Goal: Task Accomplishment & Management: Manage account settings

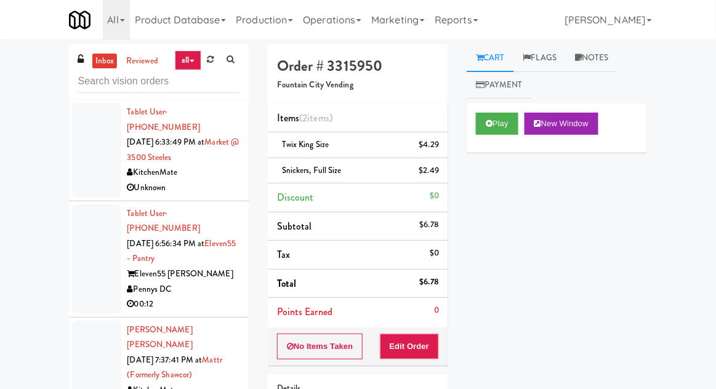
scroll to position [3154, 0]
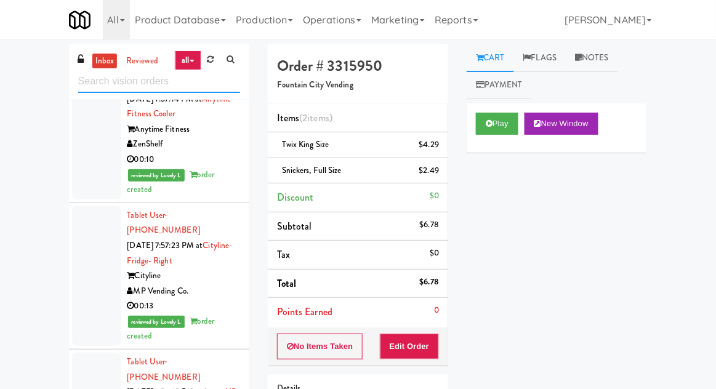
click at [100, 83] on input "text" at bounding box center [159, 81] width 162 height 23
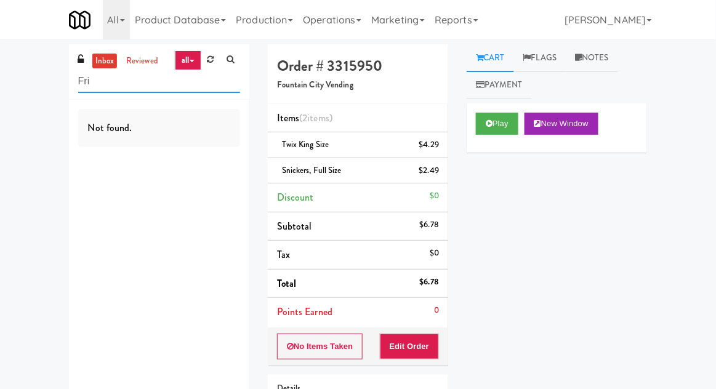
scroll to position [0, 0]
type input "Fridge"
click at [28, 105] on div "inbox reviewed all all unclear take inventory issue suspicious failed recent ad…" at bounding box center [358, 267] width 716 height 447
click at [101, 63] on link "inbox" at bounding box center [104, 61] width 25 height 15
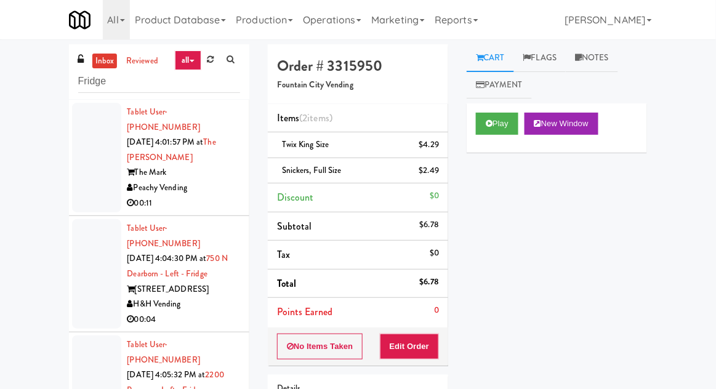
click at [90, 177] on div at bounding box center [96, 158] width 49 height 110
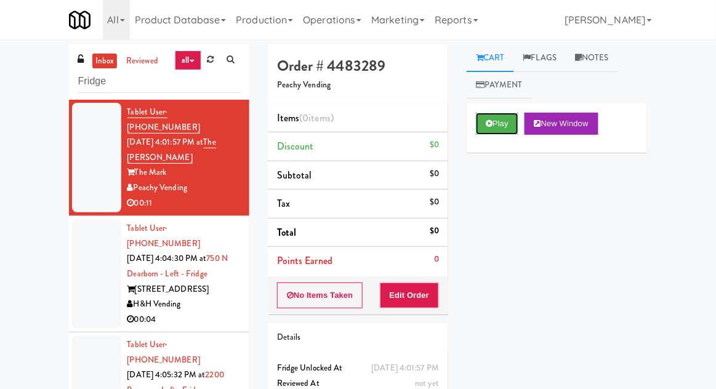
click at [502, 127] on button "Play" at bounding box center [497, 124] width 42 height 22
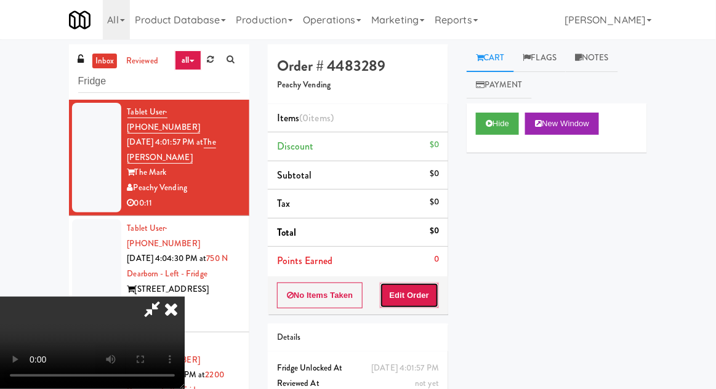
click at [417, 284] on button "Edit Order" at bounding box center [410, 295] width 60 height 26
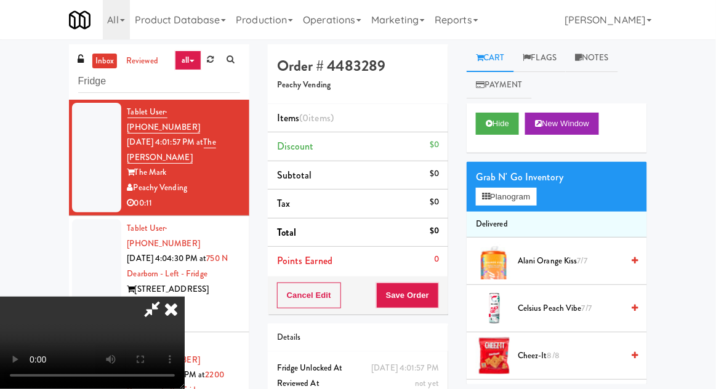
scroll to position [30, 0]
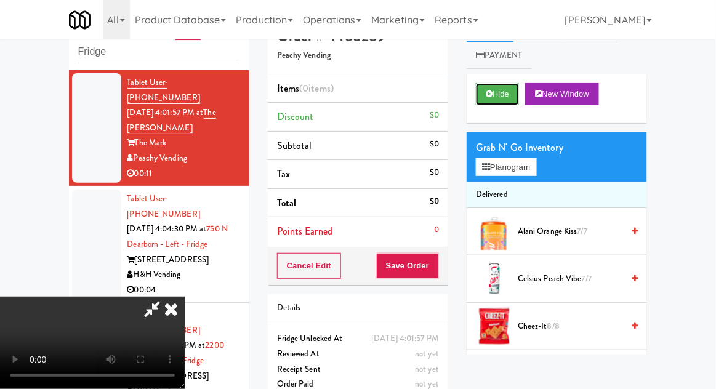
click at [508, 97] on button "Hide" at bounding box center [497, 94] width 43 height 22
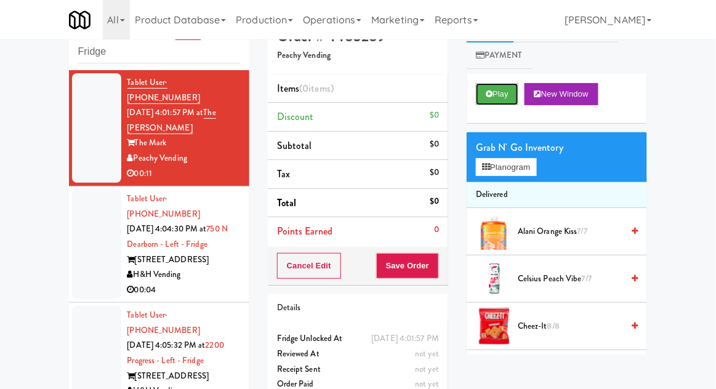
scroll to position [0, 0]
click at [498, 89] on button "Play" at bounding box center [497, 94] width 42 height 22
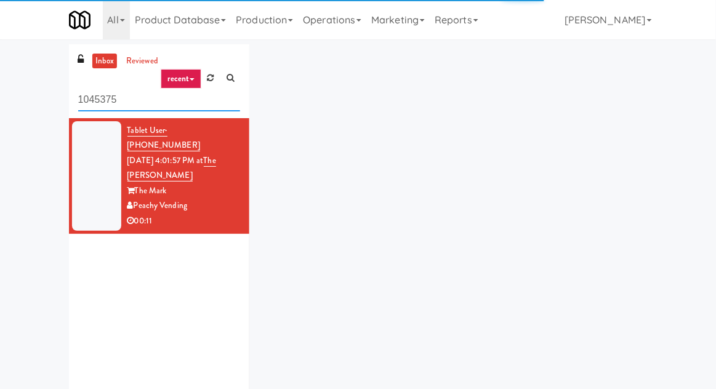
click at [89, 89] on input "1045375" at bounding box center [159, 100] width 162 height 23
click at [100, 89] on input "1045375" at bounding box center [159, 100] width 162 height 23
click at [102, 89] on input "1045375" at bounding box center [159, 100] width 162 height 23
type input "Fridge"
click at [24, 84] on div "inbox reviewed recent all unclear take inventory issue suspicious failed recent…" at bounding box center [358, 239] width 716 height 391
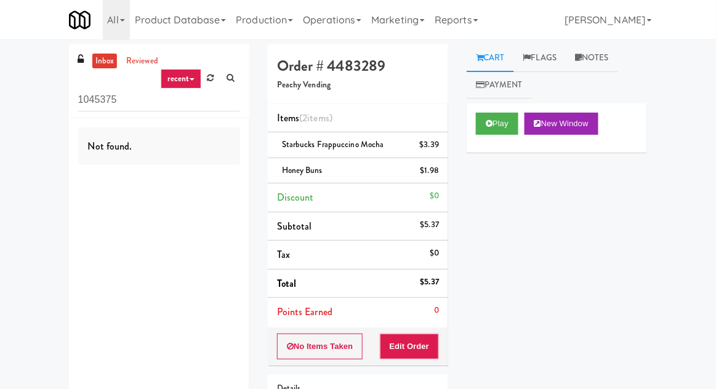
click at [97, 103] on input "1045375" at bounding box center [159, 100] width 162 height 23
click at [82, 105] on input "1045375" at bounding box center [159, 100] width 162 height 23
click at [82, 102] on input "1045375" at bounding box center [159, 100] width 162 height 23
click at [87, 101] on input "1045375" at bounding box center [159, 100] width 162 height 23
type input "Fridge"
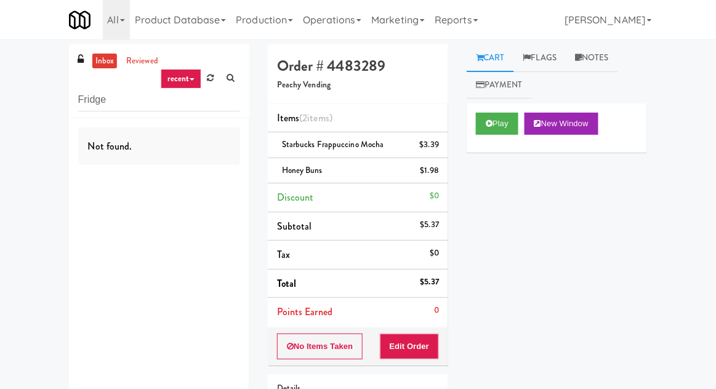
click at [28, 76] on div "inbox reviewed recent all unclear take inventory issue suspicious failed recent…" at bounding box center [358, 267] width 716 height 447
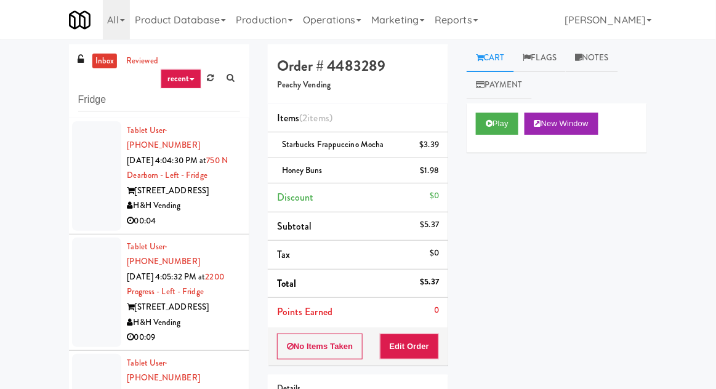
click at [85, 199] on div at bounding box center [96, 176] width 49 height 110
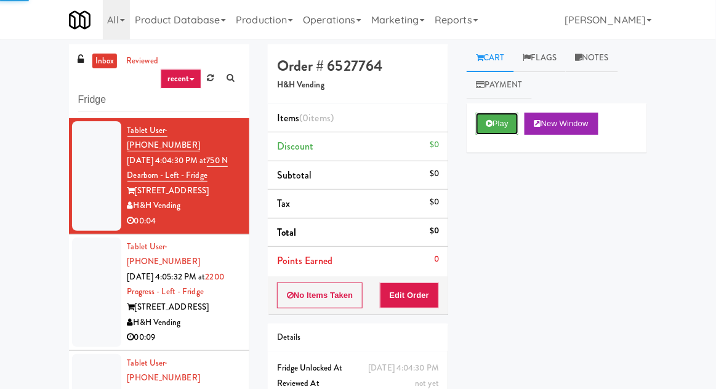
click at [490, 123] on icon at bounding box center [489, 123] width 7 height 8
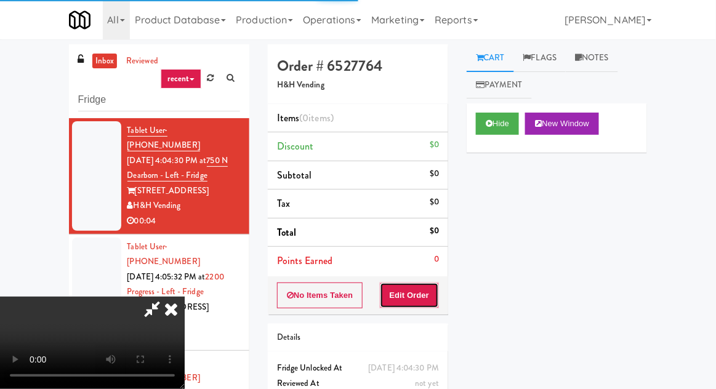
click at [411, 293] on button "Edit Order" at bounding box center [410, 295] width 60 height 26
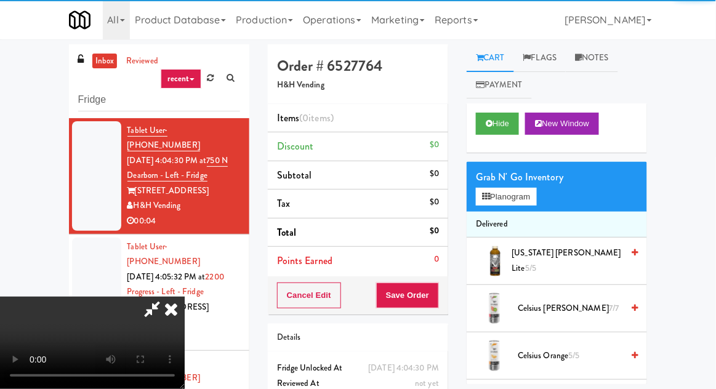
click at [36, 228] on div "inbox reviewed recent all unclear take inventory issue suspicious failed recent…" at bounding box center [358, 270] width 716 height 452
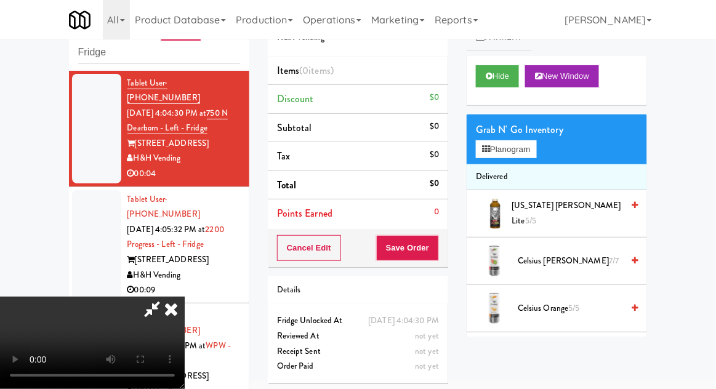
scroll to position [45, 0]
click at [523, 148] on button "Planogram" at bounding box center [506, 149] width 60 height 18
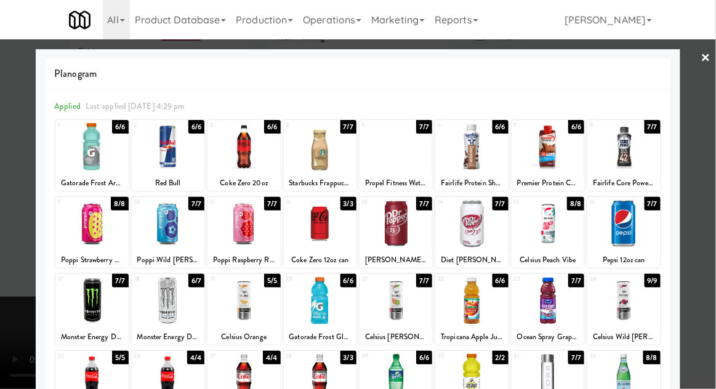
click at [236, 372] on div at bounding box center [243, 377] width 73 height 47
click at [714, 215] on div at bounding box center [358, 194] width 716 height 389
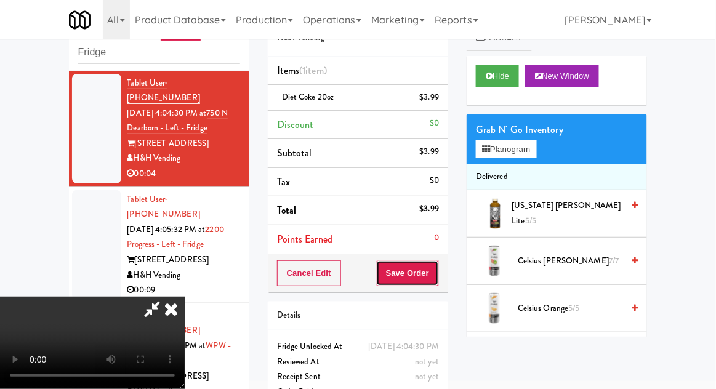
click at [438, 277] on button "Save Order" at bounding box center [407, 273] width 63 height 26
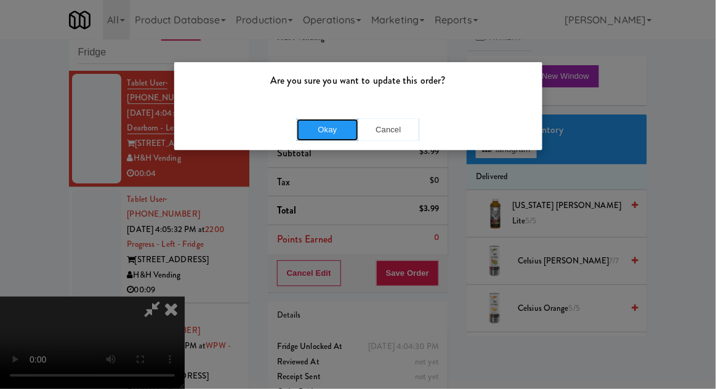
click at [311, 139] on button "Okay" at bounding box center [328, 130] width 62 height 22
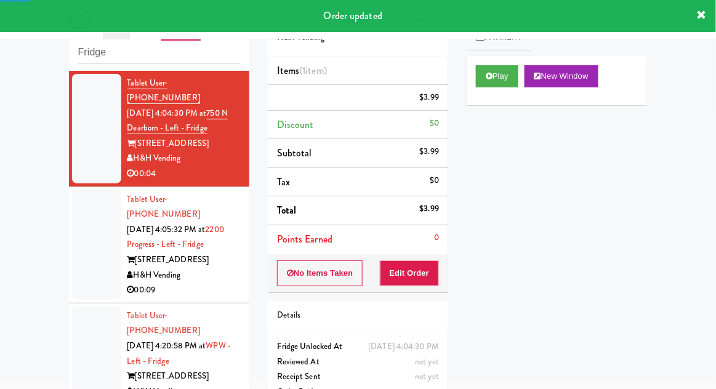
click at [86, 229] on div at bounding box center [96, 245] width 49 height 110
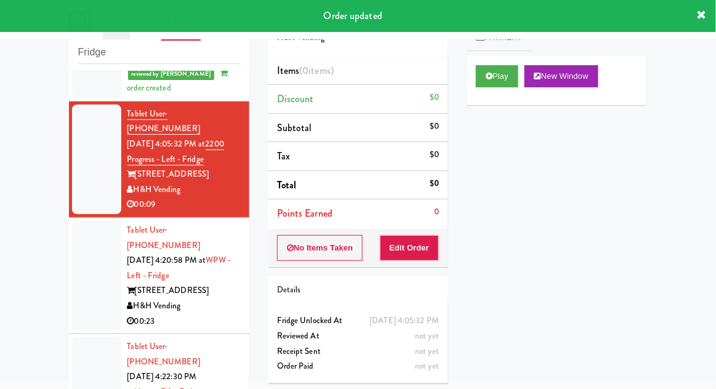
scroll to position [116, 0]
click at [500, 75] on button "Play" at bounding box center [497, 76] width 42 height 22
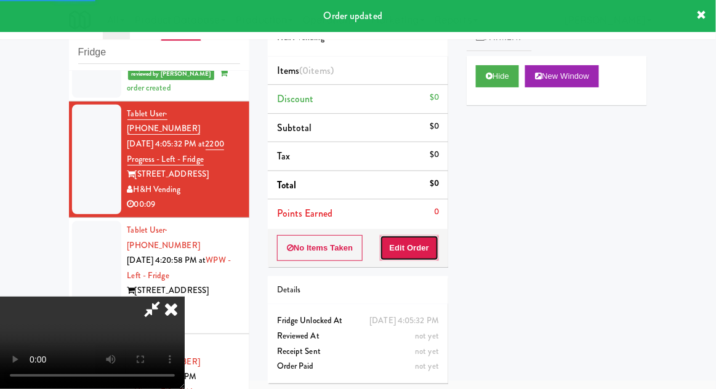
click at [423, 236] on button "Edit Order" at bounding box center [410, 248] width 60 height 26
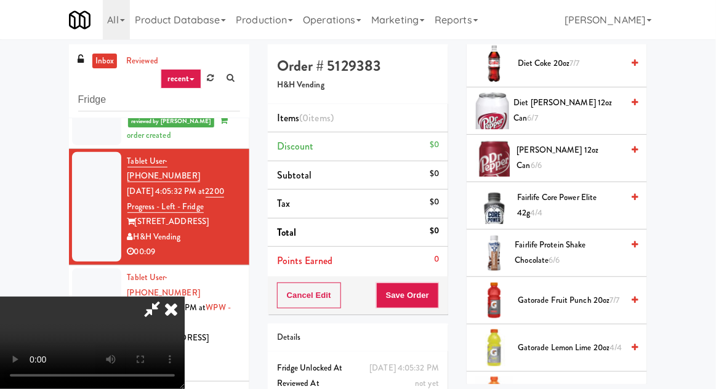
scroll to position [612, 0]
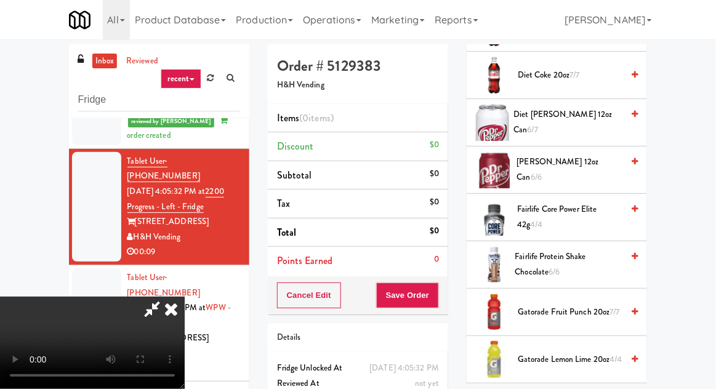
click at [599, 118] on span "Diet Dr Pepper 12oz can 6/7" at bounding box center [568, 122] width 109 height 30
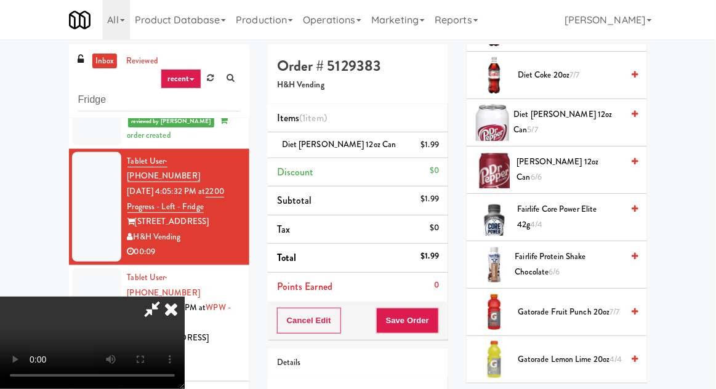
click at [583, 119] on span "Diet Dr Pepper 12oz can 5/7" at bounding box center [568, 122] width 109 height 30
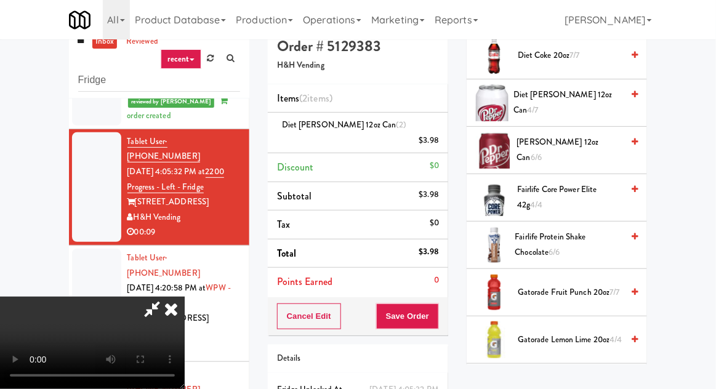
scroll to position [47, 0]
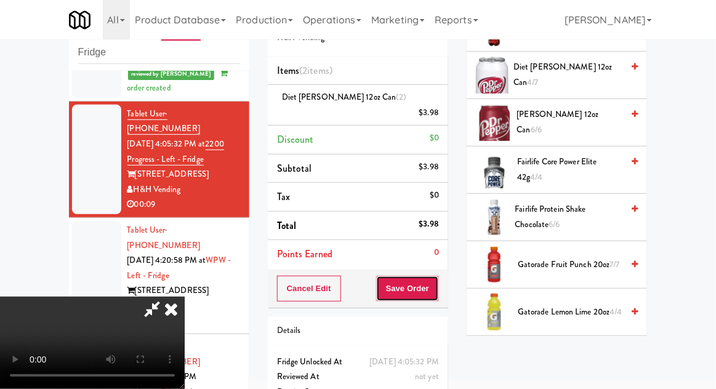
click at [438, 278] on button "Save Order" at bounding box center [407, 289] width 63 height 26
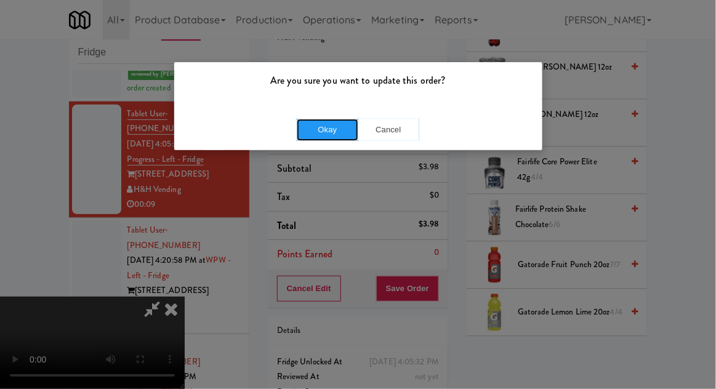
click at [319, 128] on button "Okay" at bounding box center [328, 130] width 62 height 22
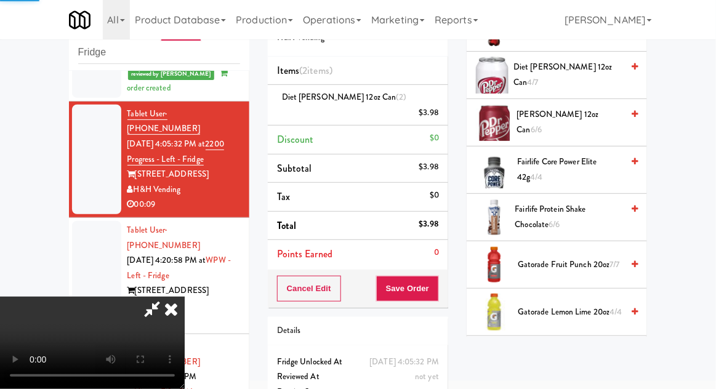
scroll to position [121, 0]
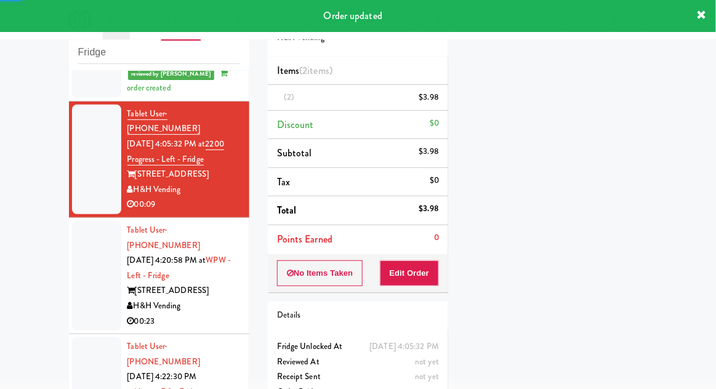
click at [76, 239] on div at bounding box center [96, 276] width 49 height 110
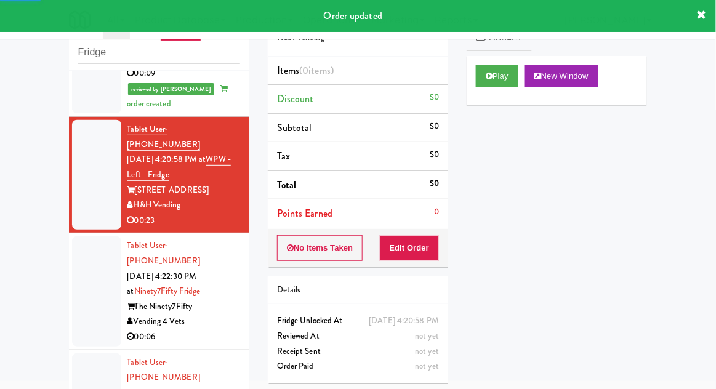
scroll to position [252, 0]
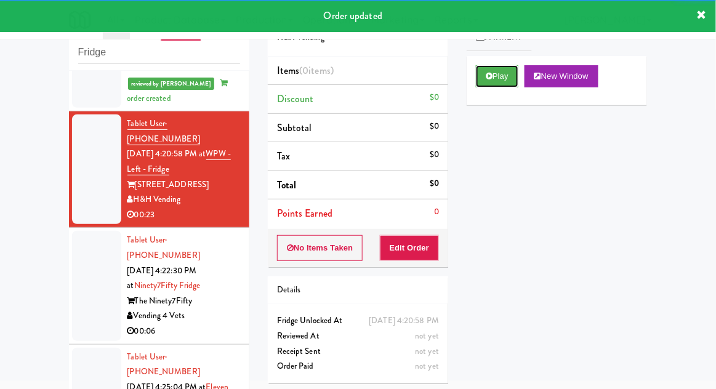
click at [487, 81] on button "Play" at bounding box center [497, 76] width 42 height 22
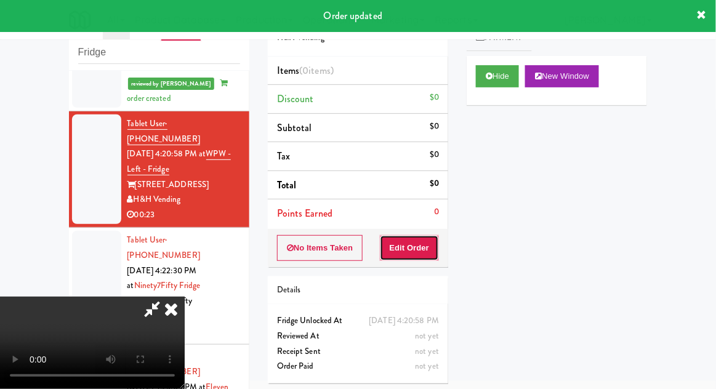
click at [433, 252] on button "Edit Order" at bounding box center [410, 248] width 60 height 26
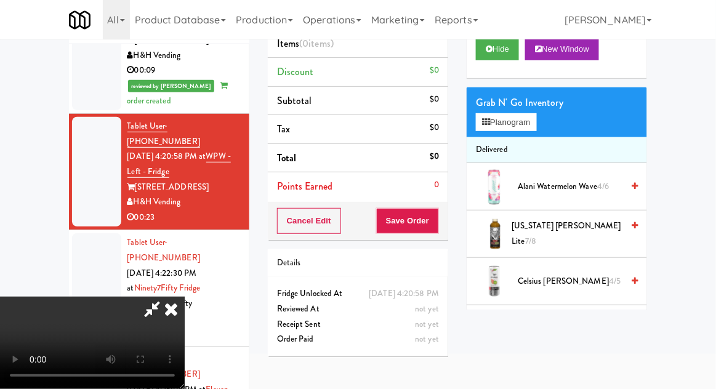
scroll to position [94, 0]
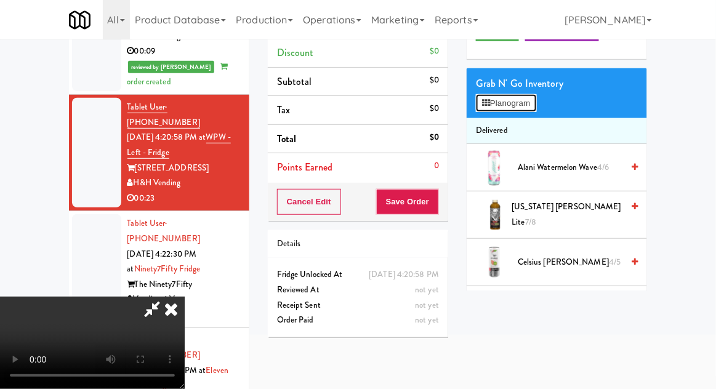
click at [536, 108] on button "Planogram" at bounding box center [506, 103] width 60 height 18
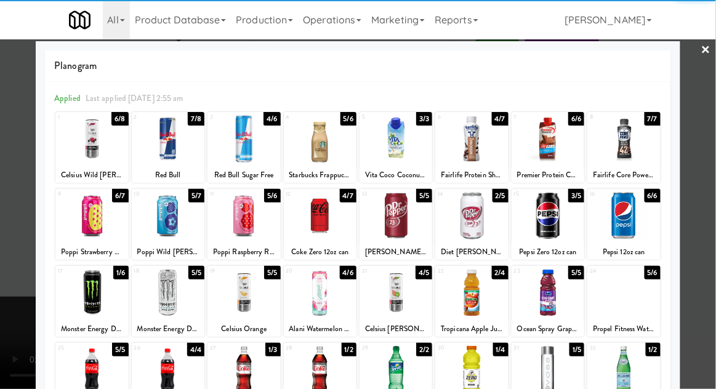
scroll to position [47, 0]
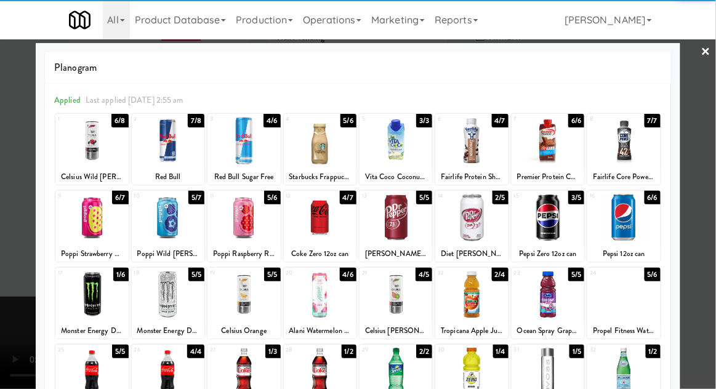
click at [99, 282] on div at bounding box center [91, 294] width 73 height 47
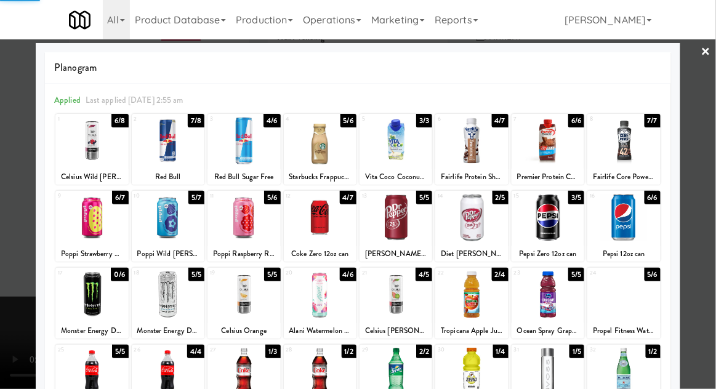
click at [714, 181] on div at bounding box center [358, 194] width 716 height 389
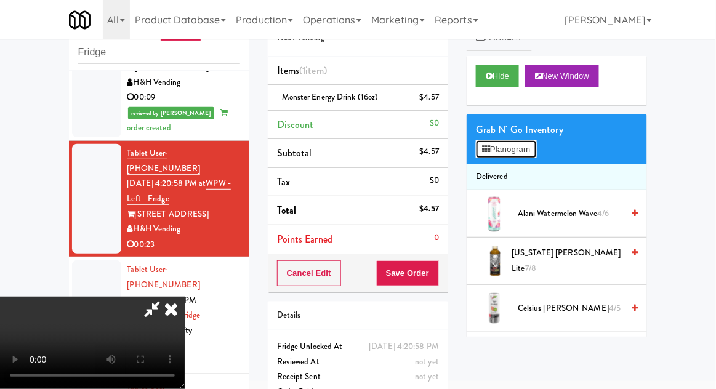
click at [535, 151] on button "Planogram" at bounding box center [506, 149] width 60 height 18
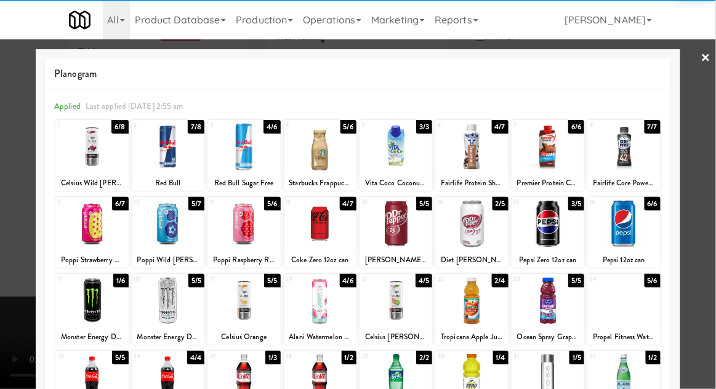
click at [567, 230] on div at bounding box center [547, 223] width 73 height 47
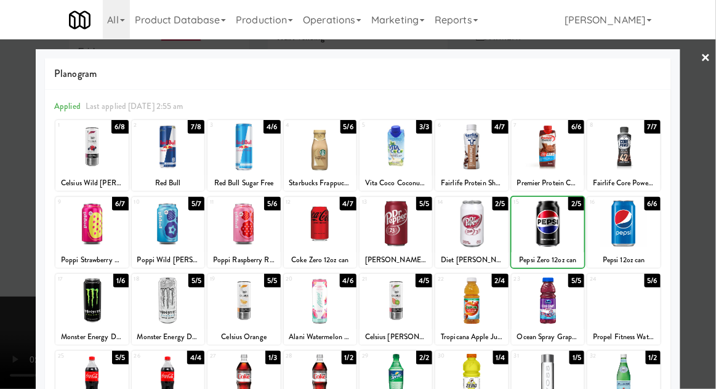
click at [705, 190] on div at bounding box center [358, 194] width 716 height 389
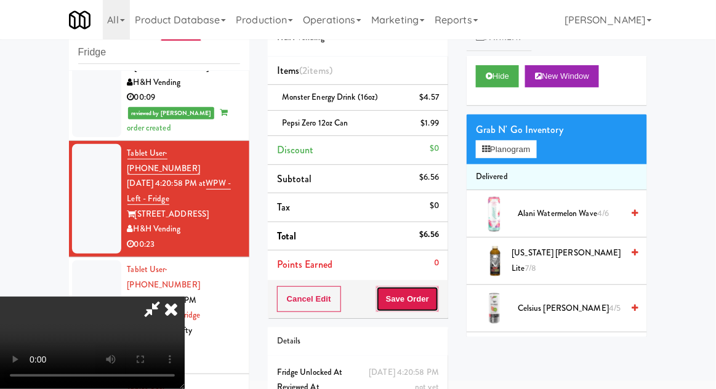
click at [436, 305] on button "Save Order" at bounding box center [407, 299] width 63 height 26
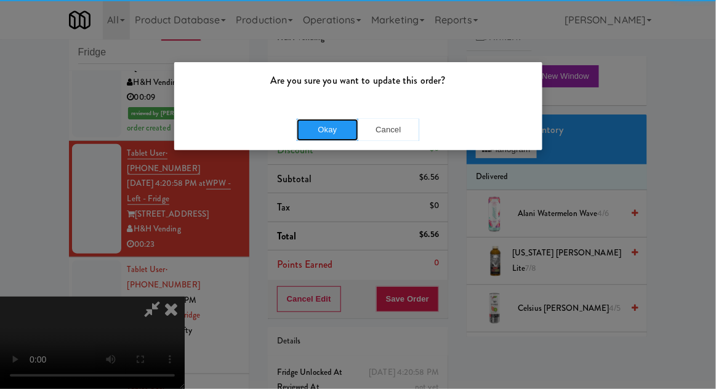
click at [313, 119] on button "Okay" at bounding box center [328, 130] width 62 height 22
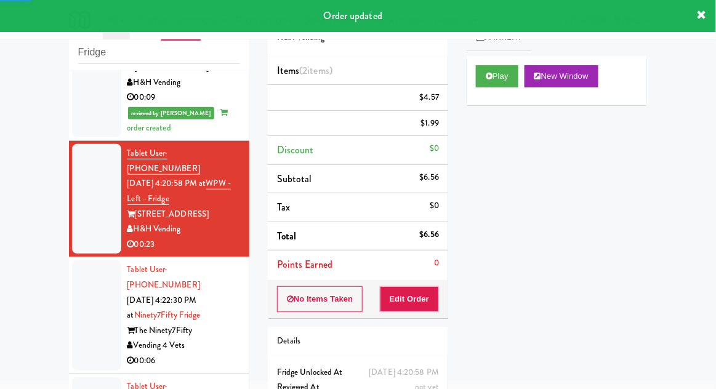
click at [88, 302] on div at bounding box center [96, 315] width 49 height 110
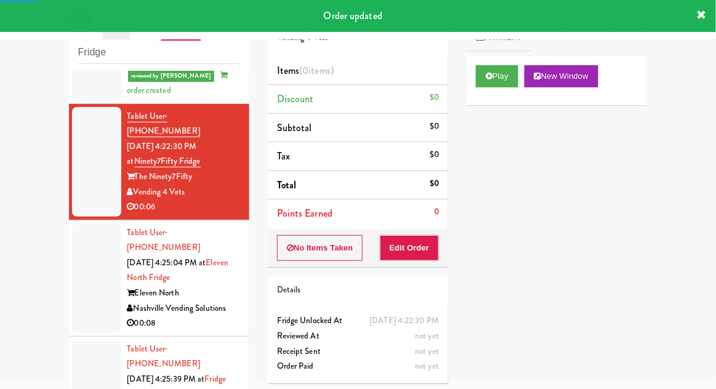
scroll to position [408, 0]
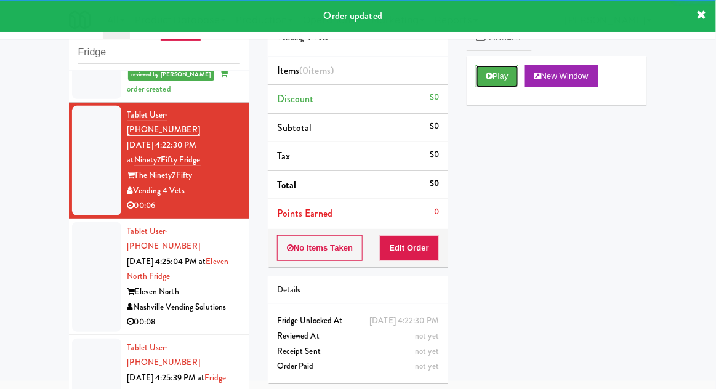
click at [481, 84] on button "Play" at bounding box center [497, 76] width 42 height 22
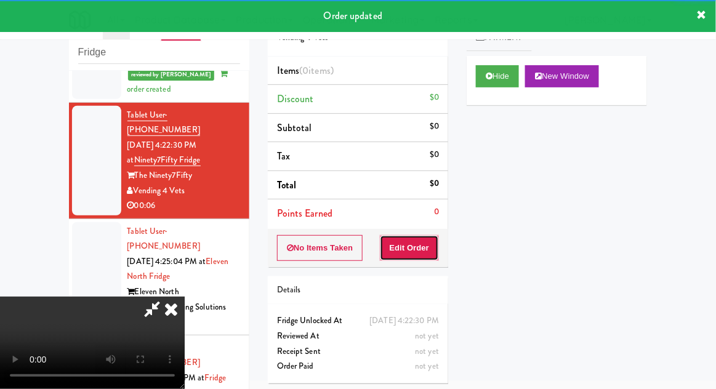
click at [414, 252] on button "Edit Order" at bounding box center [410, 248] width 60 height 26
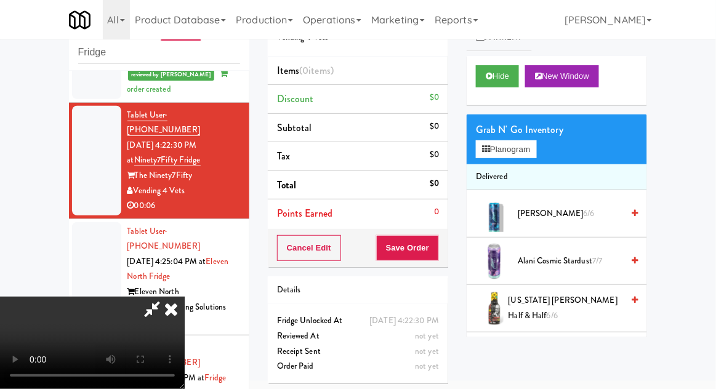
scroll to position [45, 0]
click at [542, 165] on li "Delivered" at bounding box center [556, 177] width 180 height 26
click at [536, 156] on button "Planogram" at bounding box center [506, 149] width 60 height 18
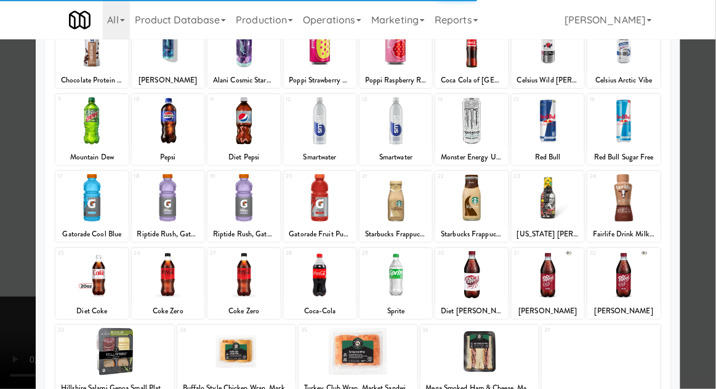
scroll to position [115, 0]
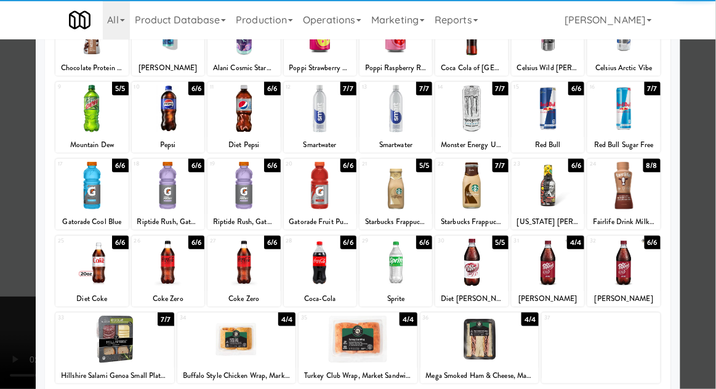
click at [210, 355] on div at bounding box center [236, 339] width 119 height 47
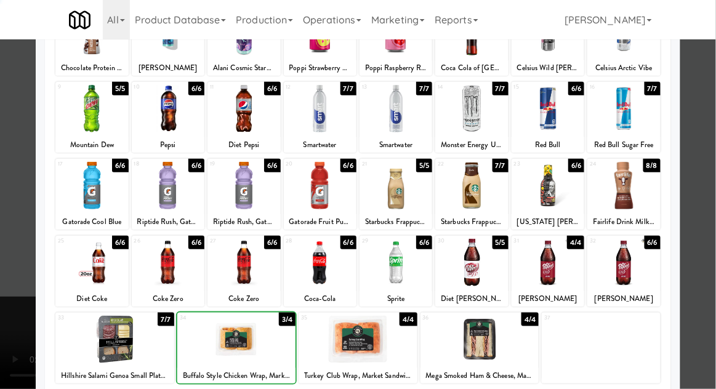
click at [710, 192] on div at bounding box center [358, 194] width 716 height 389
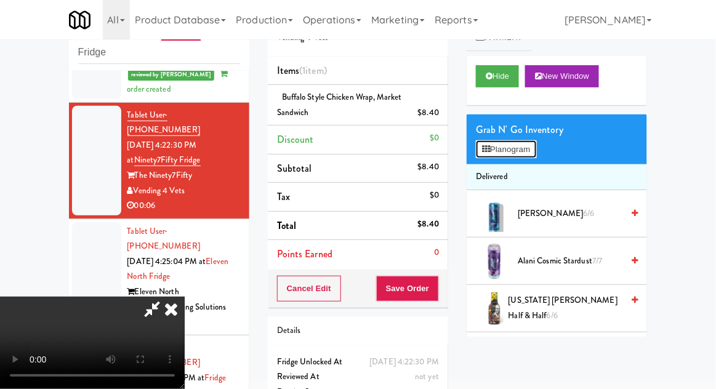
click at [530, 143] on button "Planogram" at bounding box center [506, 149] width 60 height 18
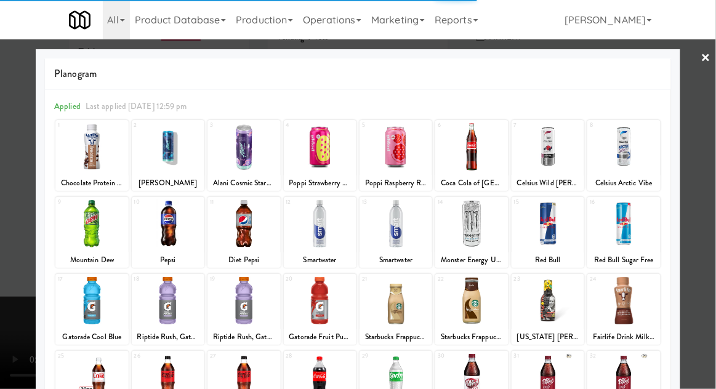
click at [710, 180] on div at bounding box center [358, 194] width 716 height 389
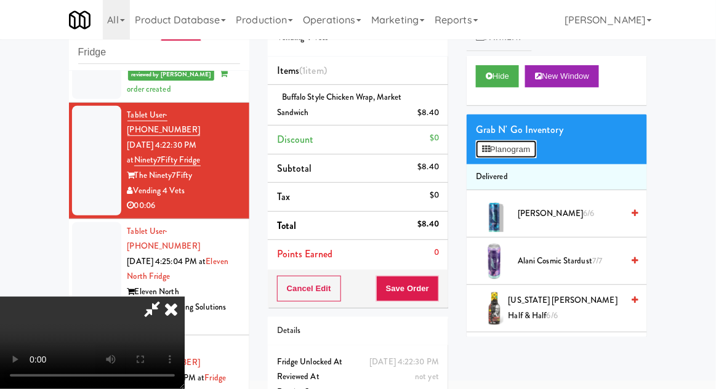
click at [529, 147] on button "Planogram" at bounding box center [506, 149] width 60 height 18
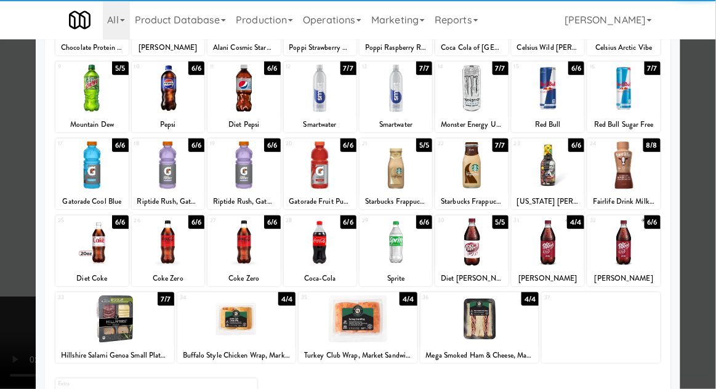
scroll to position [156, 0]
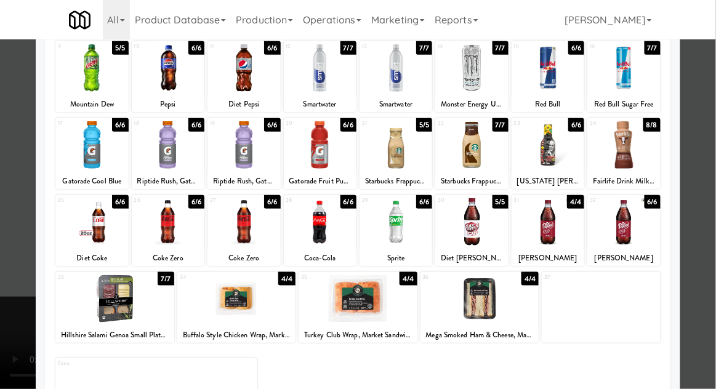
click at [708, 178] on div at bounding box center [358, 194] width 716 height 389
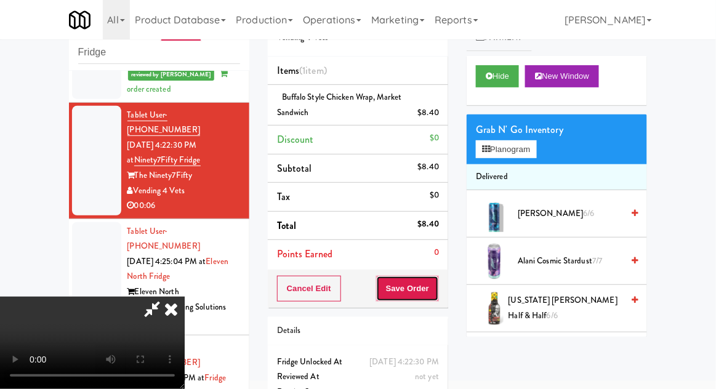
click at [438, 296] on button "Save Order" at bounding box center [407, 289] width 63 height 26
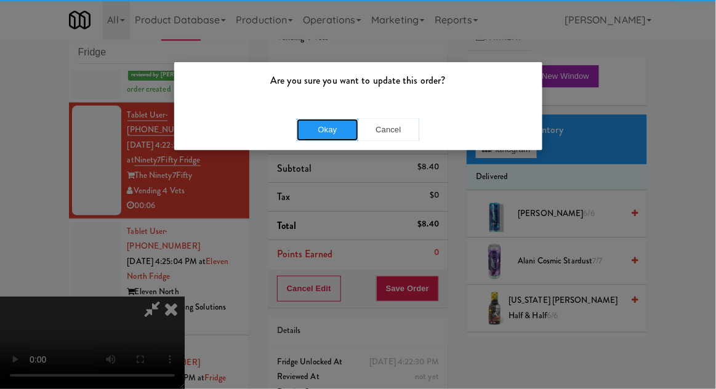
click at [327, 119] on button "Okay" at bounding box center [328, 130] width 62 height 22
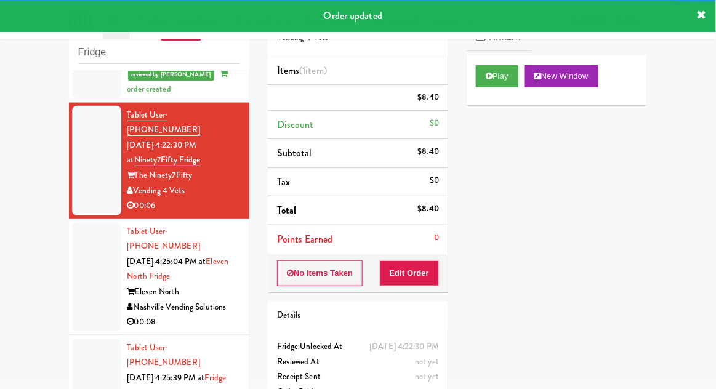
click at [76, 231] on div at bounding box center [96, 277] width 49 height 110
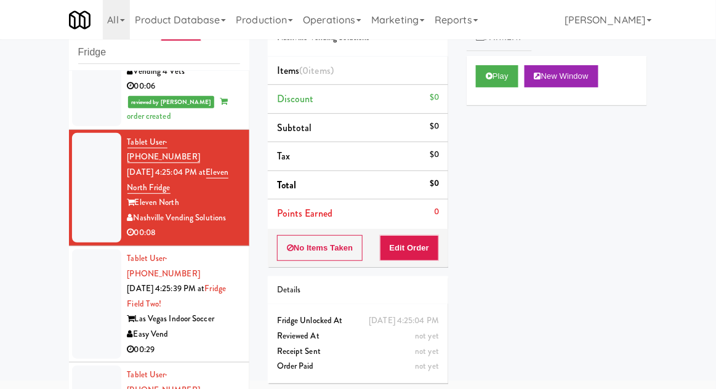
scroll to position [527, 0]
click at [486, 83] on button "Play" at bounding box center [497, 76] width 42 height 22
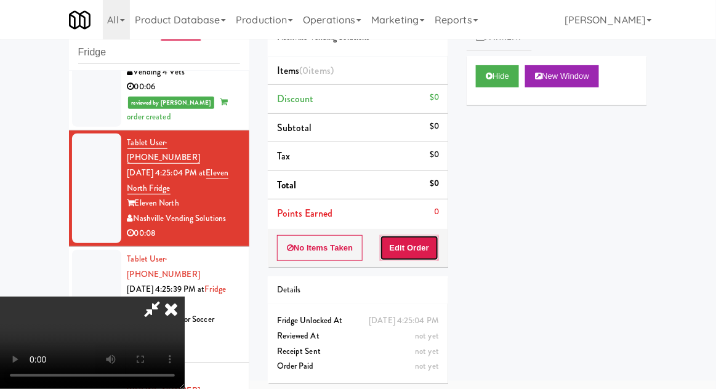
click at [409, 247] on button "Edit Order" at bounding box center [410, 248] width 60 height 26
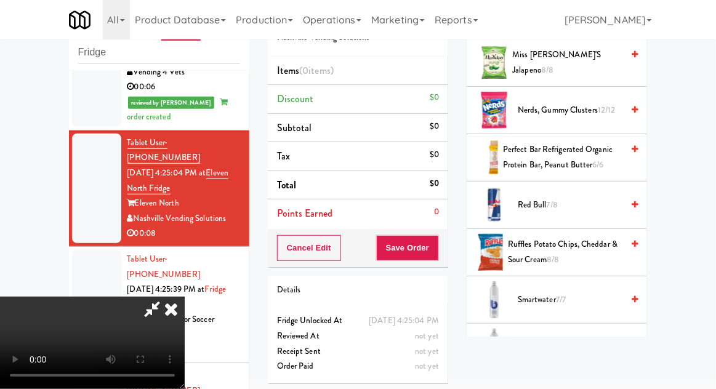
scroll to position [1244, 0]
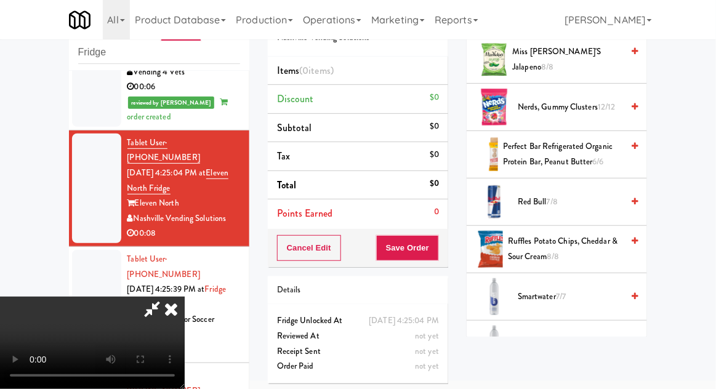
click at [591, 235] on span "Ruffles Potato Chips, Cheddar & Sour Cream 8/8" at bounding box center [565, 249] width 114 height 30
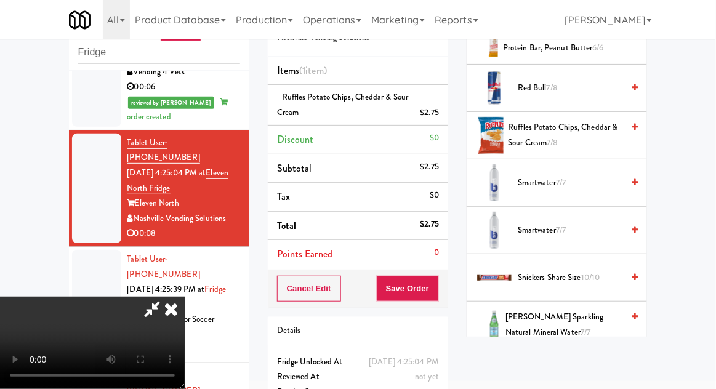
scroll to position [1589, 0]
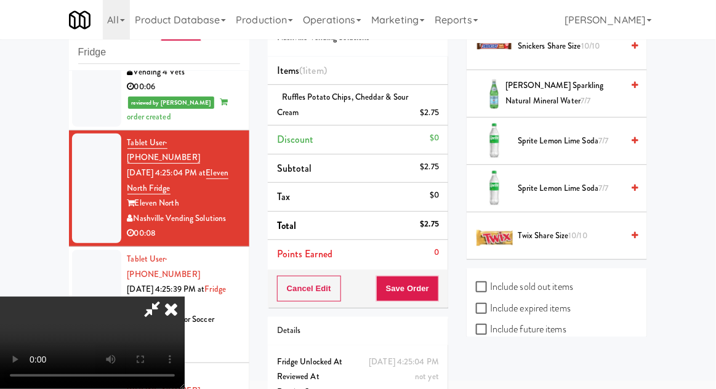
click at [589, 230] on span "Twix Share Size 10/10" at bounding box center [570, 235] width 105 height 15
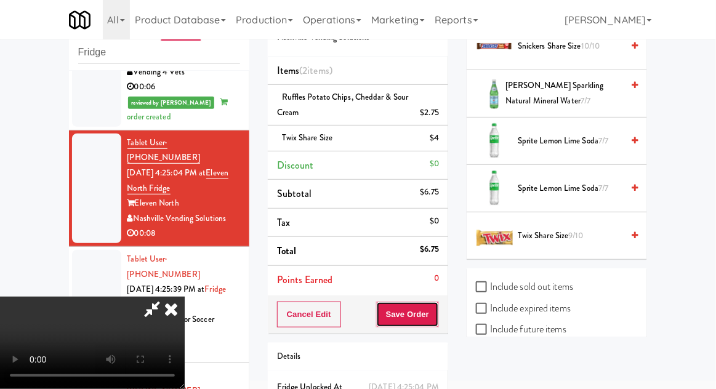
click at [438, 313] on button "Save Order" at bounding box center [407, 315] width 63 height 26
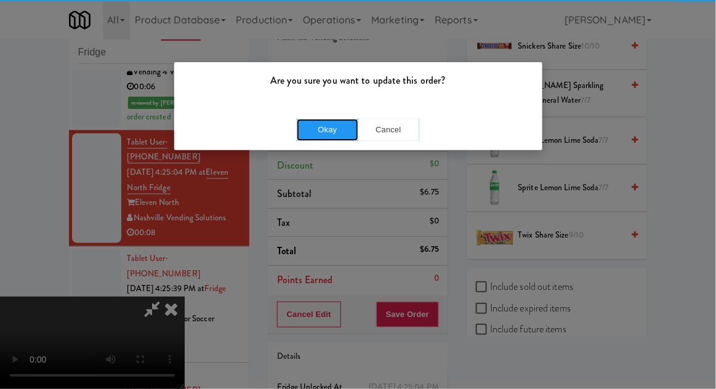
click at [305, 136] on button "Okay" at bounding box center [328, 130] width 62 height 22
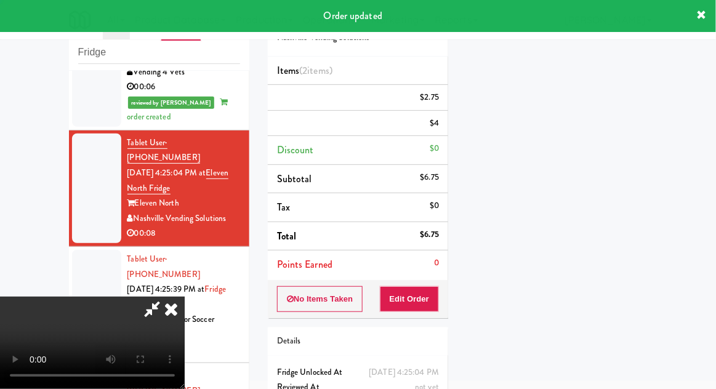
scroll to position [121, 0]
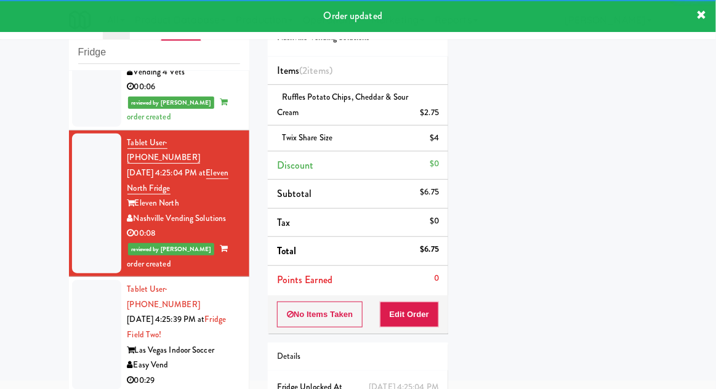
click at [79, 280] on div at bounding box center [96, 335] width 49 height 110
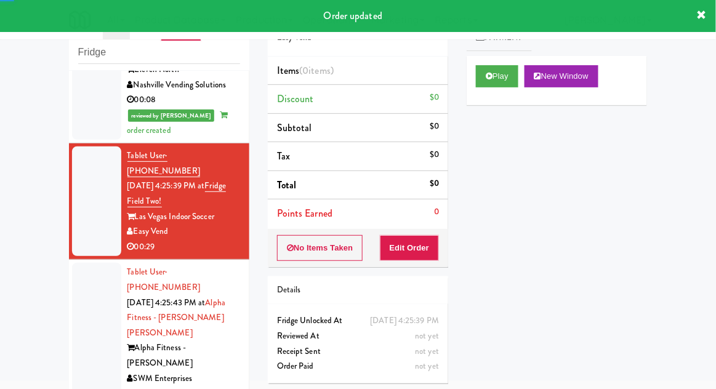
scroll to position [662, 0]
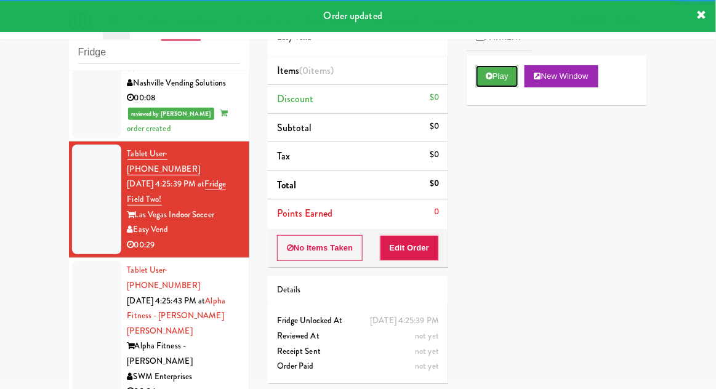
click at [478, 78] on button "Play" at bounding box center [497, 76] width 42 height 22
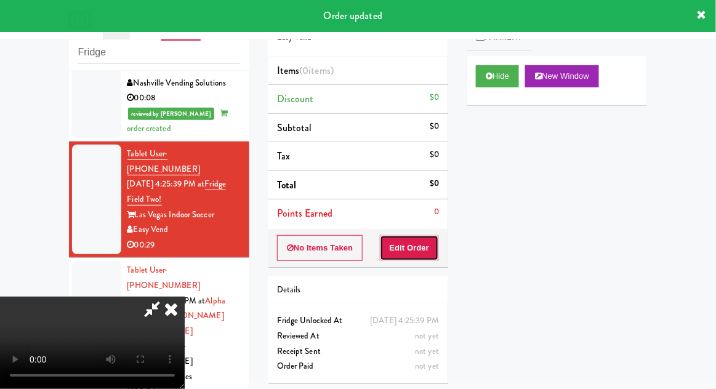
click at [416, 235] on button "Edit Order" at bounding box center [410, 248] width 60 height 26
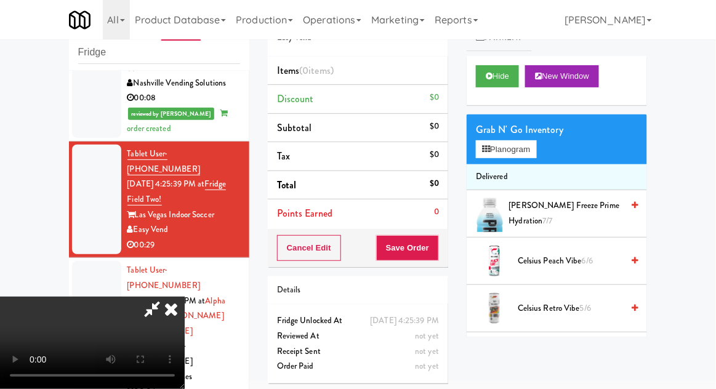
scroll to position [0, 0]
click at [534, 154] on button "Planogram" at bounding box center [506, 149] width 60 height 18
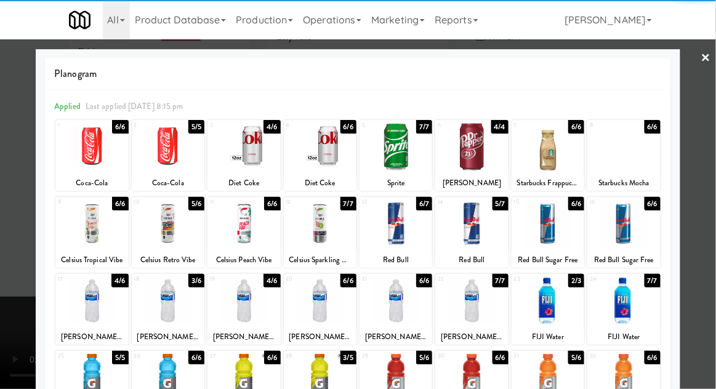
click at [395, 300] on div at bounding box center [395, 300] width 73 height 47
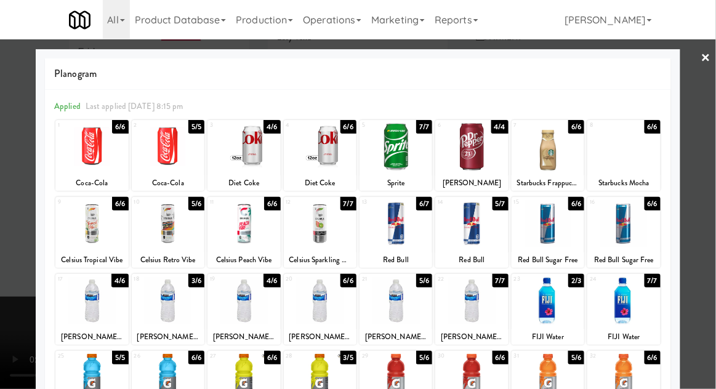
click at [710, 177] on div at bounding box center [358, 194] width 716 height 389
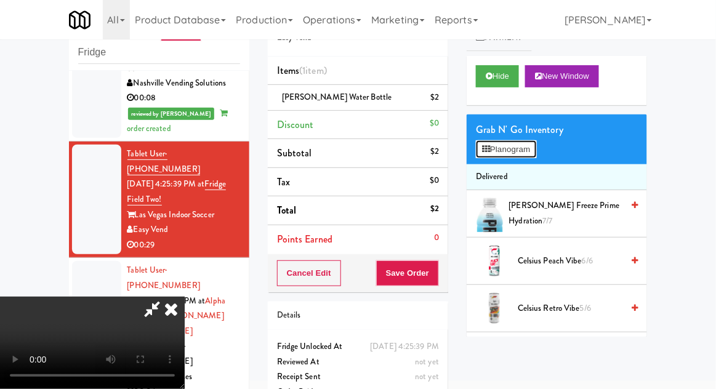
click at [535, 150] on button "Planogram" at bounding box center [506, 149] width 60 height 18
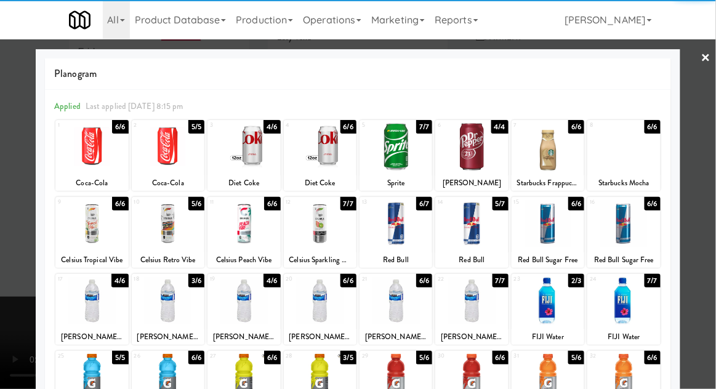
click at [403, 298] on div at bounding box center [395, 300] width 73 height 47
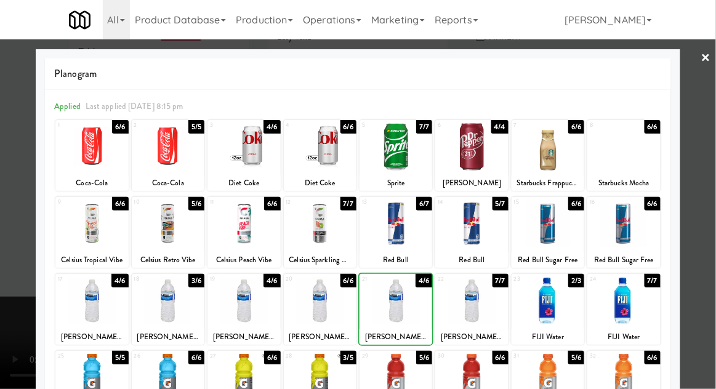
click at [714, 182] on div at bounding box center [358, 194] width 716 height 389
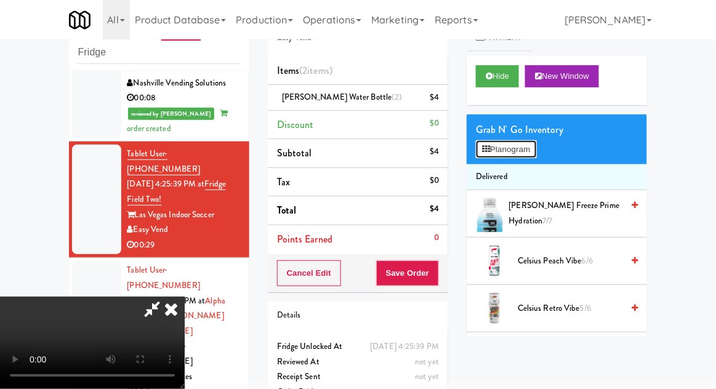
click at [533, 153] on button "Planogram" at bounding box center [506, 149] width 60 height 18
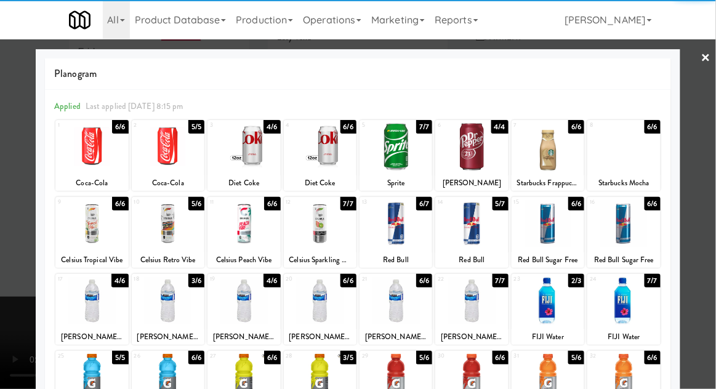
click at [401, 304] on div at bounding box center [395, 300] width 73 height 47
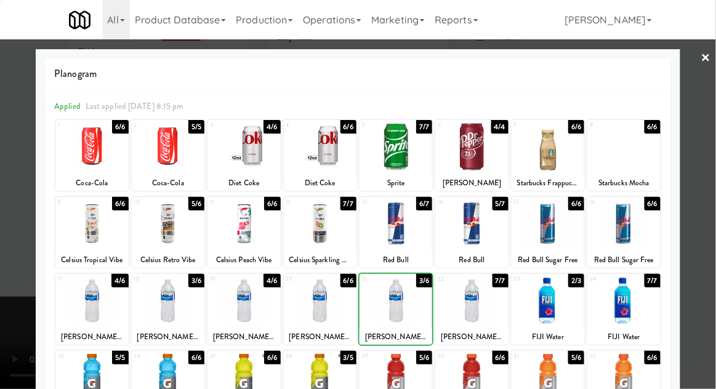
click at [709, 182] on div at bounding box center [358, 194] width 716 height 389
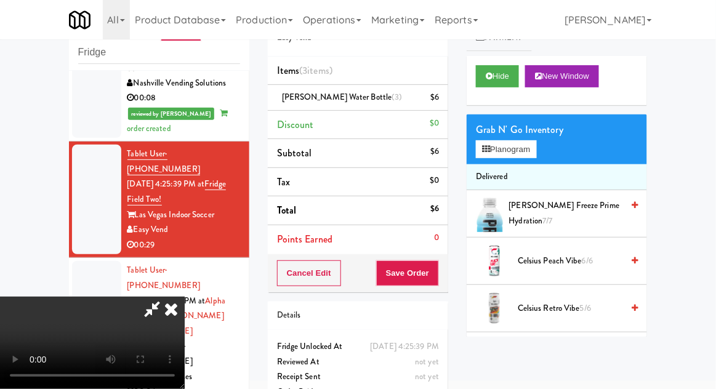
scroll to position [45, 0]
click at [436, 280] on button "Save Order" at bounding box center [407, 273] width 63 height 26
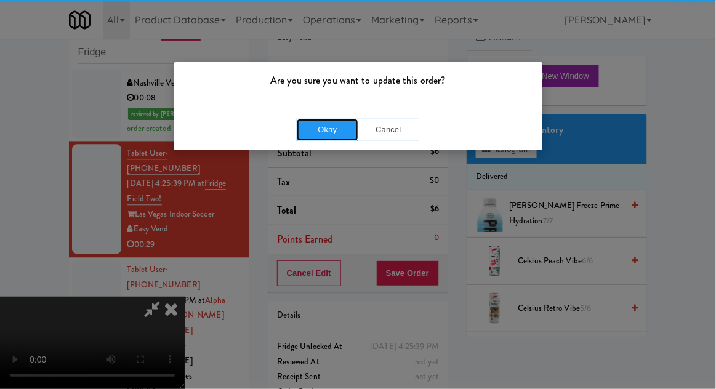
click at [318, 125] on button "Okay" at bounding box center [328, 130] width 62 height 22
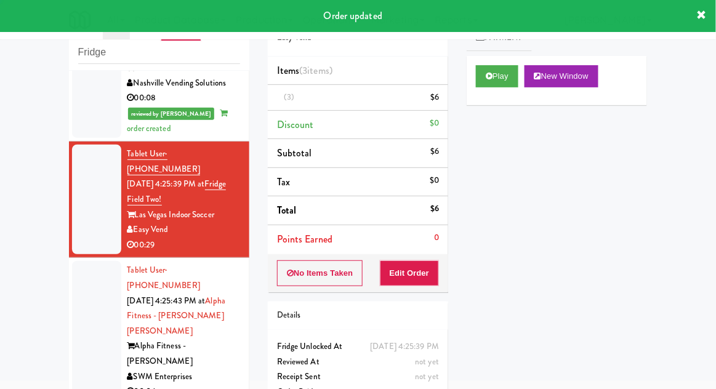
scroll to position [0, 0]
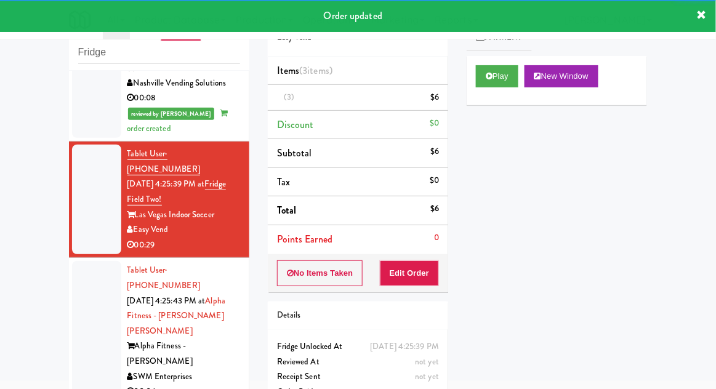
click at [84, 261] on div at bounding box center [96, 331] width 49 height 140
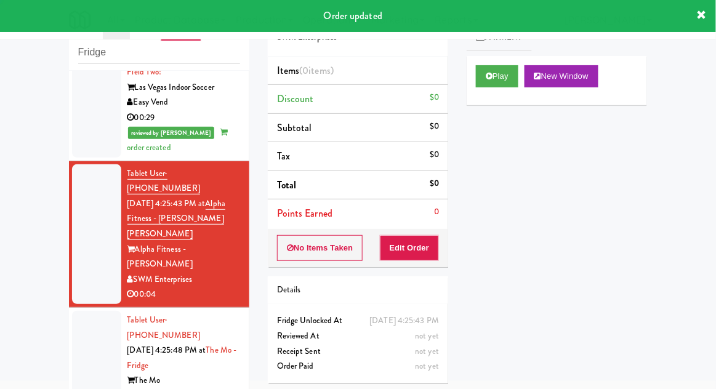
scroll to position [791, 0]
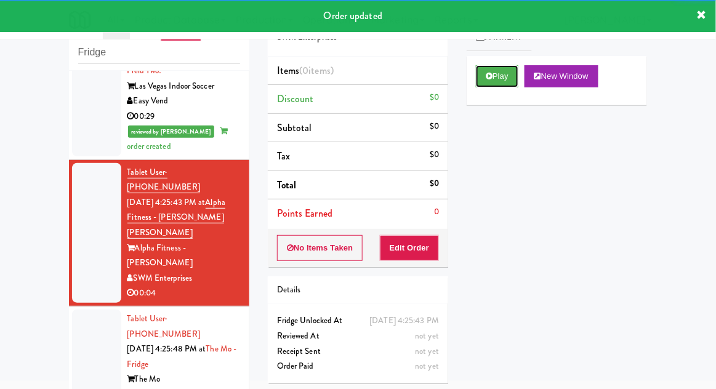
click at [478, 82] on button "Play" at bounding box center [497, 76] width 42 height 22
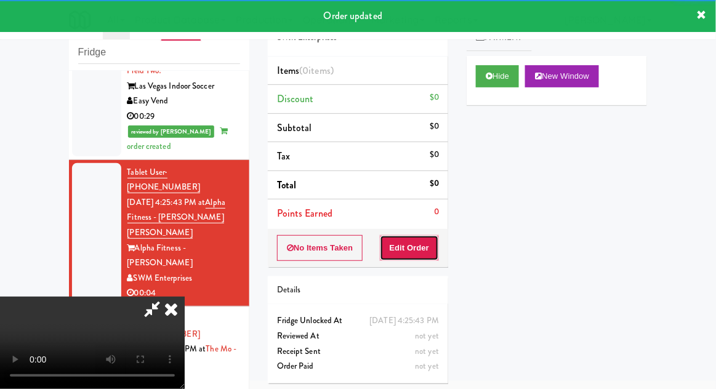
click at [414, 246] on button "Edit Order" at bounding box center [410, 248] width 60 height 26
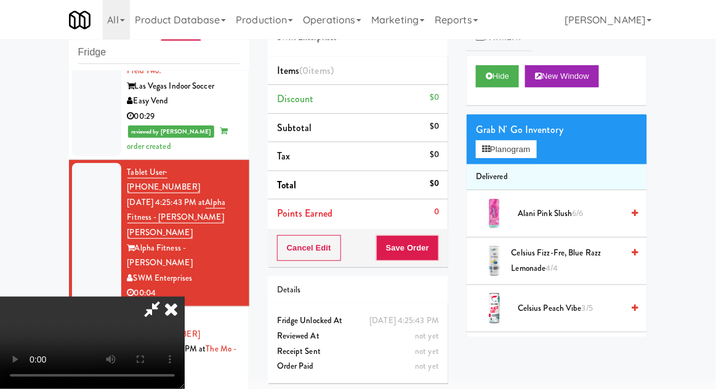
scroll to position [0, 0]
click at [533, 158] on button "Planogram" at bounding box center [506, 149] width 60 height 18
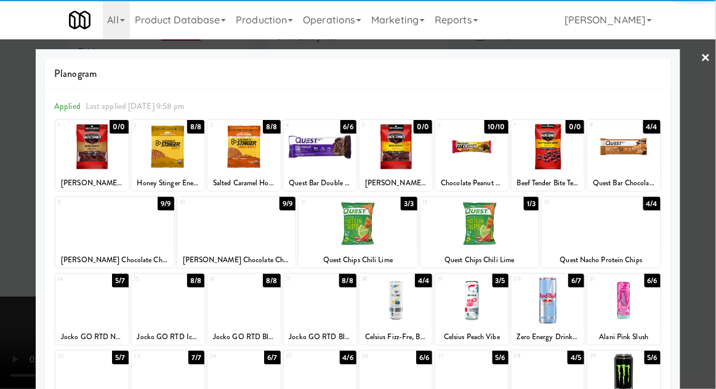
click at [398, 308] on div at bounding box center [395, 300] width 73 height 47
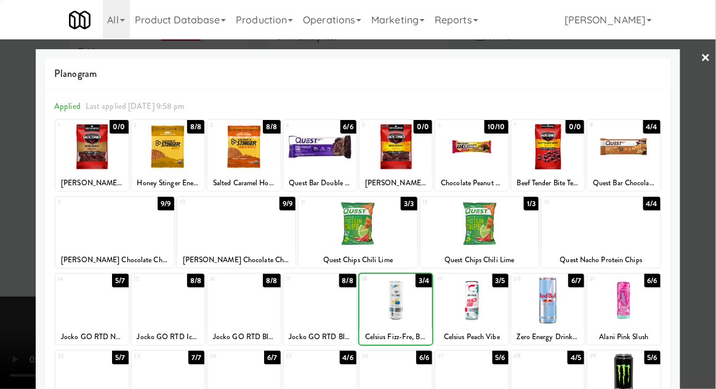
click at [713, 185] on div at bounding box center [358, 194] width 716 height 389
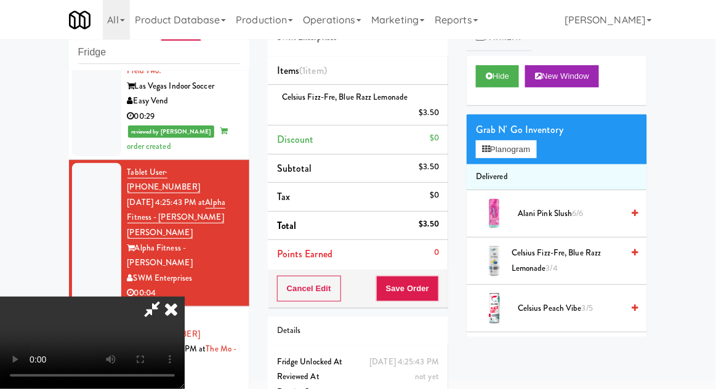
scroll to position [45, 0]
click at [436, 292] on button "Save Order" at bounding box center [407, 289] width 63 height 26
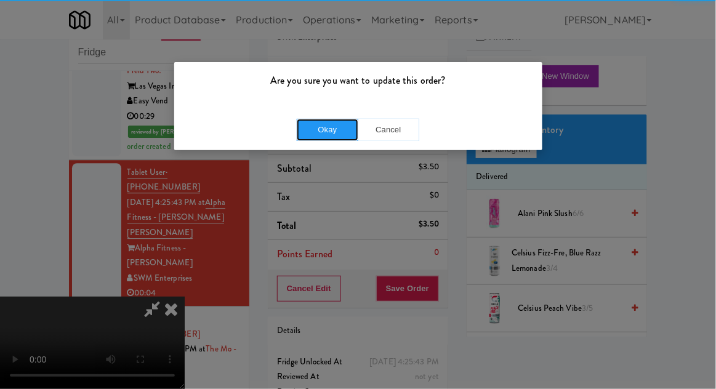
click at [306, 126] on button "Okay" at bounding box center [328, 130] width 62 height 22
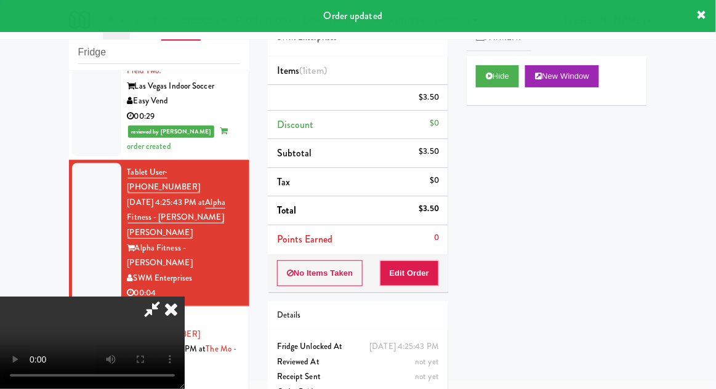
scroll to position [0, 0]
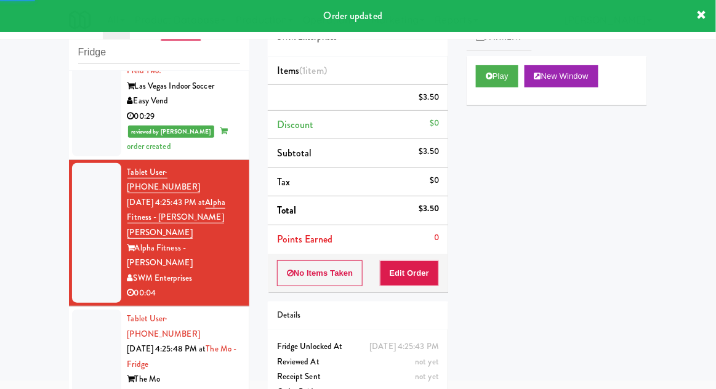
click at [84, 310] on div at bounding box center [96, 365] width 49 height 110
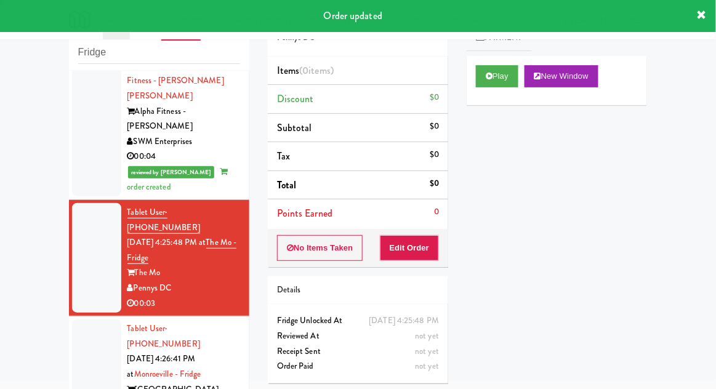
scroll to position [931, 0]
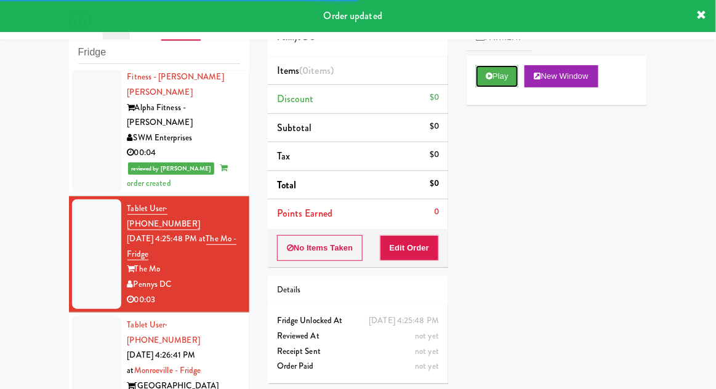
click at [495, 70] on button "Play" at bounding box center [497, 76] width 42 height 22
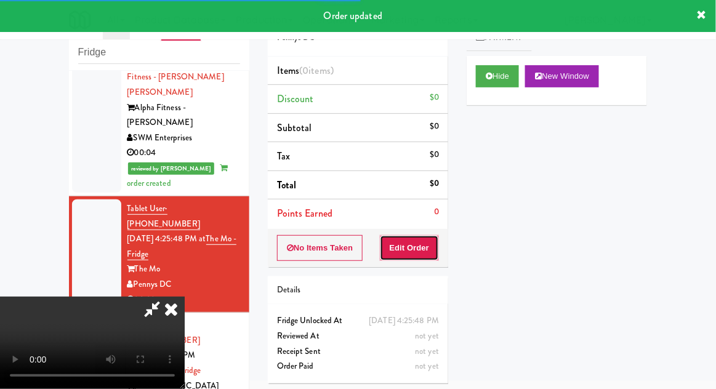
click at [425, 242] on button "Edit Order" at bounding box center [410, 248] width 60 height 26
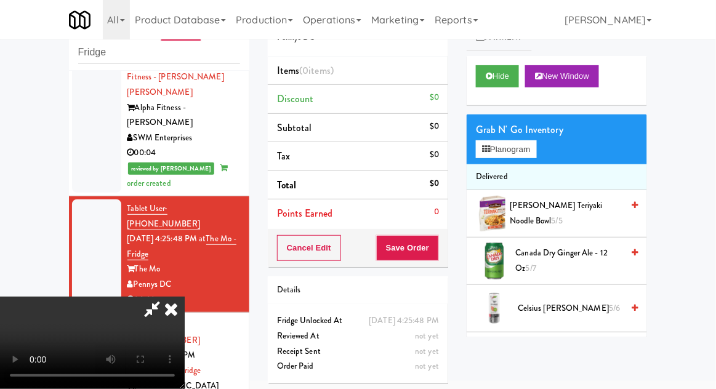
scroll to position [0, 0]
click at [536, 153] on button "Planogram" at bounding box center [506, 149] width 60 height 18
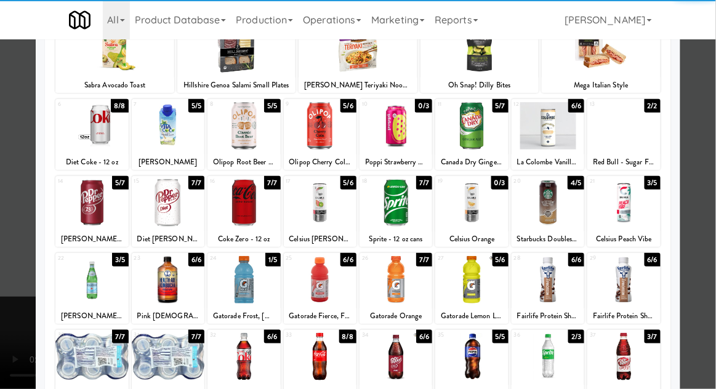
scroll to position [96, 0]
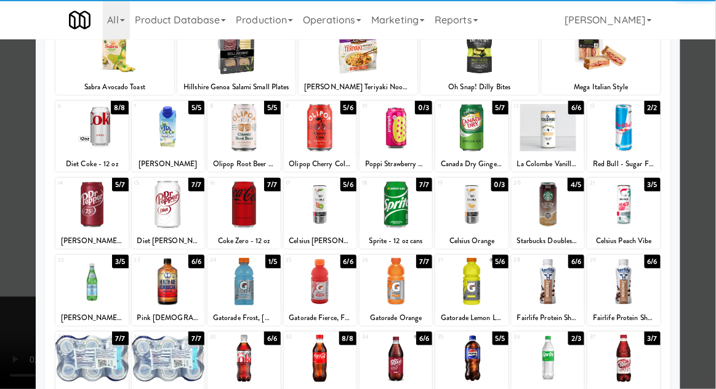
click at [175, 353] on div at bounding box center [168, 358] width 73 height 47
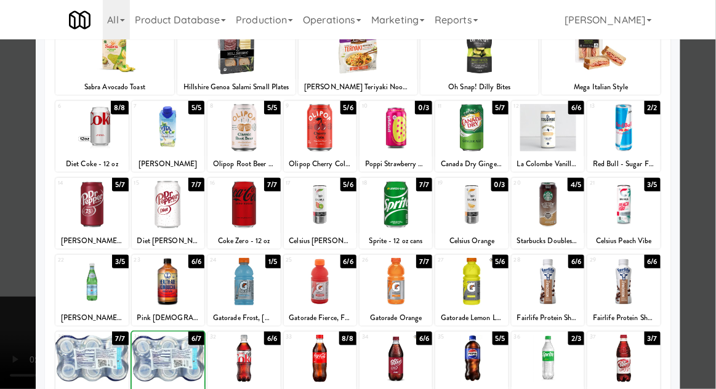
click at [714, 181] on div at bounding box center [358, 194] width 716 height 389
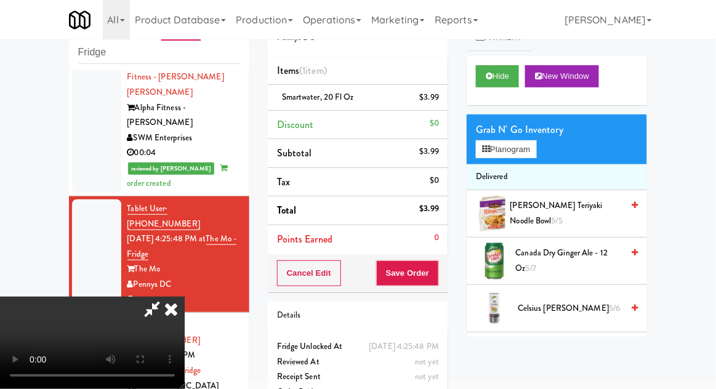
scroll to position [45, 0]
click at [438, 281] on button "Save Order" at bounding box center [407, 273] width 63 height 26
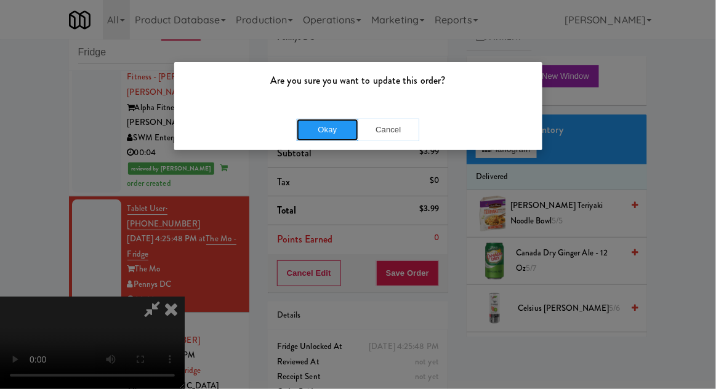
click at [340, 122] on button "Okay" at bounding box center [328, 130] width 62 height 22
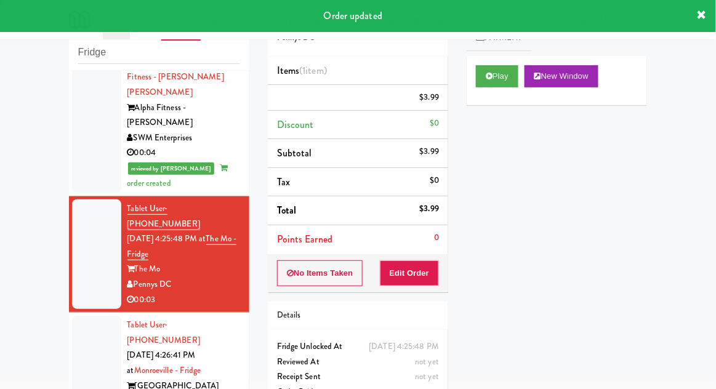
scroll to position [0, 0]
click at [83, 316] on div at bounding box center [96, 371] width 49 height 110
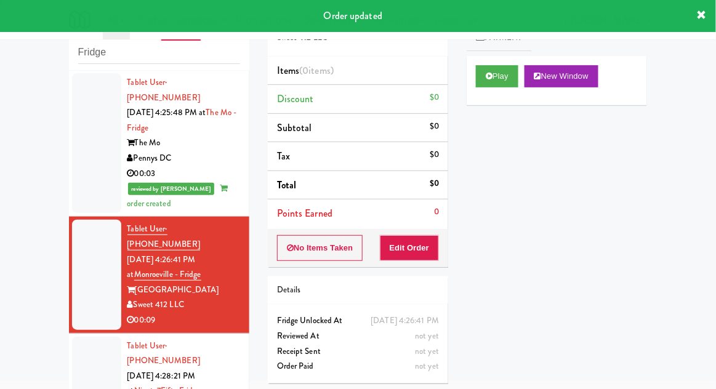
scroll to position [1055, 0]
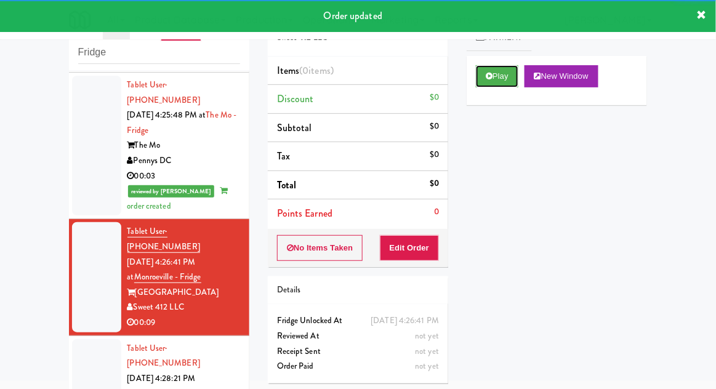
click at [493, 74] on button "Play" at bounding box center [497, 76] width 42 height 22
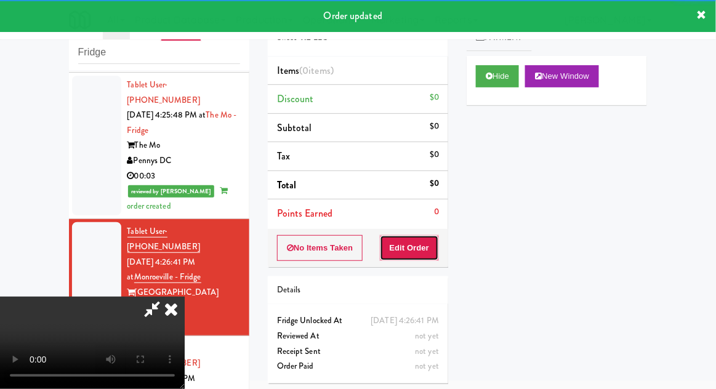
click at [414, 252] on button "Edit Order" at bounding box center [410, 248] width 60 height 26
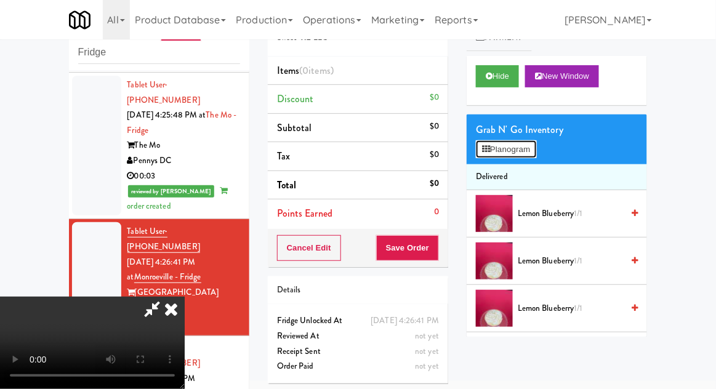
click at [532, 142] on button "Planogram" at bounding box center [506, 149] width 60 height 18
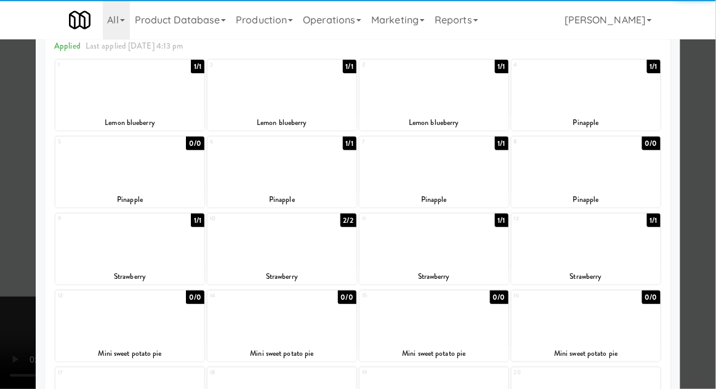
scroll to position [58, 0]
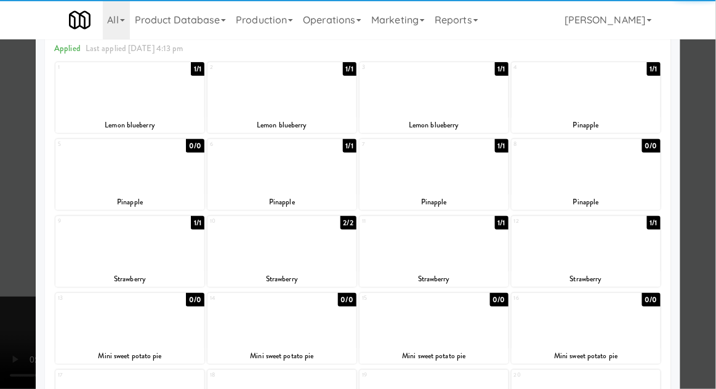
click at [112, 256] on div at bounding box center [129, 242] width 149 height 47
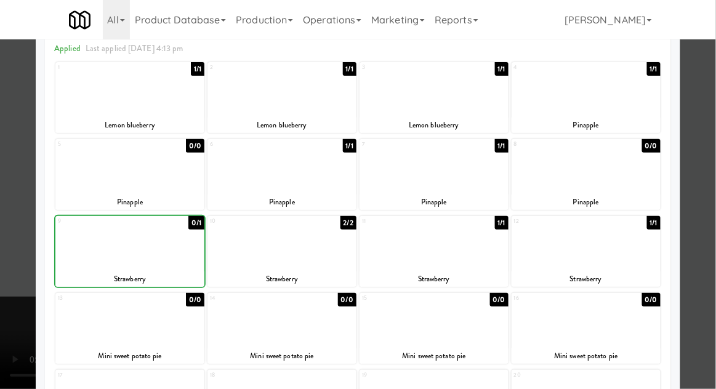
click at [713, 177] on div at bounding box center [358, 194] width 716 height 389
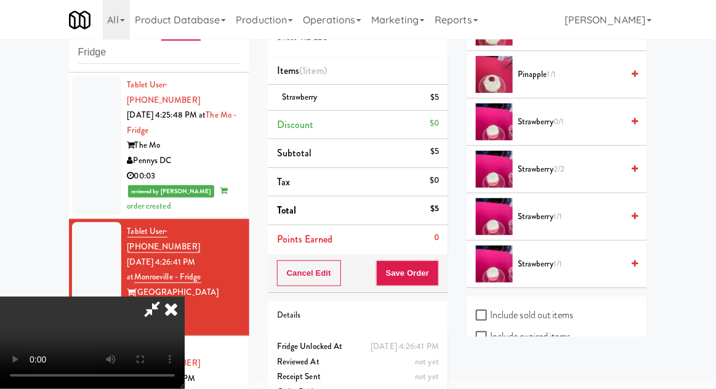
scroll to position [376, 0]
click at [436, 274] on button "Save Order" at bounding box center [407, 273] width 63 height 26
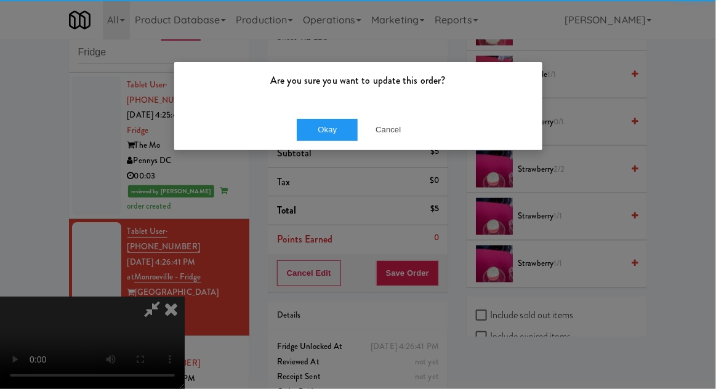
click at [292, 106] on div "Are you sure you want to update this order?" at bounding box center [358, 85] width 368 height 47
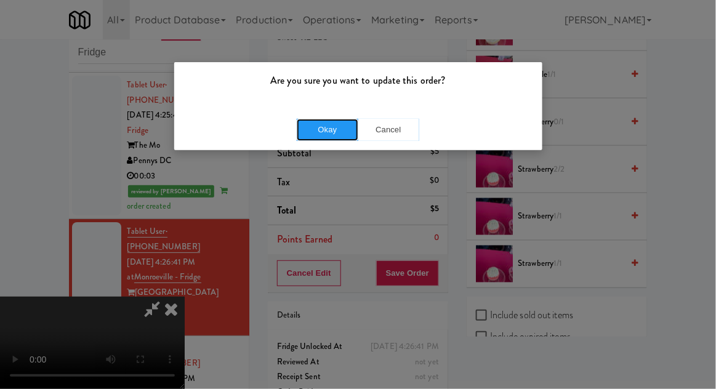
click at [323, 135] on button "Okay" at bounding box center [328, 130] width 62 height 22
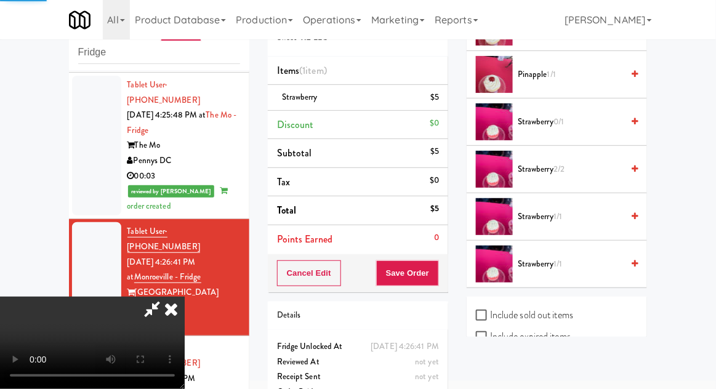
scroll to position [121, 0]
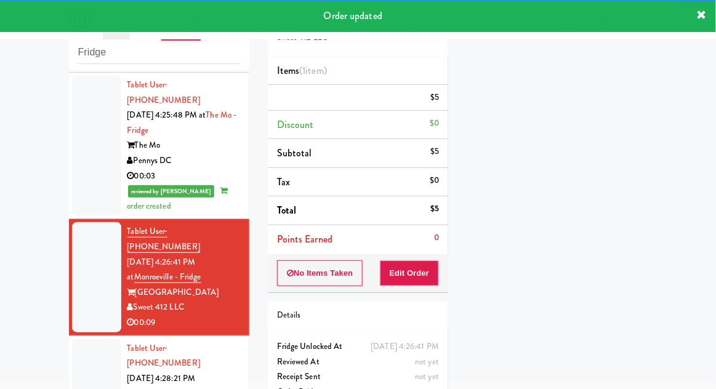
click at [86, 339] on div at bounding box center [96, 394] width 49 height 110
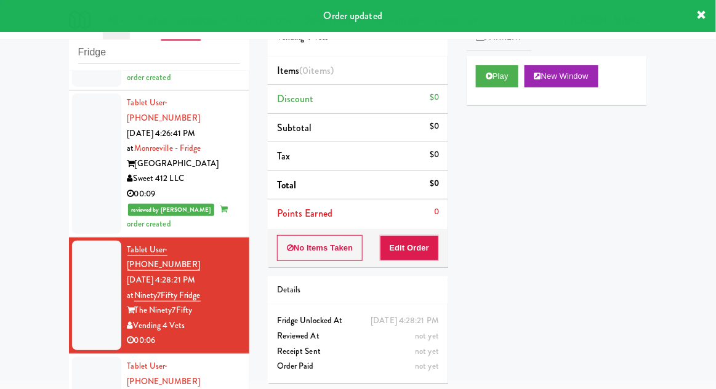
scroll to position [1191, 0]
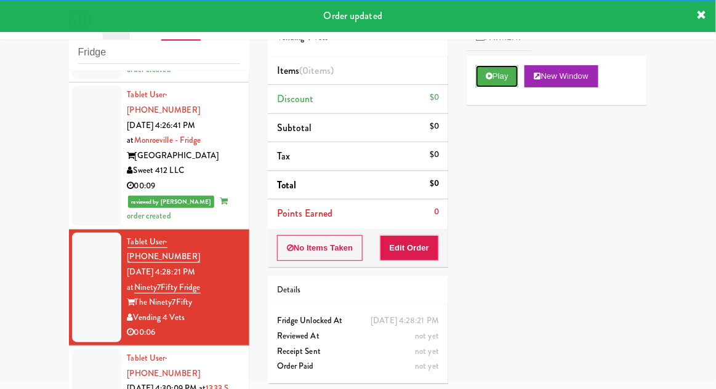
click at [486, 79] on icon at bounding box center [489, 76] width 7 height 8
click at [420, 252] on button "Edit Order" at bounding box center [410, 248] width 60 height 26
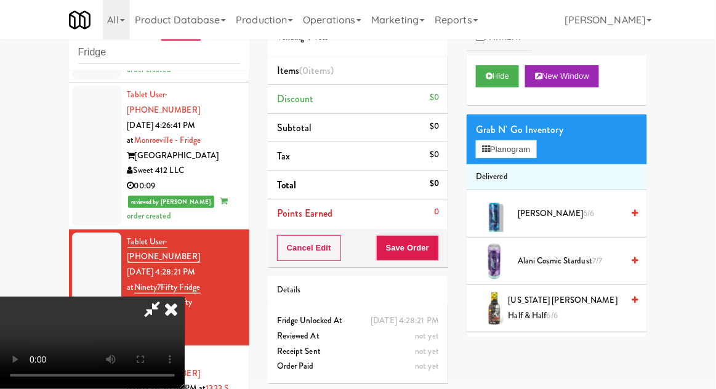
scroll to position [45, 0]
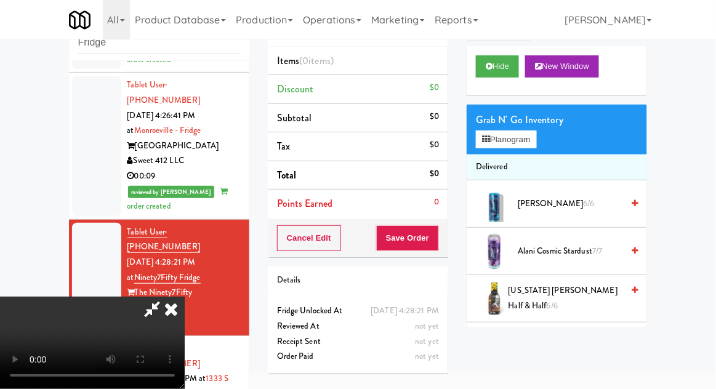
click at [540, 119] on div "Grab N' Go Inventory Planogram" at bounding box center [556, 130] width 180 height 50
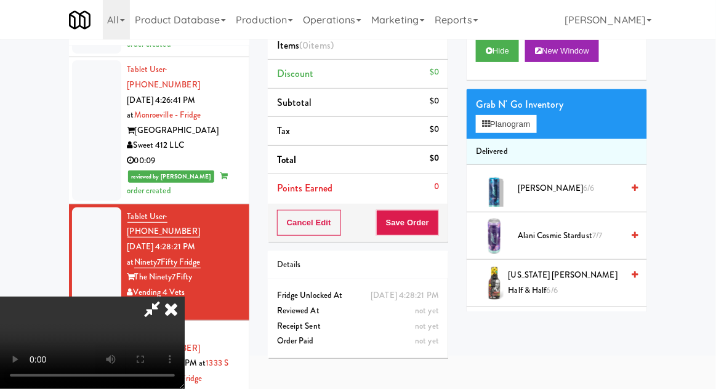
scroll to position [47, 0]
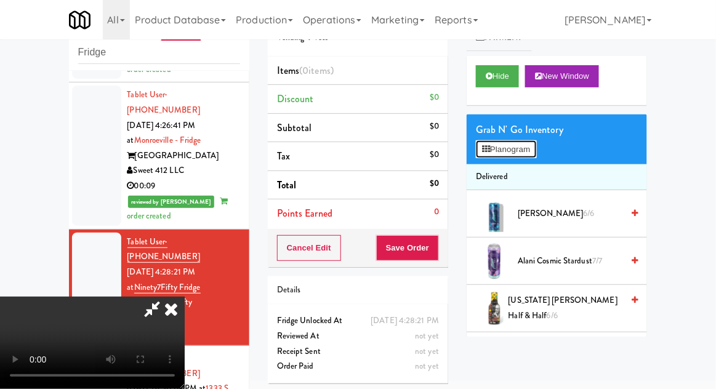
click at [536, 149] on button "Planogram" at bounding box center [506, 149] width 60 height 18
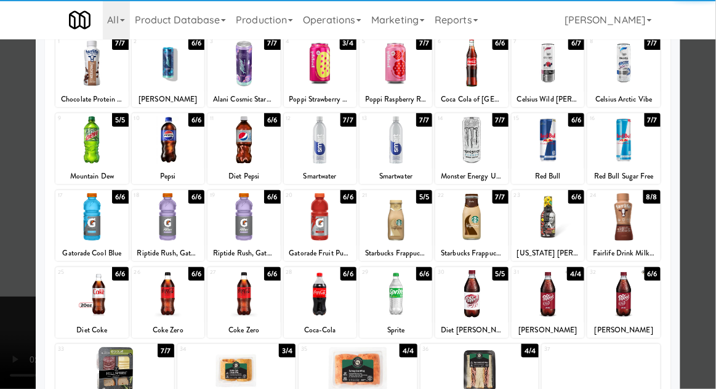
scroll to position [74, 0]
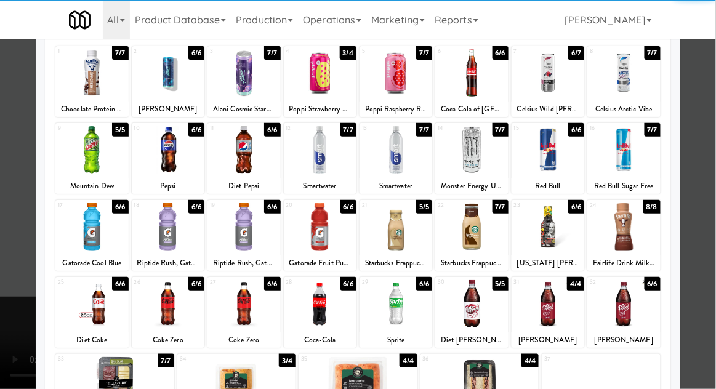
click at [225, 381] on div at bounding box center [236, 380] width 119 height 47
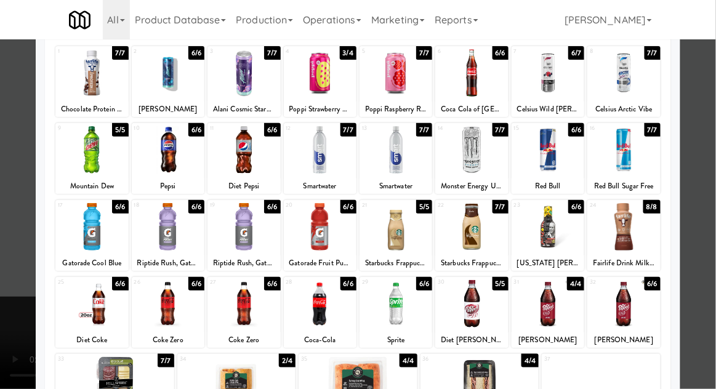
click at [709, 181] on div at bounding box center [358, 194] width 716 height 389
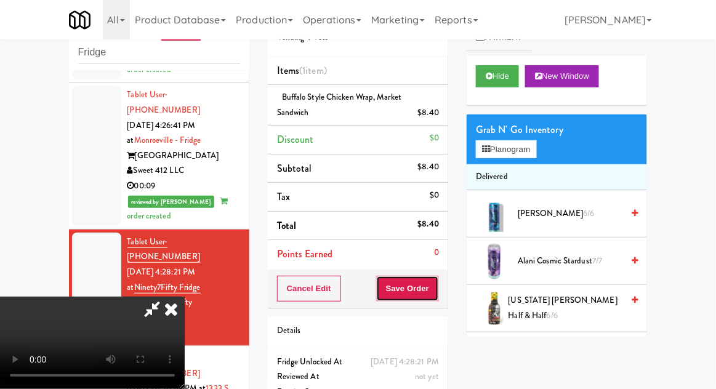
click at [436, 293] on button "Save Order" at bounding box center [407, 289] width 63 height 26
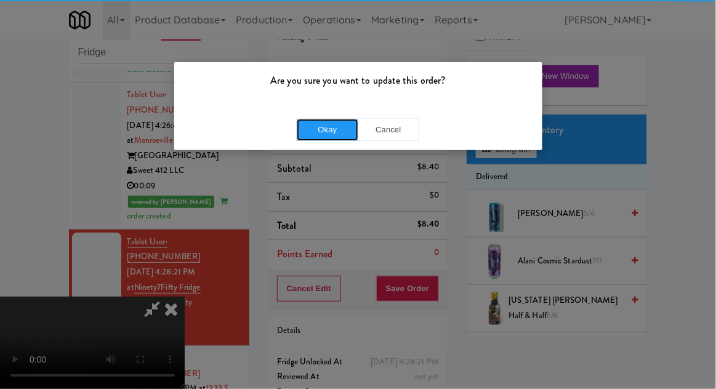
click at [321, 136] on button "Okay" at bounding box center [328, 130] width 62 height 22
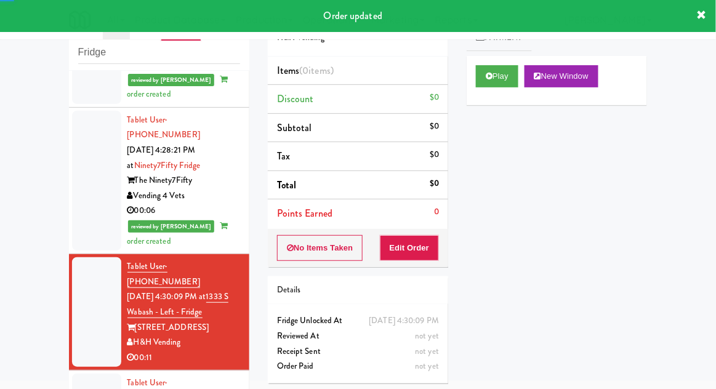
scroll to position [1314, 0]
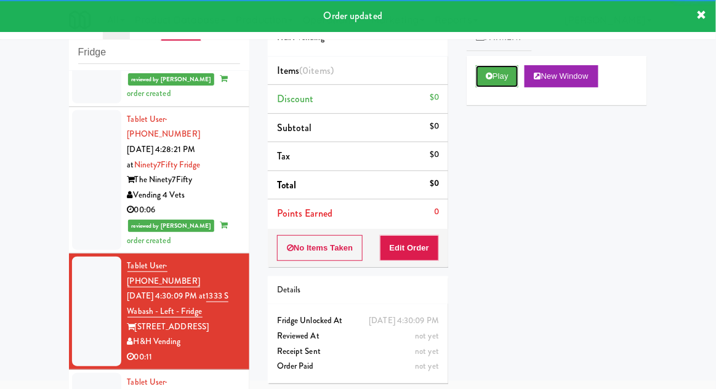
click at [489, 73] on icon at bounding box center [489, 76] width 7 height 8
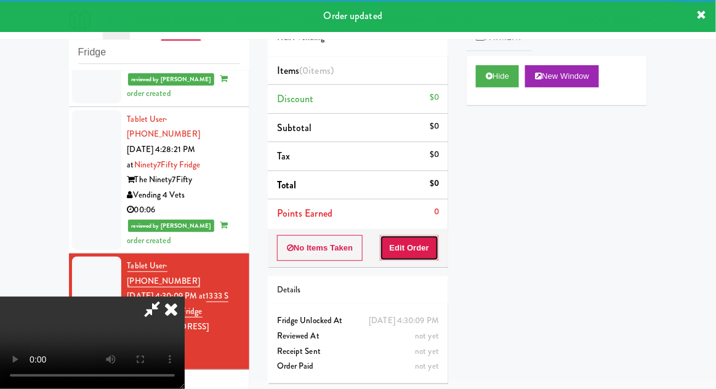
click at [422, 242] on button "Edit Order" at bounding box center [410, 248] width 60 height 26
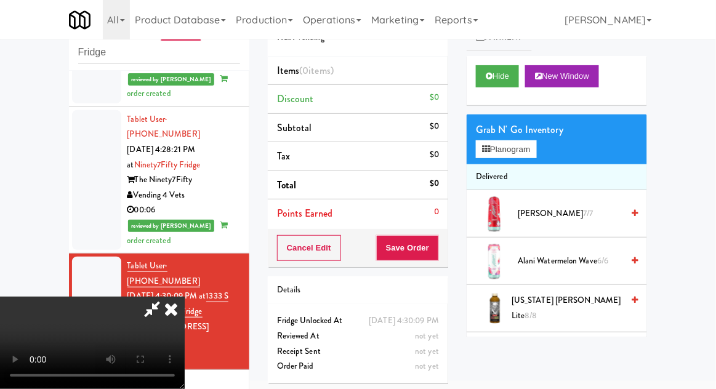
scroll to position [0, 0]
click at [530, 149] on button "Planogram" at bounding box center [506, 149] width 60 height 18
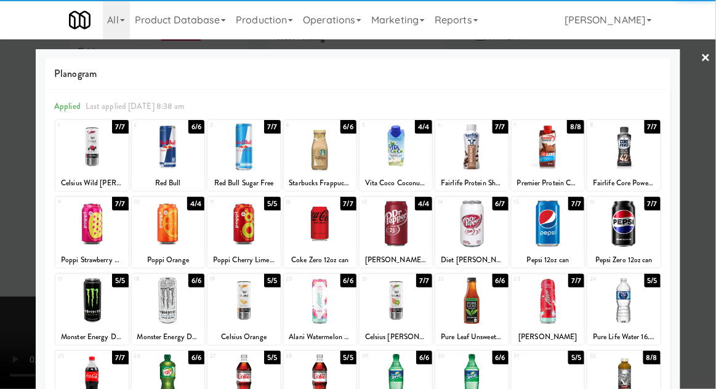
click at [470, 305] on div at bounding box center [471, 300] width 73 height 47
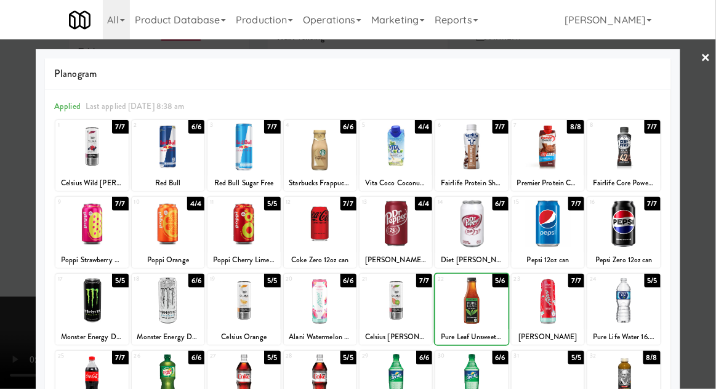
click at [714, 178] on div at bounding box center [358, 194] width 716 height 389
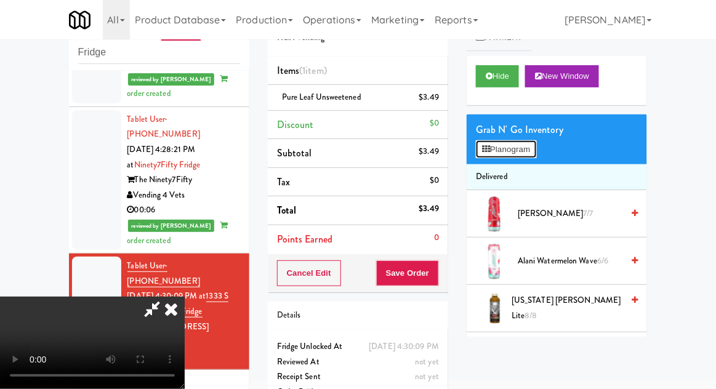
click at [536, 156] on button "Planogram" at bounding box center [506, 149] width 60 height 18
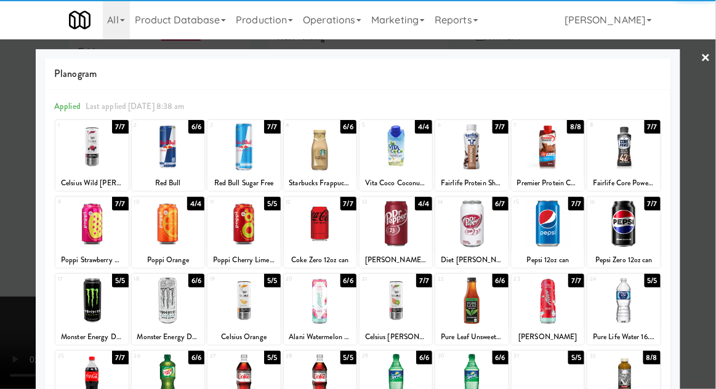
click at [638, 158] on div at bounding box center [623, 146] width 73 height 47
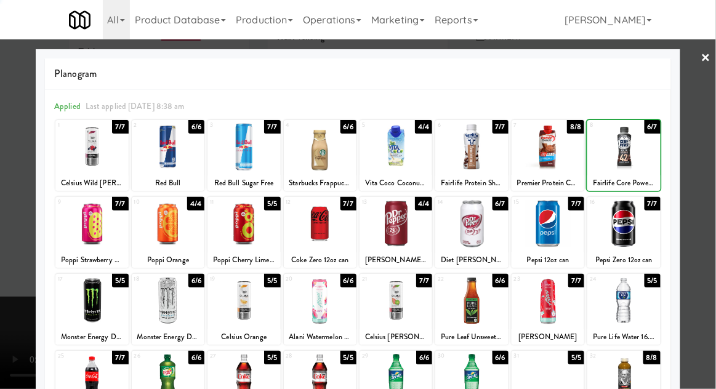
click at [701, 159] on div at bounding box center [358, 194] width 716 height 389
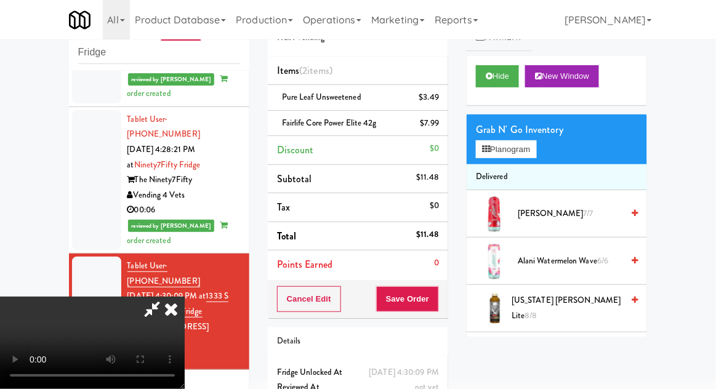
scroll to position [45, 0]
click at [436, 318] on div "Order # 6938490 H&H Vending Items (2 items ) Pure Leaf Unsweetened $3.49 Fairli…" at bounding box center [357, 220] width 199 height 447
click at [437, 302] on button "Save Order" at bounding box center [407, 299] width 63 height 26
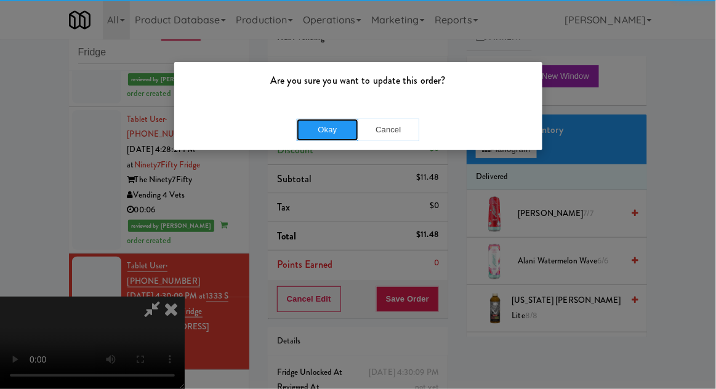
click at [340, 137] on button "Okay" at bounding box center [328, 130] width 62 height 22
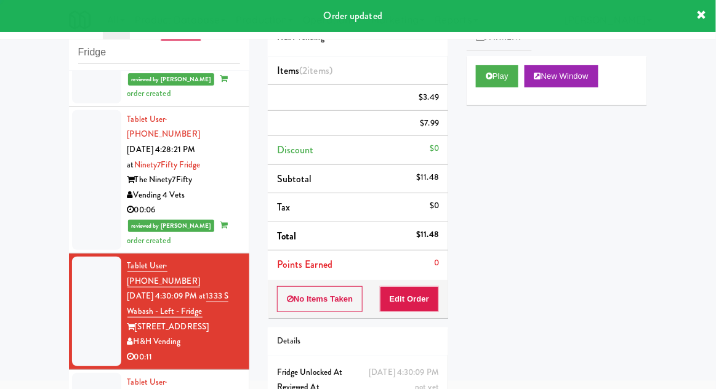
scroll to position [0, 0]
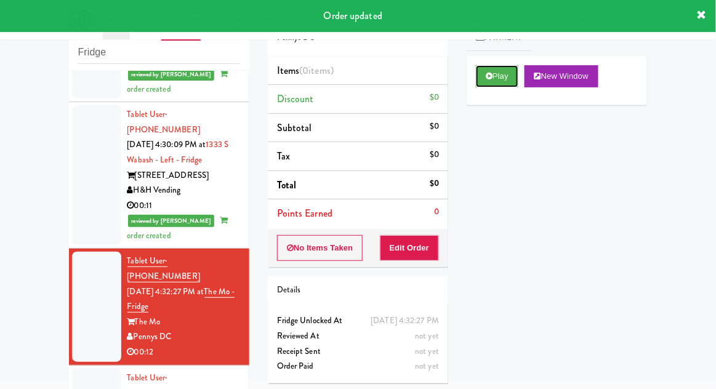
click at [489, 87] on button "Play" at bounding box center [497, 76] width 42 height 22
click at [424, 244] on button "Edit Order" at bounding box center [410, 248] width 60 height 26
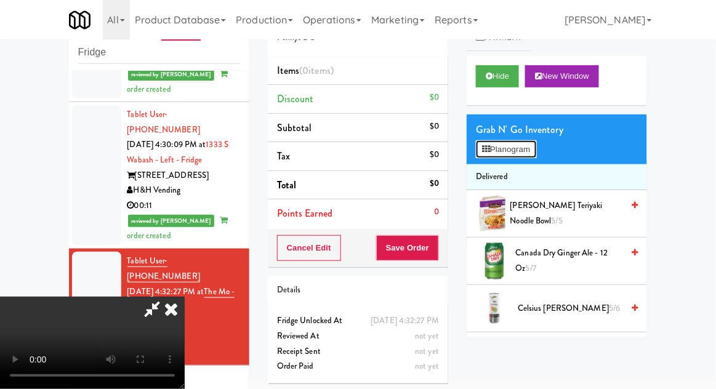
click at [535, 147] on button "Planogram" at bounding box center [506, 149] width 60 height 18
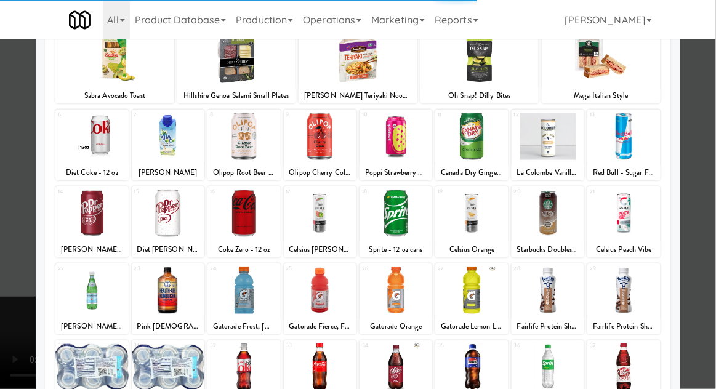
scroll to position [126, 0]
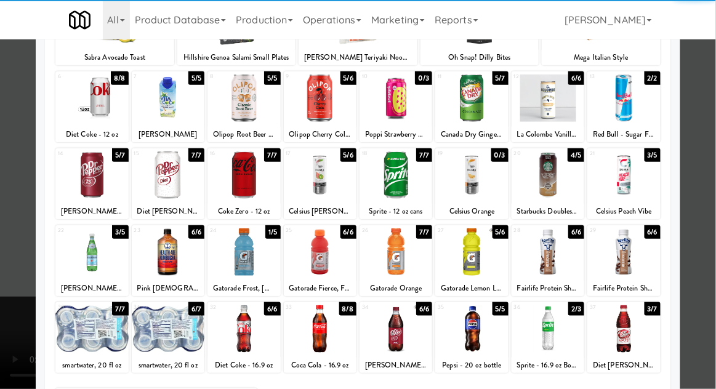
click at [236, 323] on div at bounding box center [243, 328] width 73 height 47
click at [706, 169] on div at bounding box center [358, 194] width 716 height 389
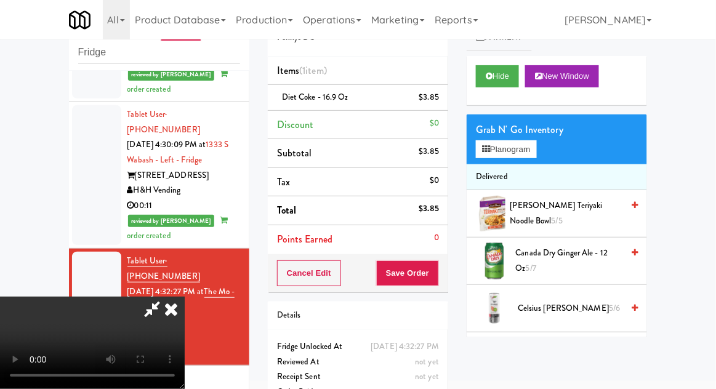
scroll to position [45, 0]
click at [438, 276] on button "Save Order" at bounding box center [407, 273] width 63 height 26
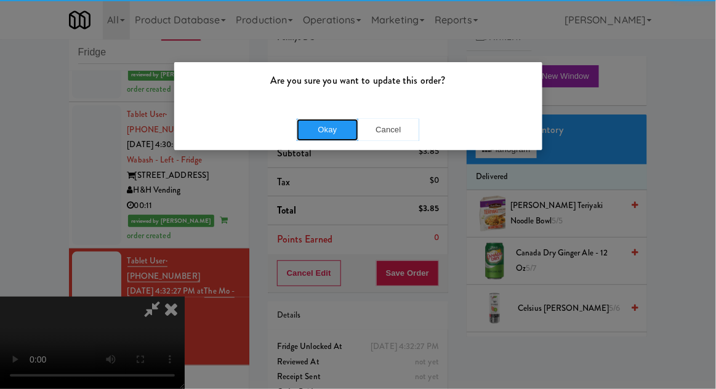
click at [323, 124] on button "Okay" at bounding box center [328, 130] width 62 height 22
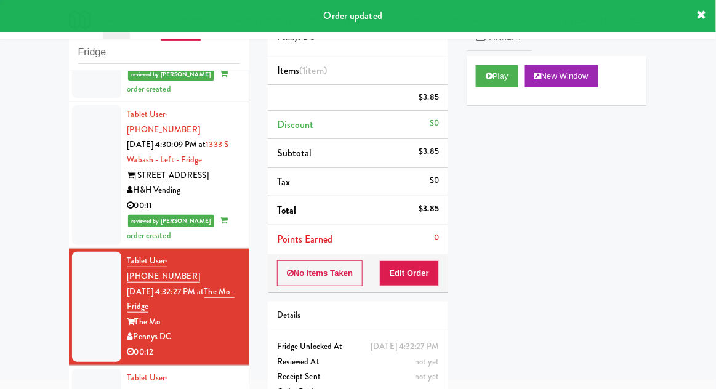
scroll to position [0, 0]
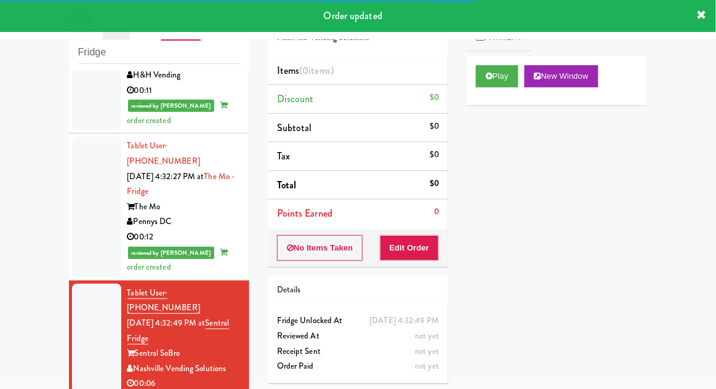
scroll to position [1579, 0]
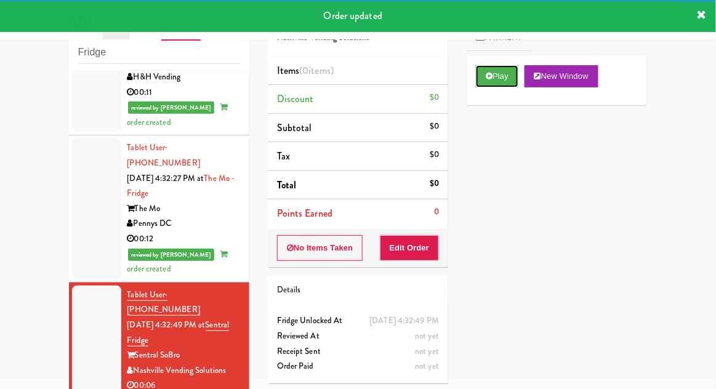
click at [479, 86] on button "Play" at bounding box center [497, 76] width 42 height 22
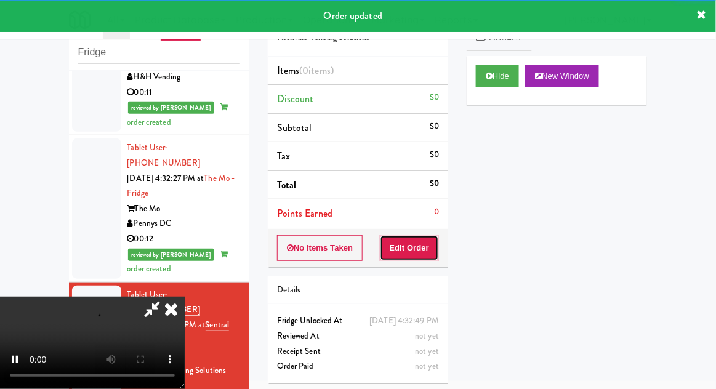
click at [412, 249] on button "Edit Order" at bounding box center [410, 248] width 60 height 26
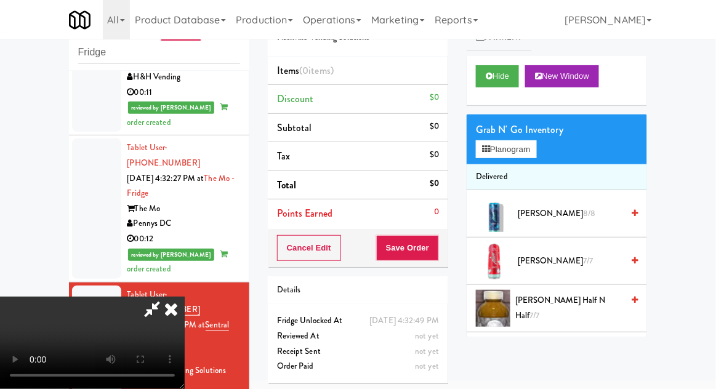
scroll to position [0, 0]
click at [536, 150] on button "Planogram" at bounding box center [506, 149] width 60 height 18
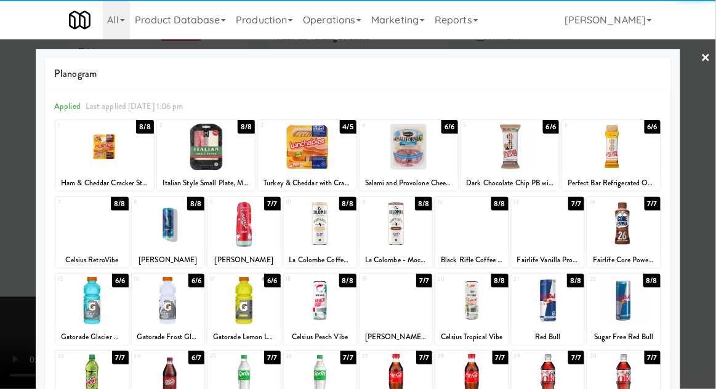
click at [169, 295] on div at bounding box center [168, 300] width 73 height 47
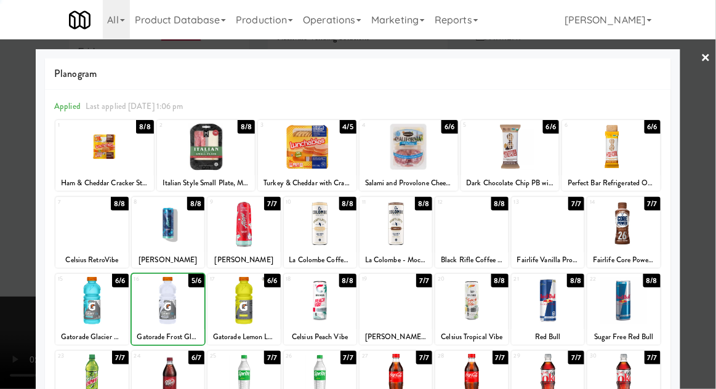
click at [714, 164] on div at bounding box center [358, 194] width 716 height 389
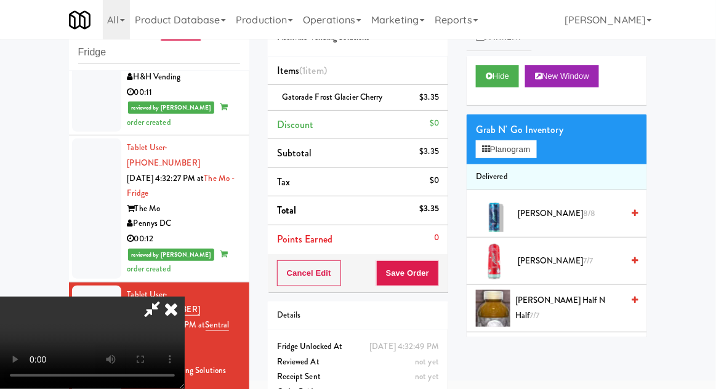
scroll to position [45, 0]
click at [438, 278] on button "Save Order" at bounding box center [407, 273] width 63 height 26
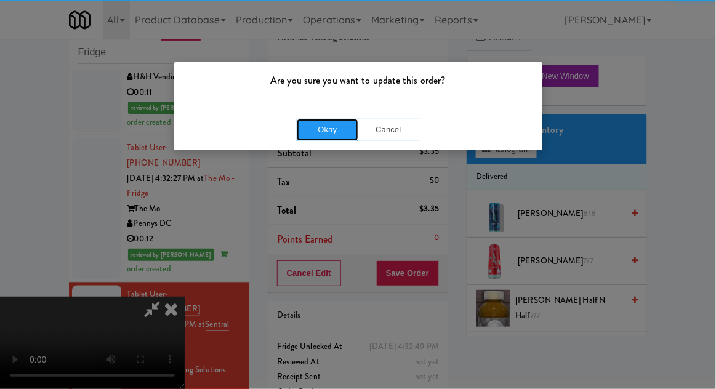
click at [309, 136] on button "Okay" at bounding box center [328, 130] width 62 height 22
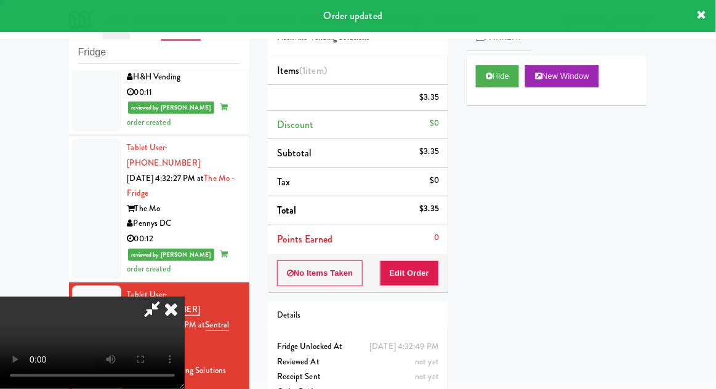
scroll to position [0, 0]
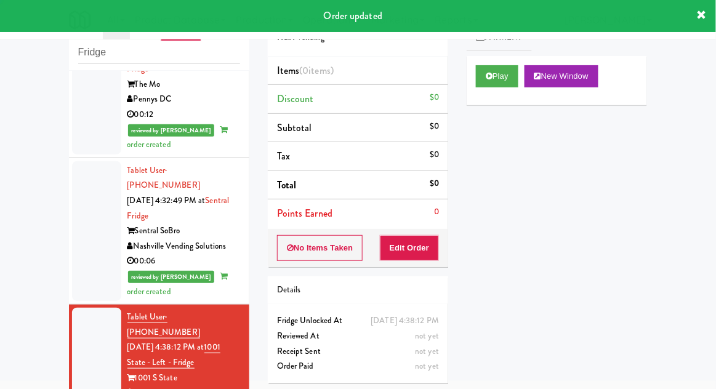
scroll to position [1707, 0]
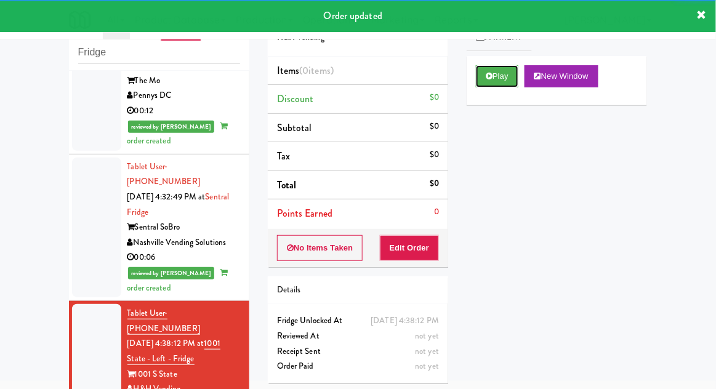
click at [481, 82] on button "Play" at bounding box center [497, 76] width 42 height 22
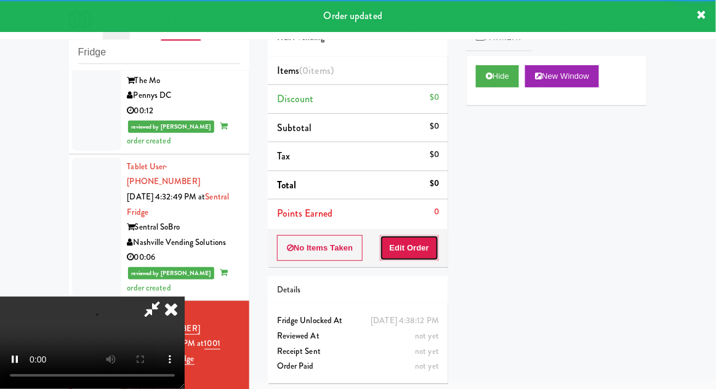
click at [420, 245] on button "Edit Order" at bounding box center [410, 248] width 60 height 26
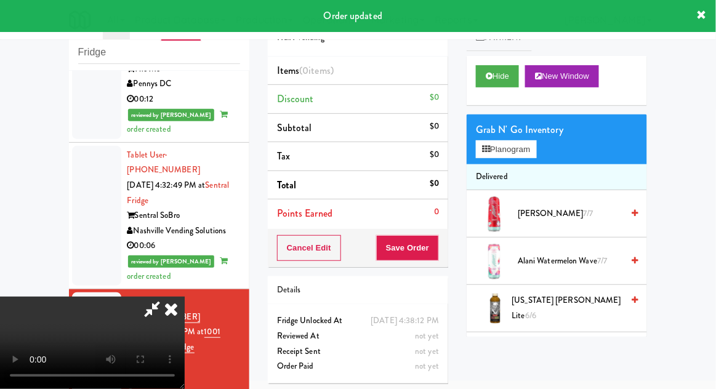
scroll to position [1724, 0]
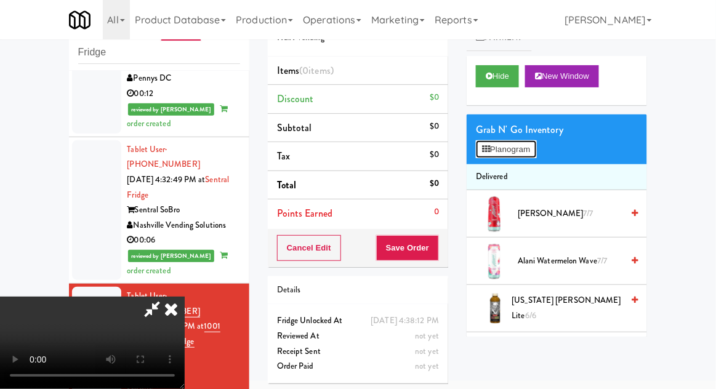
click at [531, 151] on button "Planogram" at bounding box center [506, 149] width 60 height 18
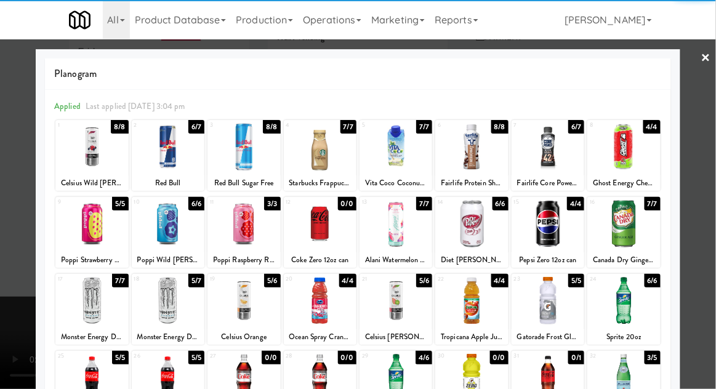
click at [554, 380] on div at bounding box center [547, 377] width 73 height 47
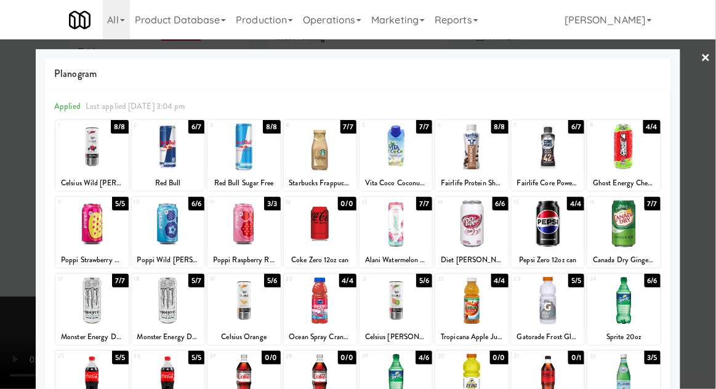
click at [710, 163] on div at bounding box center [358, 194] width 716 height 389
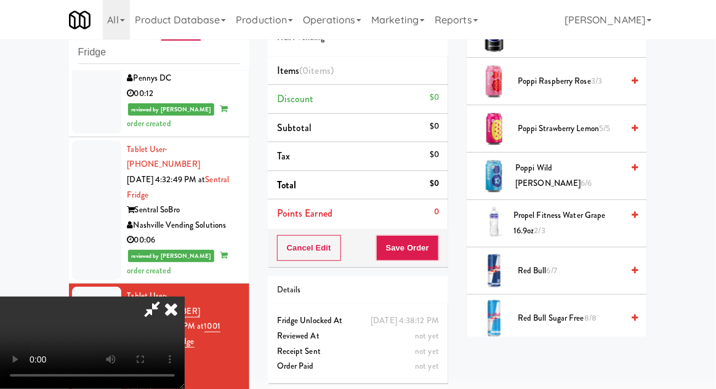
scroll to position [1542, 0]
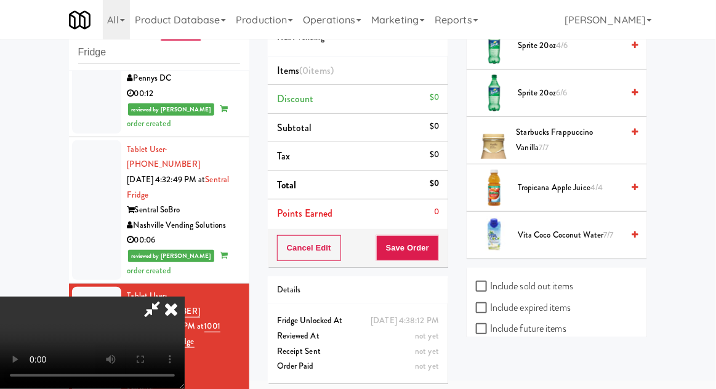
click at [564, 286] on label "Include sold out items" at bounding box center [524, 286] width 97 height 18
click at [490, 286] on input "Include sold out items" at bounding box center [483, 287] width 14 height 10
checkbox input "true"
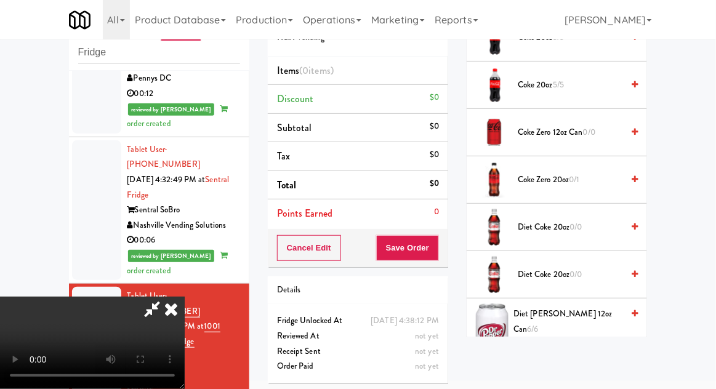
scroll to position [505, 0]
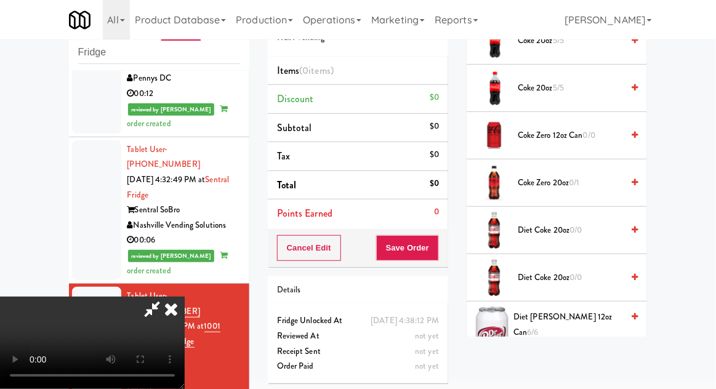
click at [580, 177] on span "0/1" at bounding box center [574, 183] width 10 height 12
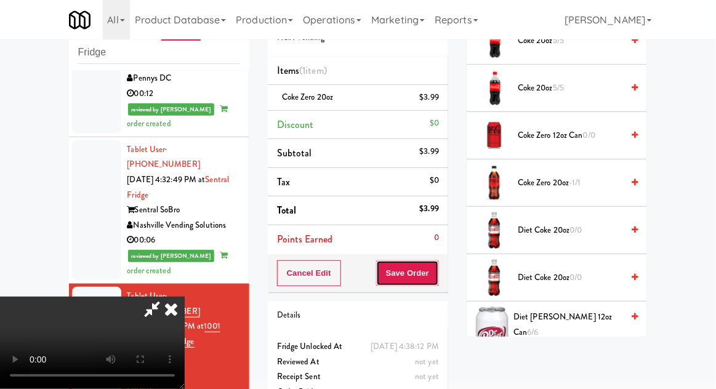
click at [437, 273] on button "Save Order" at bounding box center [407, 273] width 63 height 26
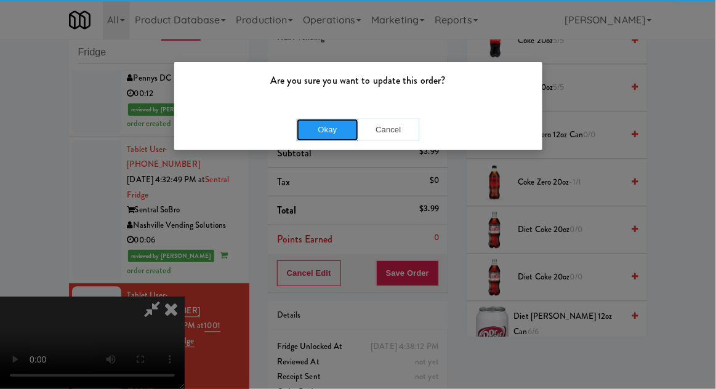
click at [319, 121] on button "Okay" at bounding box center [328, 130] width 62 height 22
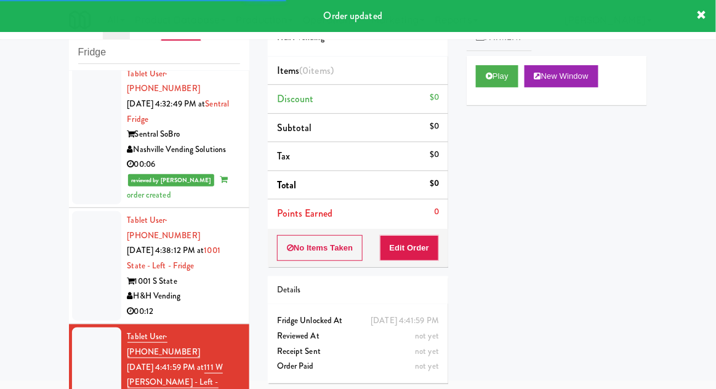
scroll to position [1813, 0]
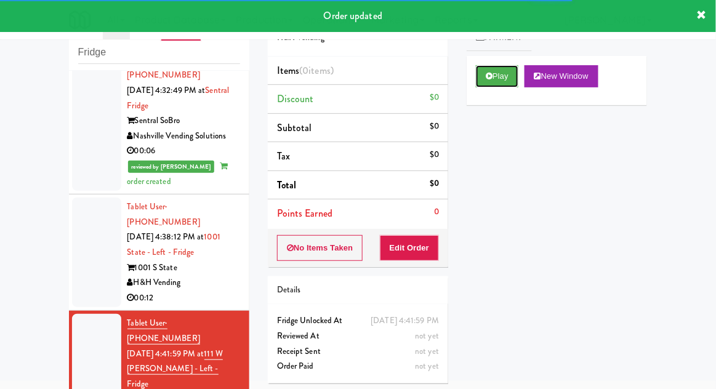
click at [477, 83] on button "Play" at bounding box center [497, 76] width 42 height 22
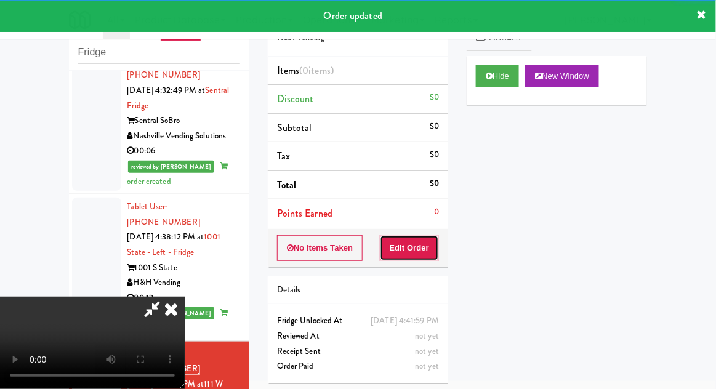
click at [427, 244] on button "Edit Order" at bounding box center [410, 248] width 60 height 26
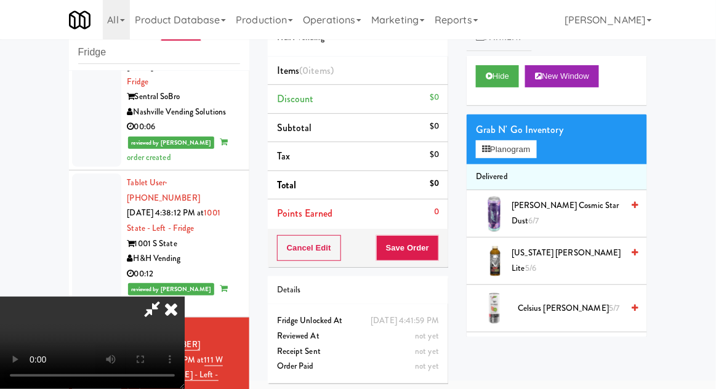
scroll to position [45, 0]
click at [536, 141] on button "Planogram" at bounding box center [506, 149] width 60 height 18
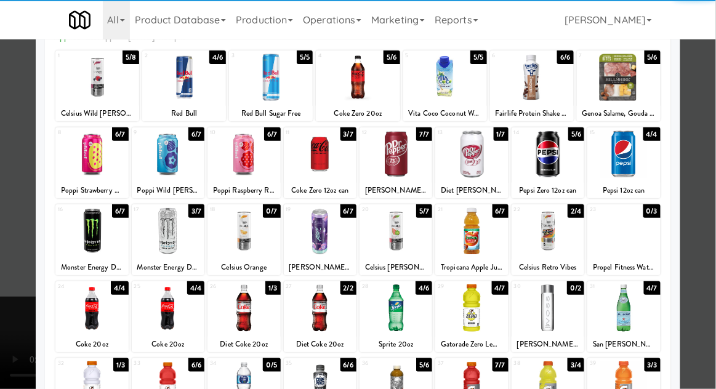
scroll to position [63, 0]
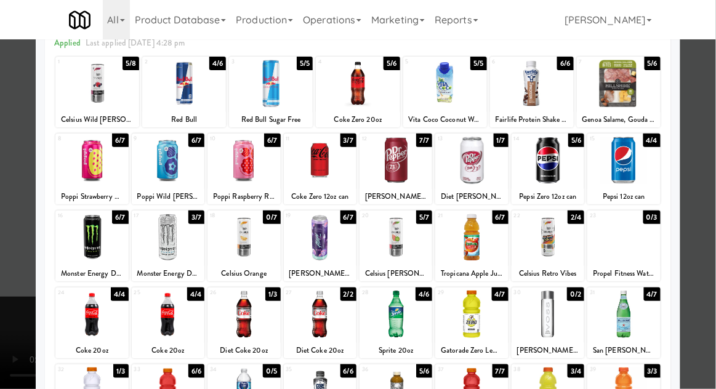
click at [567, 169] on div at bounding box center [547, 160] width 73 height 47
click at [711, 154] on div at bounding box center [358, 194] width 716 height 389
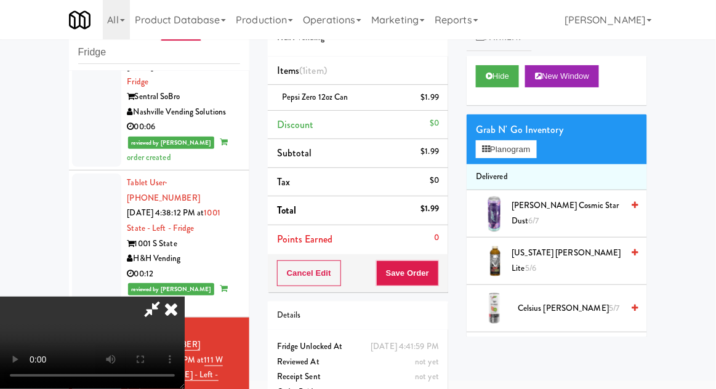
scroll to position [45, 0]
click at [439, 273] on button "Save Order" at bounding box center [407, 273] width 63 height 26
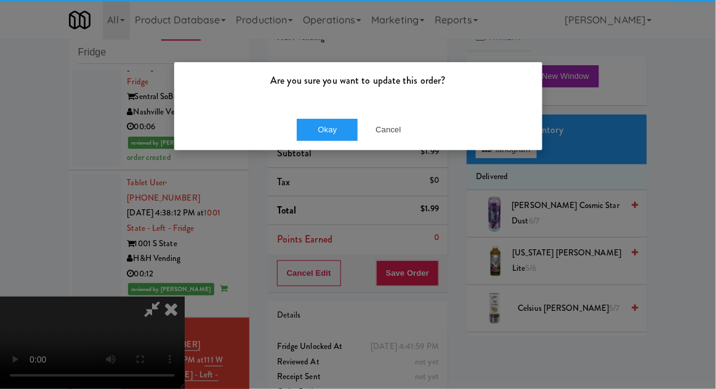
click at [333, 113] on div "Okay Cancel" at bounding box center [358, 129] width 368 height 41
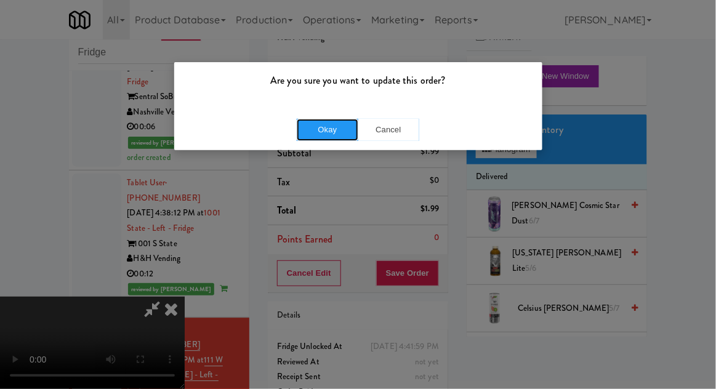
click at [320, 126] on button "Okay" at bounding box center [328, 130] width 62 height 22
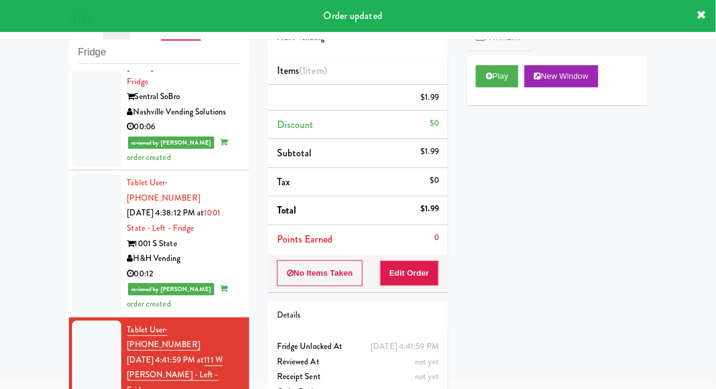
scroll to position [0, 0]
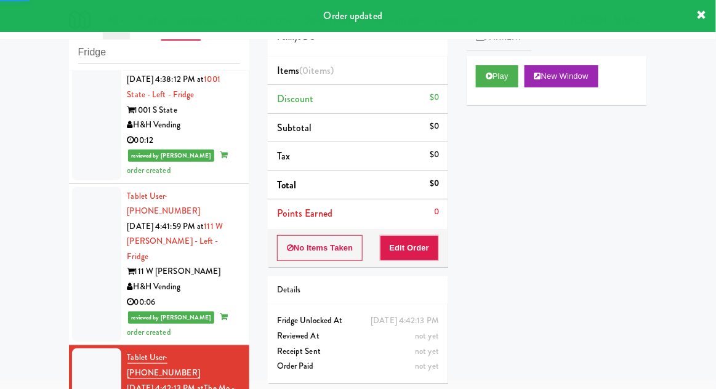
scroll to position [1972, 0]
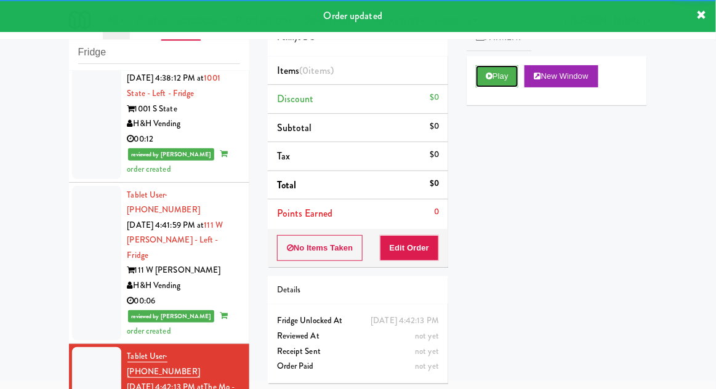
click at [486, 83] on button "Play" at bounding box center [497, 76] width 42 height 22
click at [422, 252] on button "Edit Order" at bounding box center [410, 248] width 60 height 26
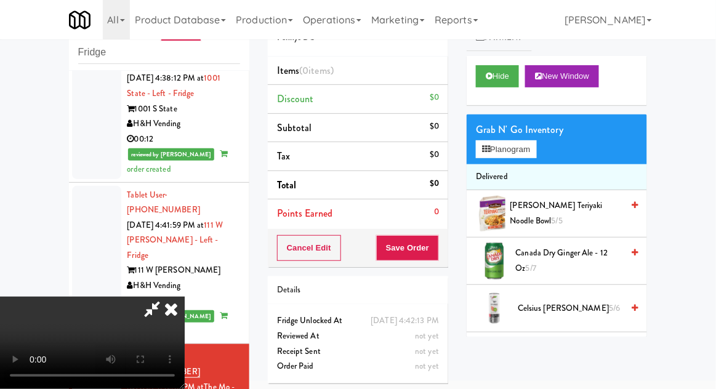
scroll to position [0, 0]
click at [536, 157] on button "Planogram" at bounding box center [506, 149] width 60 height 18
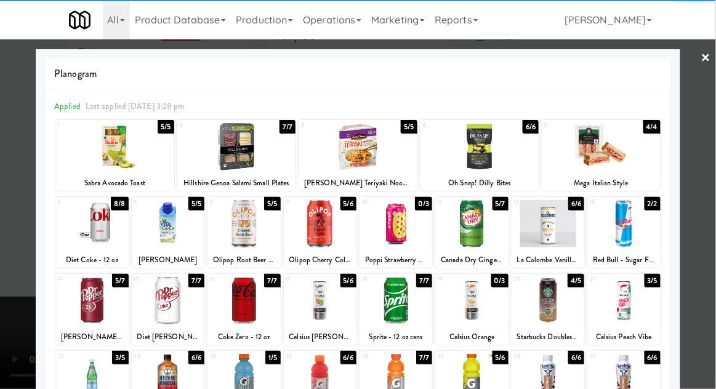
click at [87, 293] on div at bounding box center [91, 300] width 73 height 47
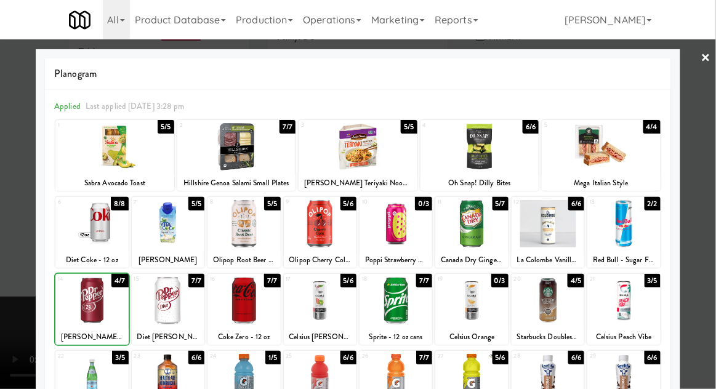
click at [713, 162] on div at bounding box center [358, 194] width 716 height 389
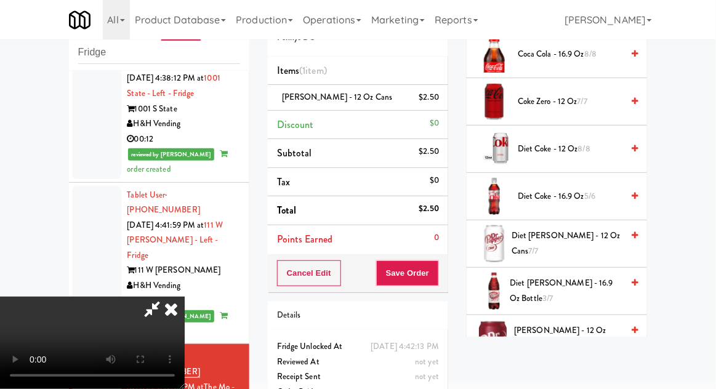
scroll to position [347, 0]
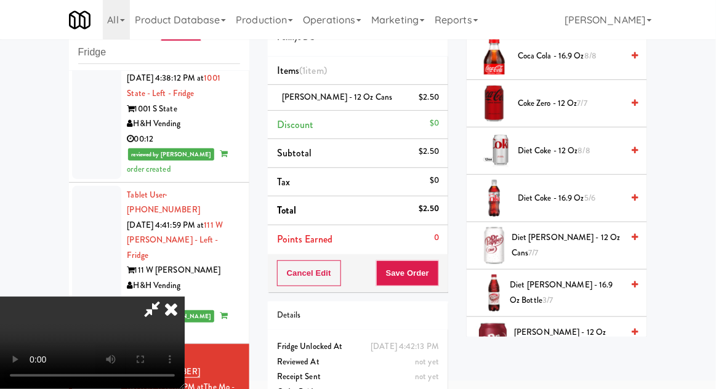
click at [594, 146] on span "Diet Coke - 12 oz 8/8" at bounding box center [570, 150] width 105 height 15
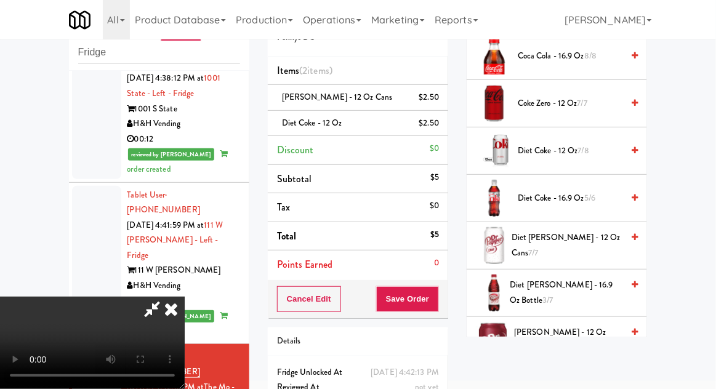
scroll to position [45, 0]
click at [437, 303] on button "Save Order" at bounding box center [407, 299] width 63 height 26
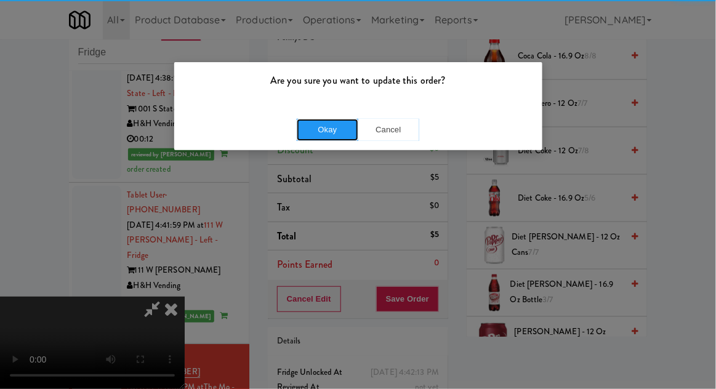
click at [326, 136] on button "Okay" at bounding box center [328, 130] width 62 height 22
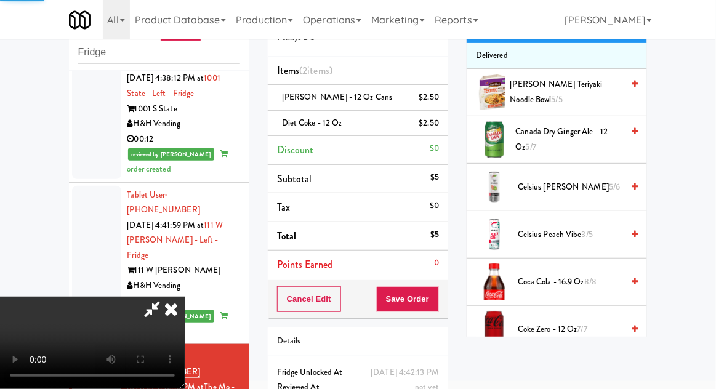
scroll to position [0, 0]
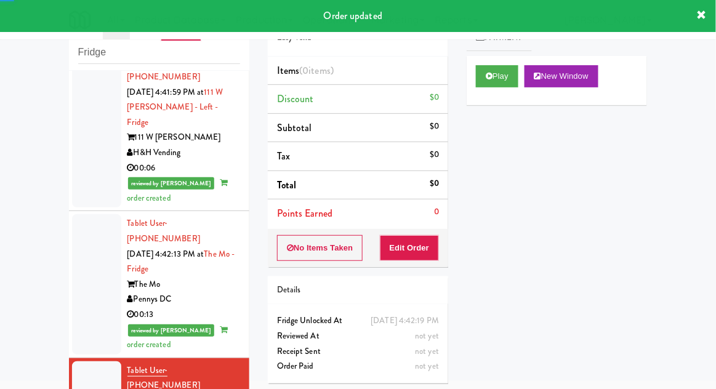
scroll to position [2105, 0]
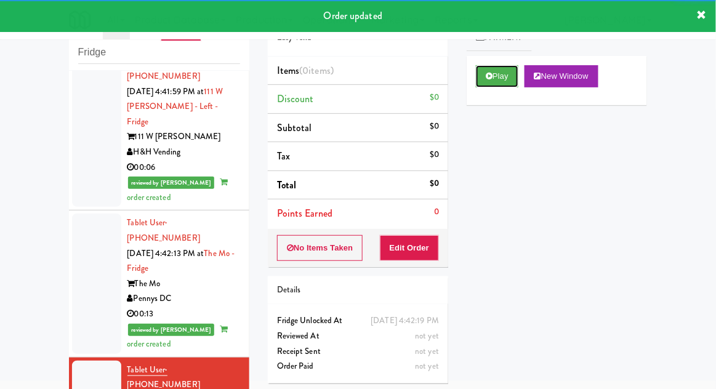
click at [486, 79] on icon at bounding box center [489, 76] width 7 height 8
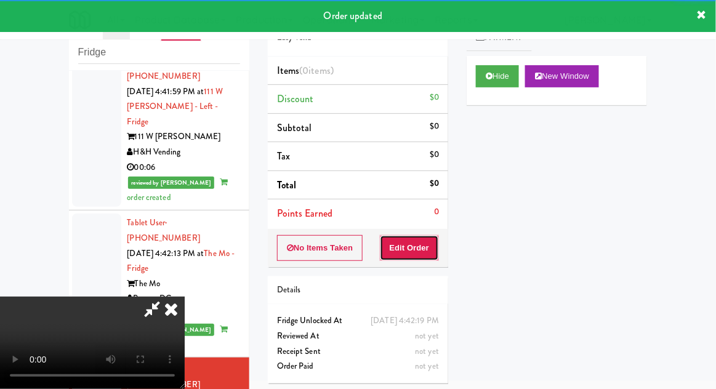
click at [421, 241] on button "Edit Order" at bounding box center [410, 248] width 60 height 26
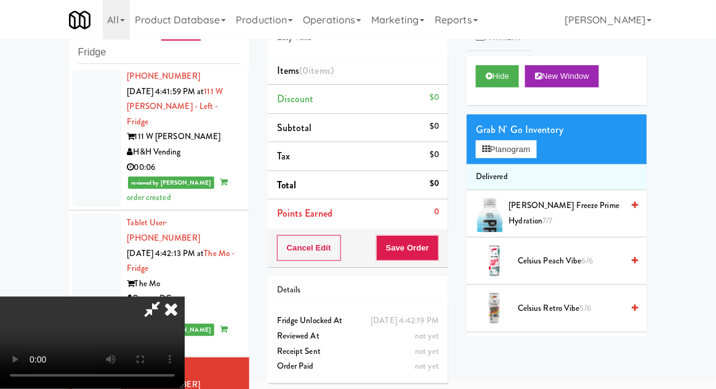
scroll to position [45, 0]
click at [536, 148] on button "Planogram" at bounding box center [506, 149] width 60 height 18
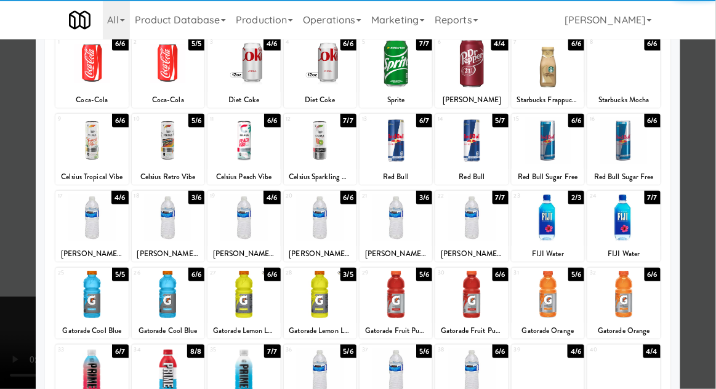
scroll to position [119, 0]
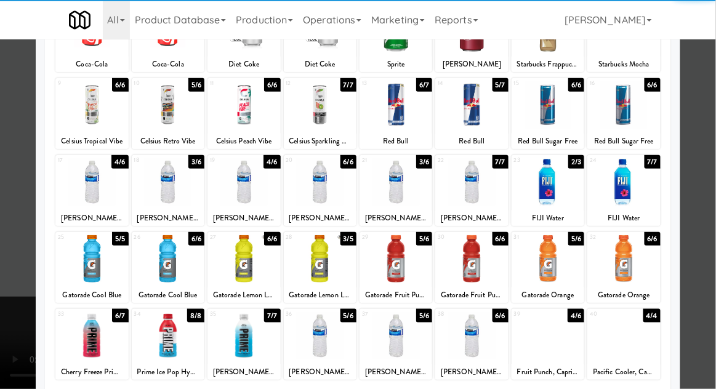
click at [318, 343] on div at bounding box center [320, 335] width 73 height 47
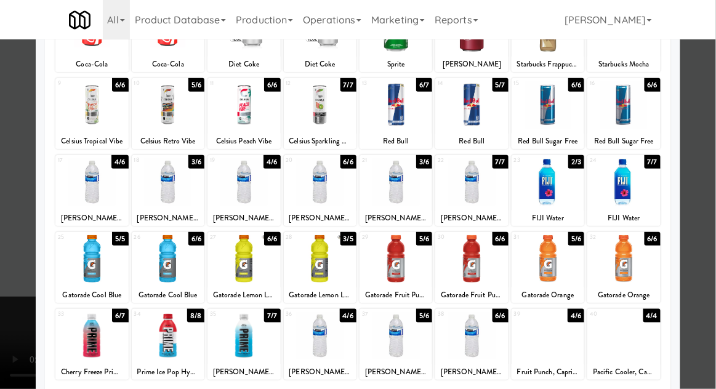
click at [714, 165] on div at bounding box center [358, 194] width 716 height 389
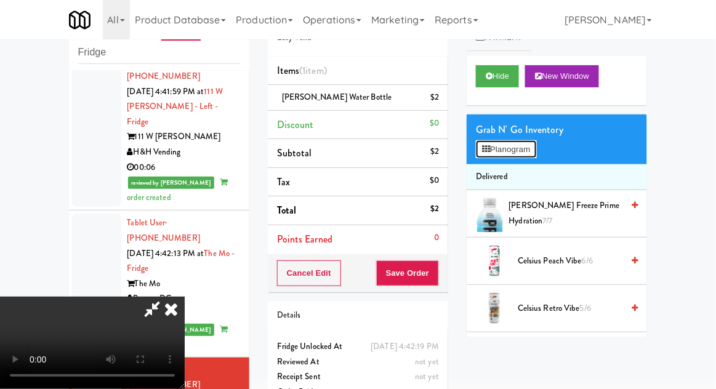
click at [532, 156] on button "Planogram" at bounding box center [506, 149] width 60 height 18
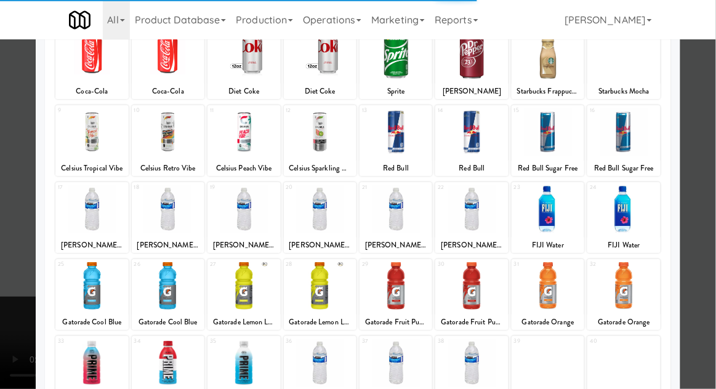
scroll to position [91, 0]
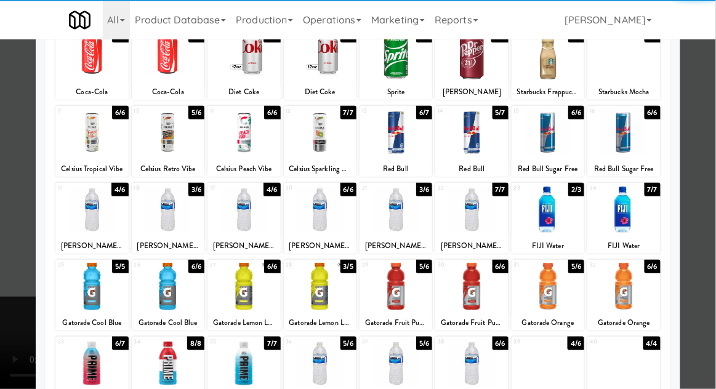
click at [87, 287] on div at bounding box center [91, 286] width 73 height 47
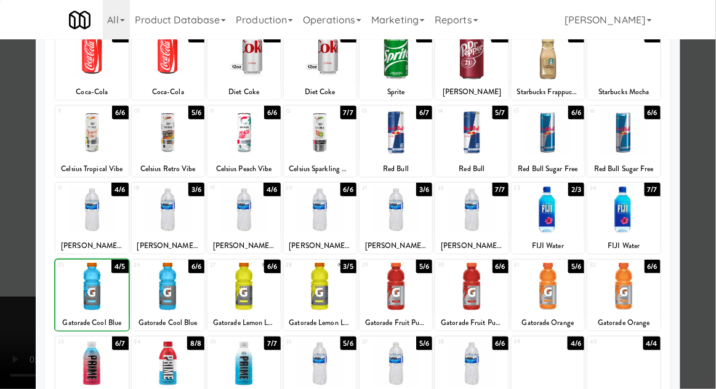
click at [714, 161] on div at bounding box center [358, 194] width 716 height 389
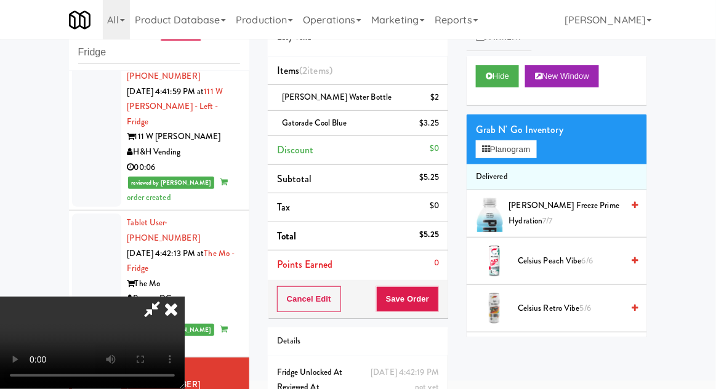
scroll to position [56, 0]
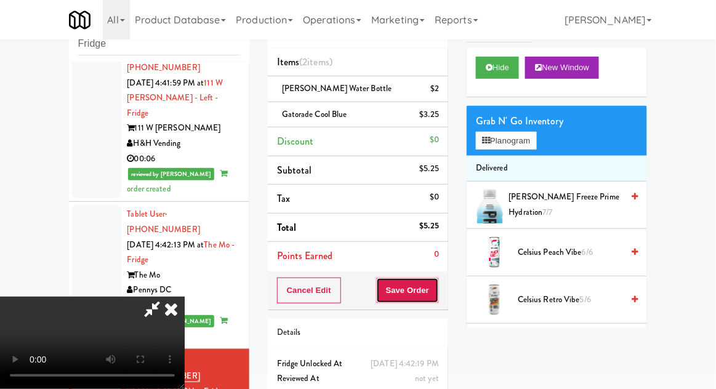
click at [433, 298] on button "Save Order" at bounding box center [407, 291] width 63 height 26
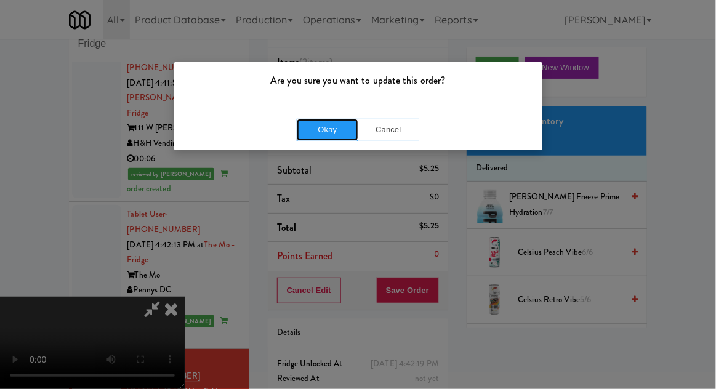
click at [327, 139] on button "Okay" at bounding box center [328, 130] width 62 height 22
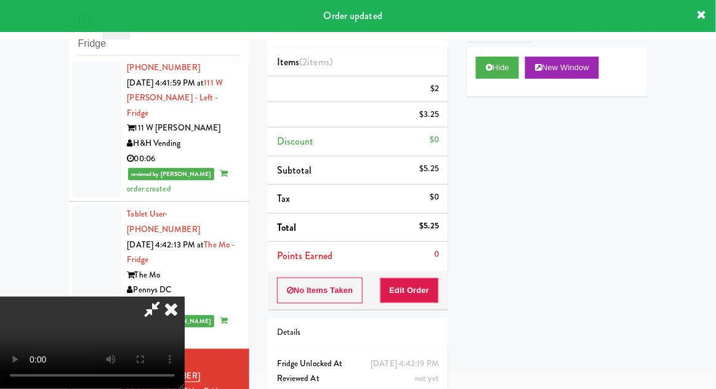
scroll to position [0, 0]
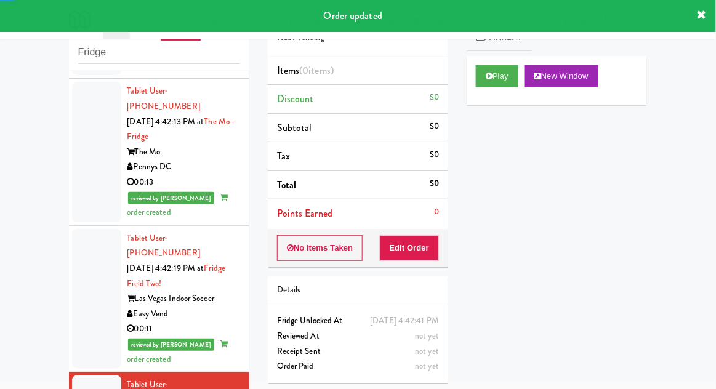
scroll to position [2238, 0]
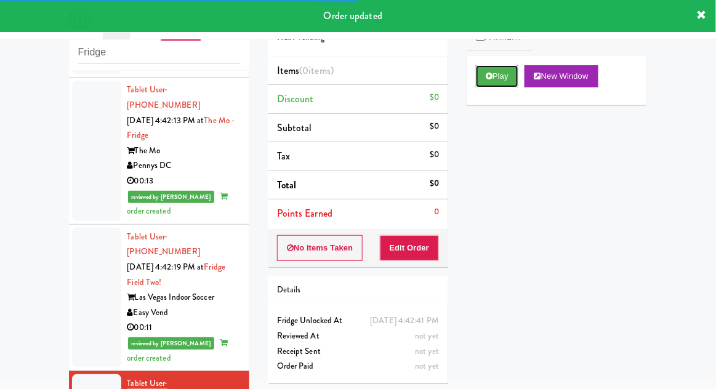
click at [481, 84] on button "Play" at bounding box center [497, 76] width 42 height 22
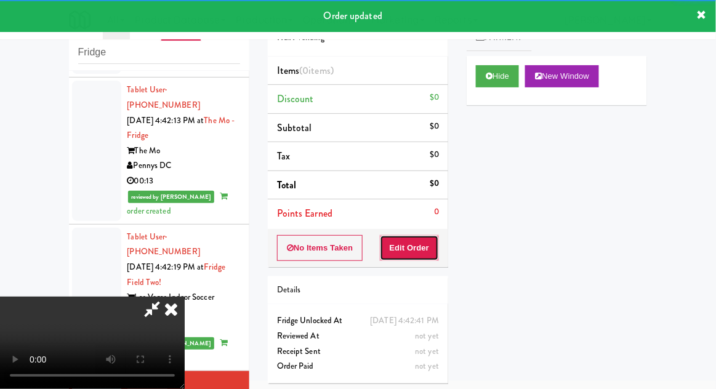
click at [424, 247] on button "Edit Order" at bounding box center [410, 248] width 60 height 26
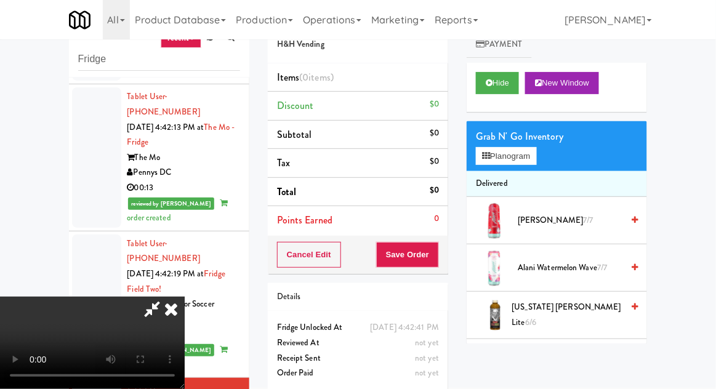
scroll to position [42, 0]
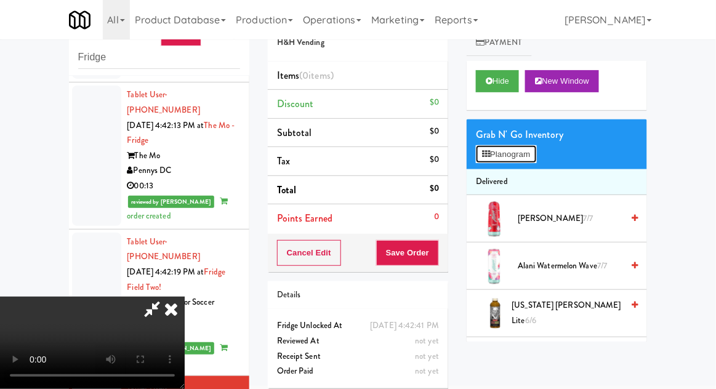
click at [532, 147] on button "Planogram" at bounding box center [506, 154] width 60 height 18
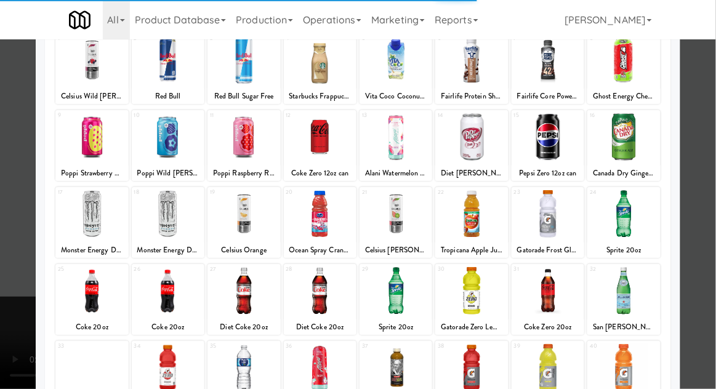
scroll to position [107, 0]
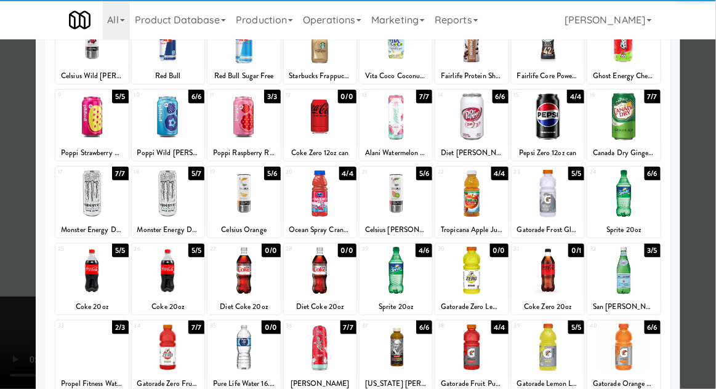
click at [626, 266] on div at bounding box center [623, 270] width 73 height 47
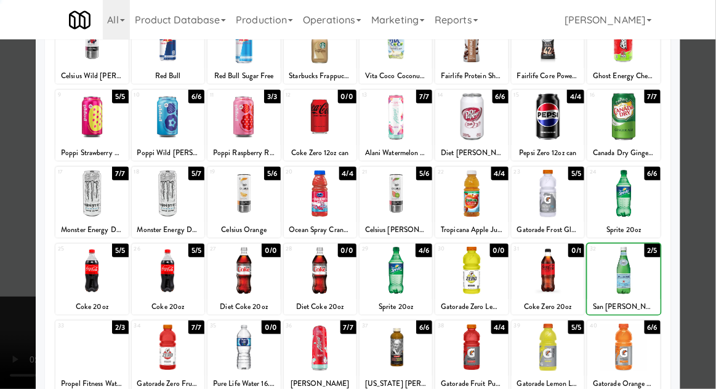
click at [709, 169] on div at bounding box center [358, 194] width 716 height 389
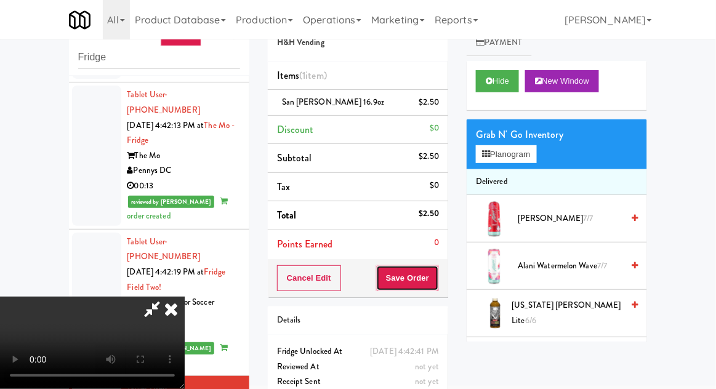
click at [439, 274] on button "Save Order" at bounding box center [407, 278] width 63 height 26
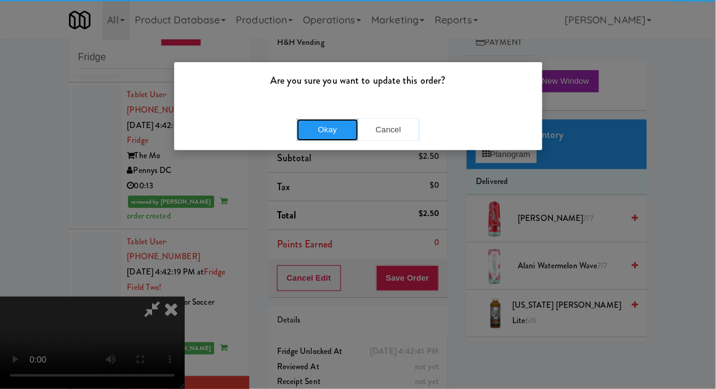
click at [325, 137] on button "Okay" at bounding box center [328, 130] width 62 height 22
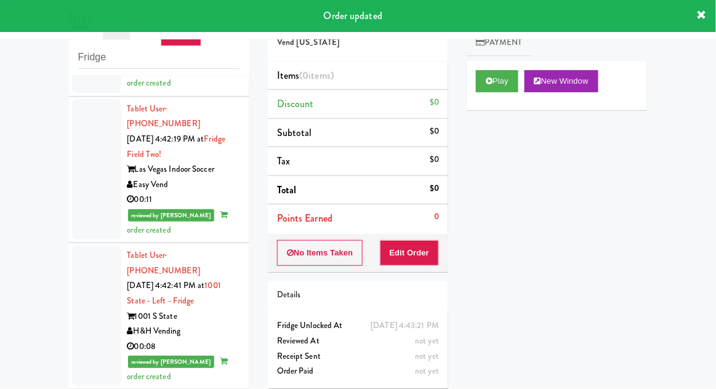
scroll to position [2377, 0]
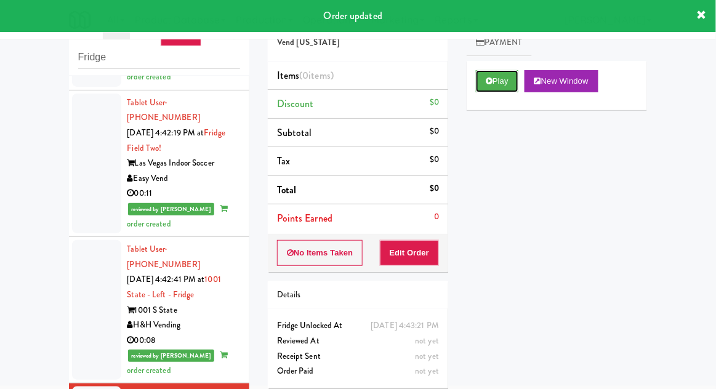
click at [482, 88] on button "Play" at bounding box center [497, 81] width 42 height 22
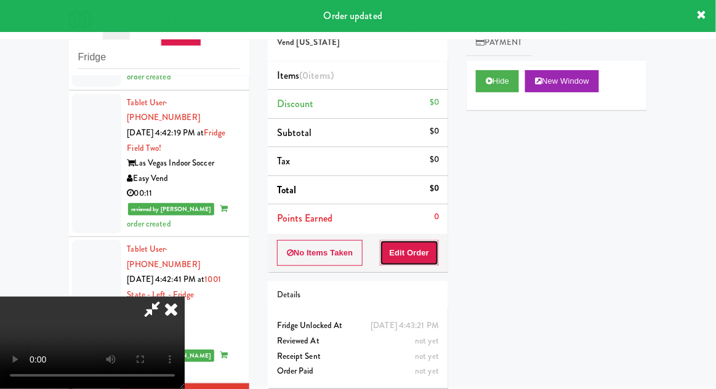
click at [418, 250] on button "Edit Order" at bounding box center [410, 253] width 60 height 26
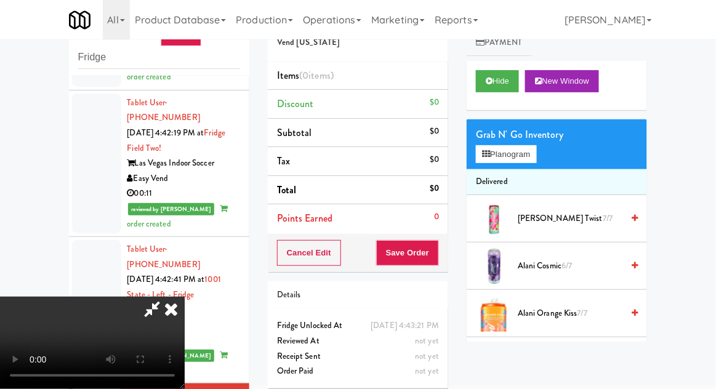
scroll to position [0, 0]
click at [536, 151] on button "Planogram" at bounding box center [506, 154] width 60 height 18
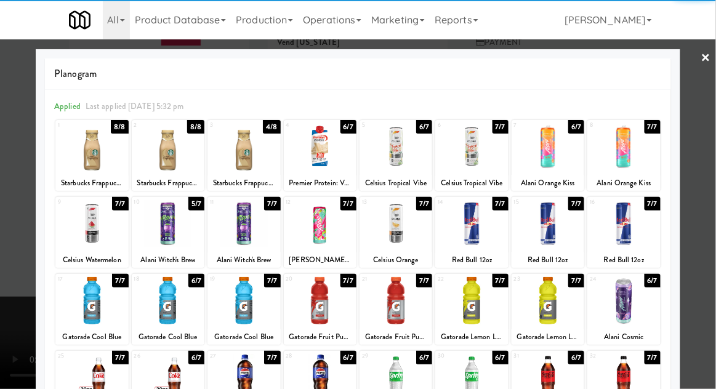
click at [81, 232] on div at bounding box center [91, 223] width 73 height 47
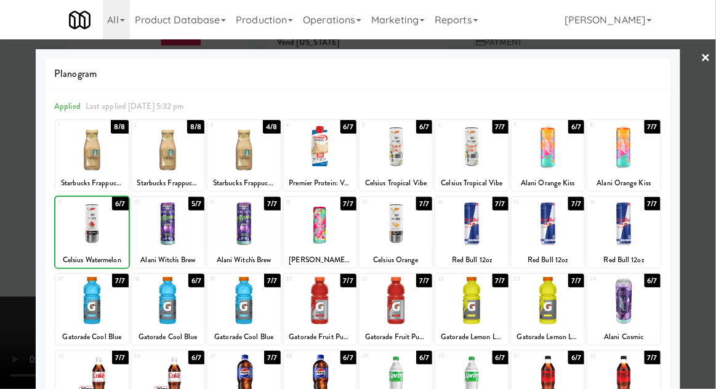
click at [171, 302] on div at bounding box center [168, 300] width 73 height 47
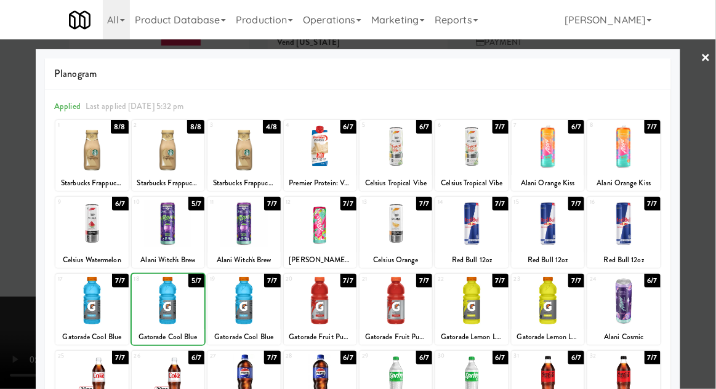
click at [708, 166] on div at bounding box center [358, 194] width 716 height 389
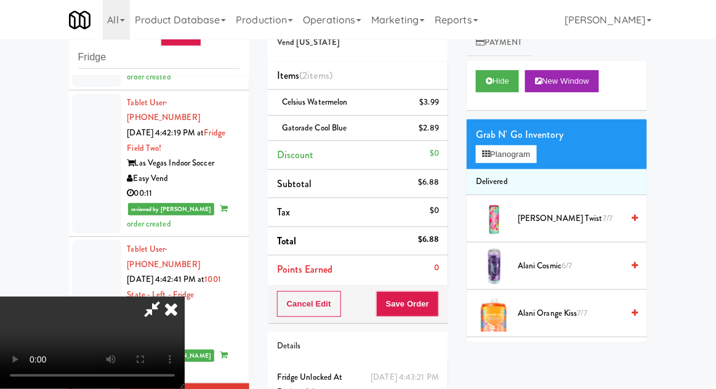
scroll to position [45, 0]
click at [436, 306] on button "Save Order" at bounding box center [407, 304] width 63 height 26
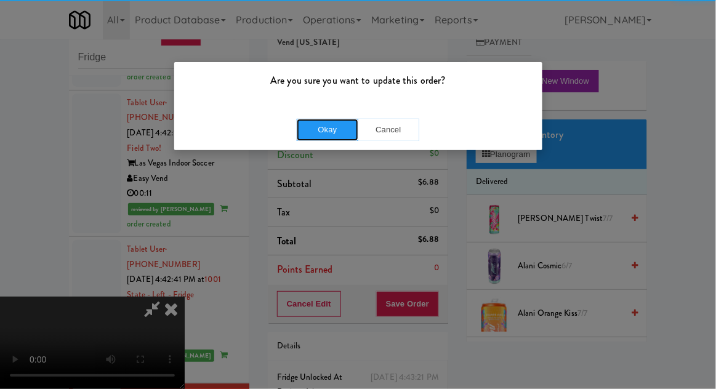
click at [313, 125] on button "Okay" at bounding box center [328, 130] width 62 height 22
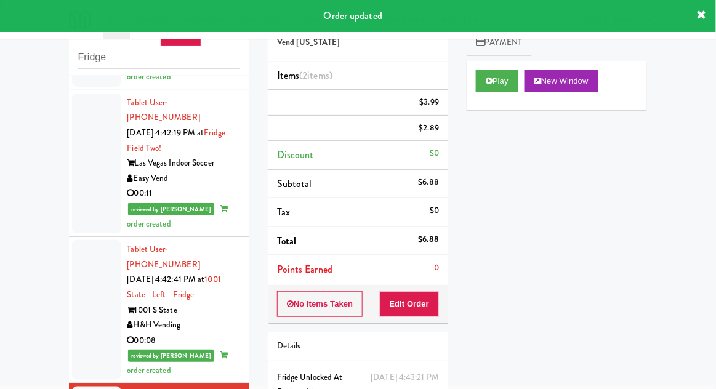
scroll to position [0, 0]
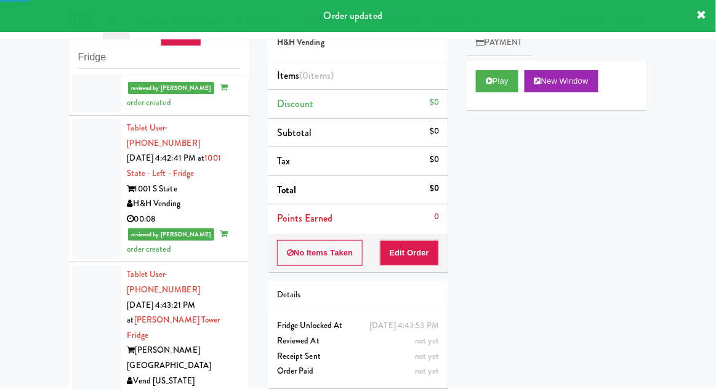
scroll to position [2500, 0]
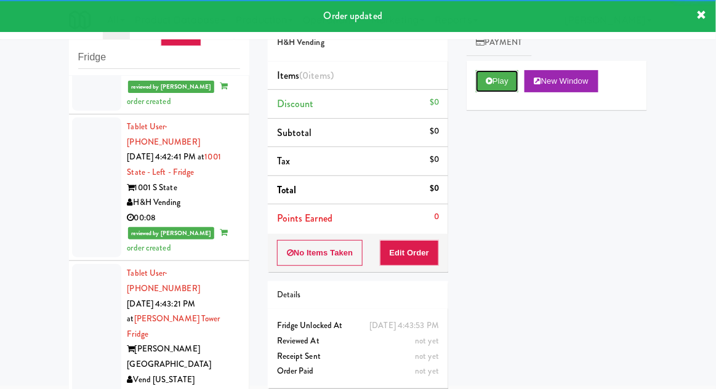
click at [487, 89] on button "Play" at bounding box center [497, 81] width 42 height 22
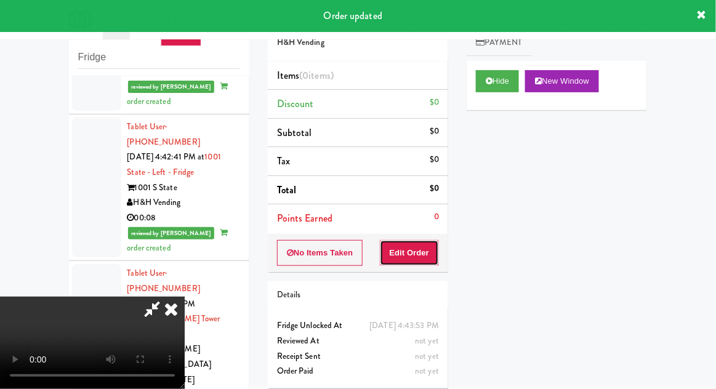
click at [420, 255] on button "Edit Order" at bounding box center [410, 253] width 60 height 26
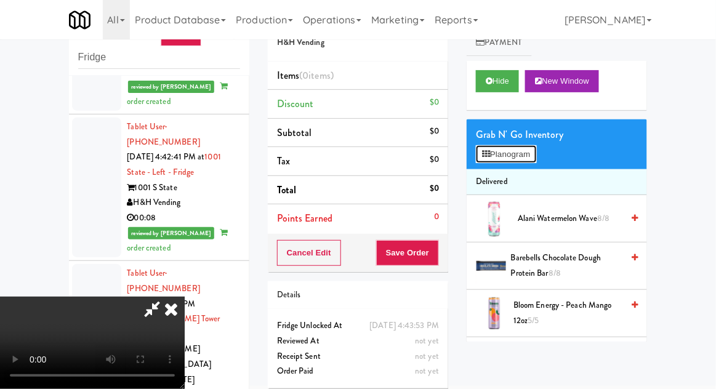
click at [536, 152] on button "Planogram" at bounding box center [506, 154] width 60 height 18
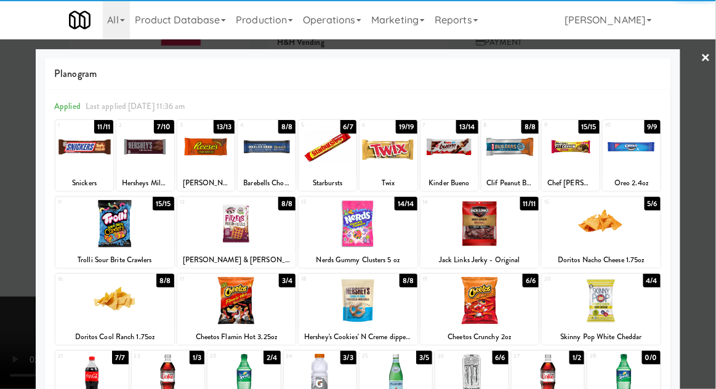
click at [262, 151] on div at bounding box center [267, 146] width 58 height 47
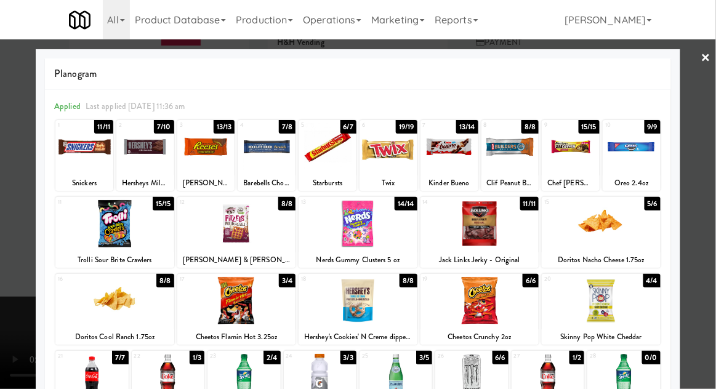
click at [711, 172] on div at bounding box center [358, 194] width 716 height 389
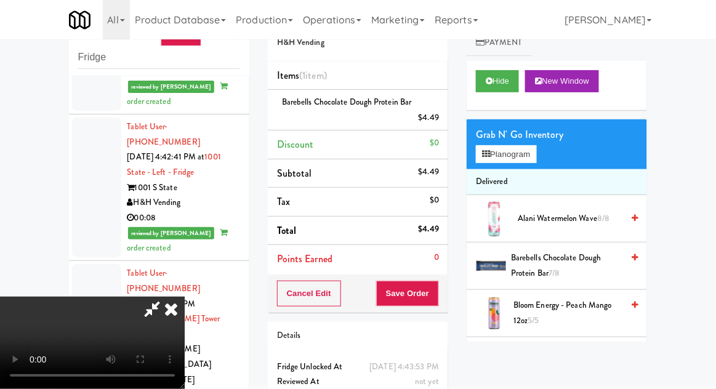
click at [548, 151] on div "Grab N' Go Inventory Planogram" at bounding box center [556, 144] width 180 height 50
click at [532, 161] on button "Planogram" at bounding box center [506, 154] width 60 height 18
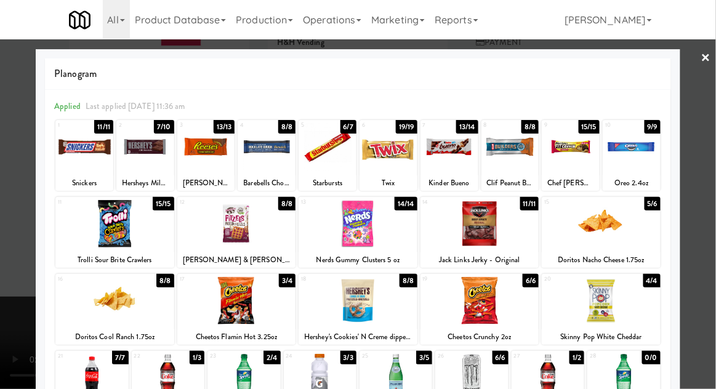
click at [712, 167] on div at bounding box center [358, 194] width 716 height 389
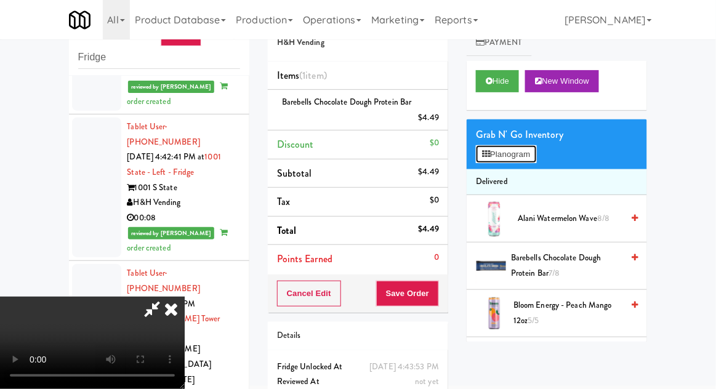
click at [530, 160] on button "Planogram" at bounding box center [506, 154] width 60 height 18
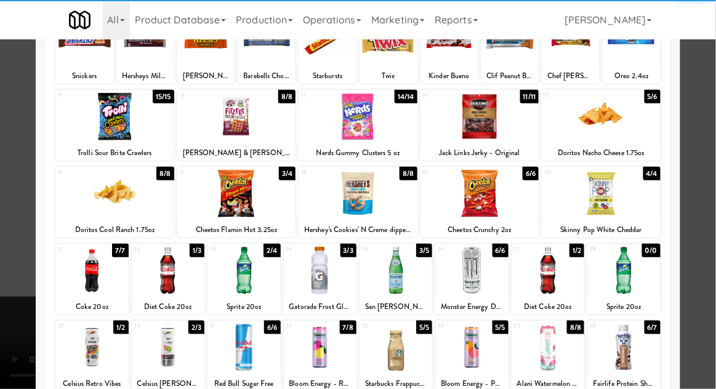
scroll to position [111, 0]
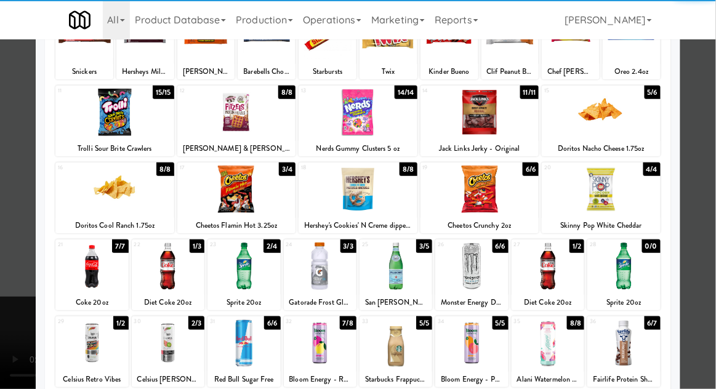
click at [625, 343] on div at bounding box center [623, 342] width 73 height 47
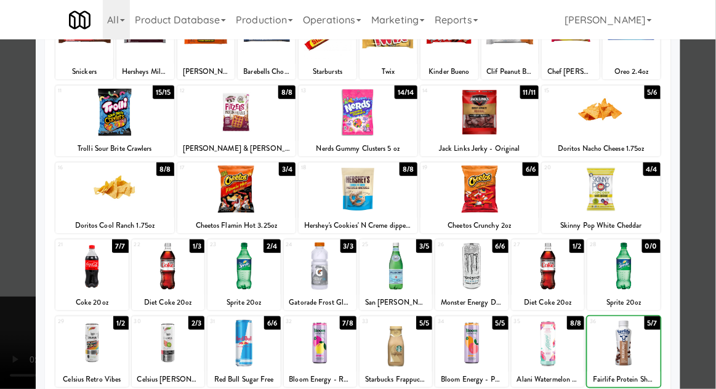
click at [710, 182] on div at bounding box center [358, 194] width 716 height 389
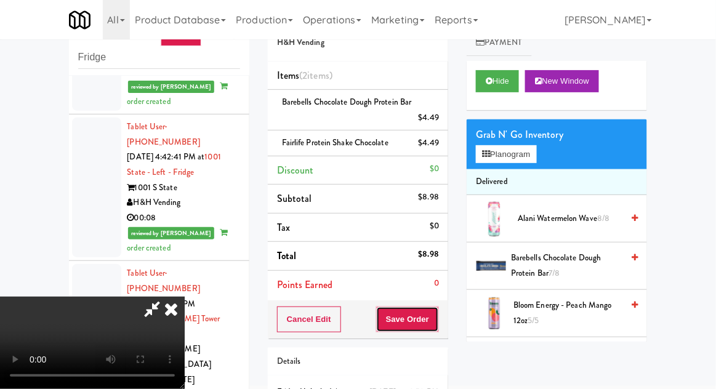
click at [436, 321] on button "Save Order" at bounding box center [407, 319] width 63 height 26
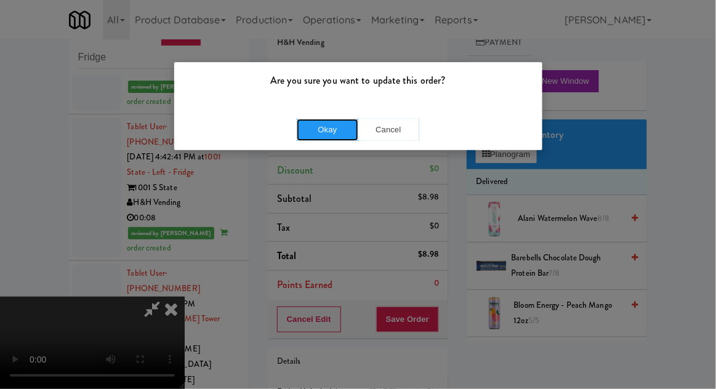
click at [321, 138] on button "Okay" at bounding box center [328, 130] width 62 height 22
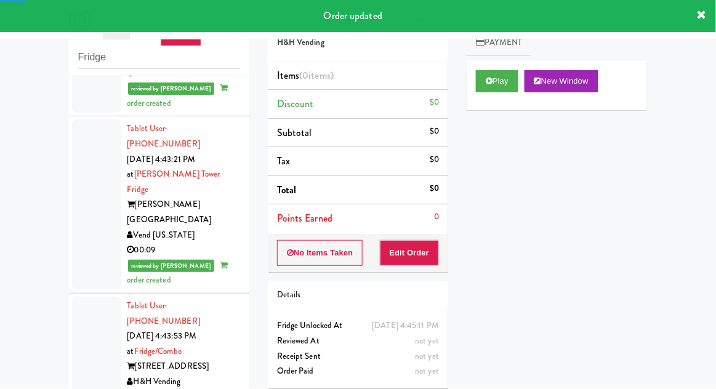
scroll to position [2644, 0]
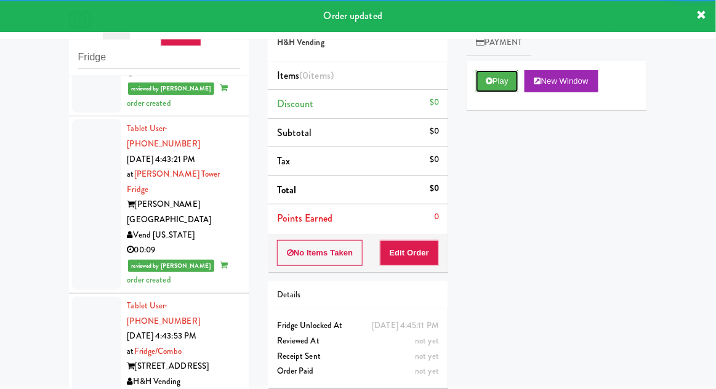
click at [490, 87] on button "Play" at bounding box center [497, 81] width 42 height 22
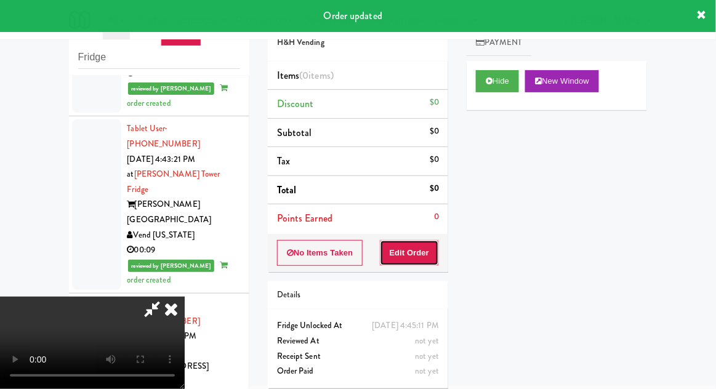
click at [415, 245] on button "Edit Order" at bounding box center [410, 253] width 60 height 26
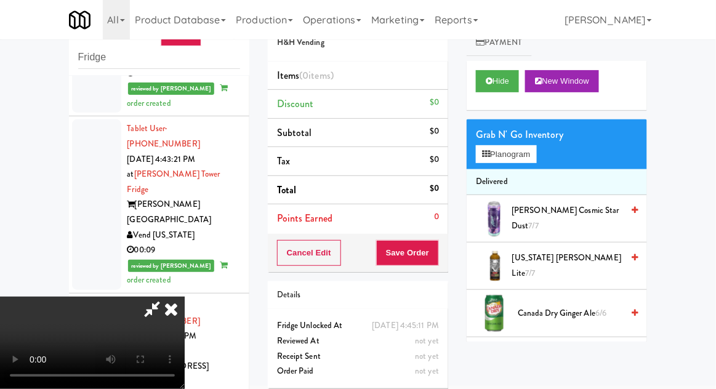
scroll to position [47, 0]
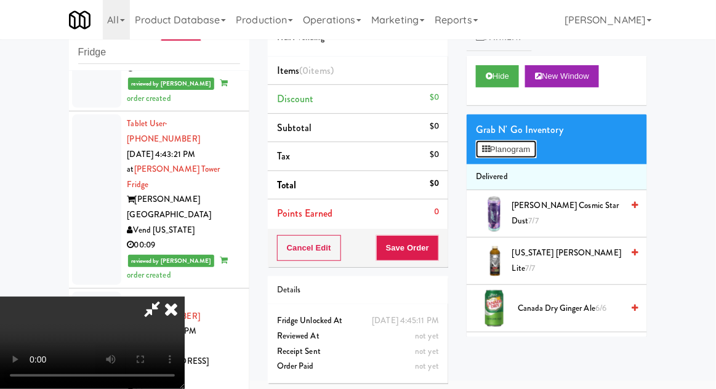
click at [536, 143] on button "Planogram" at bounding box center [506, 149] width 60 height 18
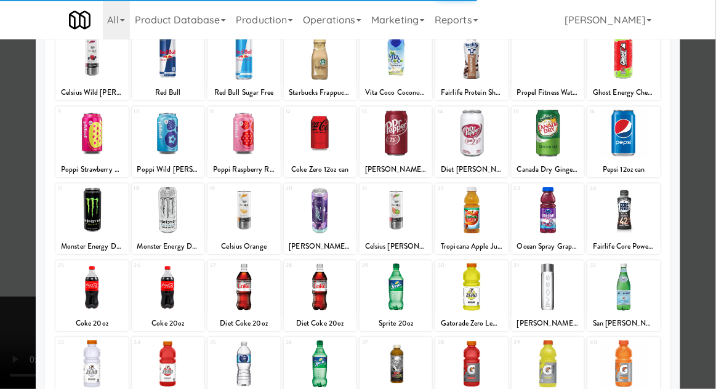
scroll to position [92, 0]
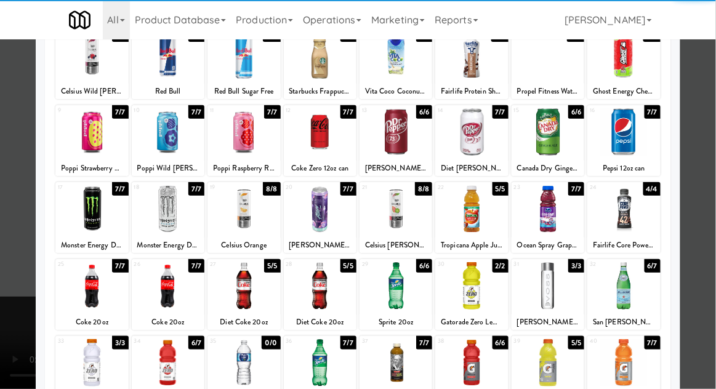
click at [478, 279] on div at bounding box center [471, 285] width 73 height 47
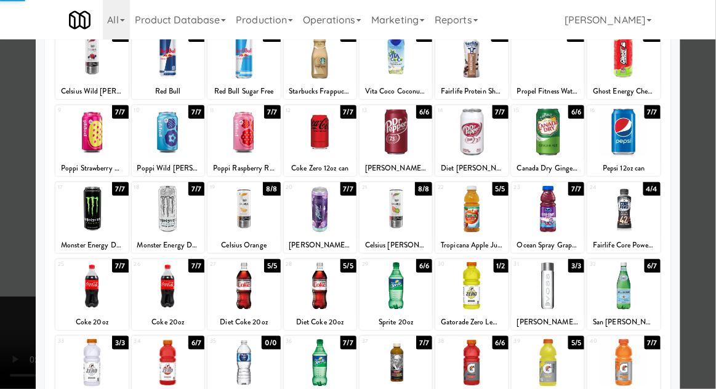
click at [713, 166] on div at bounding box center [358, 194] width 716 height 389
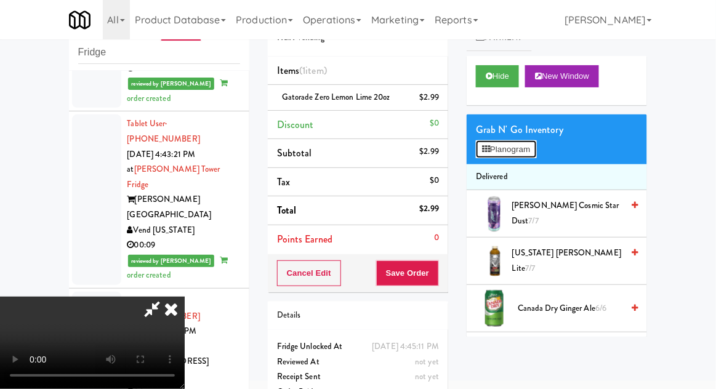
click at [532, 157] on button "Planogram" at bounding box center [506, 149] width 60 height 18
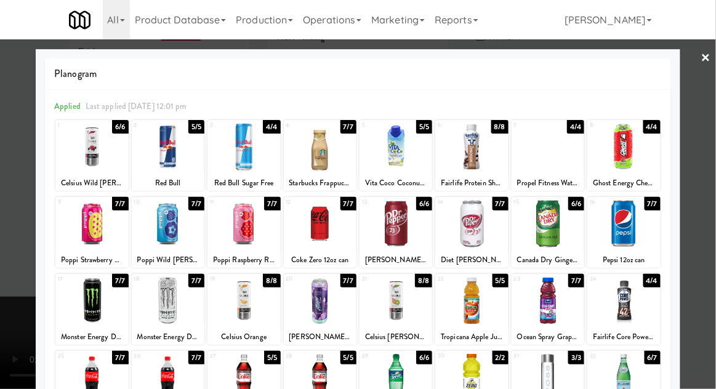
click at [543, 158] on div at bounding box center [547, 146] width 73 height 47
click at [711, 129] on div at bounding box center [358, 194] width 716 height 389
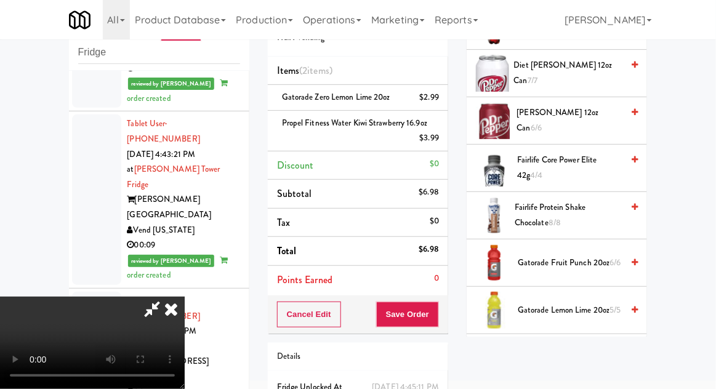
scroll to position [660, 0]
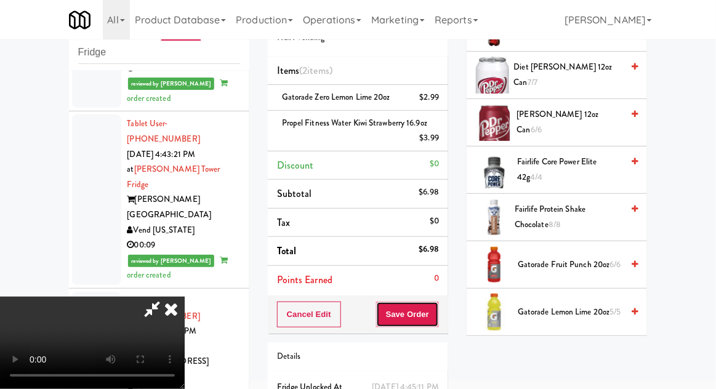
click at [436, 314] on button "Save Order" at bounding box center [407, 315] width 63 height 26
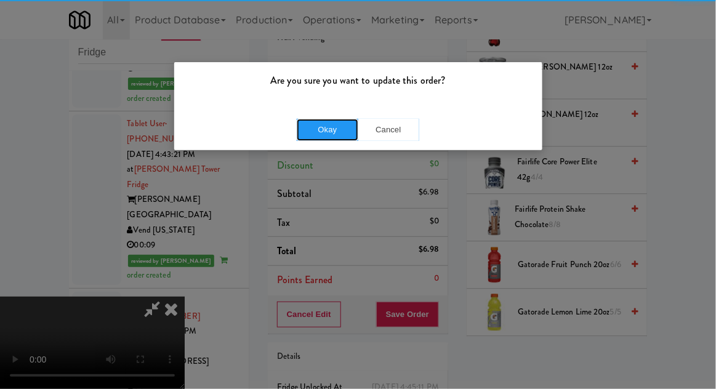
click at [327, 119] on button "Okay" at bounding box center [328, 130] width 62 height 22
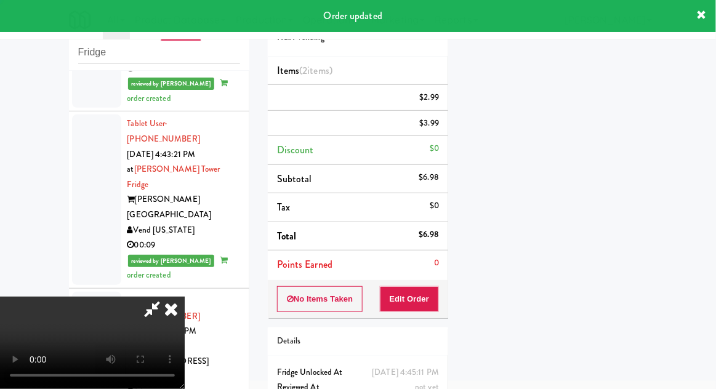
scroll to position [121, 0]
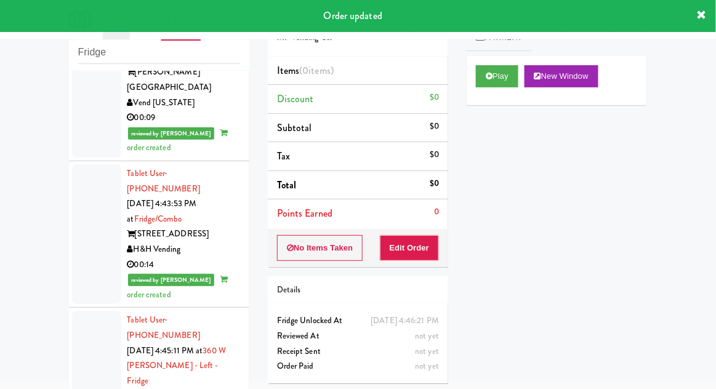
scroll to position [2769, 0]
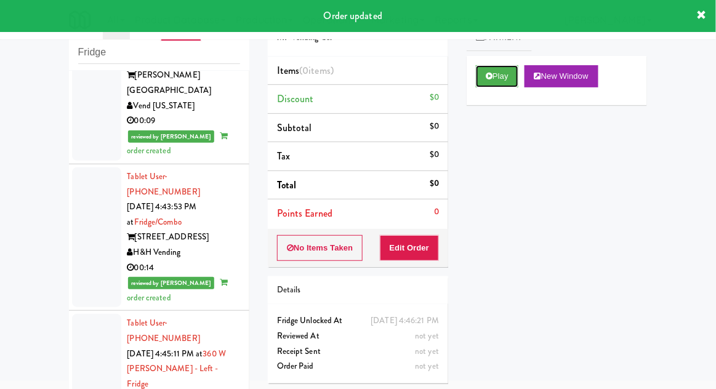
click at [485, 86] on button "Play" at bounding box center [497, 76] width 42 height 22
click at [414, 247] on button "Edit Order" at bounding box center [410, 248] width 60 height 26
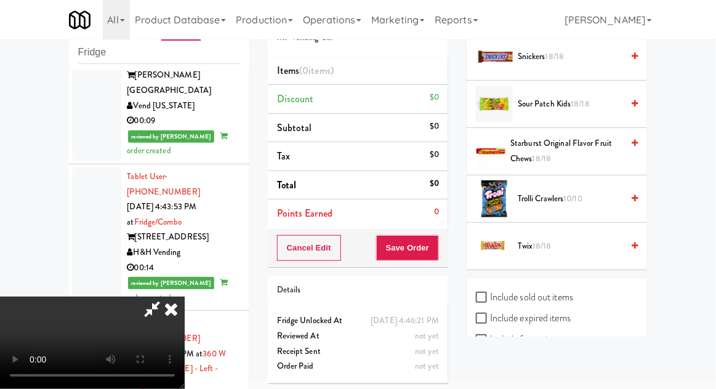
scroll to position [1305, 0]
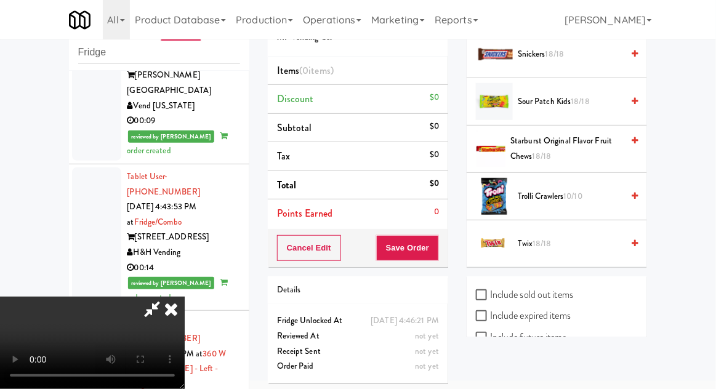
click at [582, 236] on span "Twix 18/18" at bounding box center [570, 243] width 105 height 15
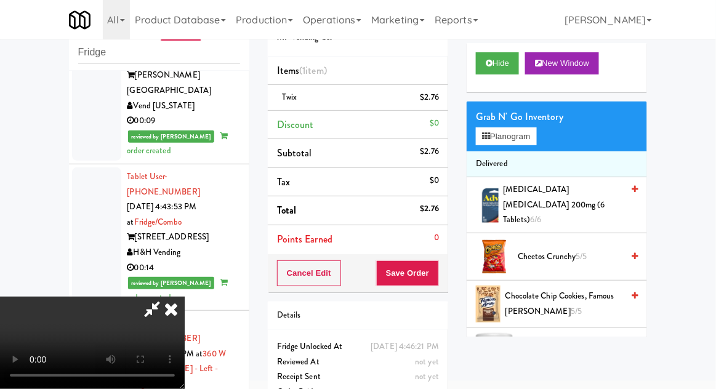
scroll to position [0, 0]
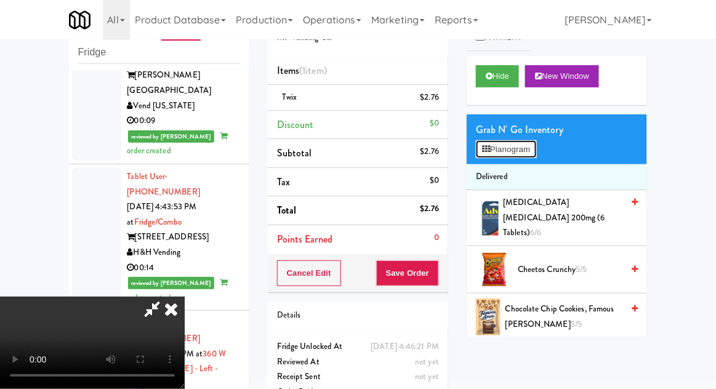
click at [536, 146] on button "Planogram" at bounding box center [506, 149] width 60 height 18
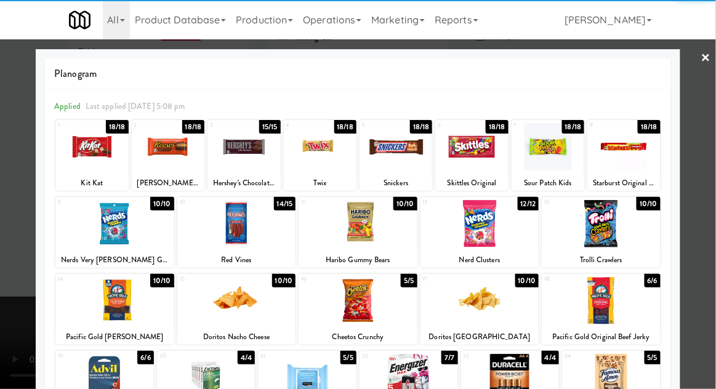
click at [370, 303] on div at bounding box center [357, 300] width 119 height 47
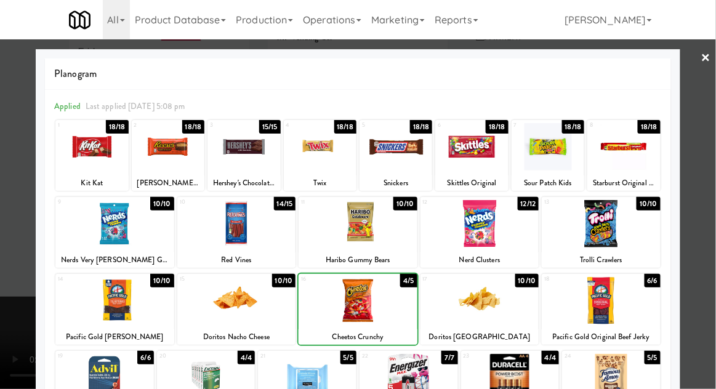
click at [713, 190] on div at bounding box center [358, 194] width 716 height 389
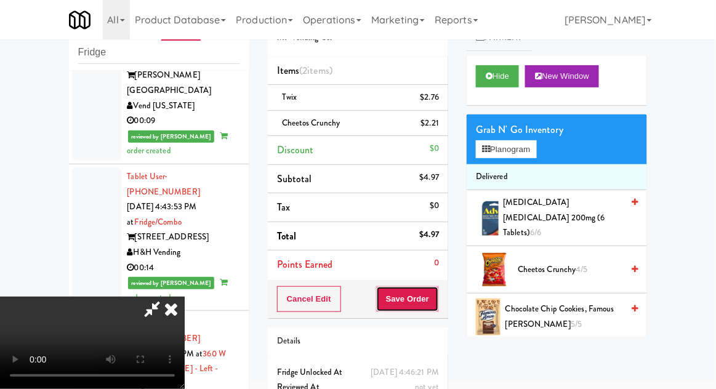
click at [436, 305] on button "Save Order" at bounding box center [407, 299] width 63 height 26
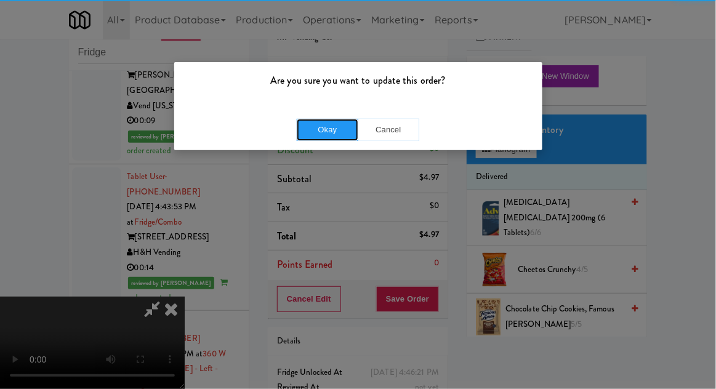
click at [324, 136] on button "Okay" at bounding box center [328, 130] width 62 height 22
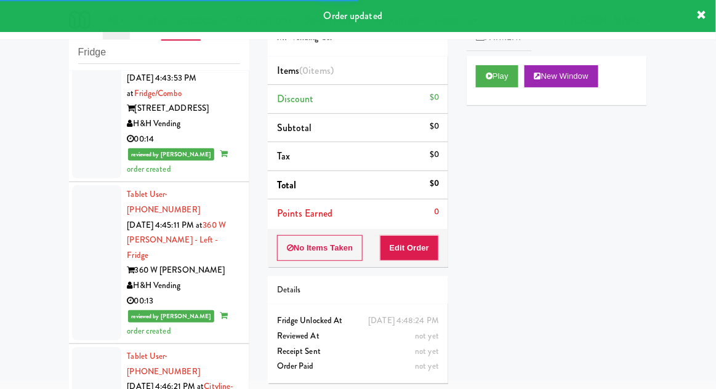
scroll to position [2896, 0]
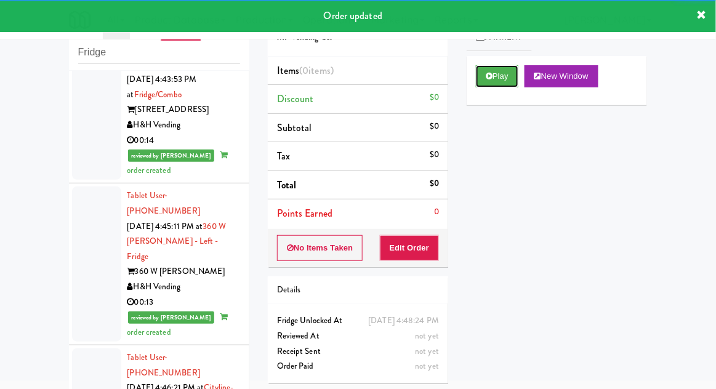
click at [486, 75] on icon at bounding box center [489, 76] width 7 height 8
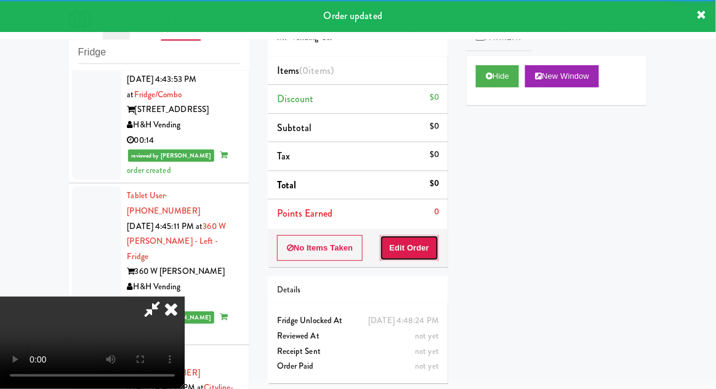
click at [430, 246] on button "Edit Order" at bounding box center [410, 248] width 60 height 26
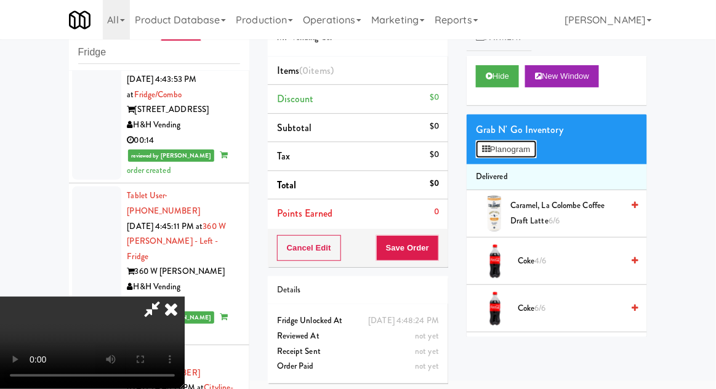
click at [529, 156] on button "Planogram" at bounding box center [506, 149] width 60 height 18
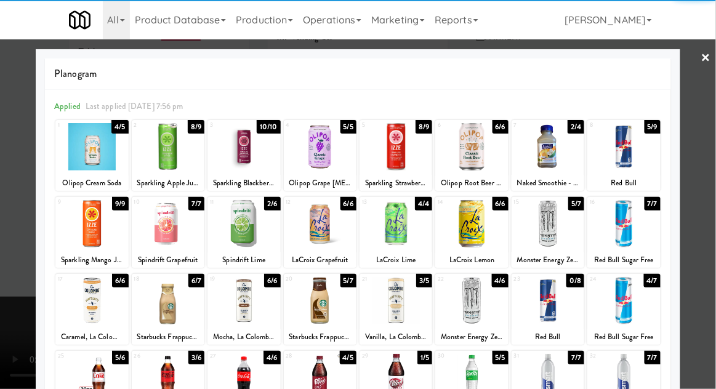
click at [623, 308] on div at bounding box center [623, 300] width 73 height 47
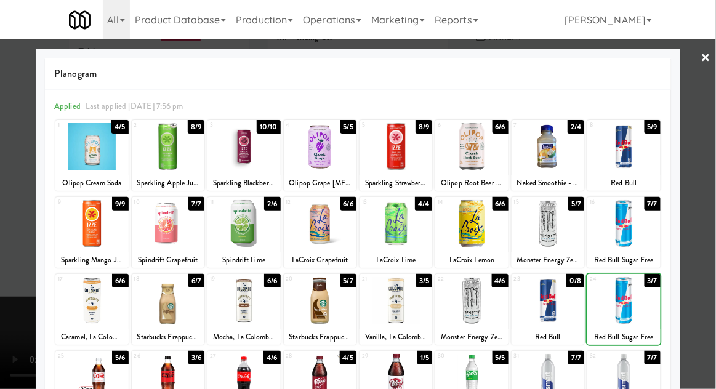
click at [709, 188] on div at bounding box center [358, 194] width 716 height 389
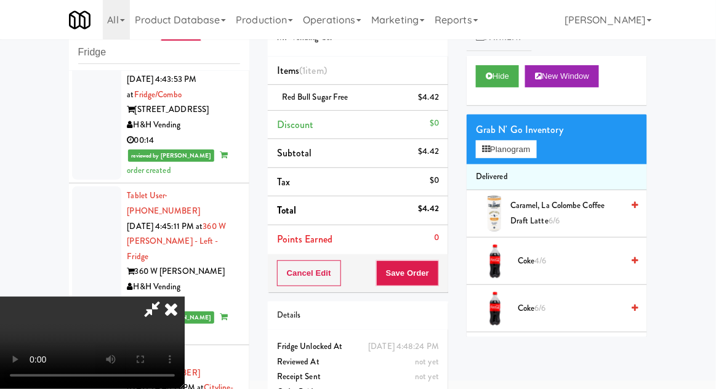
click at [318, 100] on span "Red Bull Sugar Free" at bounding box center [315, 97] width 66 height 12
click at [419, 104] on li "Red Bull Sugar Free $4.42" at bounding box center [358, 98] width 180 height 26
click at [435, 103] on link at bounding box center [437, 102] width 11 height 15
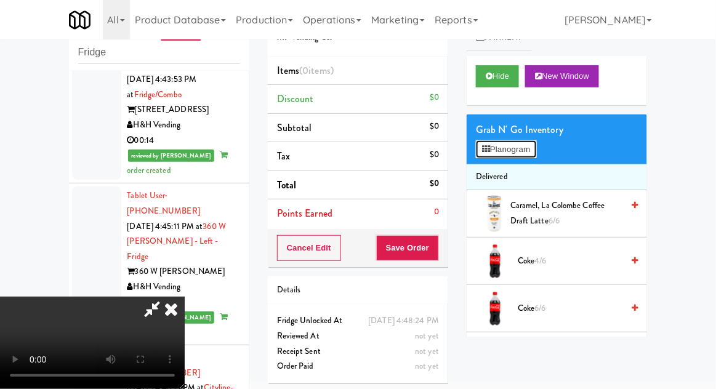
click at [536, 147] on button "Planogram" at bounding box center [506, 149] width 60 height 18
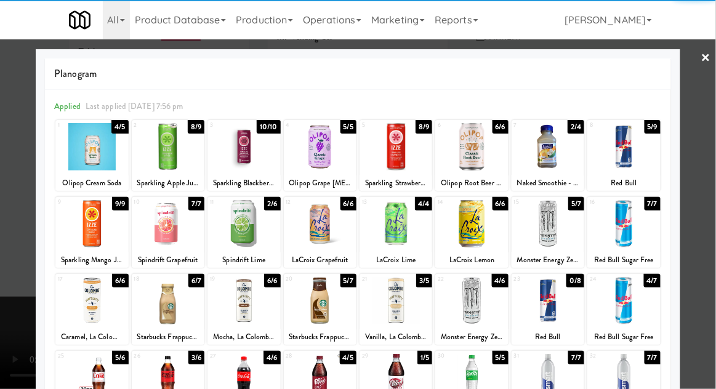
click at [640, 160] on div at bounding box center [623, 146] width 73 height 47
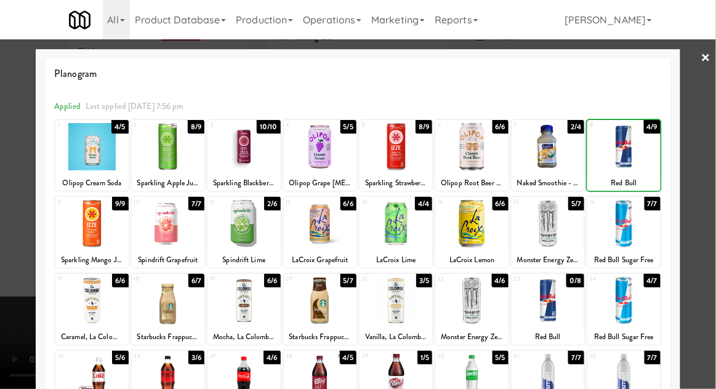
click at [706, 170] on div at bounding box center [358, 194] width 716 height 389
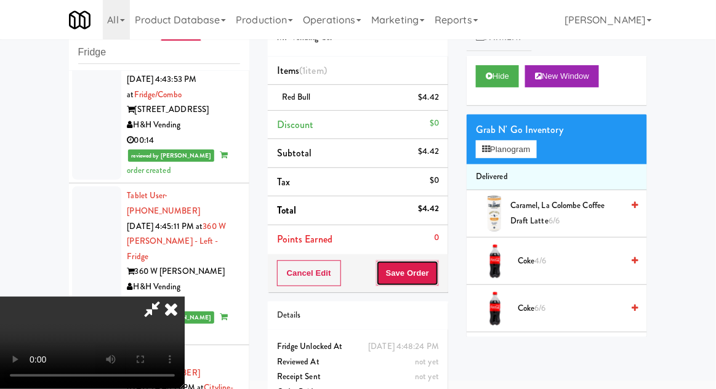
click at [436, 280] on button "Save Order" at bounding box center [407, 273] width 63 height 26
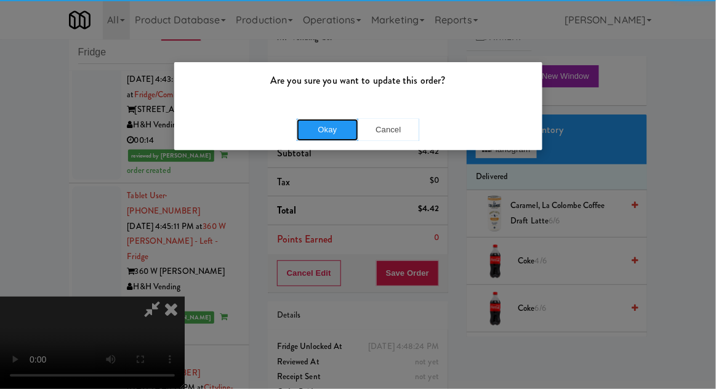
click at [338, 130] on button "Okay" at bounding box center [328, 130] width 62 height 22
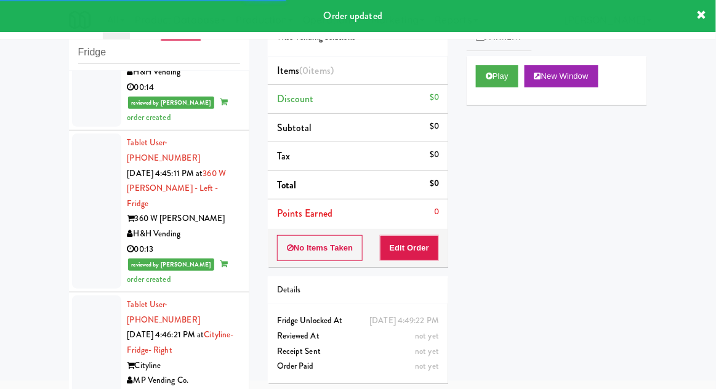
scroll to position [2988, 0]
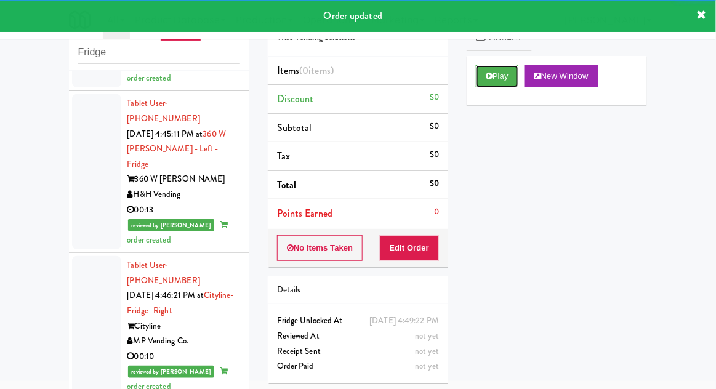
click at [478, 82] on button "Play" at bounding box center [497, 76] width 42 height 22
click at [425, 249] on button "Edit Order" at bounding box center [410, 248] width 60 height 26
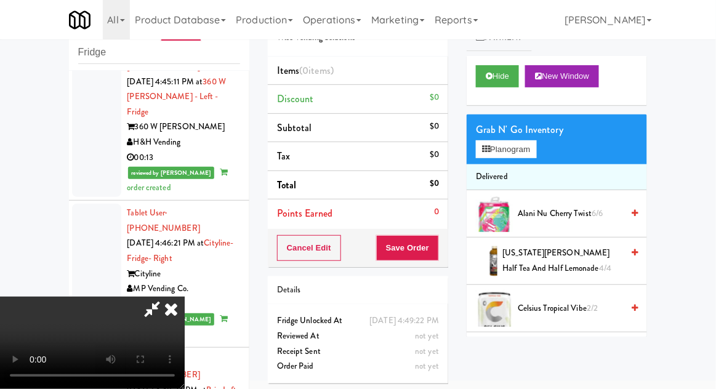
scroll to position [0, 0]
click at [536, 151] on button "Planogram" at bounding box center [506, 149] width 60 height 18
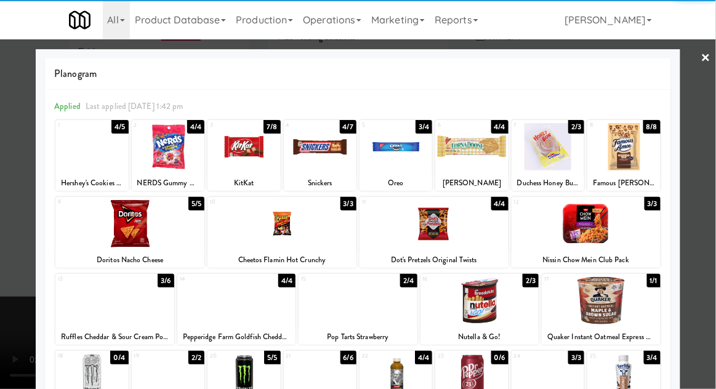
click at [167, 155] on div at bounding box center [168, 146] width 73 height 47
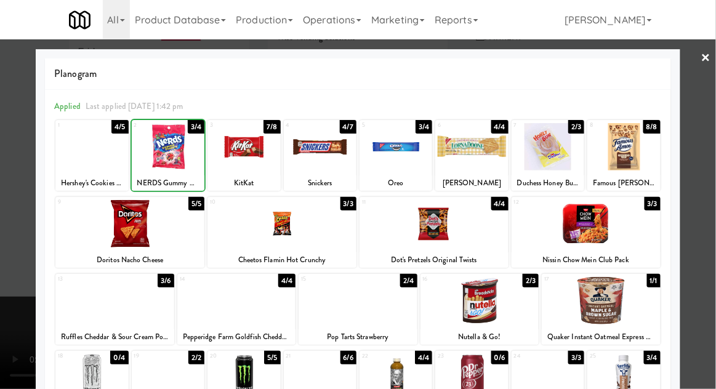
click at [710, 177] on div at bounding box center [358, 194] width 716 height 389
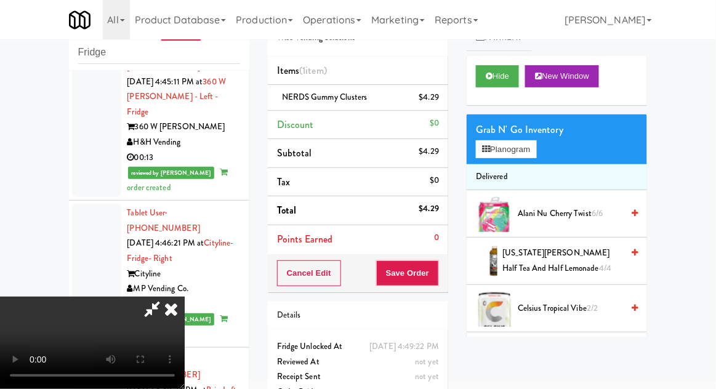
scroll to position [45, 0]
click at [536, 146] on button "Planogram" at bounding box center [506, 149] width 60 height 18
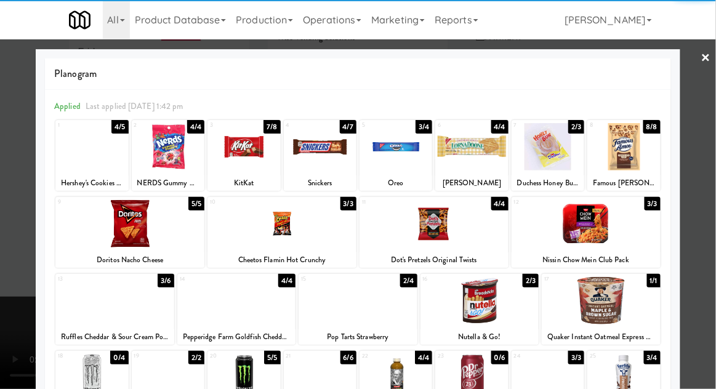
click at [399, 154] on div at bounding box center [395, 146] width 73 height 47
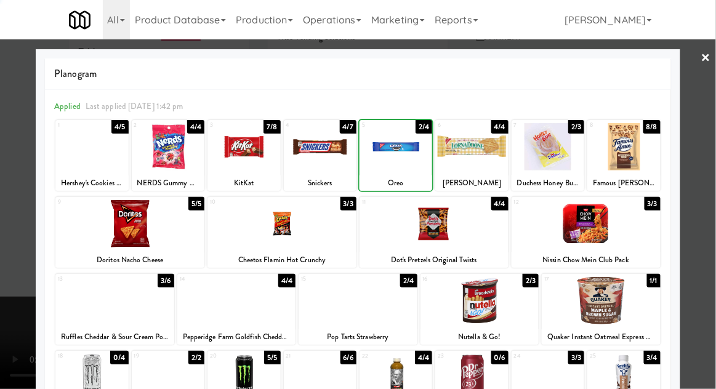
click at [711, 176] on div at bounding box center [358, 194] width 716 height 389
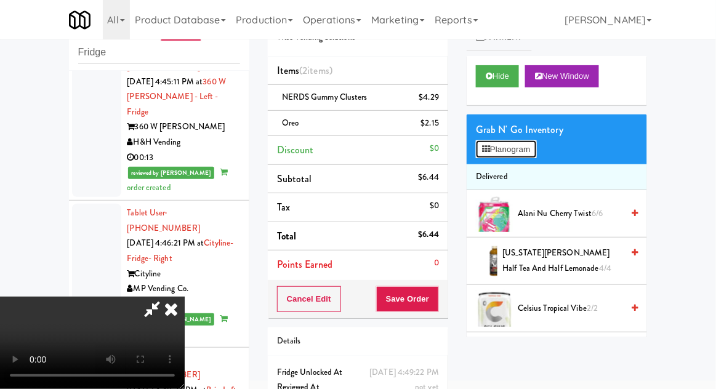
click at [536, 151] on button "Planogram" at bounding box center [506, 149] width 60 height 18
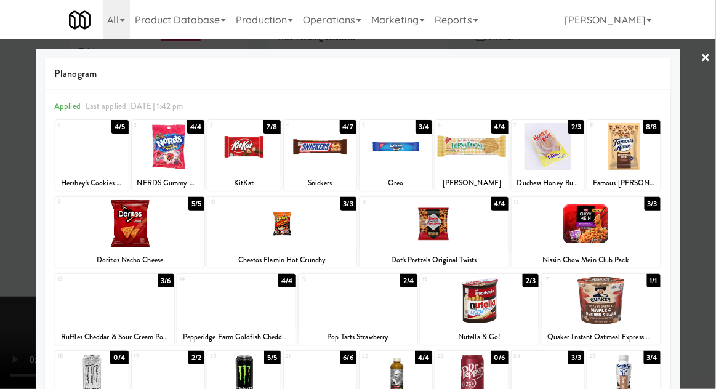
click at [353, 311] on div at bounding box center [357, 300] width 119 height 47
click at [711, 183] on div at bounding box center [358, 194] width 716 height 389
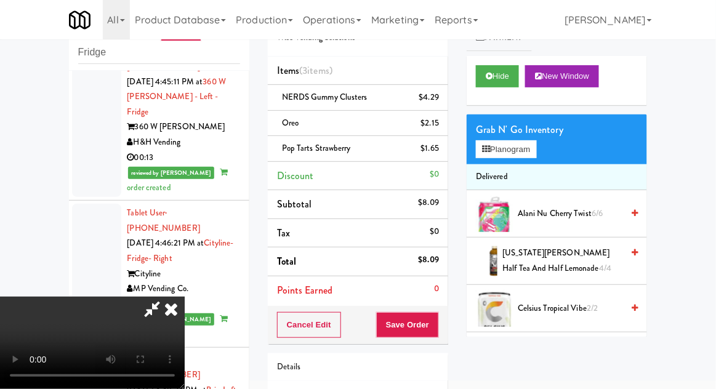
scroll to position [82, 0]
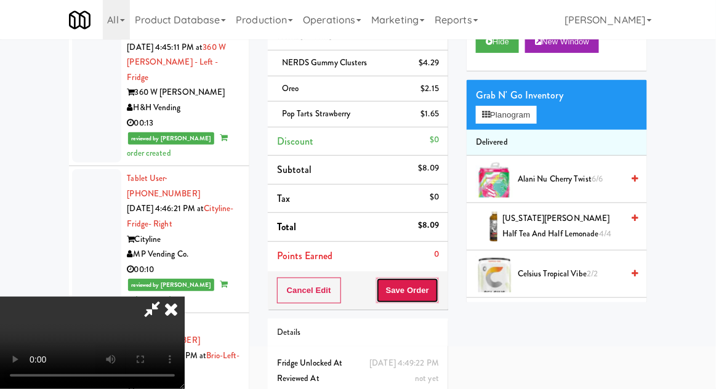
click at [438, 296] on button "Save Order" at bounding box center [407, 291] width 63 height 26
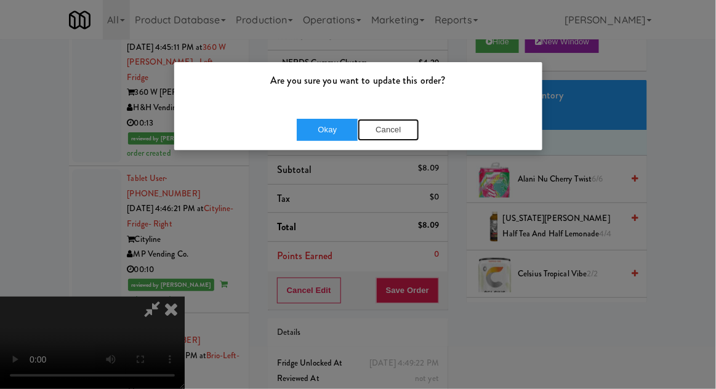
click at [381, 130] on button "Cancel" at bounding box center [389, 130] width 62 height 22
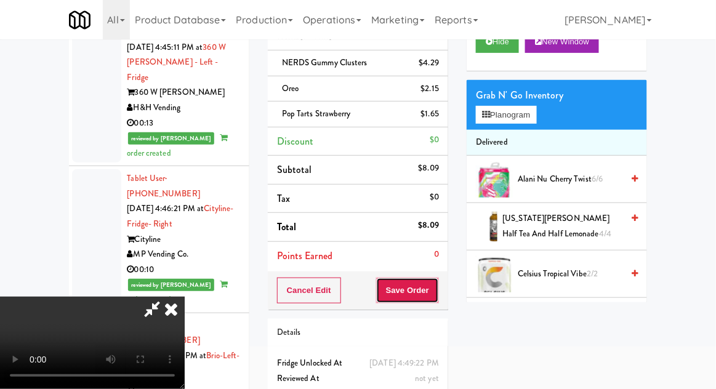
click at [437, 289] on button "Save Order" at bounding box center [407, 291] width 63 height 26
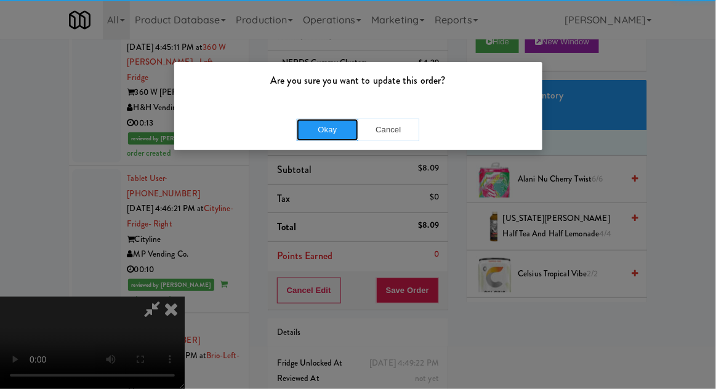
click at [314, 127] on button "Okay" at bounding box center [328, 130] width 62 height 22
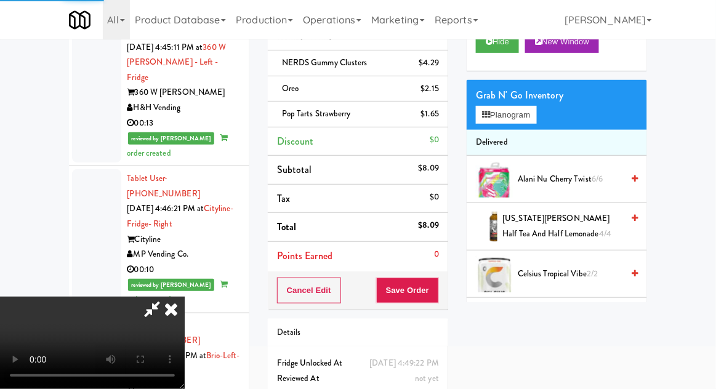
scroll to position [0, 0]
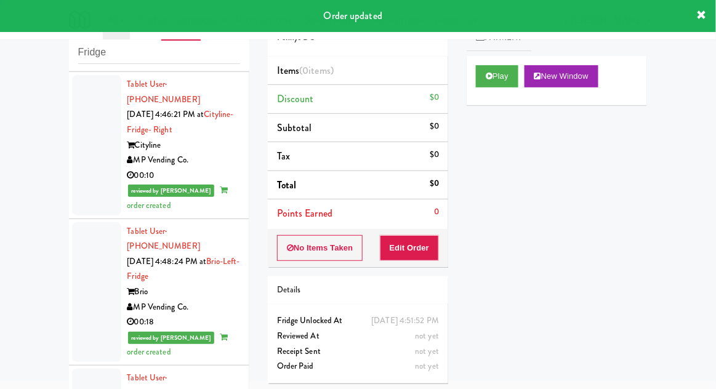
scroll to position [3185, 0]
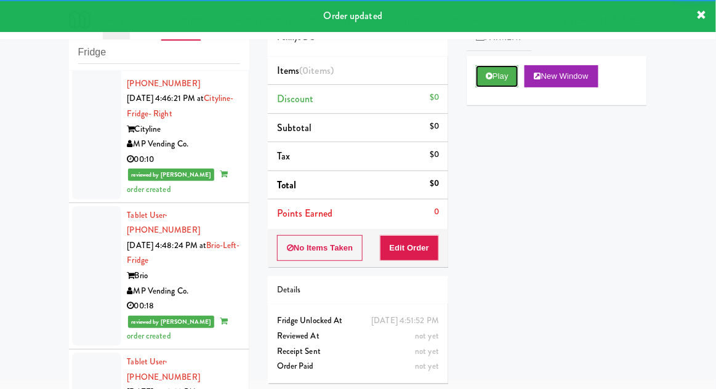
click at [481, 79] on button "Play" at bounding box center [497, 76] width 42 height 22
click at [402, 254] on button "Edit Order" at bounding box center [410, 248] width 60 height 26
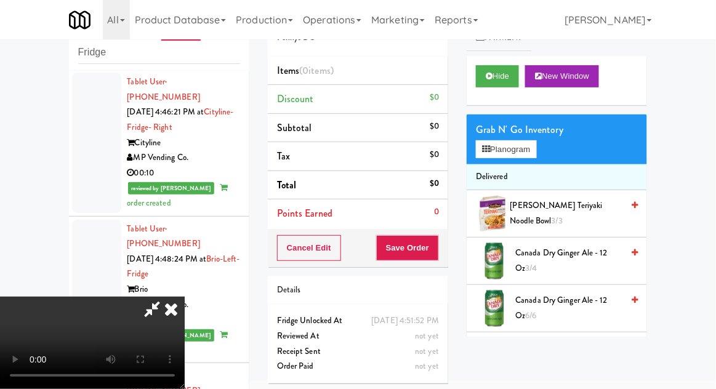
scroll to position [45, 0]
click at [483, 84] on button "Hide" at bounding box center [497, 76] width 43 height 22
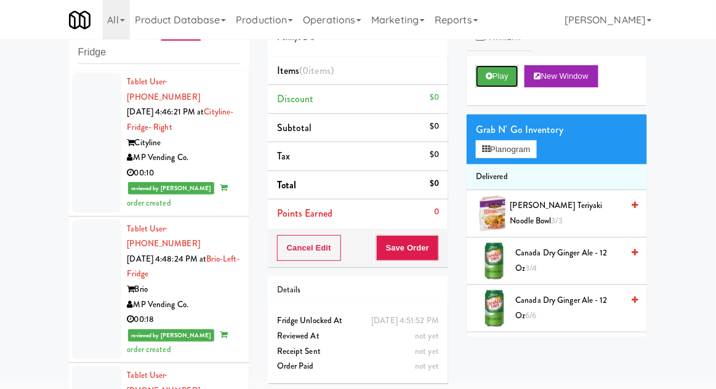
scroll to position [0, 0]
click at [492, 82] on button "Play" at bounding box center [497, 76] width 42 height 22
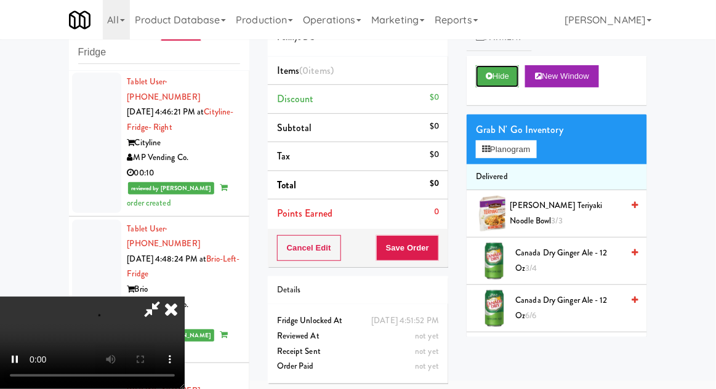
click at [489, 75] on icon at bounding box center [489, 76] width 7 height 8
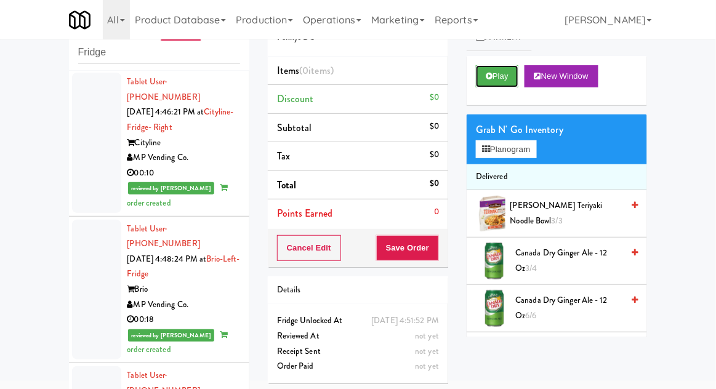
click at [486, 79] on icon at bounding box center [489, 76] width 7 height 8
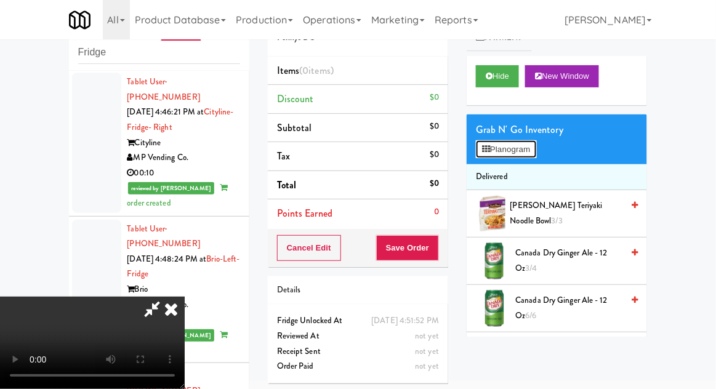
click at [529, 145] on button "Planogram" at bounding box center [506, 149] width 60 height 18
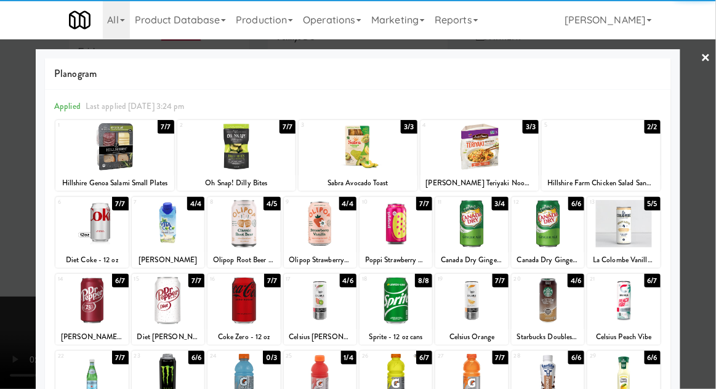
click at [641, 293] on div at bounding box center [623, 300] width 73 height 47
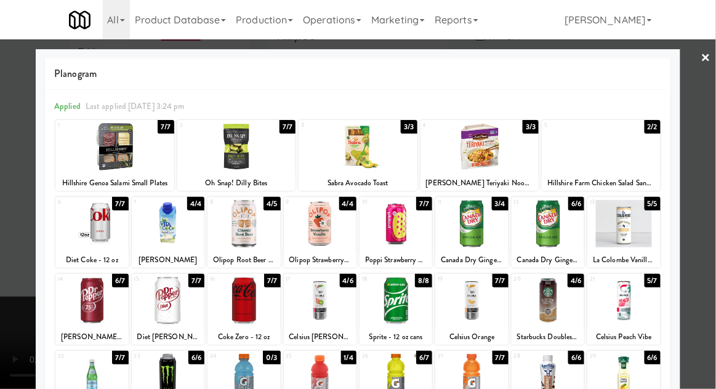
click at [694, 264] on div at bounding box center [358, 194] width 716 height 389
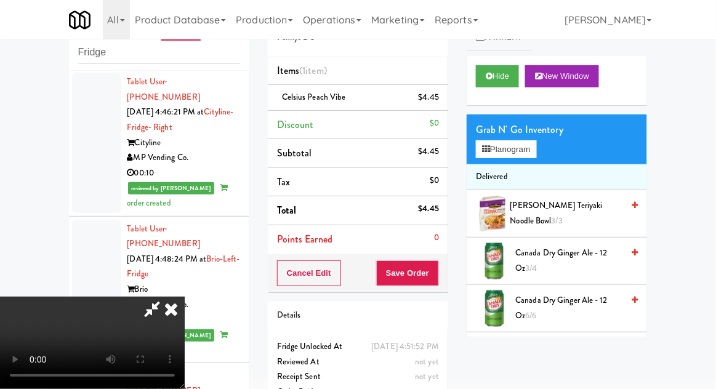
scroll to position [45, 0]
click at [437, 279] on button "Save Order" at bounding box center [407, 273] width 63 height 26
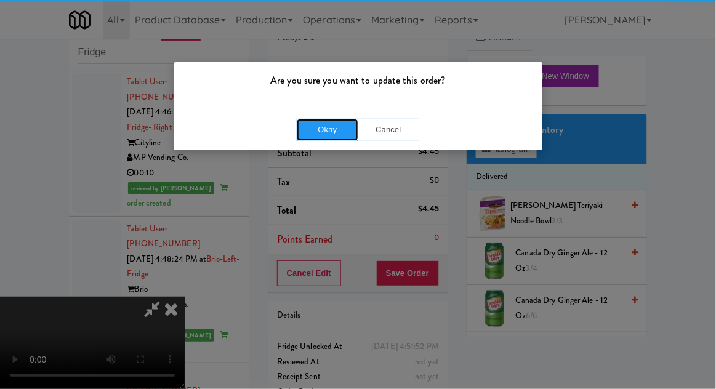
click at [306, 133] on button "Okay" at bounding box center [328, 130] width 62 height 22
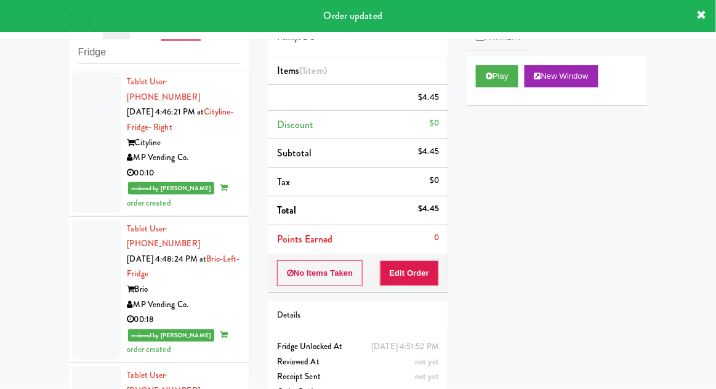
scroll to position [0, 0]
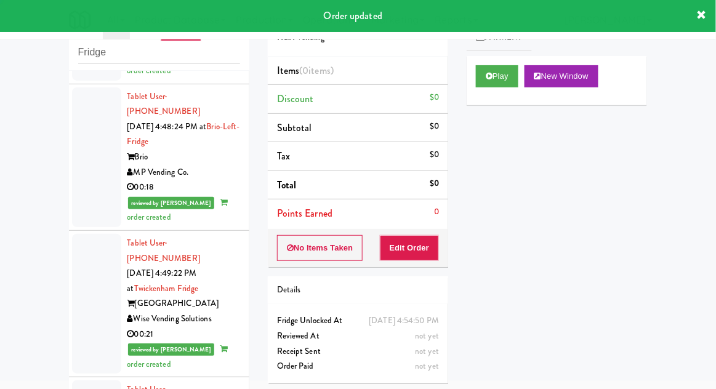
scroll to position [3305, 0]
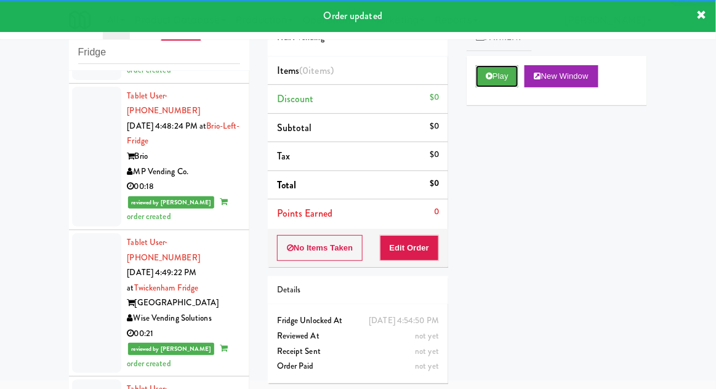
click at [494, 85] on button "Play" at bounding box center [497, 76] width 42 height 22
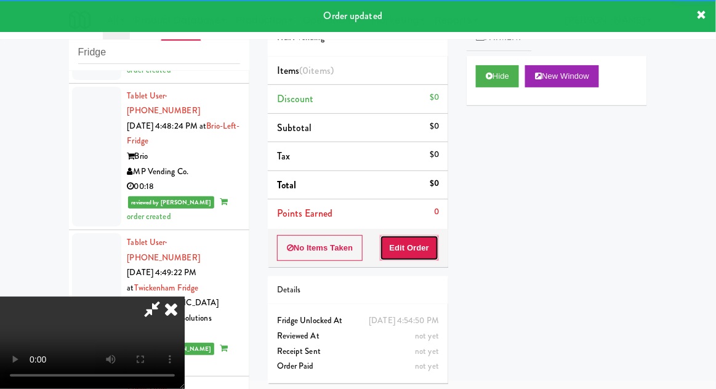
click at [419, 246] on button "Edit Order" at bounding box center [410, 248] width 60 height 26
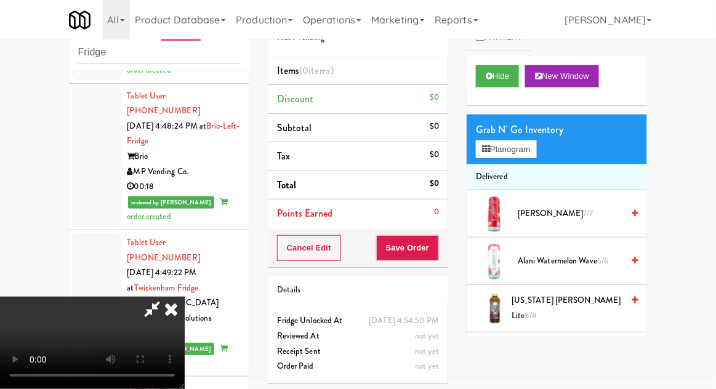
scroll to position [45, 0]
click at [500, 84] on button "Hide" at bounding box center [497, 76] width 43 height 22
click at [497, 77] on button "Hide" at bounding box center [497, 76] width 43 height 22
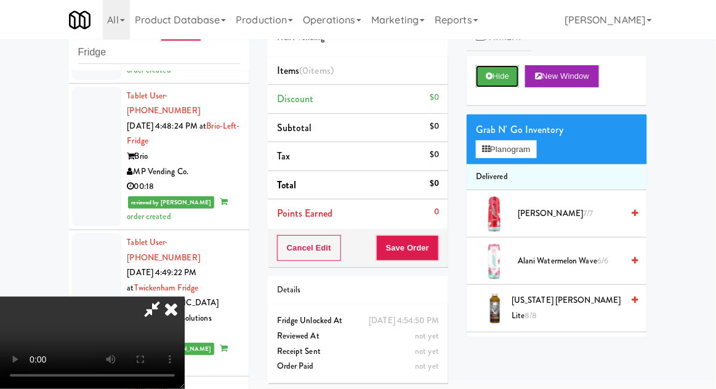
click at [503, 81] on button "Hide" at bounding box center [497, 76] width 43 height 22
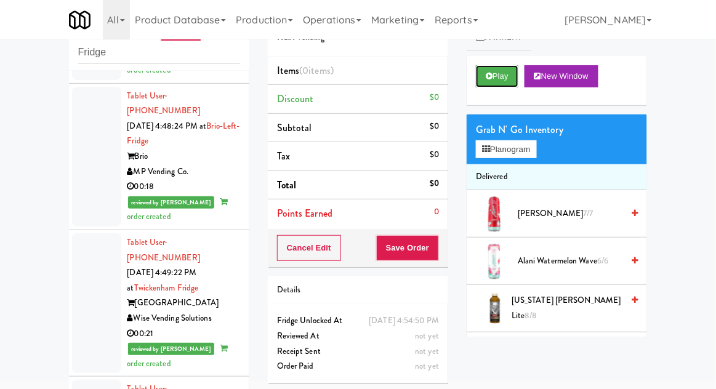
scroll to position [0, 0]
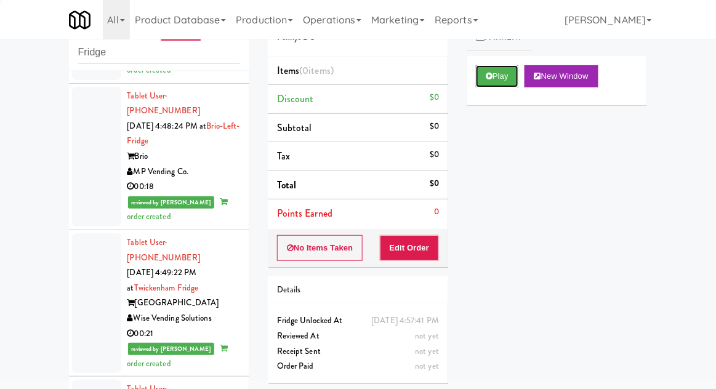
click at [494, 84] on button "Play" at bounding box center [497, 76] width 42 height 22
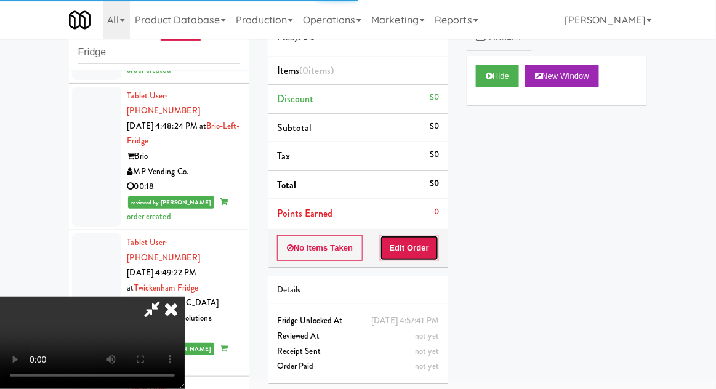
click at [422, 242] on button "Edit Order" at bounding box center [410, 248] width 60 height 26
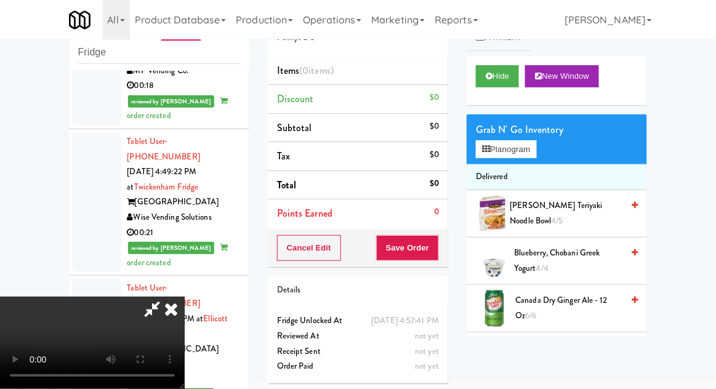
scroll to position [45, 0]
click at [507, 73] on button "Hide" at bounding box center [497, 76] width 43 height 22
click at [512, 77] on button "Hide" at bounding box center [497, 76] width 43 height 22
click at [502, 58] on div "Hide New Window" at bounding box center [556, 80] width 180 height 49
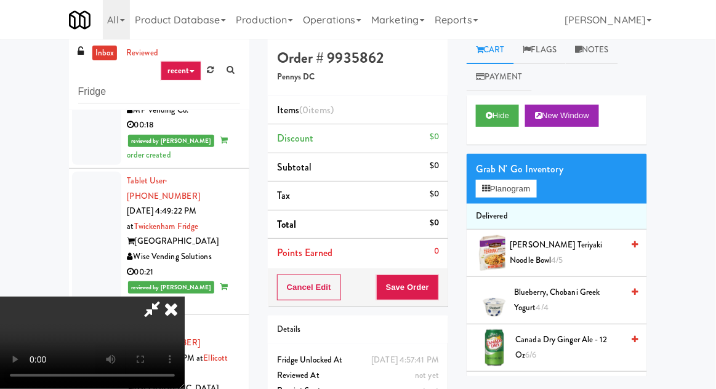
scroll to position [7, 0]
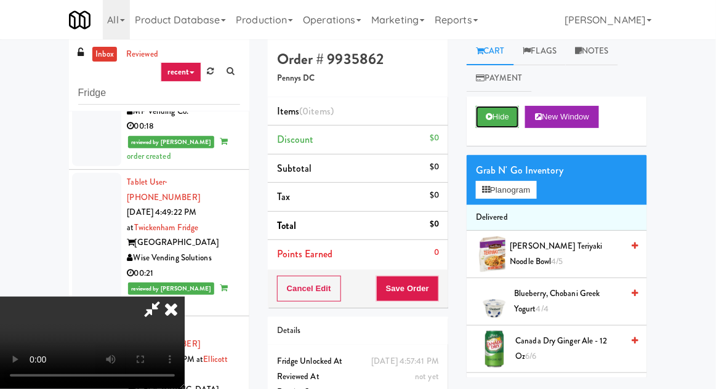
click at [501, 126] on button "Hide" at bounding box center [497, 117] width 43 height 22
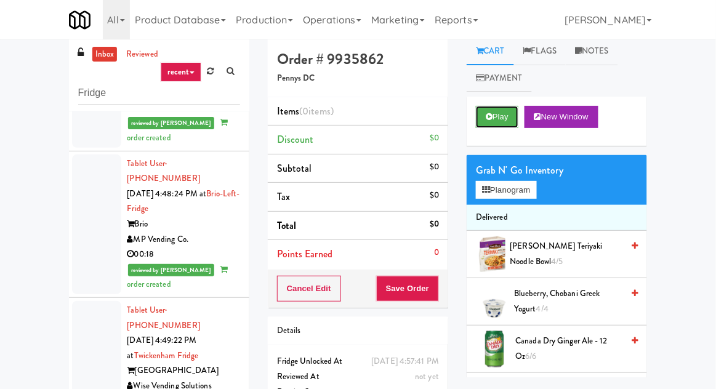
scroll to position [3279, 0]
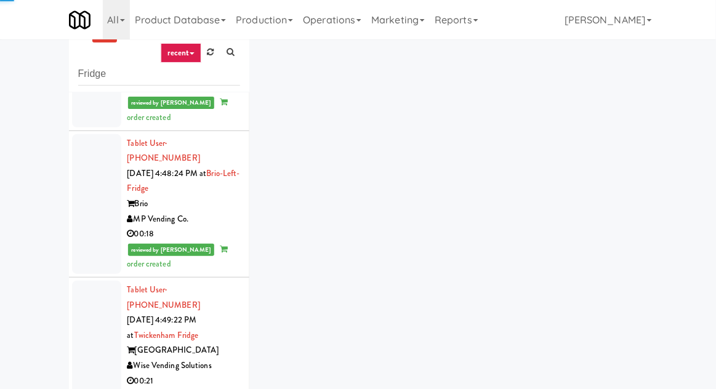
scroll to position [47, 0]
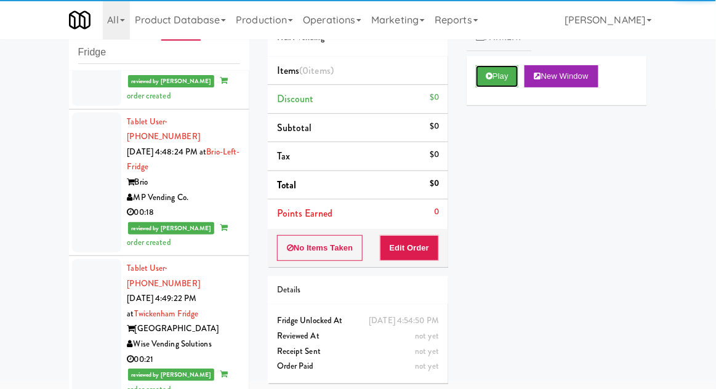
click at [479, 76] on button "Play" at bounding box center [497, 76] width 42 height 22
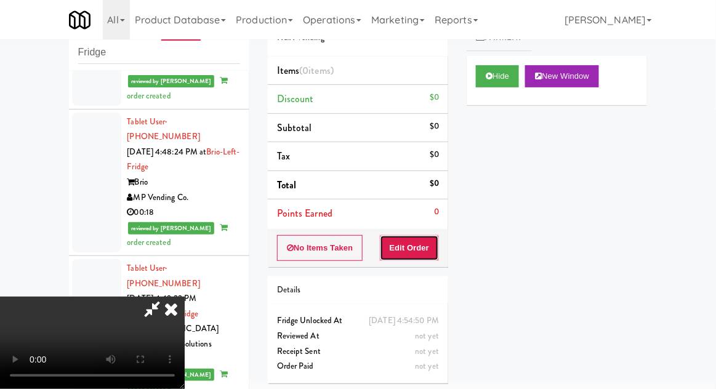
click at [420, 257] on button "Edit Order" at bounding box center [410, 248] width 60 height 26
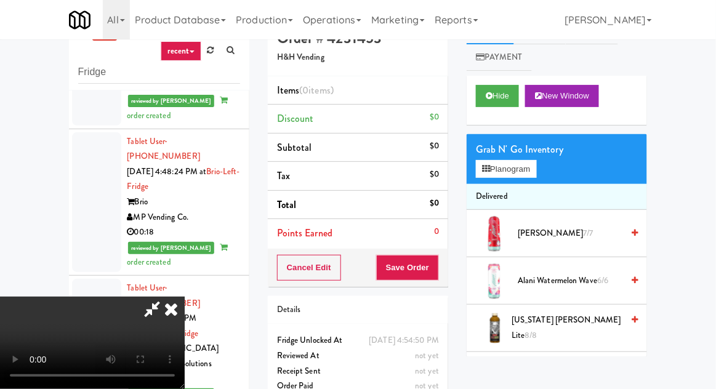
scroll to position [0, 0]
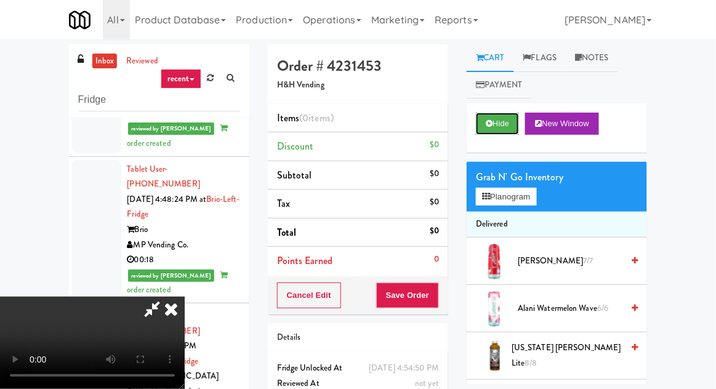
click at [492, 132] on button "Hide" at bounding box center [497, 124] width 43 height 22
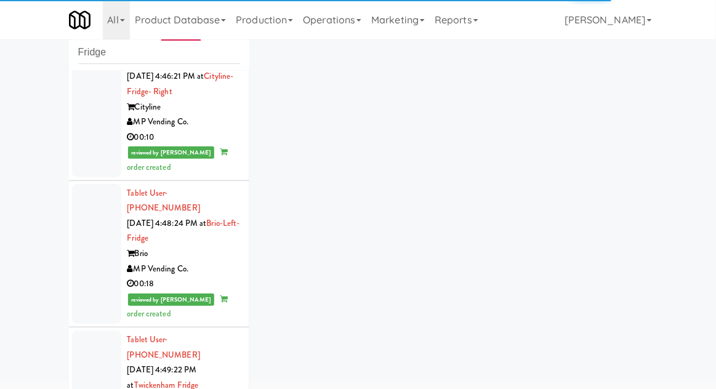
scroll to position [3185, 0]
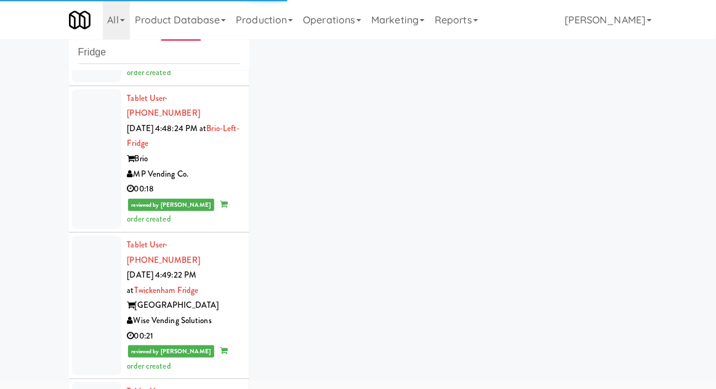
scroll to position [3301, 0]
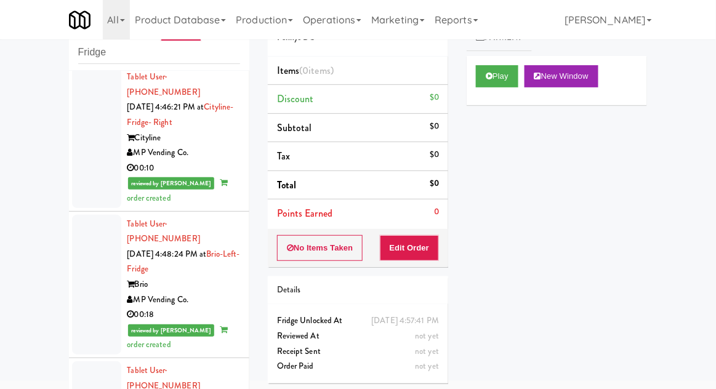
scroll to position [3182, 0]
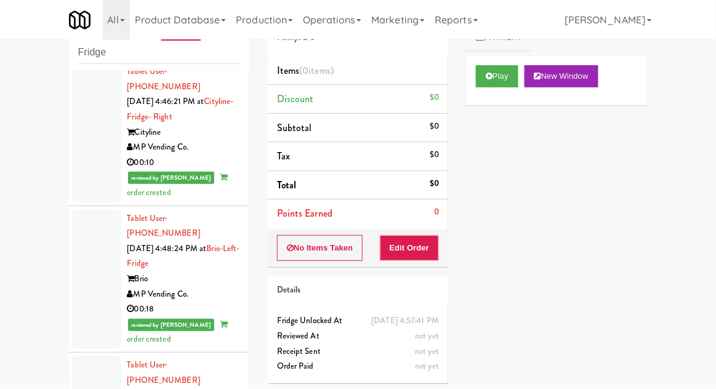
click at [503, 69] on button "Play" at bounding box center [497, 76] width 42 height 22
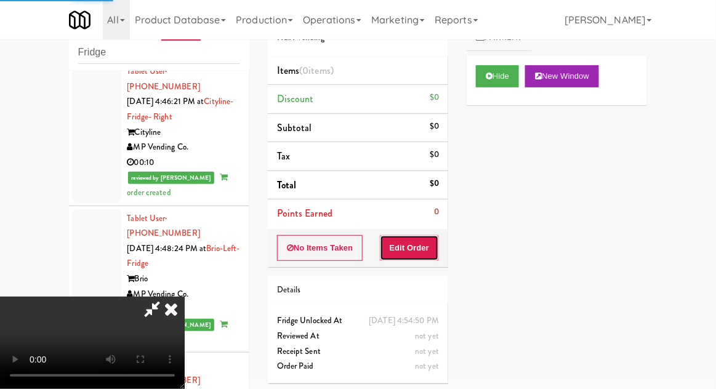
click at [408, 250] on button "Edit Order" at bounding box center [410, 248] width 60 height 26
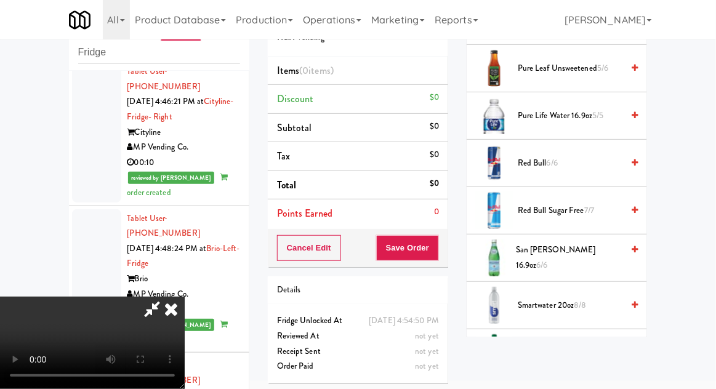
scroll to position [1559, 0]
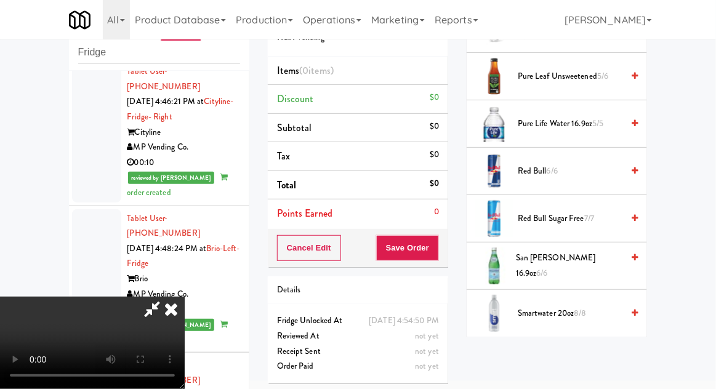
click at [592, 212] on span "7/7" at bounding box center [589, 218] width 10 height 12
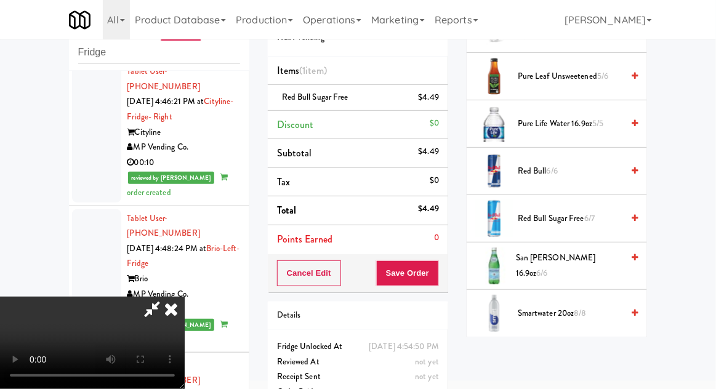
scroll to position [45, 0]
click at [434, 260] on button "Save Order" at bounding box center [407, 273] width 63 height 26
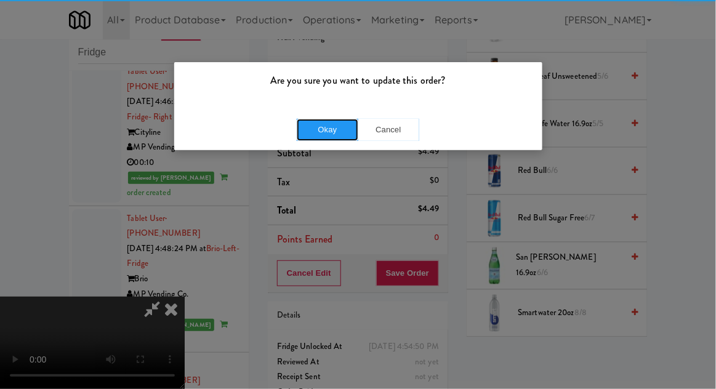
click at [323, 122] on button "Okay" at bounding box center [328, 130] width 62 height 22
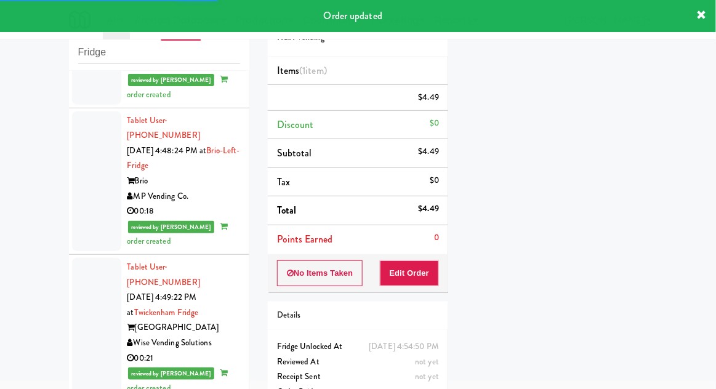
scroll to position [3279, 0]
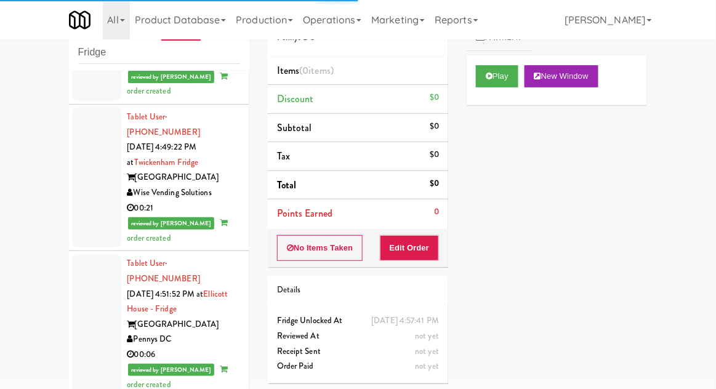
scroll to position [3426, 0]
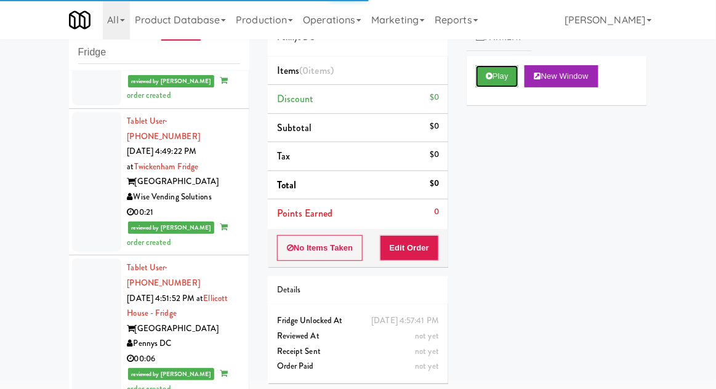
click at [487, 82] on button "Play" at bounding box center [497, 76] width 42 height 22
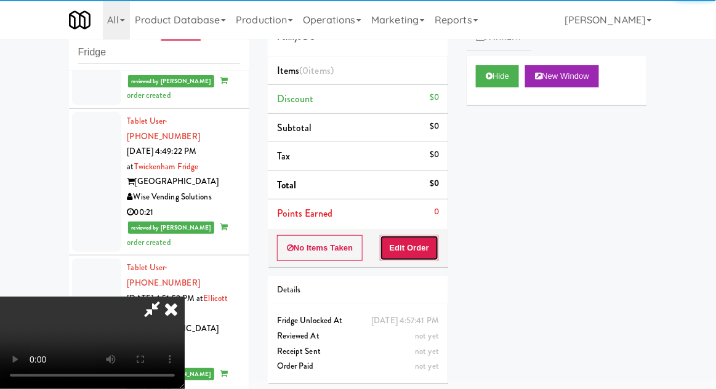
click at [431, 239] on button "Edit Order" at bounding box center [410, 248] width 60 height 26
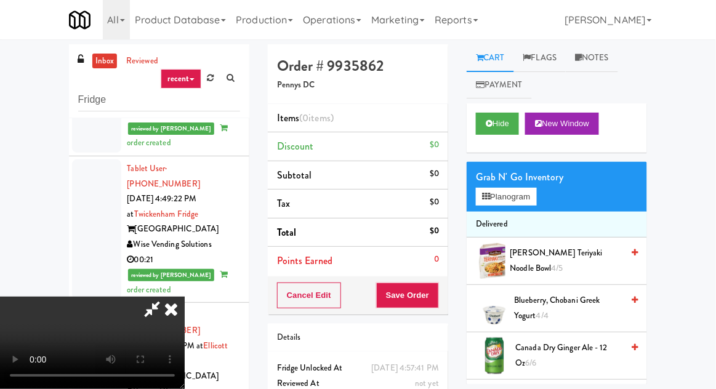
scroll to position [47, 0]
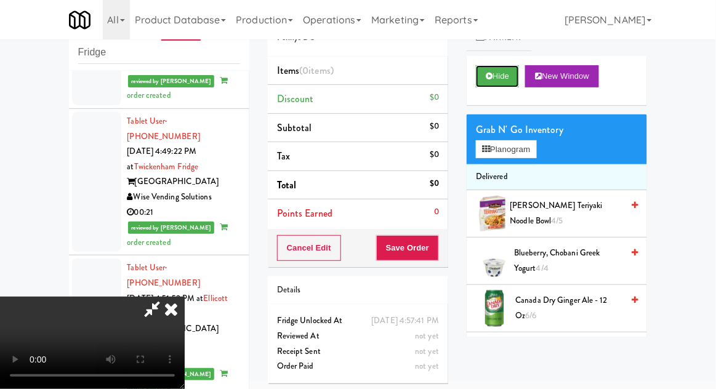
click at [488, 75] on icon at bounding box center [489, 76] width 7 height 8
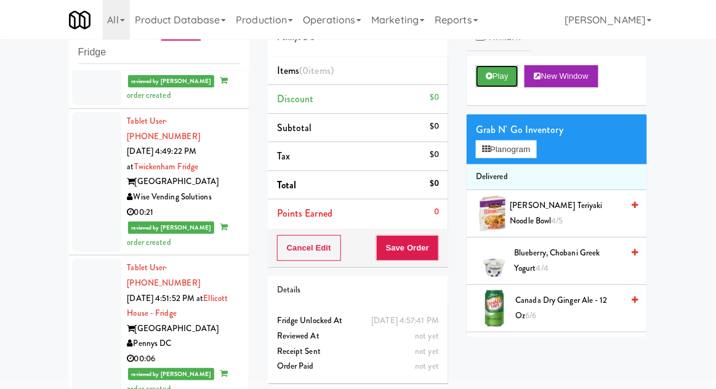
click at [488, 79] on icon at bounding box center [489, 76] width 7 height 8
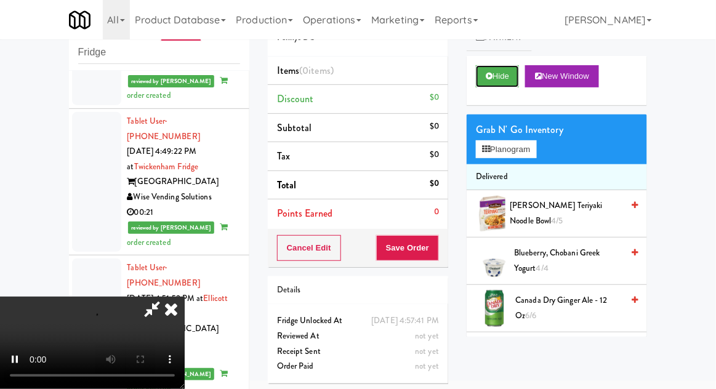
scroll to position [45, 0]
click at [535, 153] on button "Planogram" at bounding box center [506, 149] width 60 height 18
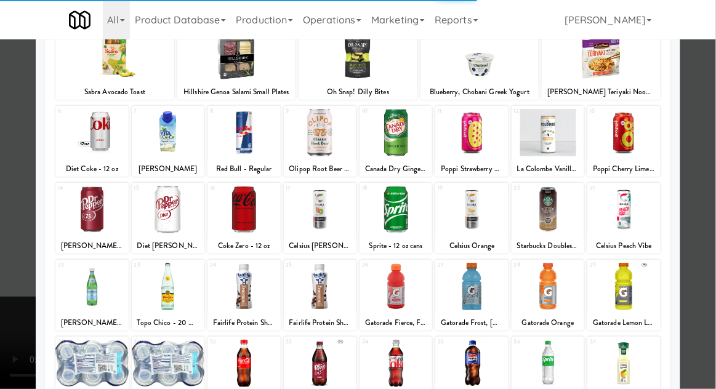
scroll to position [156, 0]
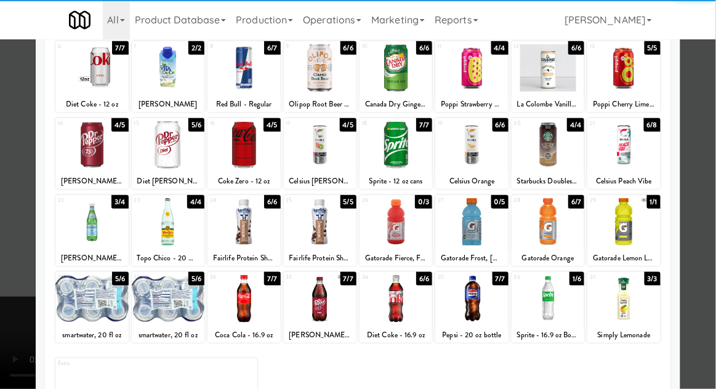
click at [542, 304] on div at bounding box center [547, 298] width 73 height 47
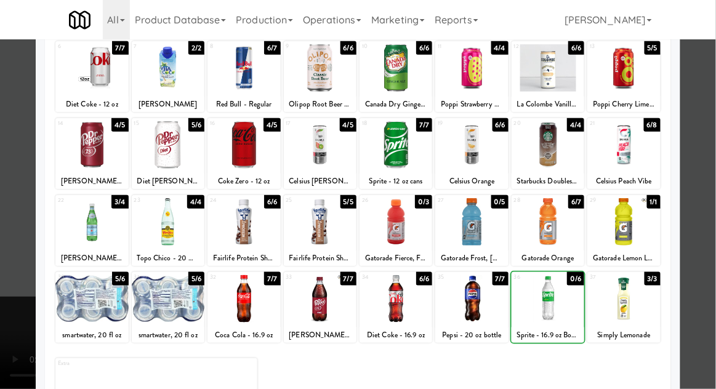
click at [710, 182] on div at bounding box center [358, 194] width 716 height 389
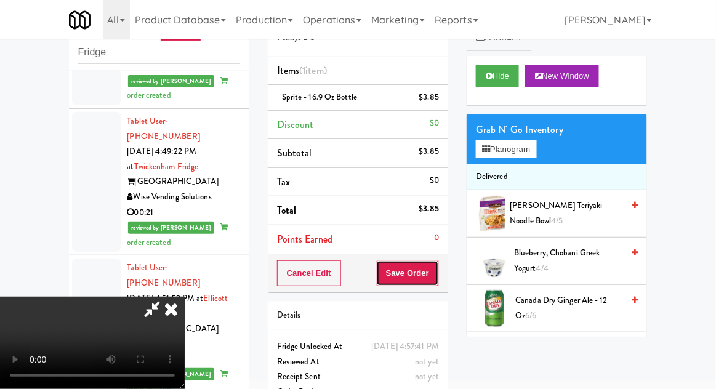
click at [436, 281] on button "Save Order" at bounding box center [407, 273] width 63 height 26
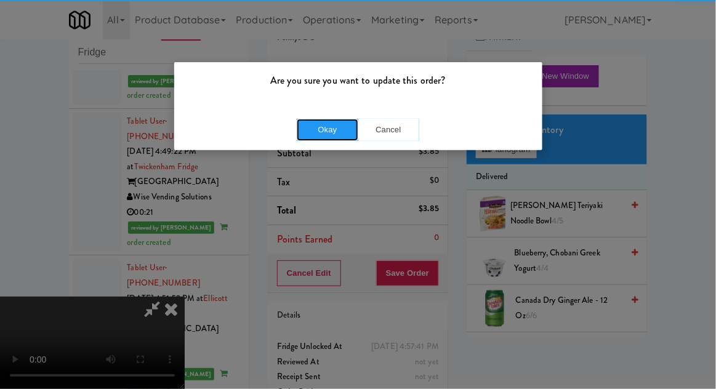
click at [332, 133] on button "Okay" at bounding box center [328, 130] width 62 height 22
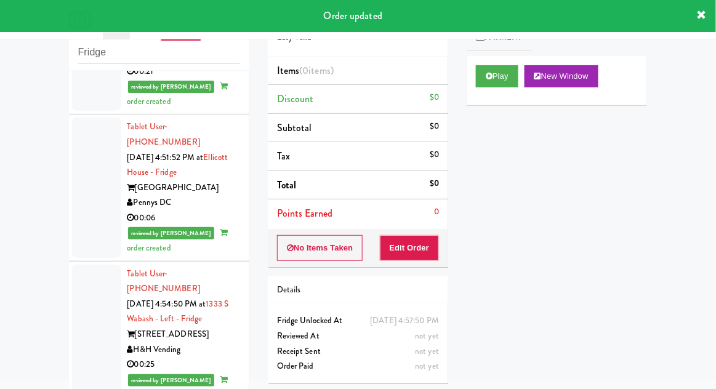
scroll to position [3566, 0]
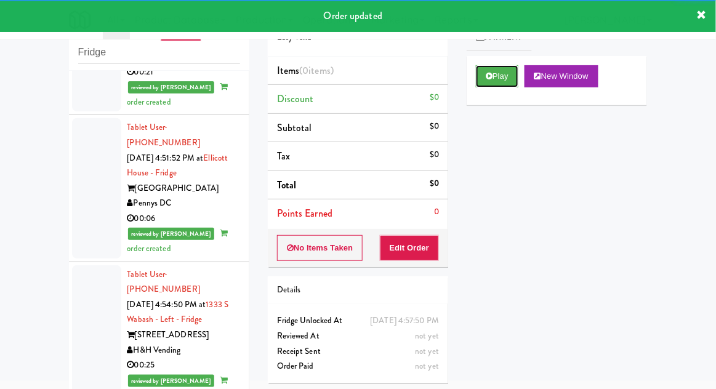
click at [479, 83] on button "Play" at bounding box center [497, 76] width 42 height 22
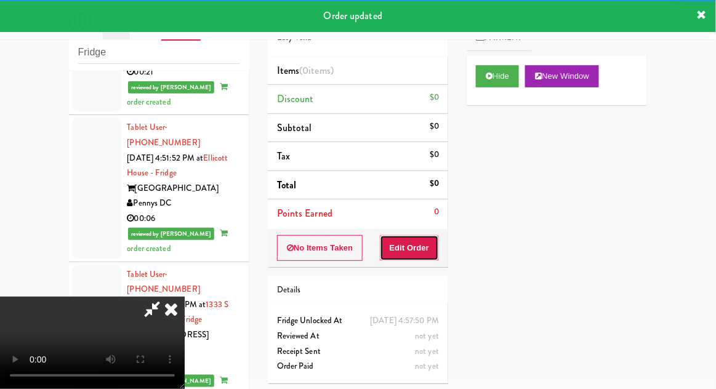
click at [410, 244] on button "Edit Order" at bounding box center [410, 248] width 60 height 26
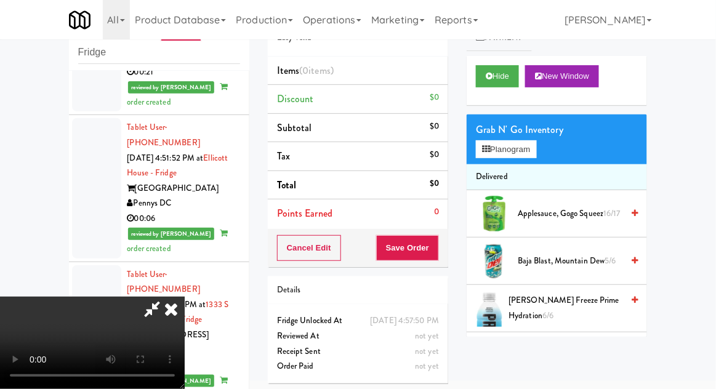
scroll to position [0, 0]
click at [524, 143] on button "Planogram" at bounding box center [506, 149] width 60 height 18
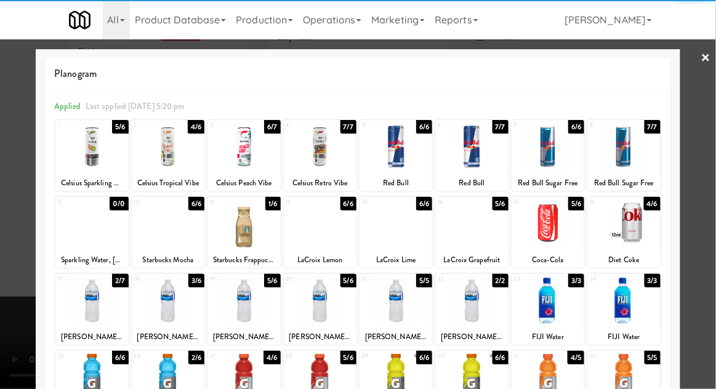
click at [398, 158] on div at bounding box center [395, 146] width 73 height 47
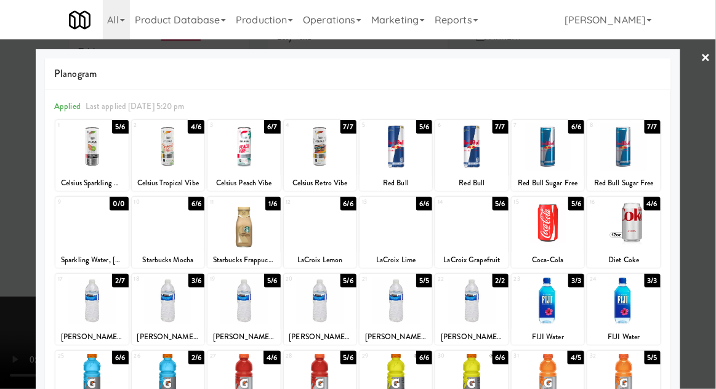
click at [714, 177] on div at bounding box center [358, 194] width 716 height 389
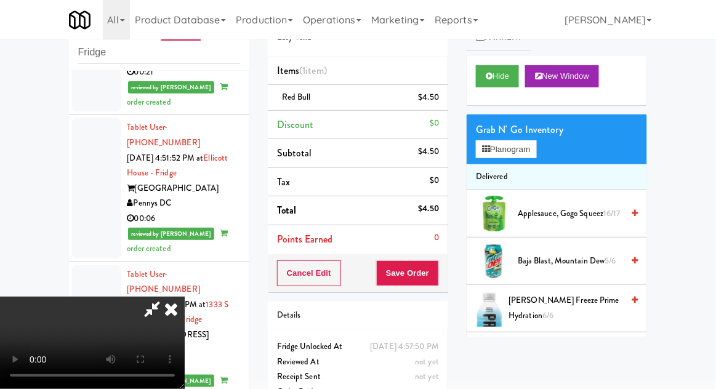
scroll to position [45, 0]
click at [436, 278] on button "Save Order" at bounding box center [407, 273] width 63 height 26
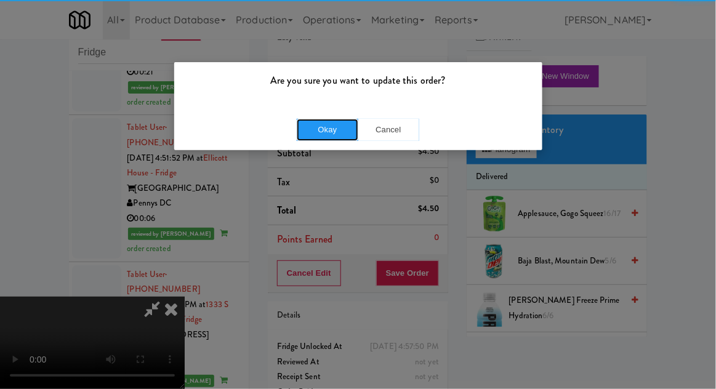
click at [319, 130] on button "Okay" at bounding box center [328, 130] width 62 height 22
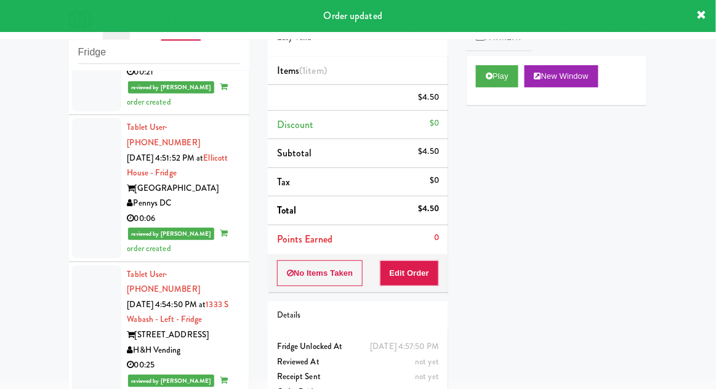
scroll to position [0, 0]
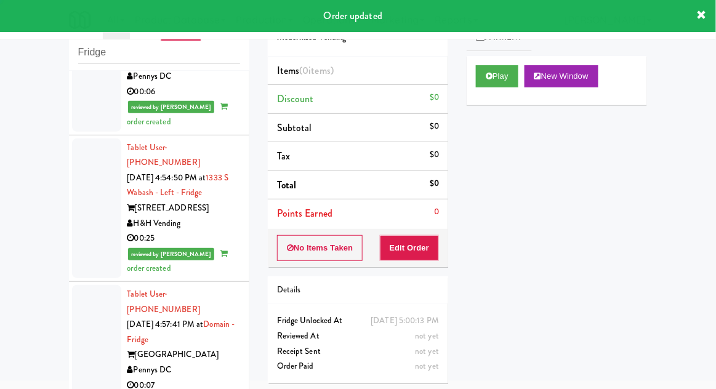
scroll to position [3703, 0]
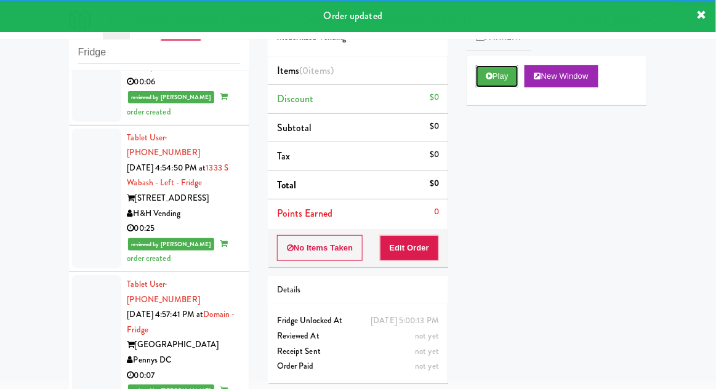
click at [497, 86] on button "Play" at bounding box center [497, 76] width 42 height 22
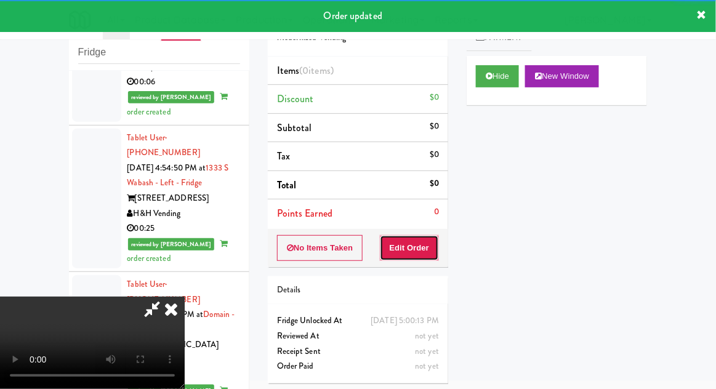
click at [434, 250] on button "Edit Order" at bounding box center [410, 248] width 60 height 26
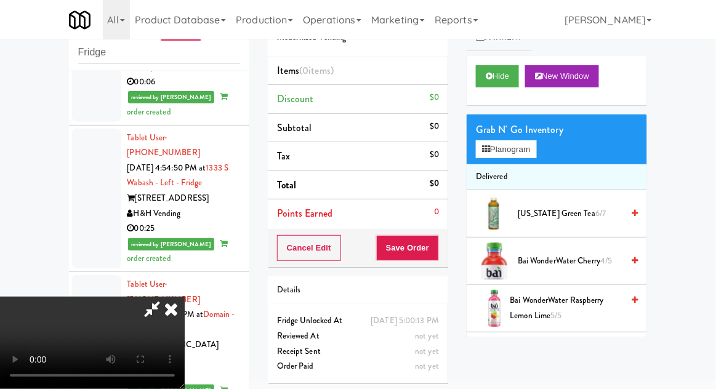
scroll to position [0, 0]
click at [536, 150] on button "Planogram" at bounding box center [506, 149] width 60 height 18
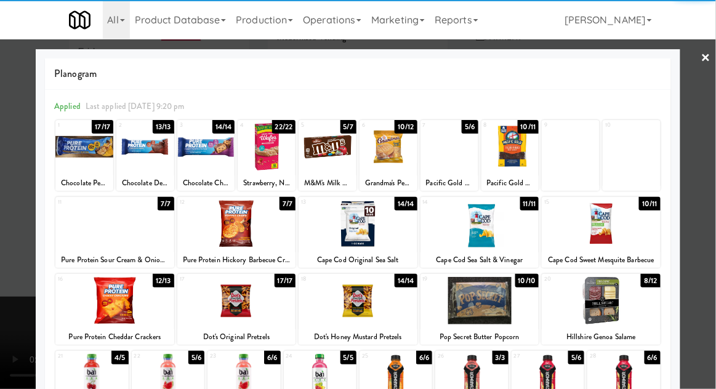
click at [630, 302] on div at bounding box center [601, 300] width 119 height 47
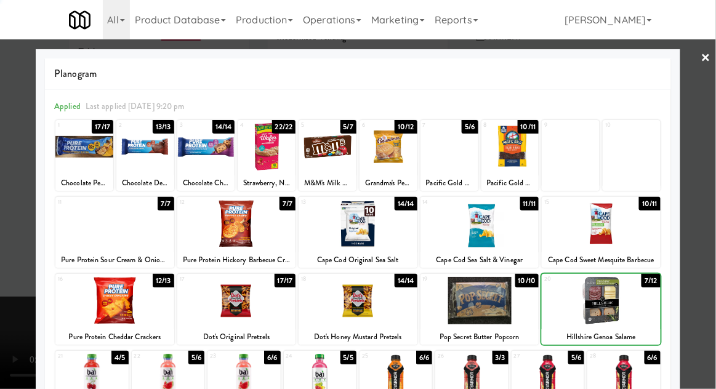
click at [702, 268] on div at bounding box center [358, 194] width 716 height 389
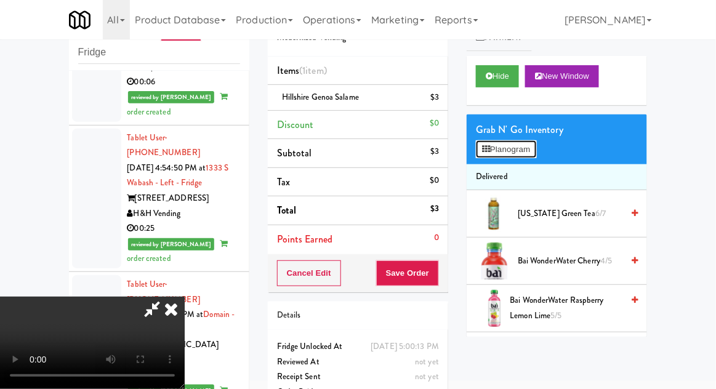
click at [536, 151] on button "Planogram" at bounding box center [506, 149] width 60 height 18
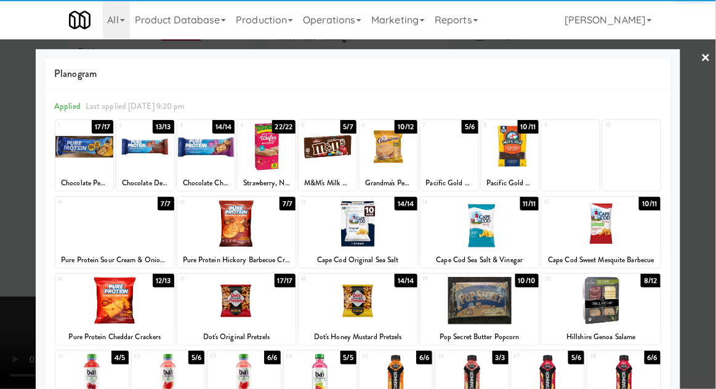
click at [119, 312] on div at bounding box center [114, 300] width 119 height 47
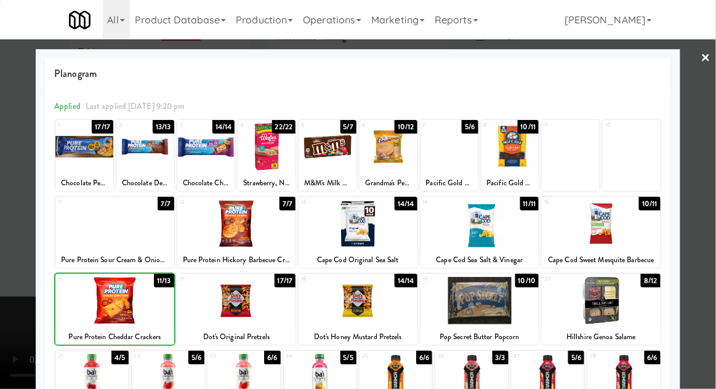
click at [116, 302] on div at bounding box center [114, 300] width 119 height 47
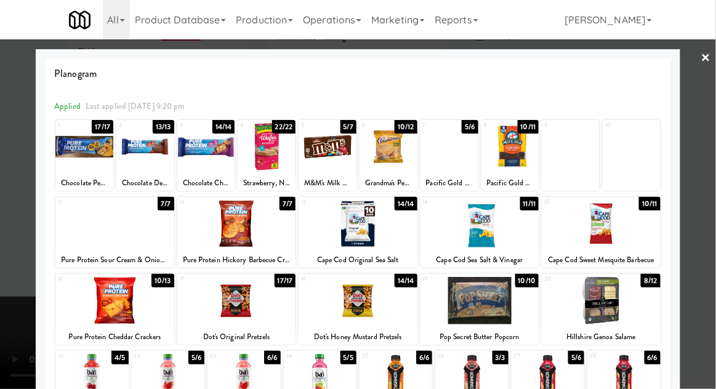
click at [711, 231] on div at bounding box center [358, 194] width 716 height 389
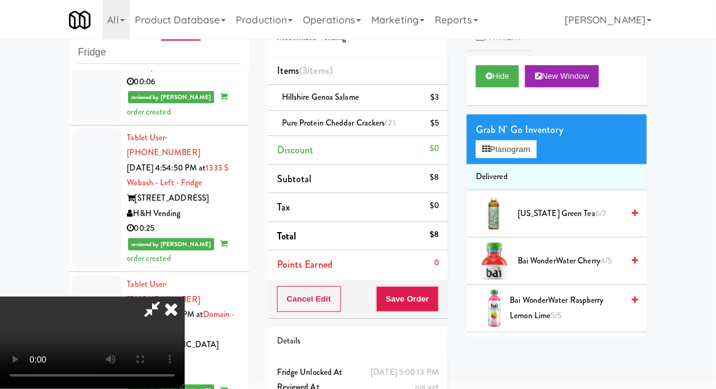
click at [437, 133] on li "Pure Protein Cheddar Crackers (2) $5" at bounding box center [358, 124] width 180 height 26
click at [438, 126] on icon at bounding box center [440, 128] width 6 height 8
click at [439, 128] on icon at bounding box center [440, 128] width 6 height 8
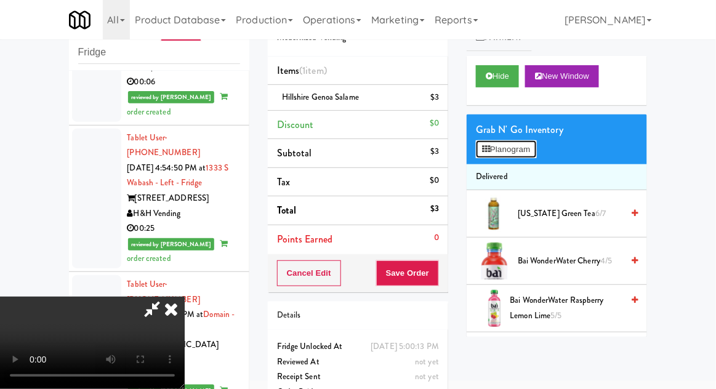
click at [536, 154] on button "Planogram" at bounding box center [506, 149] width 60 height 18
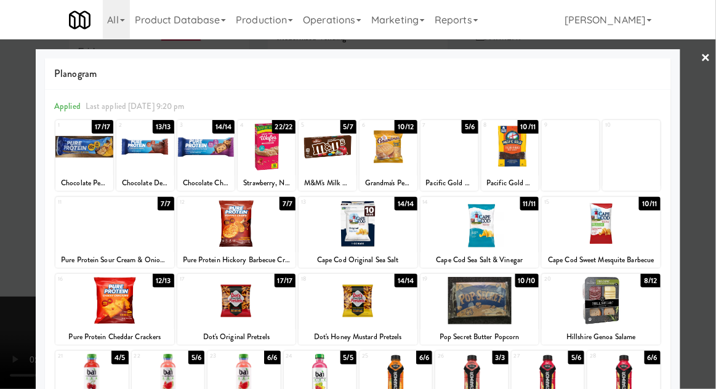
click at [466, 176] on div "Pacific Gold Beef Jerky Original" at bounding box center [449, 182] width 54 height 15
click at [462, 175] on div "Pacific Gold Beef Jerky Original" at bounding box center [449, 182] width 54 height 15
click at [455, 162] on div at bounding box center [449, 146] width 58 height 47
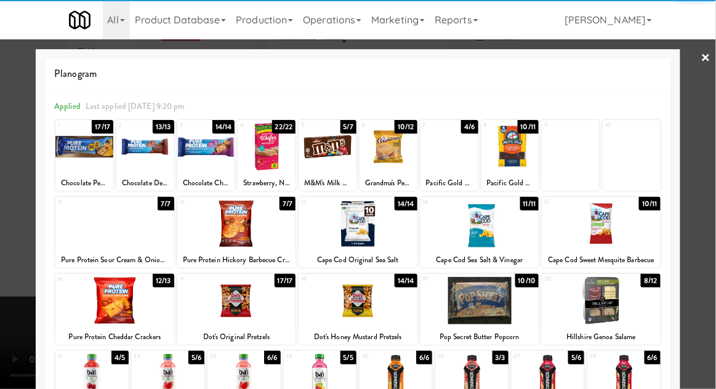
click at [713, 163] on div at bounding box center [358, 194] width 716 height 389
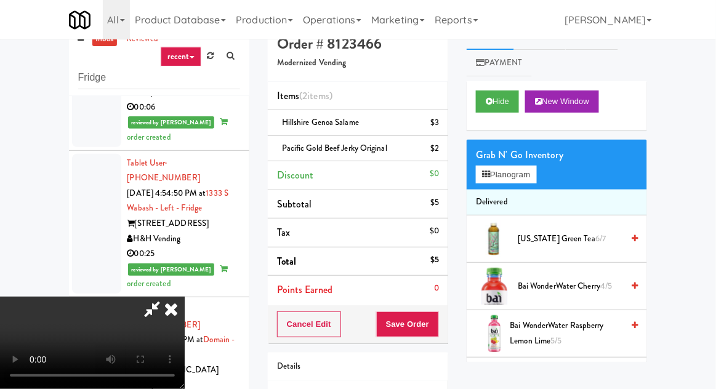
scroll to position [56, 0]
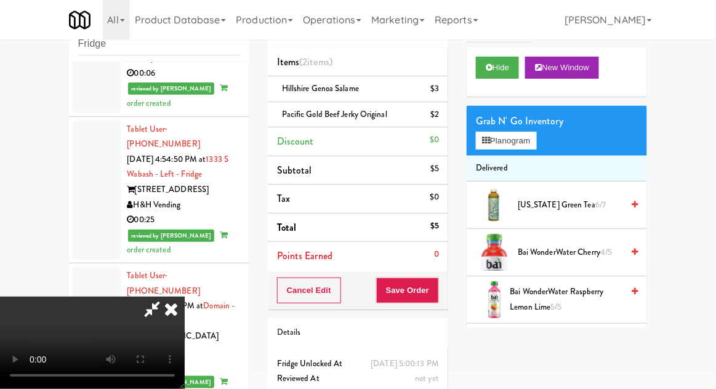
click at [166, 297] on icon at bounding box center [152, 309] width 28 height 25
click at [528, 136] on button "Planogram" at bounding box center [506, 141] width 60 height 18
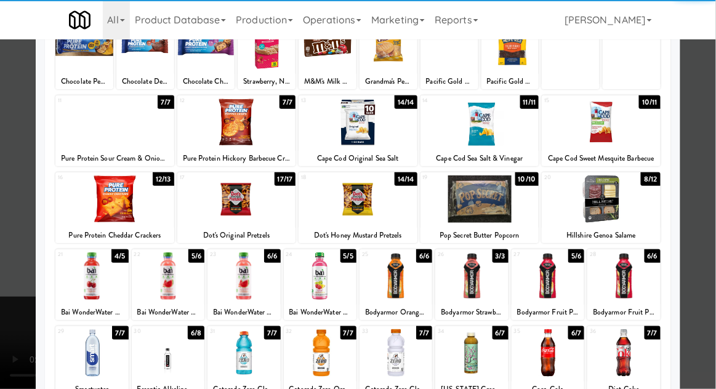
scroll to position [102, 0]
click at [401, 272] on div at bounding box center [395, 275] width 73 height 47
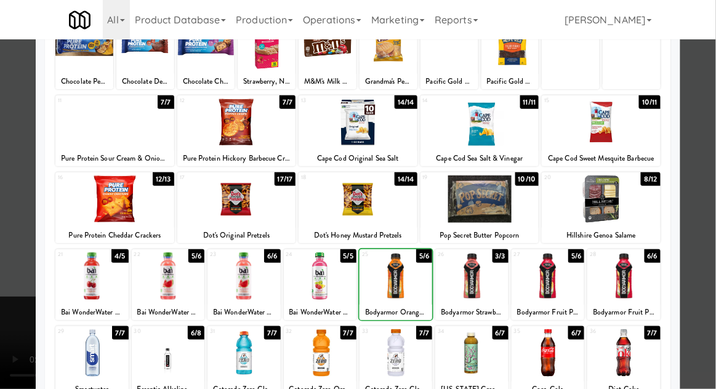
click at [714, 202] on div at bounding box center [358, 194] width 716 height 389
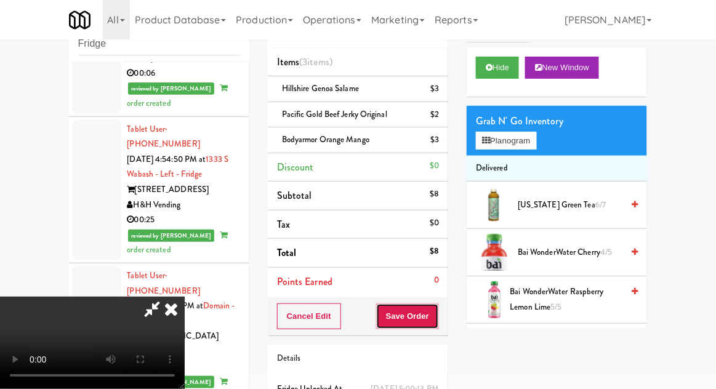
click at [434, 323] on button "Save Order" at bounding box center [407, 316] width 63 height 26
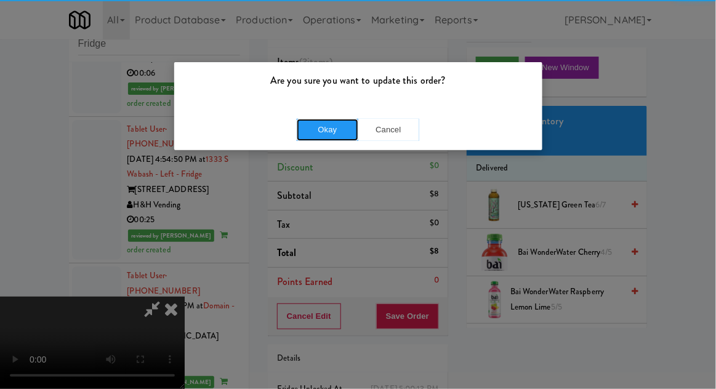
click at [318, 138] on button "Okay" at bounding box center [328, 130] width 62 height 22
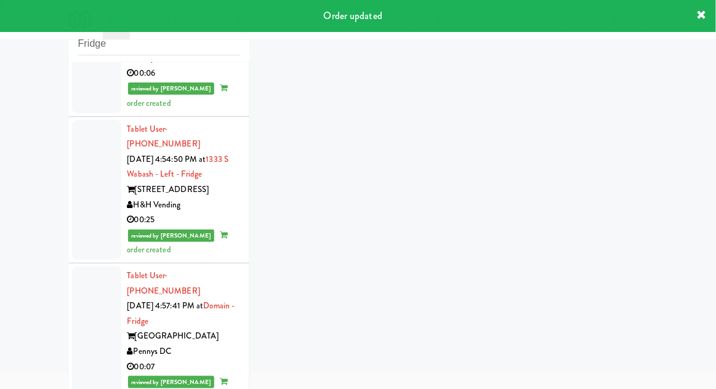
scroll to position [47, 0]
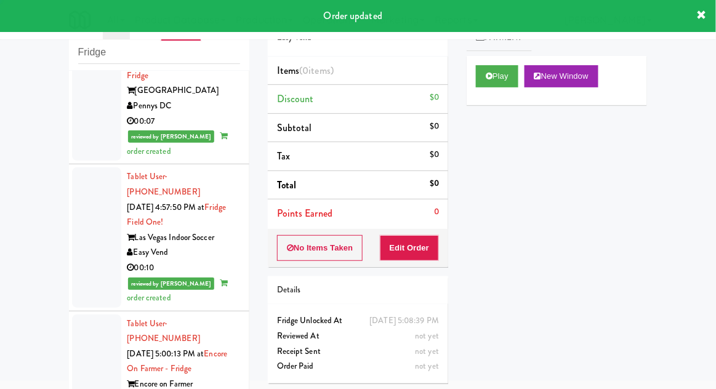
scroll to position [3958, 0]
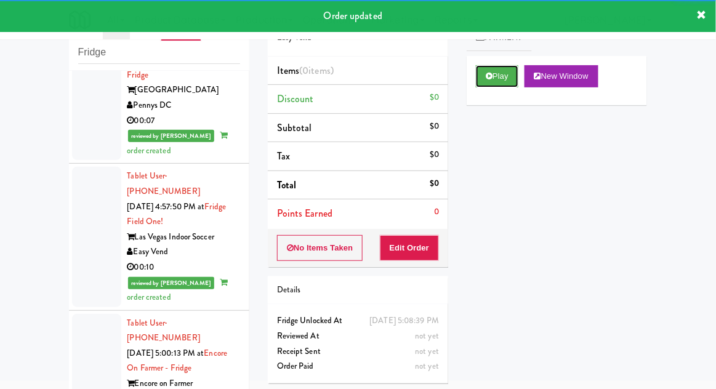
click at [482, 79] on button "Play" at bounding box center [497, 76] width 42 height 22
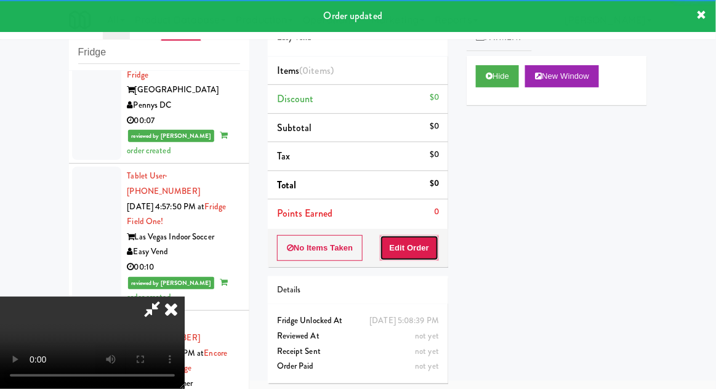
click at [422, 242] on button "Edit Order" at bounding box center [410, 248] width 60 height 26
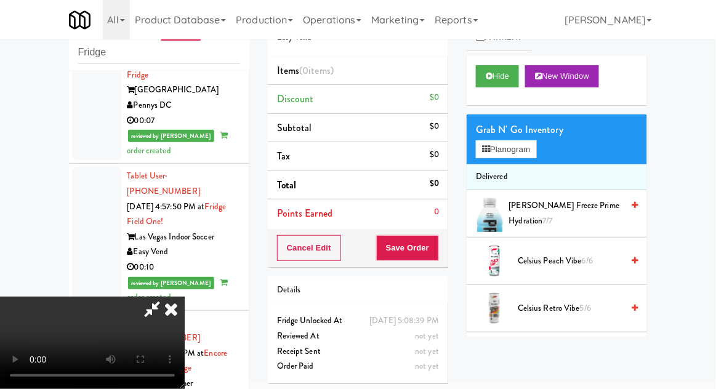
scroll to position [45, 0]
click at [529, 144] on button "Planogram" at bounding box center [506, 149] width 60 height 18
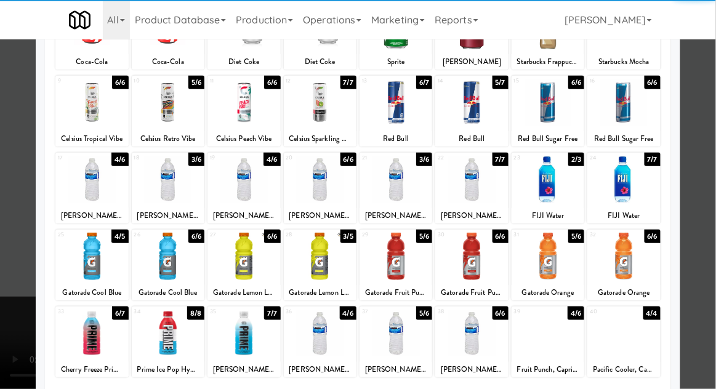
scroll to position [122, 0]
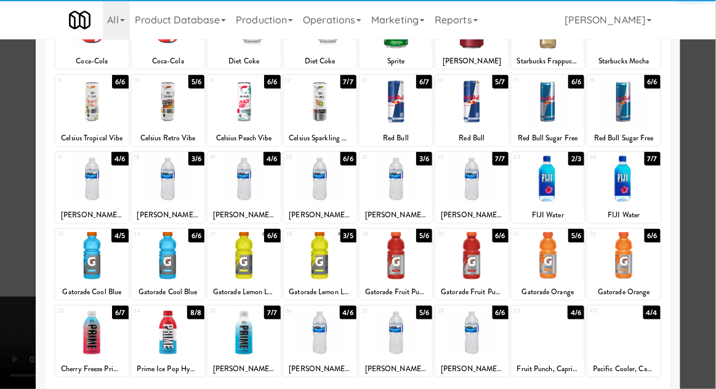
click at [473, 335] on div at bounding box center [471, 332] width 73 height 47
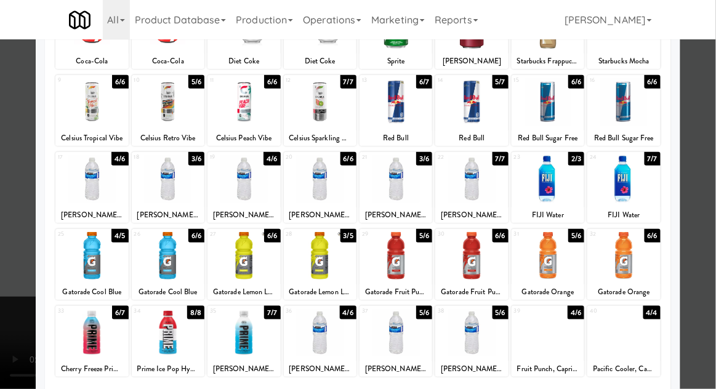
click at [713, 200] on div at bounding box center [358, 194] width 716 height 389
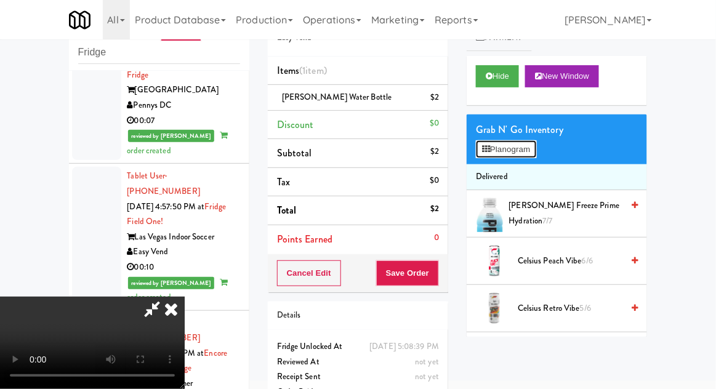
click at [529, 153] on button "Planogram" at bounding box center [506, 149] width 60 height 18
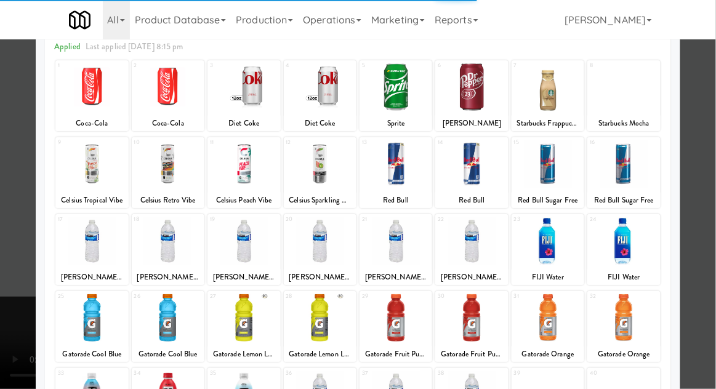
scroll to position [113, 0]
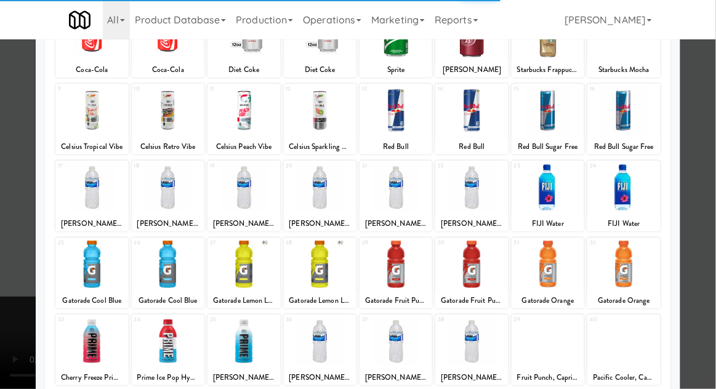
click at [401, 341] on div at bounding box center [395, 341] width 73 height 47
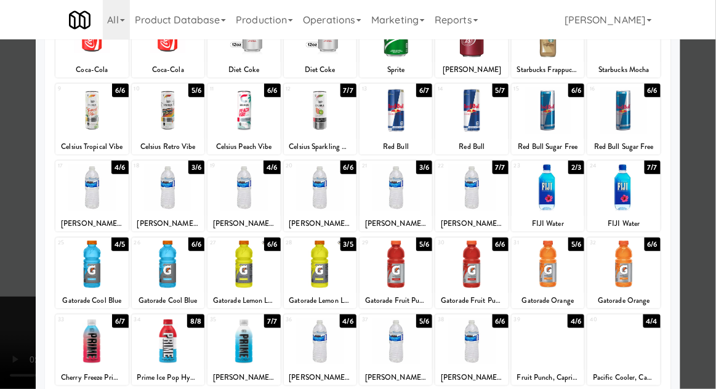
click at [396, 335] on div at bounding box center [395, 341] width 73 height 47
click at [714, 190] on div at bounding box center [358, 194] width 716 height 389
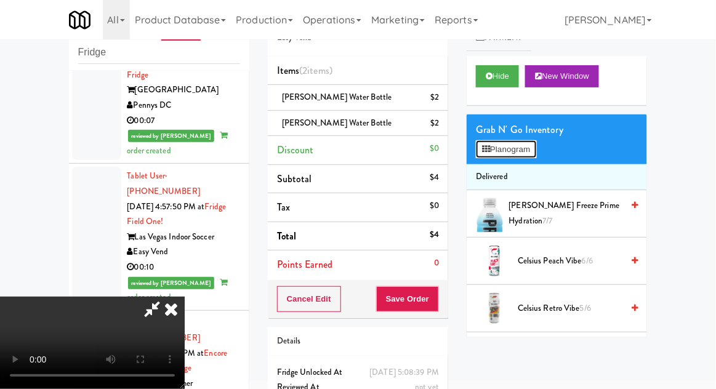
click at [530, 143] on button "Planogram" at bounding box center [506, 149] width 60 height 18
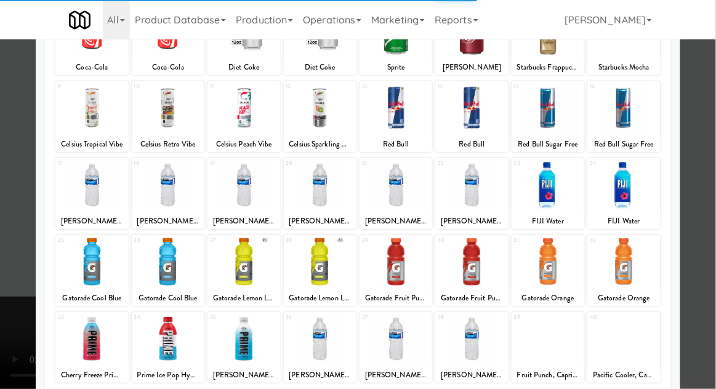
scroll to position [156, 0]
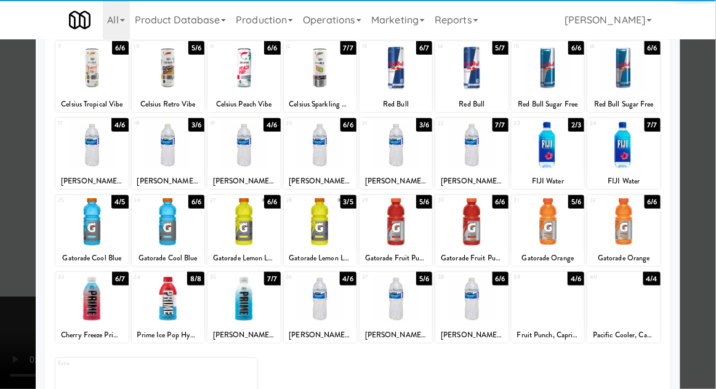
click at [550, 311] on div at bounding box center [547, 298] width 73 height 47
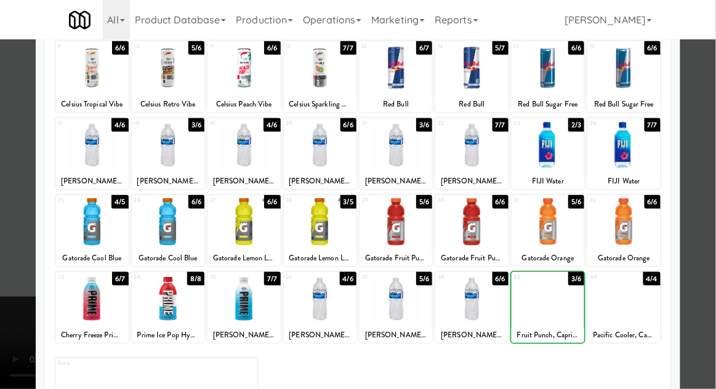
click at [714, 196] on div at bounding box center [358, 194] width 716 height 389
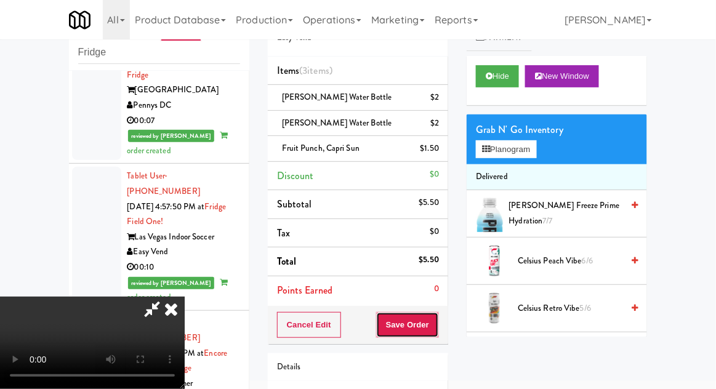
click at [437, 330] on button "Save Order" at bounding box center [407, 325] width 63 height 26
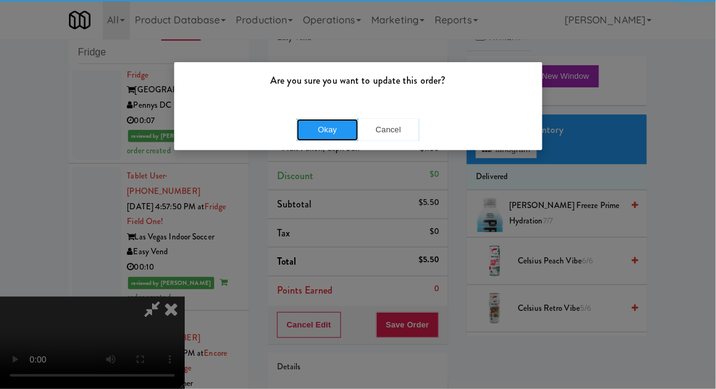
click at [313, 124] on button "Okay" at bounding box center [328, 130] width 62 height 22
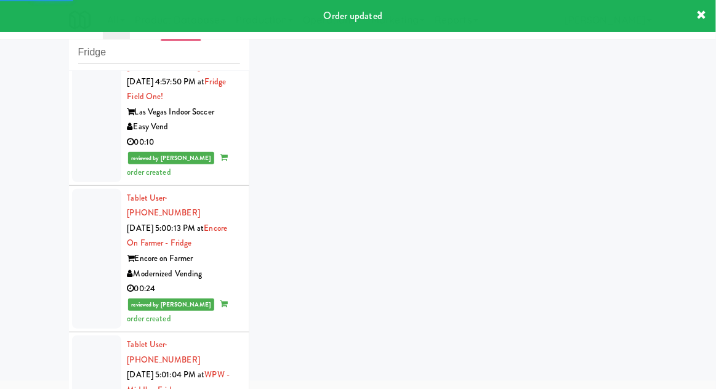
scroll to position [4085, 0]
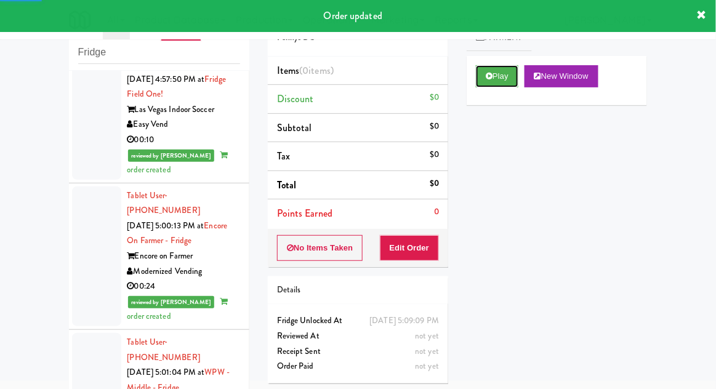
click at [493, 76] on button "Play" at bounding box center [497, 76] width 42 height 22
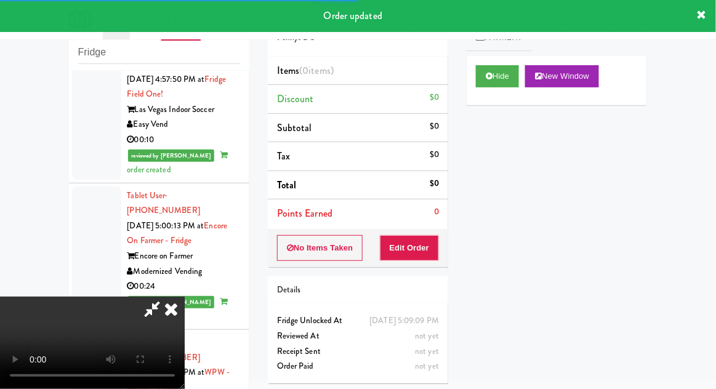
click at [408, 236] on button "Edit Order" at bounding box center [410, 248] width 60 height 26
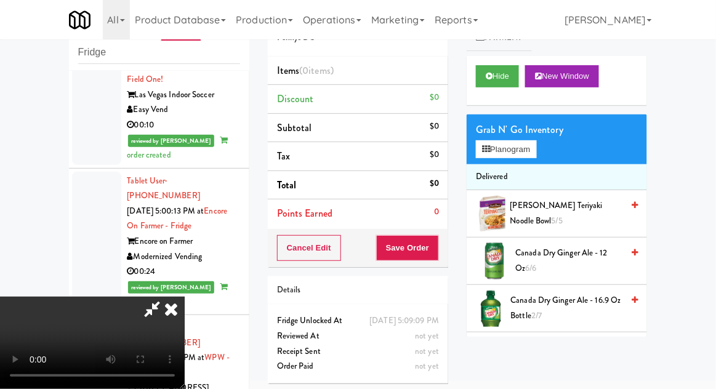
scroll to position [0, 0]
click at [535, 143] on button "Planogram" at bounding box center [506, 149] width 60 height 18
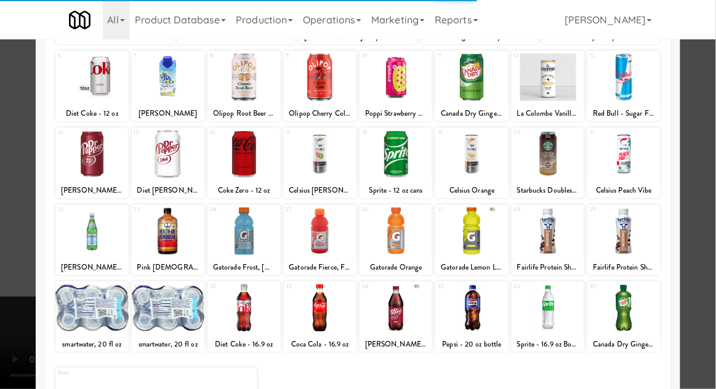
scroll to position [156, 0]
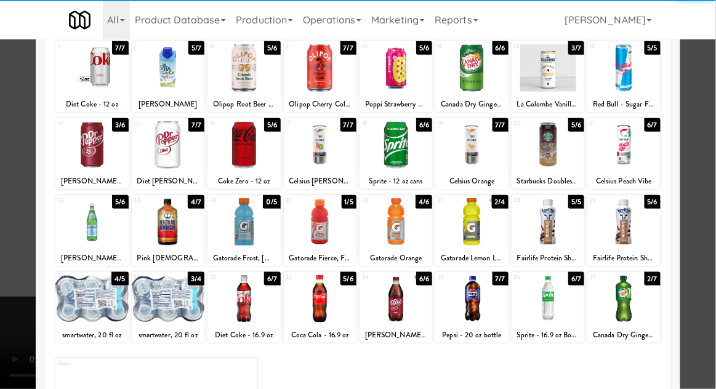
click at [635, 306] on div at bounding box center [623, 298] width 73 height 47
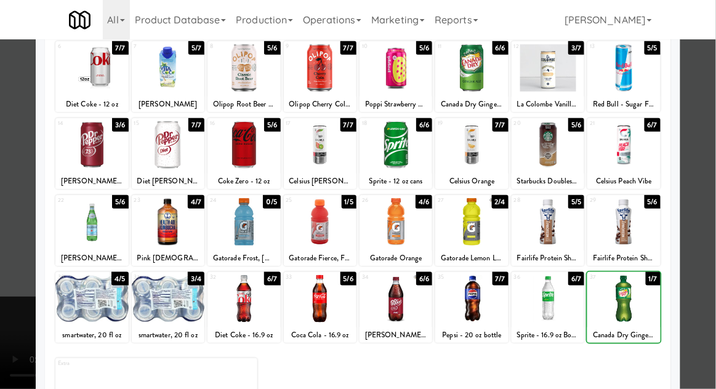
click at [710, 192] on div at bounding box center [358, 194] width 716 height 389
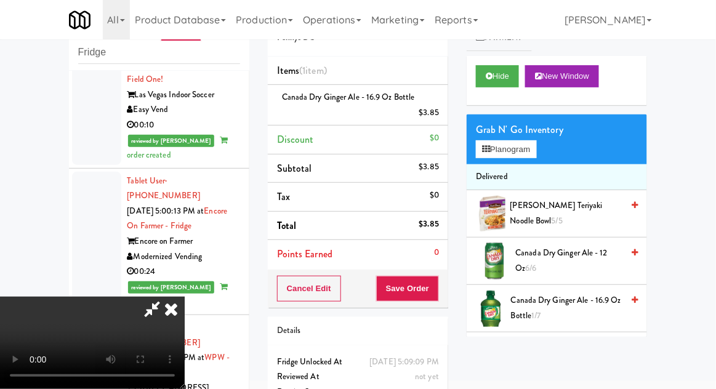
scroll to position [45, 0]
click at [433, 286] on button "Save Order" at bounding box center [407, 289] width 63 height 26
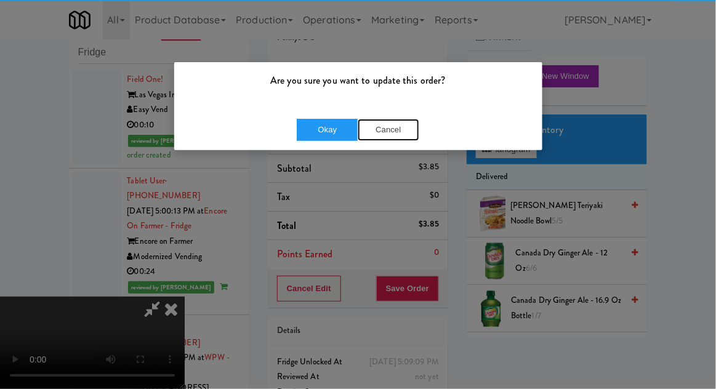
click at [378, 134] on button "Cancel" at bounding box center [389, 130] width 62 height 22
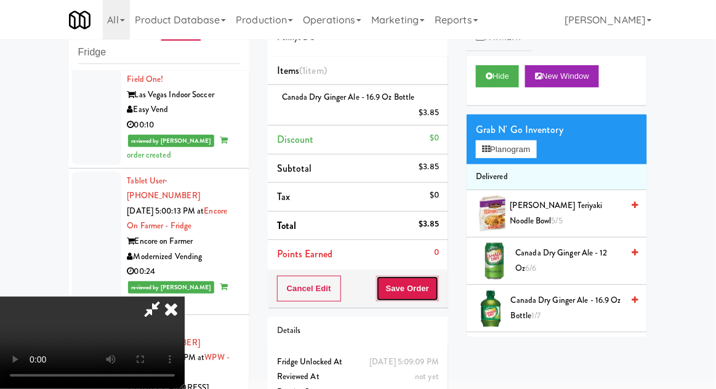
click at [438, 286] on button "Save Order" at bounding box center [407, 289] width 63 height 26
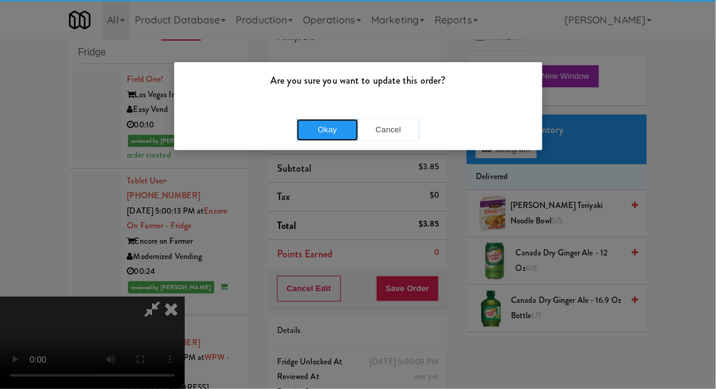
click at [321, 135] on button "Okay" at bounding box center [328, 130] width 62 height 22
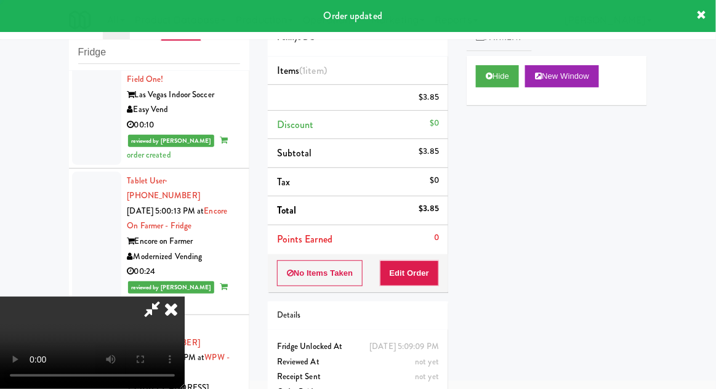
scroll to position [0, 0]
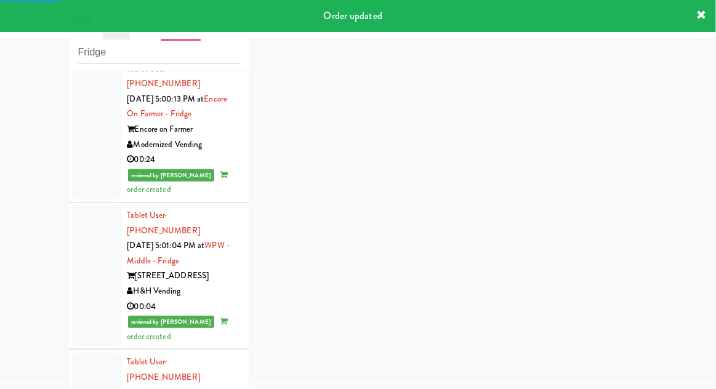
scroll to position [4212, 0]
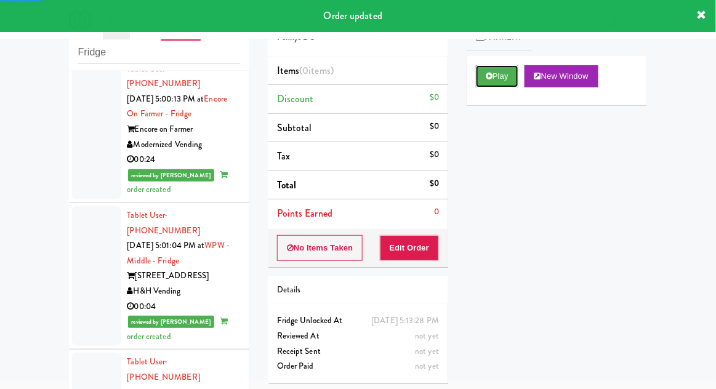
click at [493, 78] on button "Play" at bounding box center [497, 76] width 42 height 22
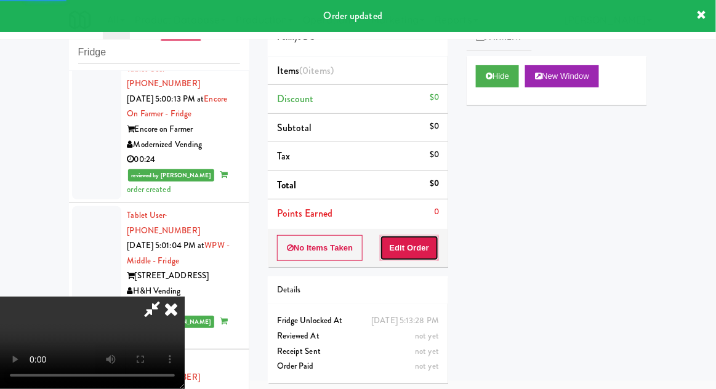
click at [431, 246] on button "Edit Order" at bounding box center [410, 248] width 60 height 26
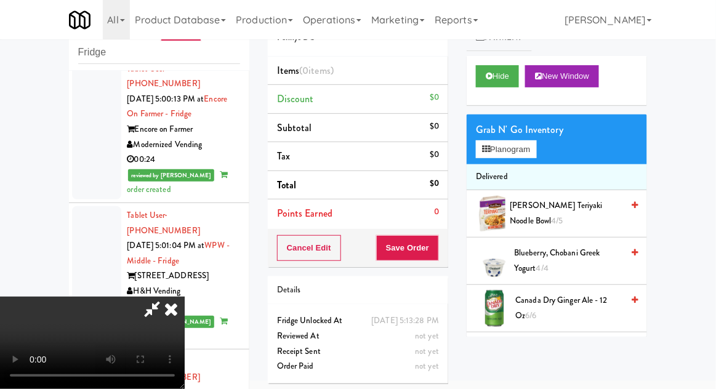
scroll to position [0, 0]
click at [599, 298] on span "Canada Dry Ginger Ale - 12 oz 6/6" at bounding box center [569, 308] width 107 height 30
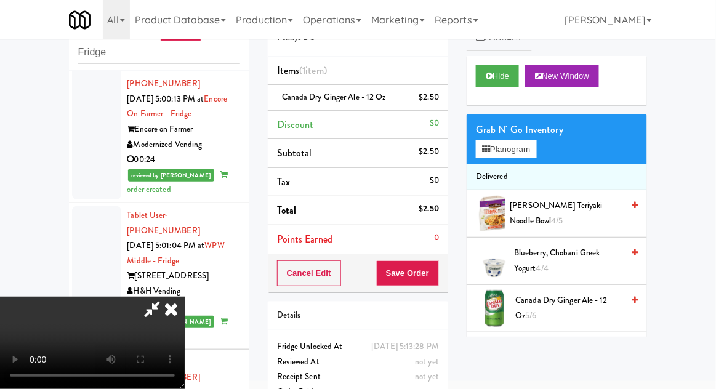
scroll to position [45, 0]
click at [431, 280] on button "Save Order" at bounding box center [407, 273] width 63 height 26
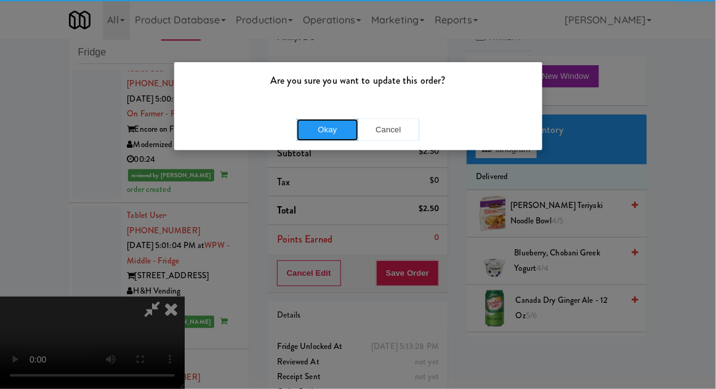
click at [329, 119] on button "Okay" at bounding box center [328, 130] width 62 height 22
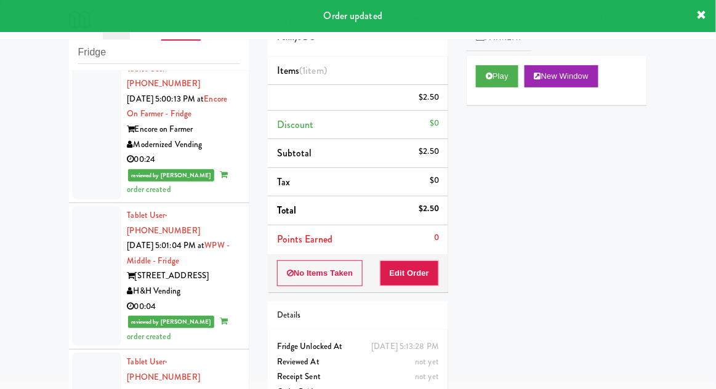
scroll to position [0, 0]
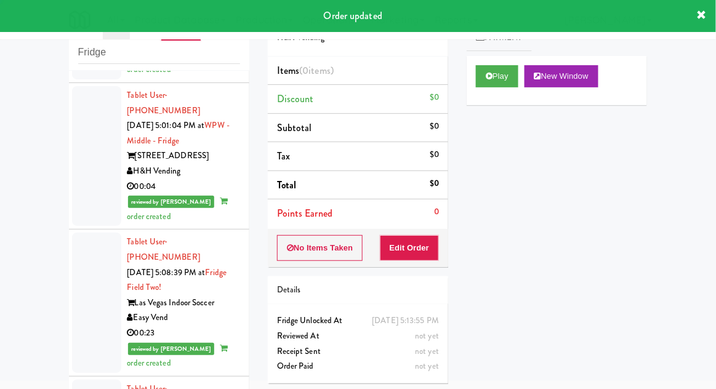
scroll to position [4332, 0]
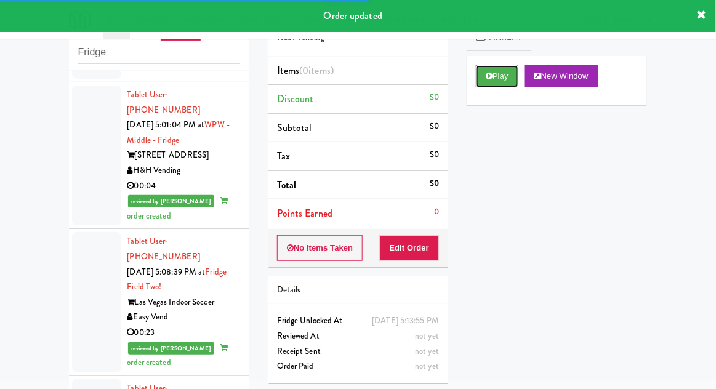
click at [486, 81] on button "Play" at bounding box center [497, 76] width 42 height 22
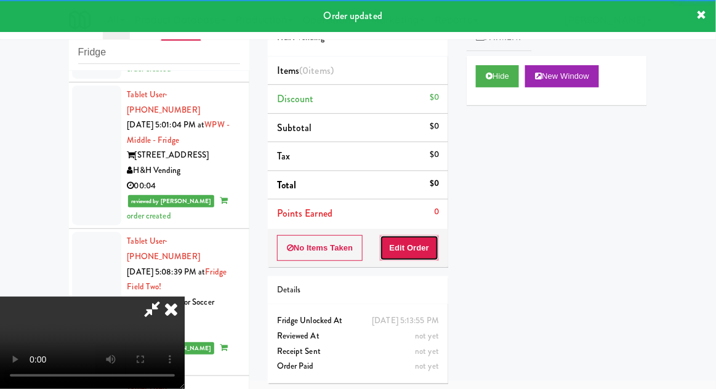
click at [425, 241] on button "Edit Order" at bounding box center [410, 248] width 60 height 26
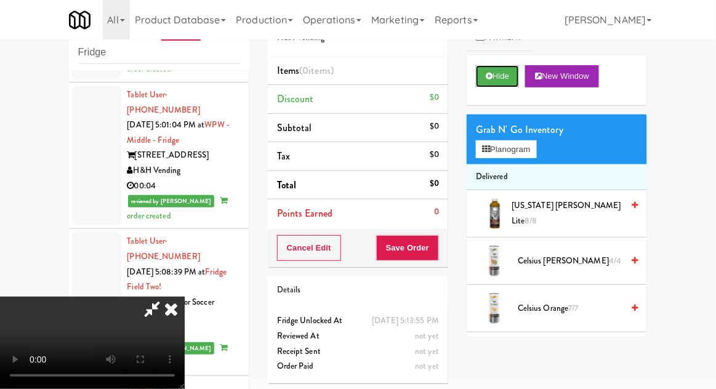
click at [510, 74] on button "Hide" at bounding box center [497, 76] width 43 height 22
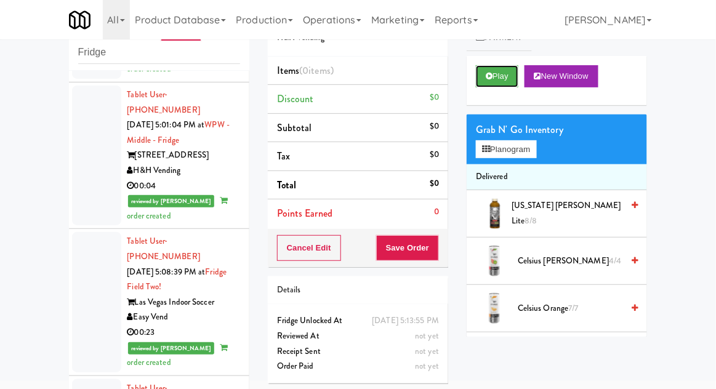
click at [510, 75] on button "Play" at bounding box center [497, 76] width 42 height 22
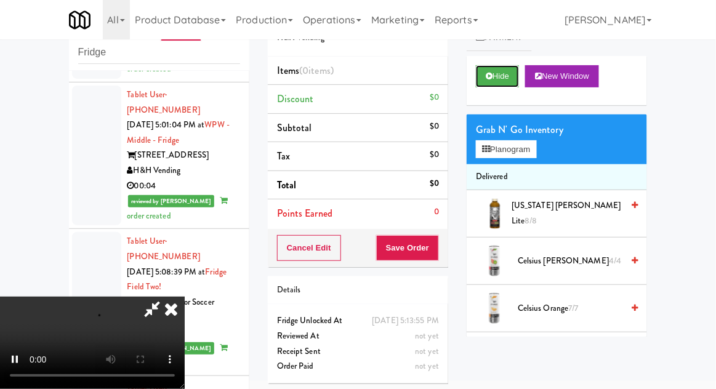
click at [513, 72] on button "Hide" at bounding box center [497, 76] width 43 height 22
click at [512, 77] on button "Hide" at bounding box center [497, 76] width 43 height 22
click at [507, 76] on button "Hide" at bounding box center [497, 76] width 43 height 22
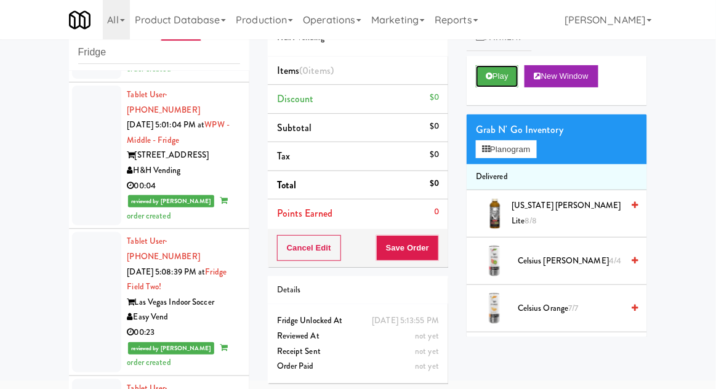
click at [510, 79] on button "Play" at bounding box center [497, 76] width 42 height 22
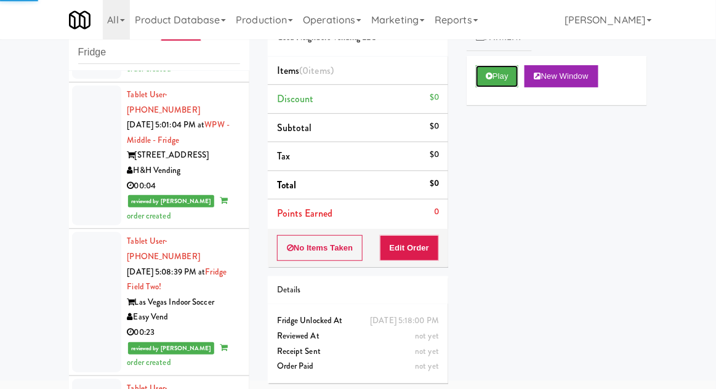
click at [503, 84] on button "Play" at bounding box center [497, 76] width 42 height 22
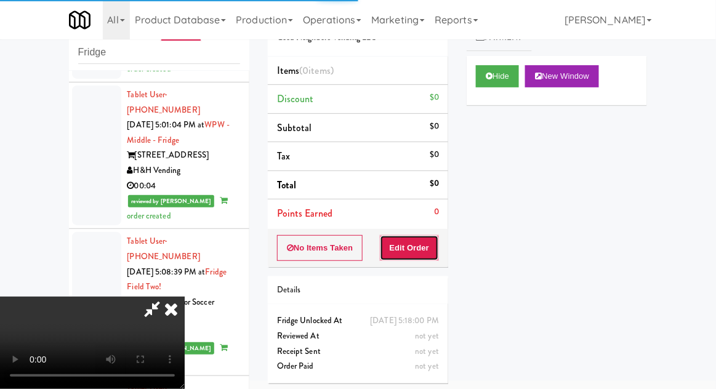
click at [422, 244] on button "Edit Order" at bounding box center [410, 248] width 60 height 26
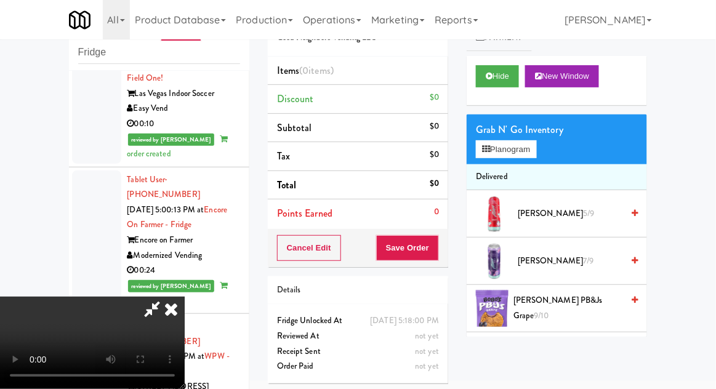
scroll to position [4081, 0]
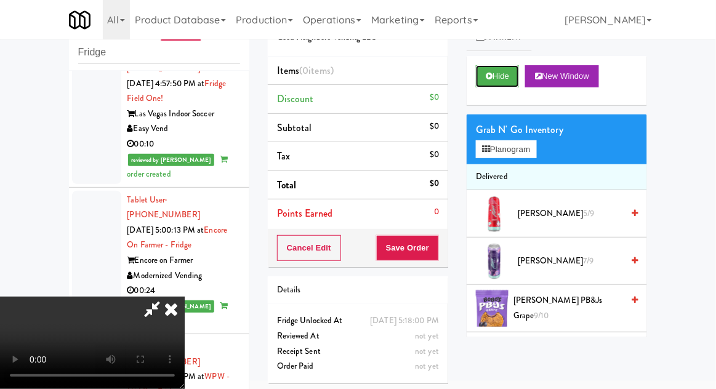
click at [482, 86] on button "Hide" at bounding box center [497, 76] width 43 height 22
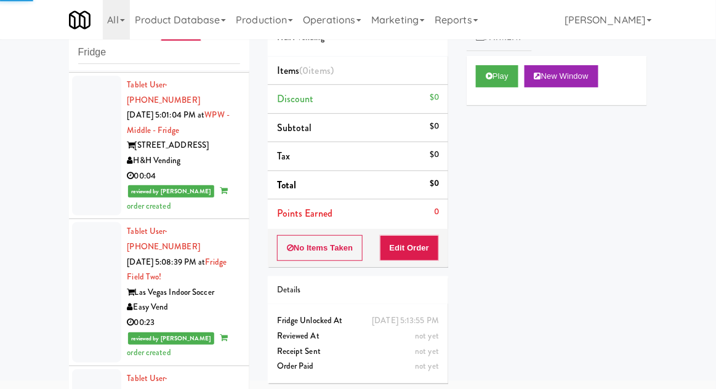
scroll to position [4344, 0]
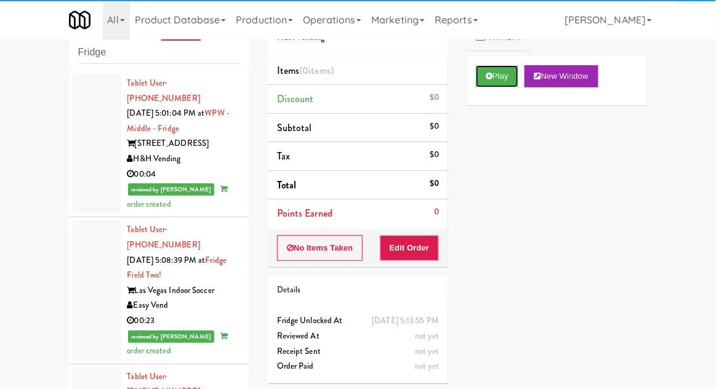
click at [494, 86] on button "Play" at bounding box center [497, 76] width 42 height 22
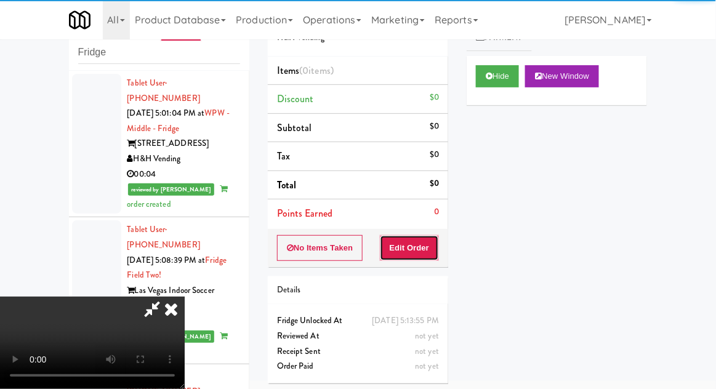
click at [421, 239] on button "Edit Order" at bounding box center [410, 248] width 60 height 26
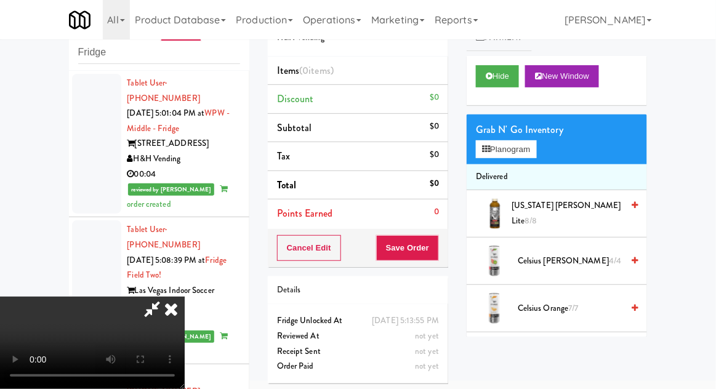
click at [711, 42] on div "inbox reviewed recent all unclear take inventory issue suspicious failed recent…" at bounding box center [358, 223] width 716 height 452
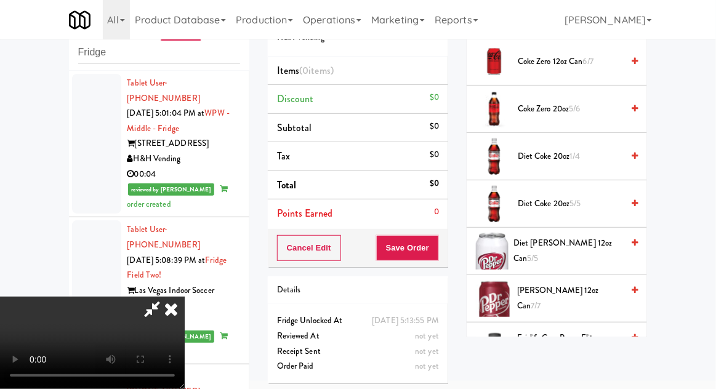
scroll to position [485, 0]
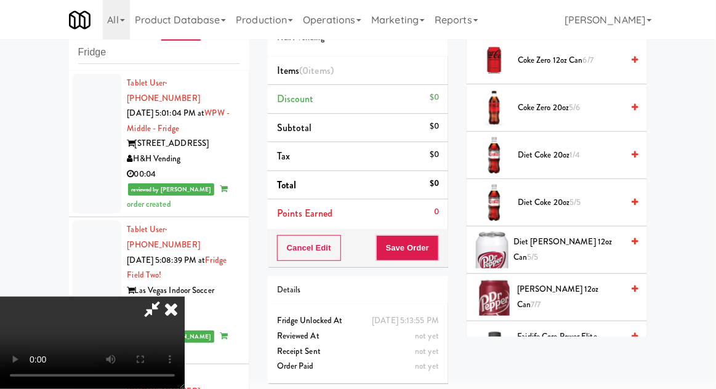
click at [599, 296] on span "Dr Pepper 12oz can 7/7" at bounding box center [569, 297] width 105 height 30
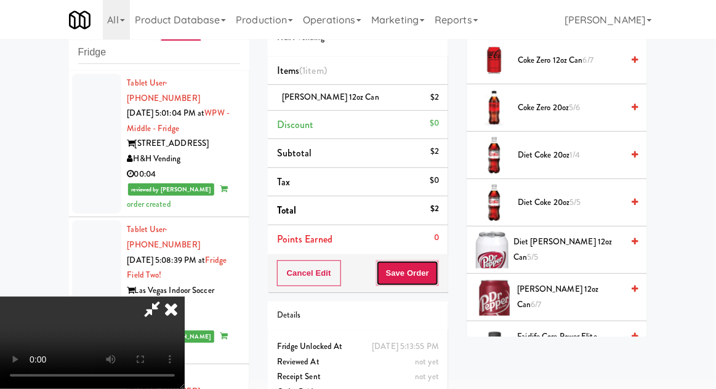
click at [437, 278] on button "Save Order" at bounding box center [407, 273] width 63 height 26
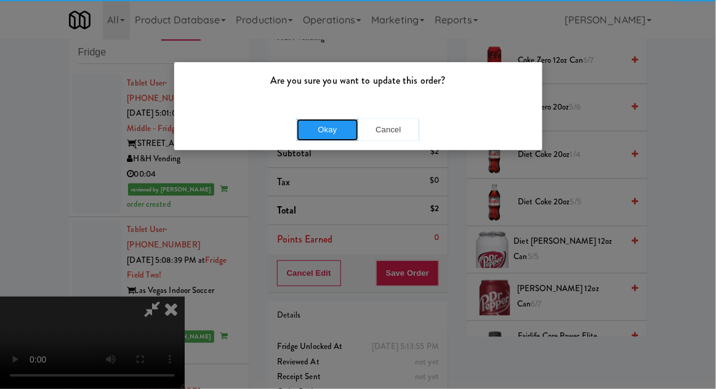
click at [342, 126] on button "Okay" at bounding box center [328, 130] width 62 height 22
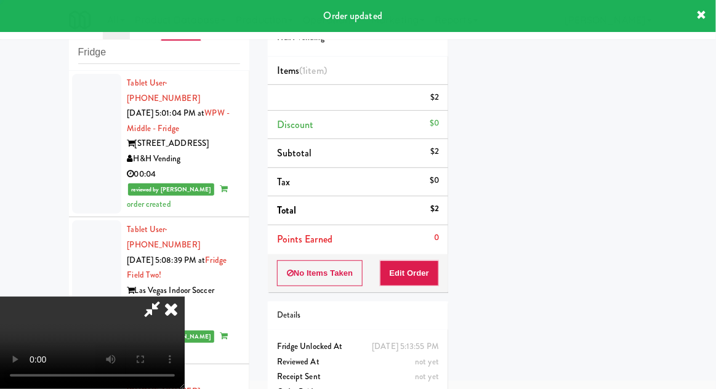
scroll to position [121, 0]
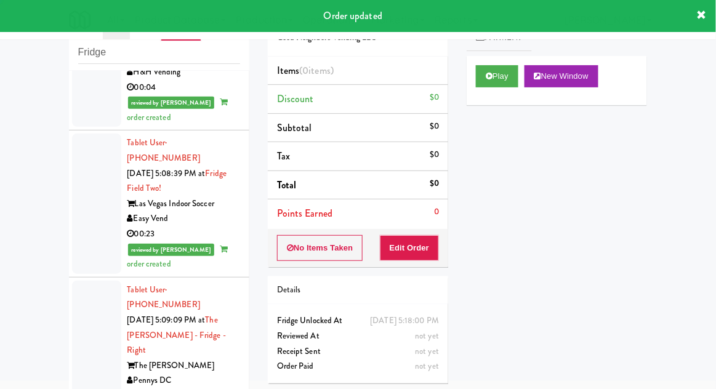
scroll to position [4448, 0]
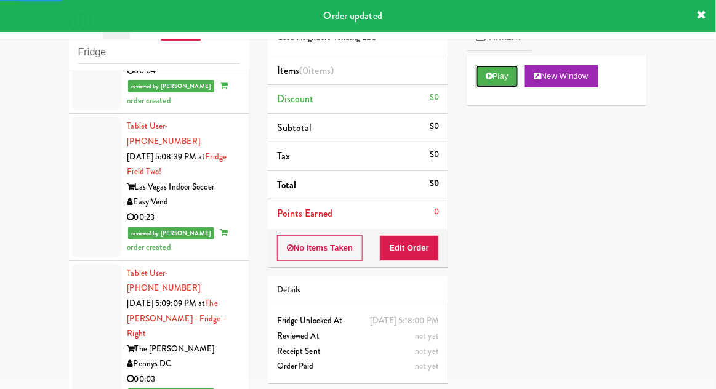
click at [487, 79] on icon at bounding box center [489, 76] width 7 height 8
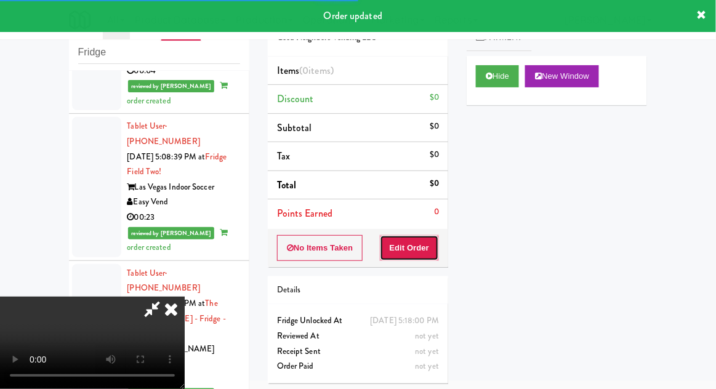
click at [417, 246] on button "Edit Order" at bounding box center [410, 248] width 60 height 26
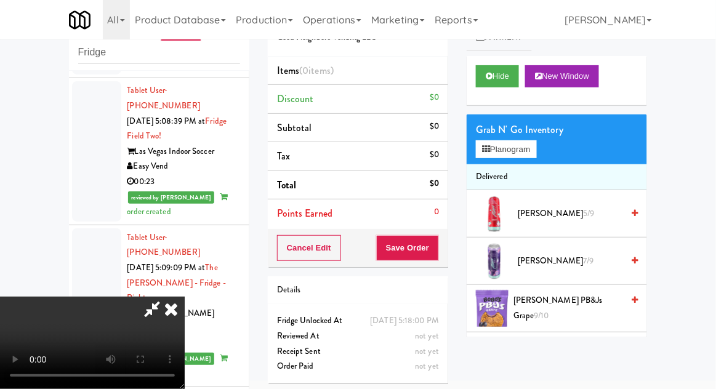
scroll to position [4483, 0]
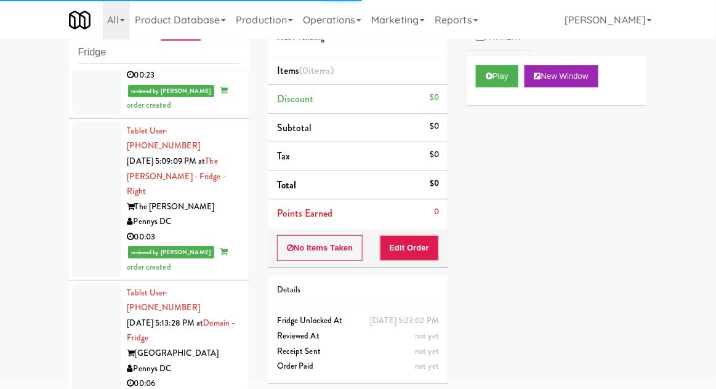
scroll to position [4591, 0]
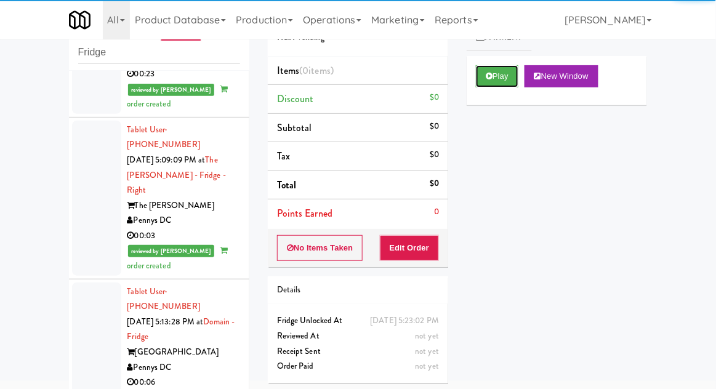
click at [496, 75] on button "Play" at bounding box center [497, 76] width 42 height 22
click at [436, 236] on button "Edit Order" at bounding box center [410, 248] width 60 height 26
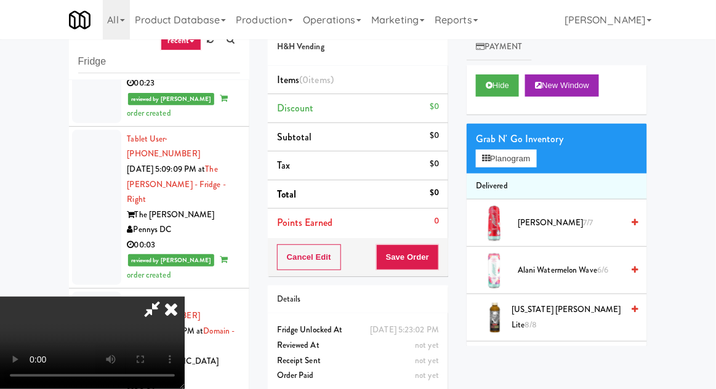
scroll to position [0, 0]
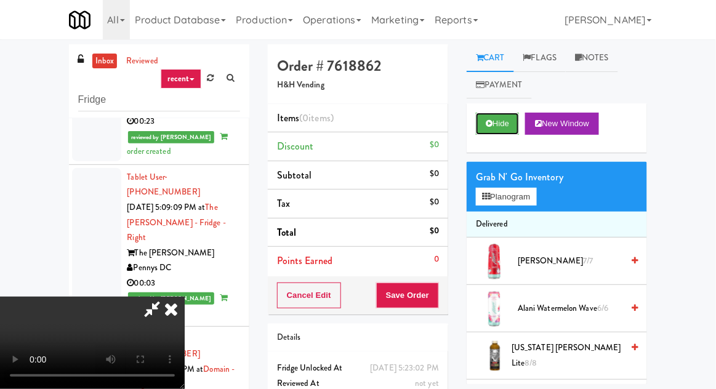
click at [490, 126] on icon at bounding box center [489, 123] width 7 height 8
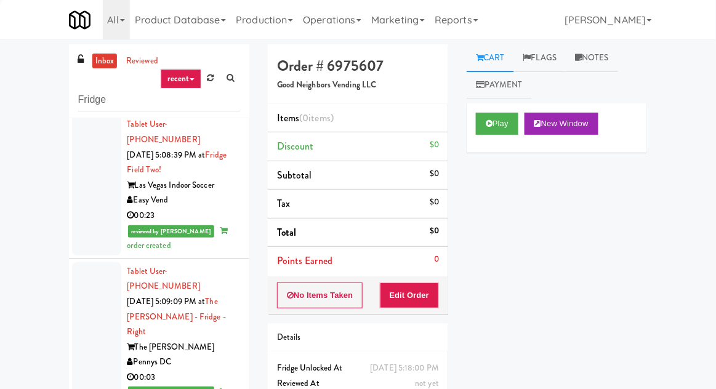
scroll to position [4500, 0]
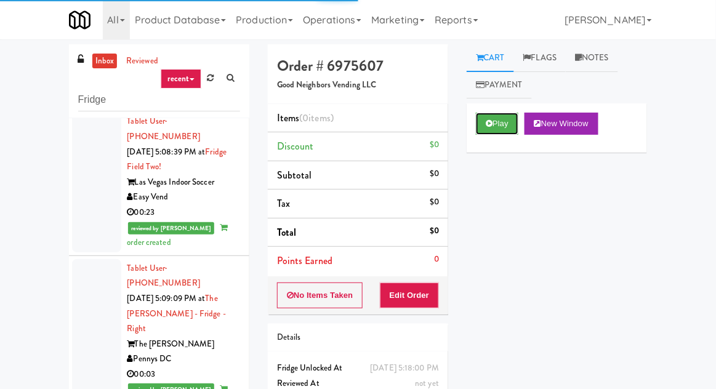
click at [489, 124] on icon at bounding box center [489, 123] width 7 height 8
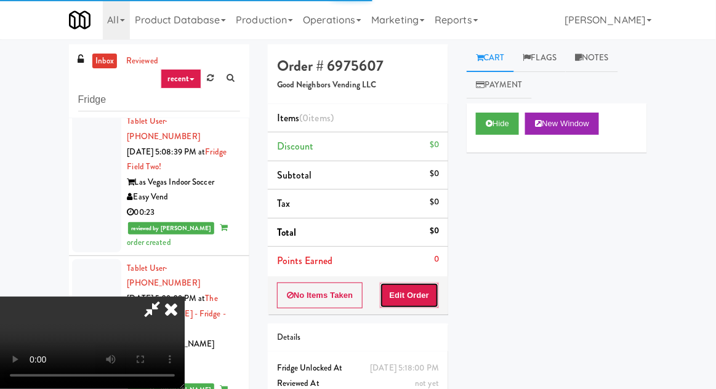
click at [400, 293] on button "Edit Order" at bounding box center [410, 295] width 60 height 26
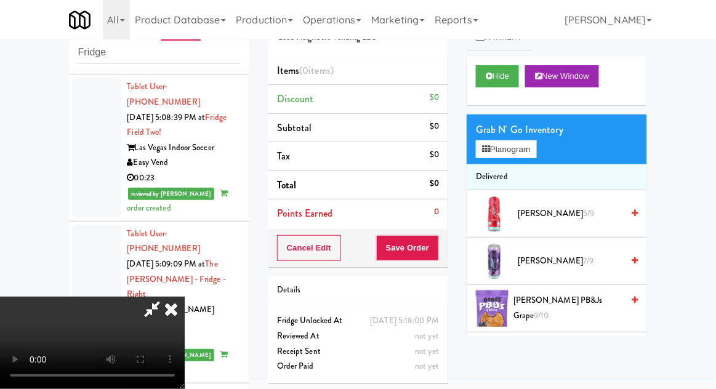
scroll to position [4488, 0]
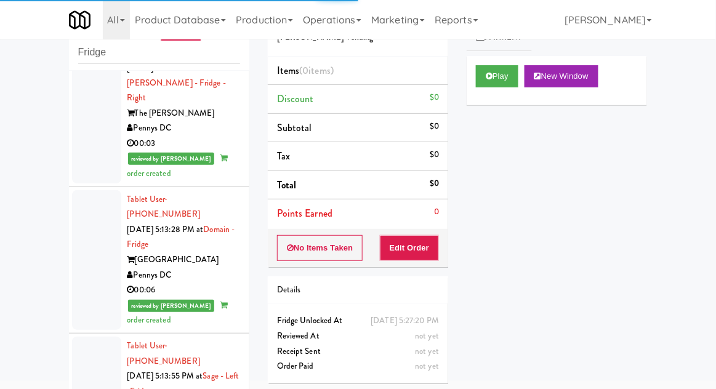
scroll to position [4694, 0]
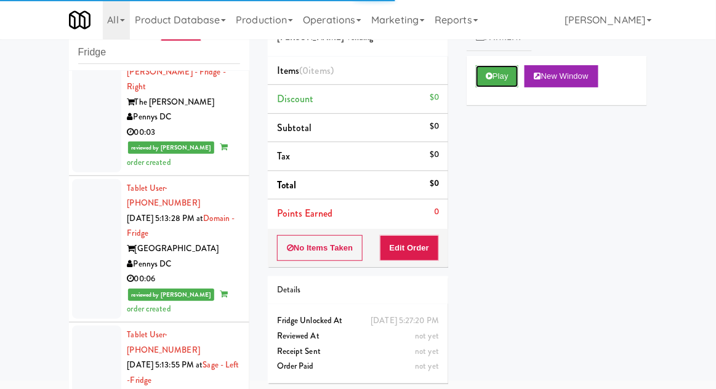
click at [493, 72] on button "Play" at bounding box center [497, 76] width 42 height 22
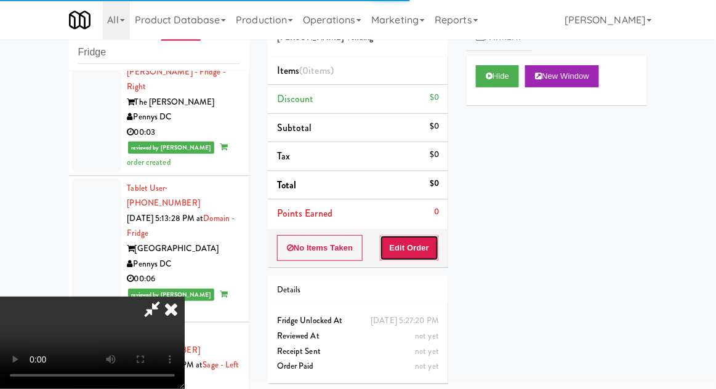
click at [428, 241] on button "Edit Order" at bounding box center [410, 248] width 60 height 26
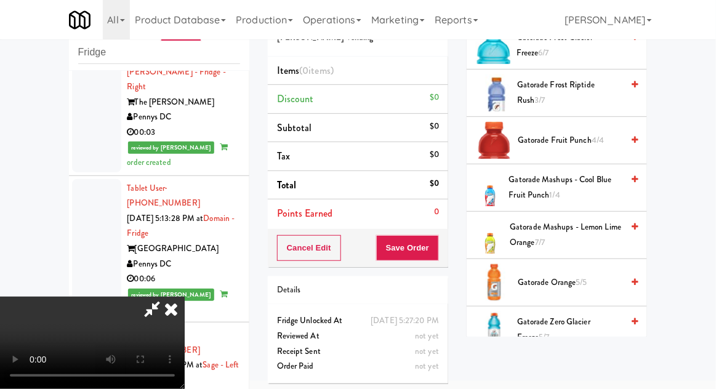
scroll to position [522, 0]
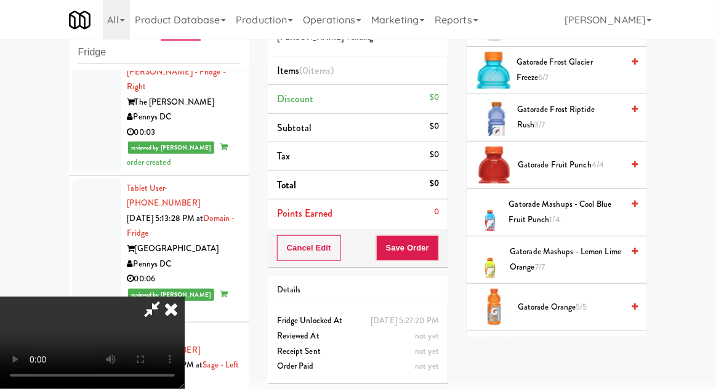
click at [599, 169] on span "Gatorade Fruit Punch 4/4" at bounding box center [570, 165] width 105 height 15
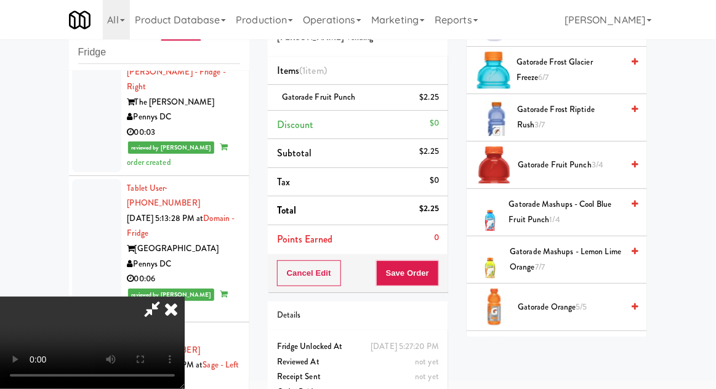
scroll to position [45, 0]
click at [437, 279] on button "Save Order" at bounding box center [407, 273] width 63 height 26
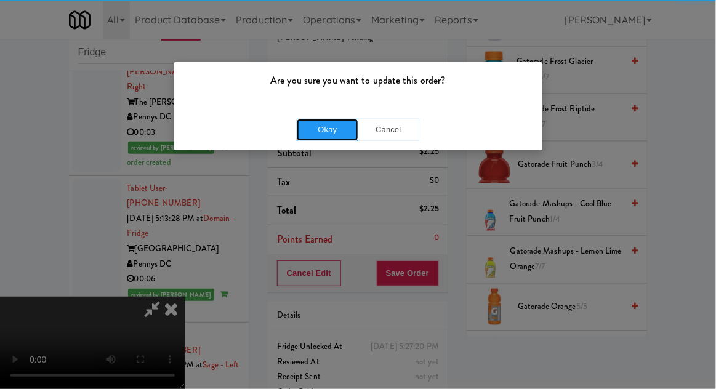
click at [331, 124] on button "Okay" at bounding box center [328, 130] width 62 height 22
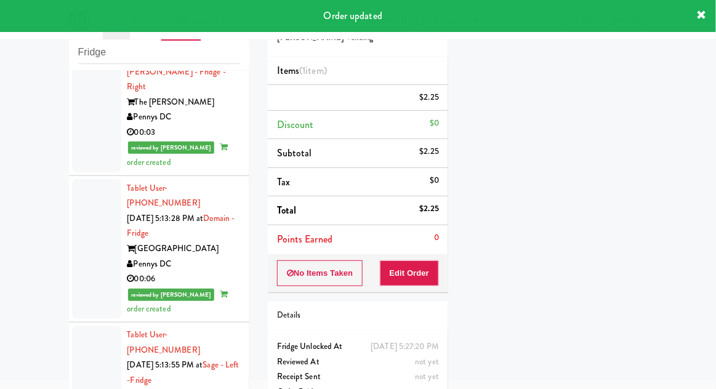
scroll to position [0, 0]
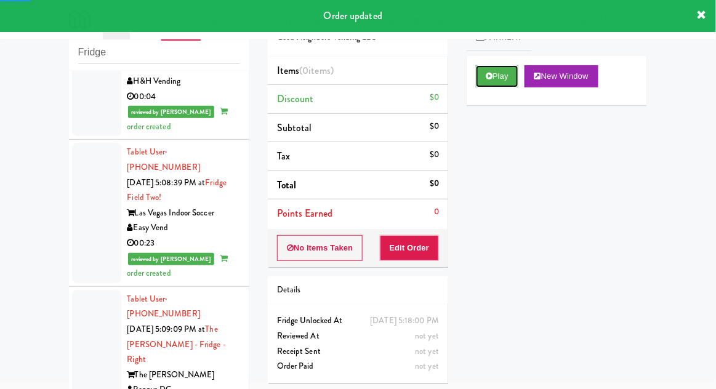
click at [493, 82] on button "Play" at bounding box center [497, 76] width 42 height 22
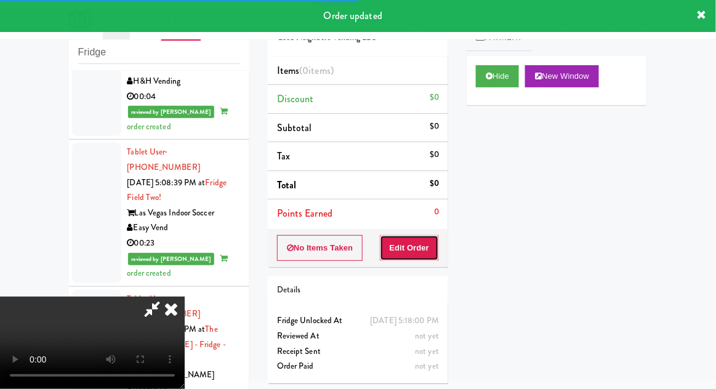
click at [418, 245] on button "Edit Order" at bounding box center [410, 248] width 60 height 26
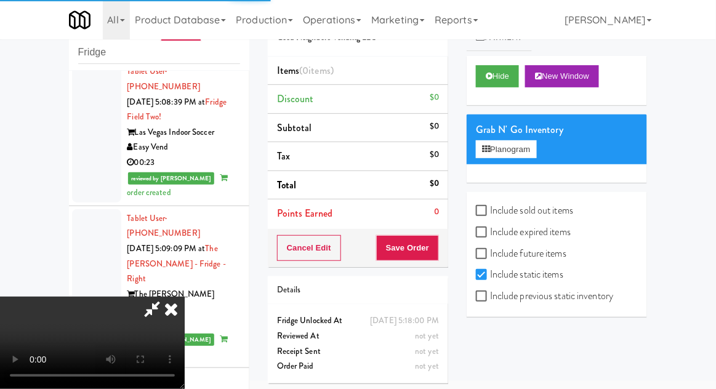
scroll to position [4483, 0]
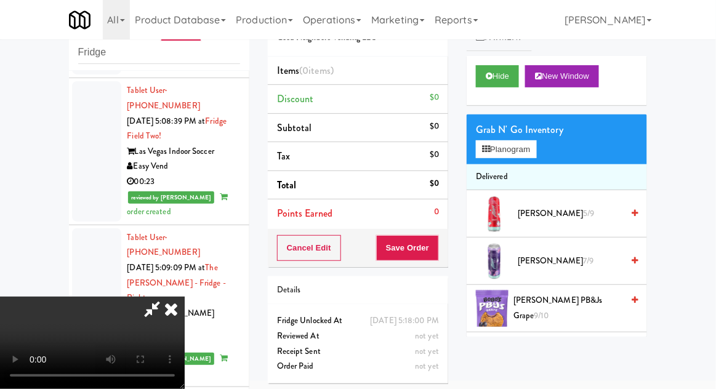
click at [550, 164] on li "Delivered" at bounding box center [556, 177] width 180 height 26
click at [536, 151] on button "Planogram" at bounding box center [506, 149] width 60 height 18
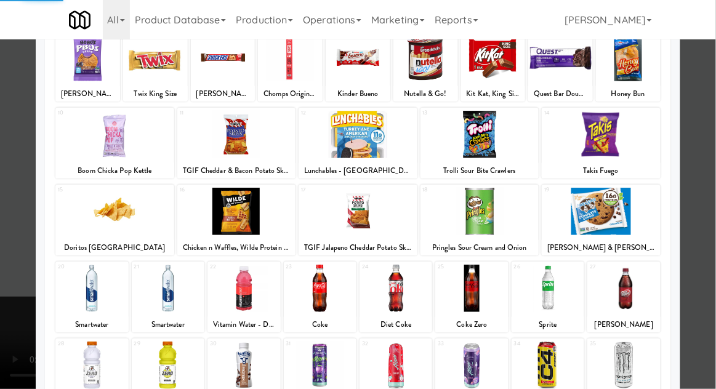
scroll to position [156, 0]
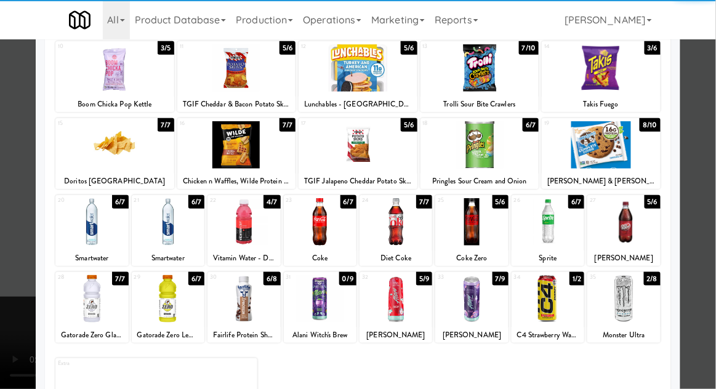
click at [638, 294] on div at bounding box center [623, 298] width 73 height 47
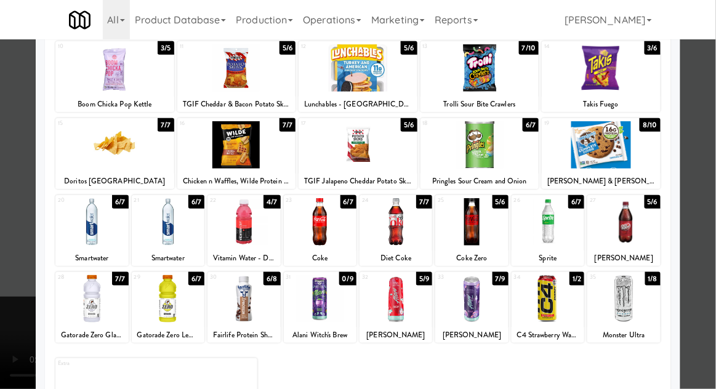
click at [697, 260] on div at bounding box center [358, 194] width 716 height 389
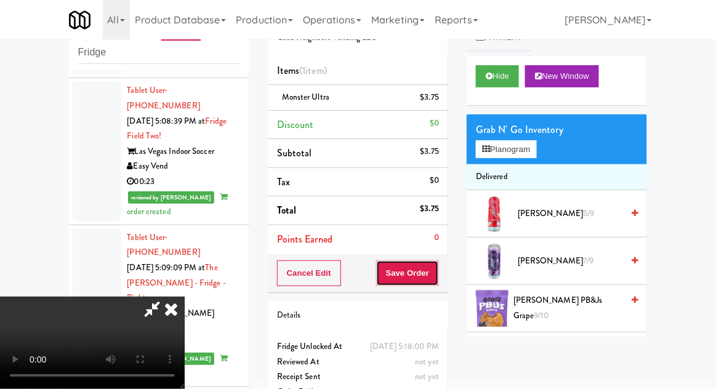
click at [434, 274] on button "Save Order" at bounding box center [407, 273] width 63 height 26
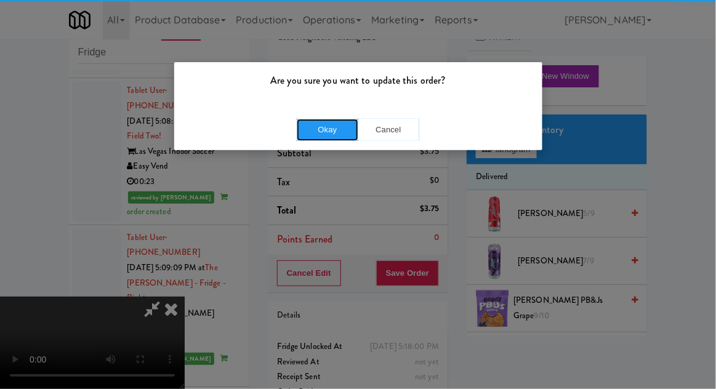
click at [321, 126] on button "Okay" at bounding box center [328, 130] width 62 height 22
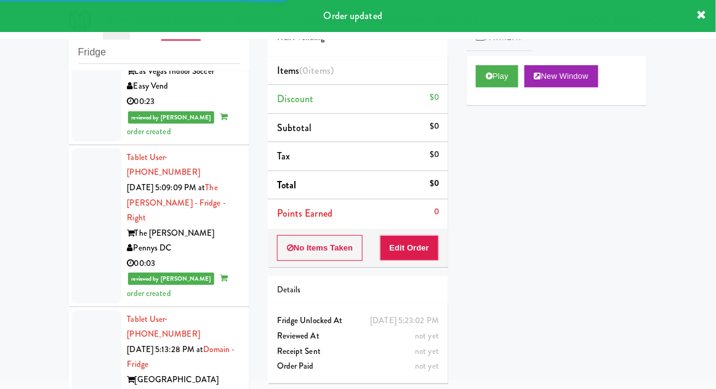
scroll to position [4566, 0]
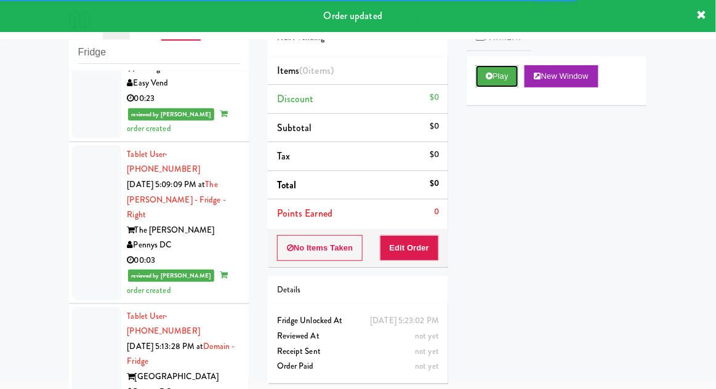
click at [483, 85] on button "Play" at bounding box center [497, 76] width 42 height 22
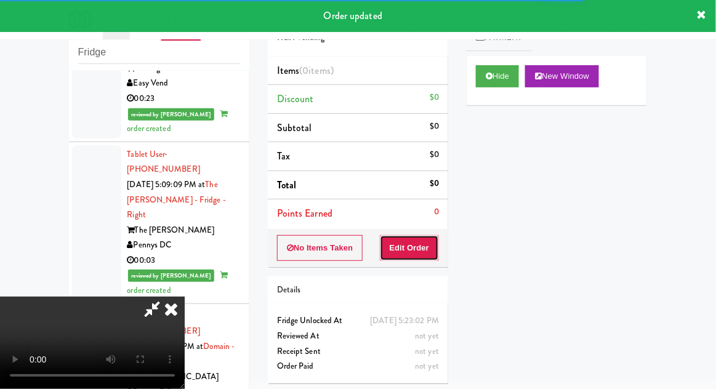
click at [417, 249] on button "Edit Order" at bounding box center [410, 248] width 60 height 26
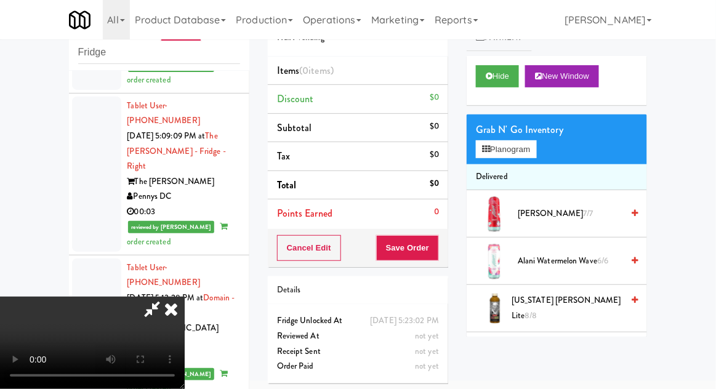
scroll to position [45, 0]
click at [490, 76] on icon at bounding box center [489, 76] width 7 height 8
click at [488, 82] on button "Hide" at bounding box center [497, 76] width 43 height 22
click at [525, 153] on button "Planogram" at bounding box center [506, 149] width 60 height 18
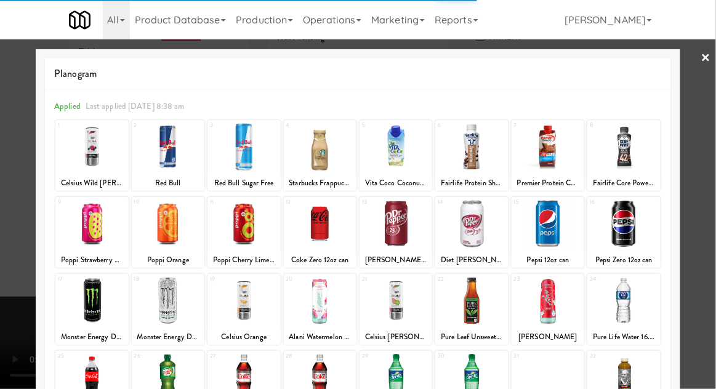
click at [705, 63] on link "×" at bounding box center [706, 58] width 10 height 38
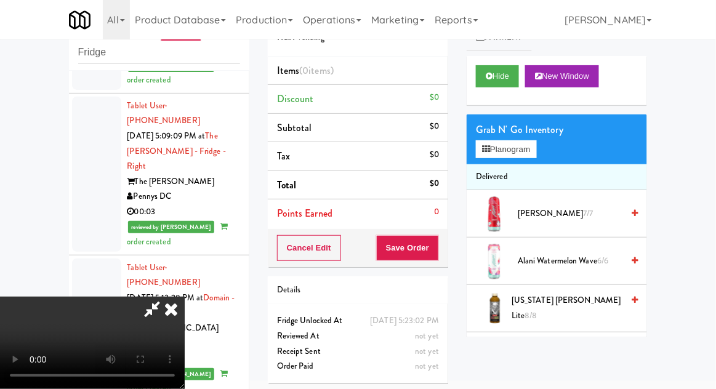
scroll to position [45, 0]
click at [508, 71] on button "Hide" at bounding box center [497, 76] width 43 height 22
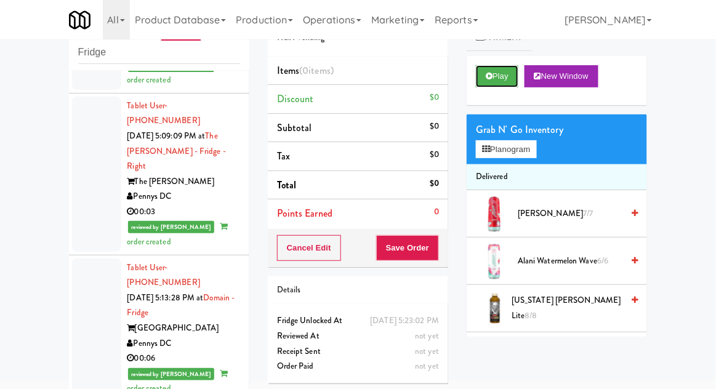
scroll to position [0, 0]
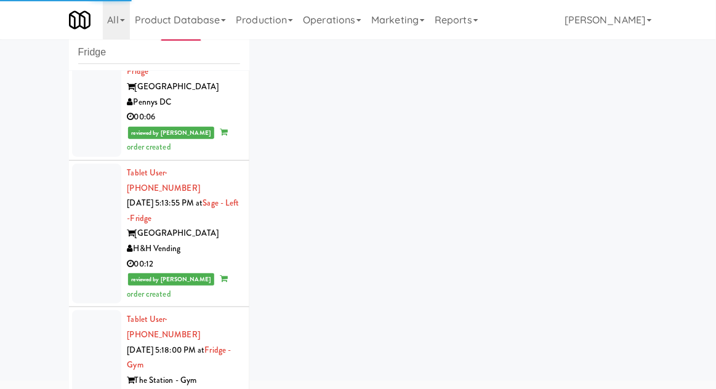
scroll to position [4857, 0]
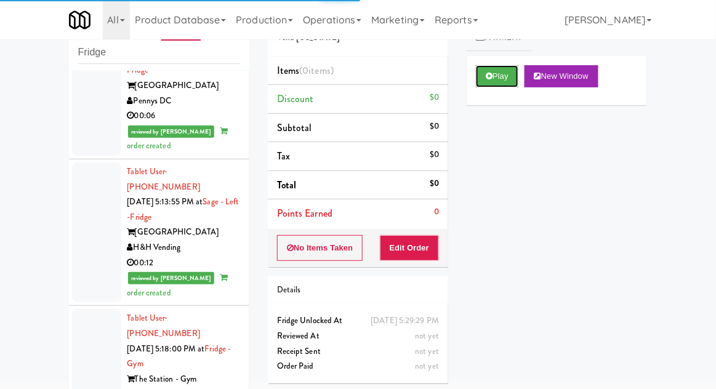
click at [513, 75] on button "Play" at bounding box center [497, 76] width 42 height 22
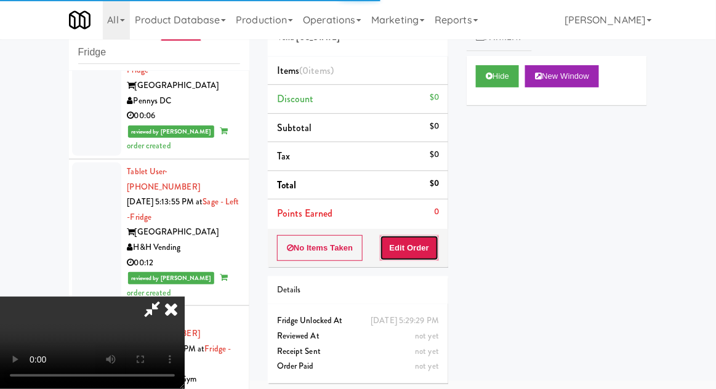
click at [436, 243] on button "Edit Order" at bounding box center [410, 248] width 60 height 26
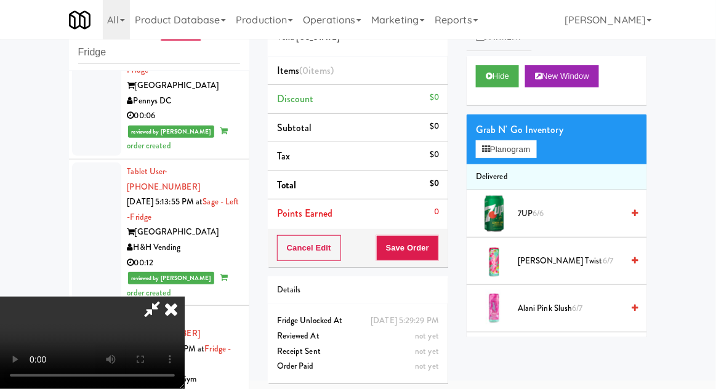
scroll to position [45, 0]
click at [494, 74] on button "Hide" at bounding box center [497, 76] width 43 height 22
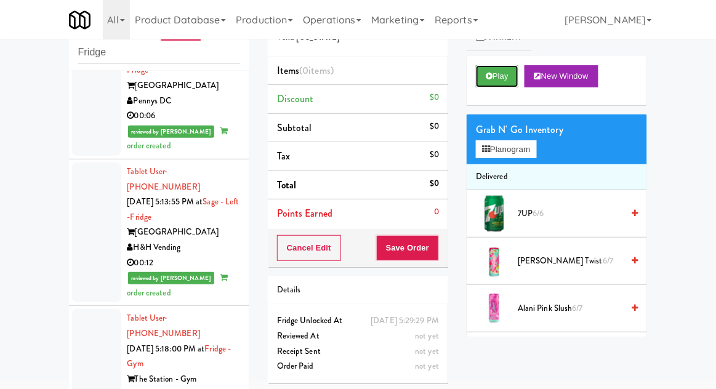
click at [495, 82] on button "Play" at bounding box center [497, 76] width 42 height 22
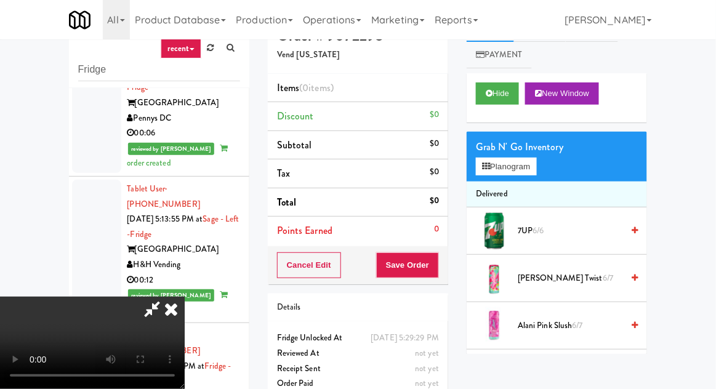
scroll to position [22, 0]
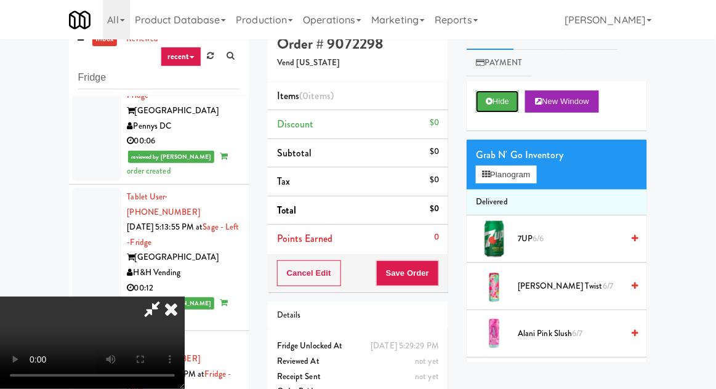
click at [499, 103] on button "Hide" at bounding box center [497, 101] width 43 height 22
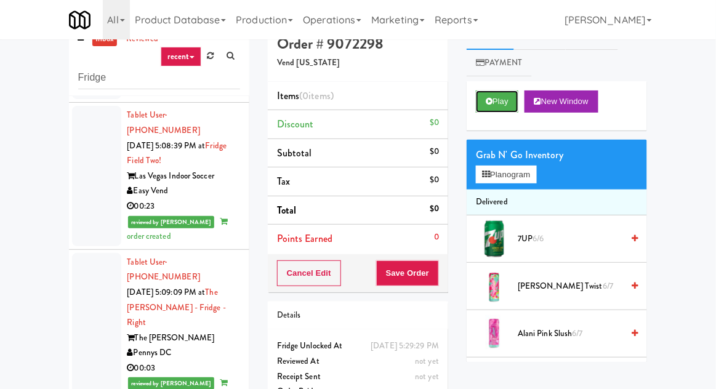
scroll to position [4471, 0]
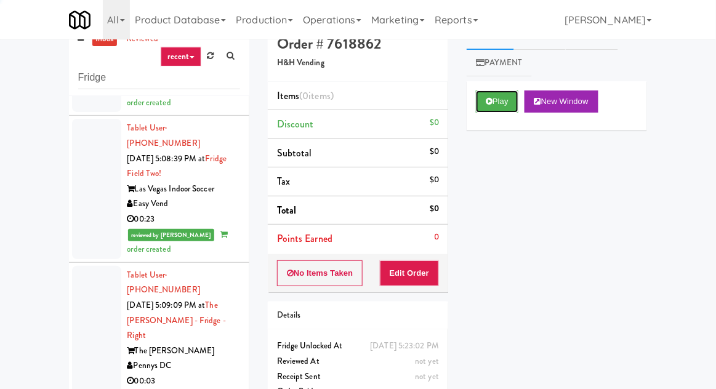
click at [492, 97] on button "Play" at bounding box center [497, 101] width 42 height 22
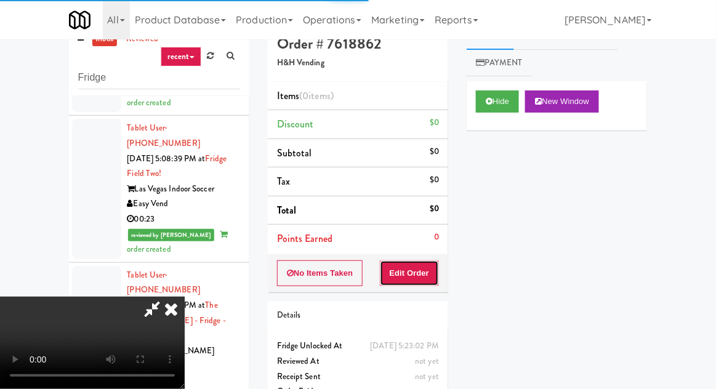
click at [411, 264] on button "Edit Order" at bounding box center [410, 273] width 60 height 26
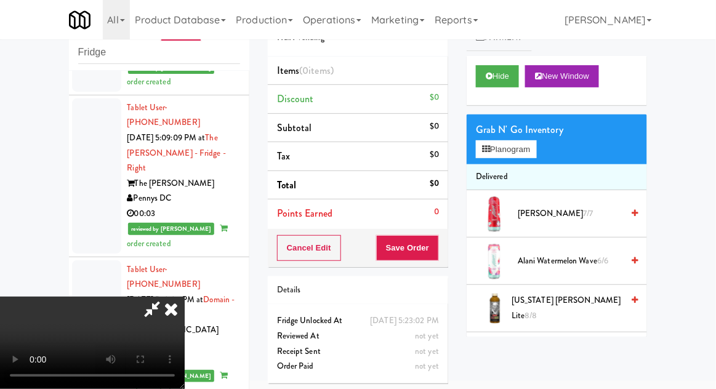
scroll to position [45, 0]
click at [526, 152] on button "Planogram" at bounding box center [506, 149] width 60 height 18
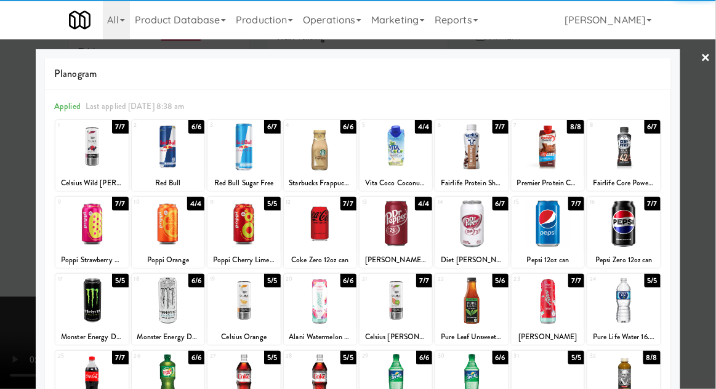
click at [325, 229] on div at bounding box center [320, 223] width 73 height 47
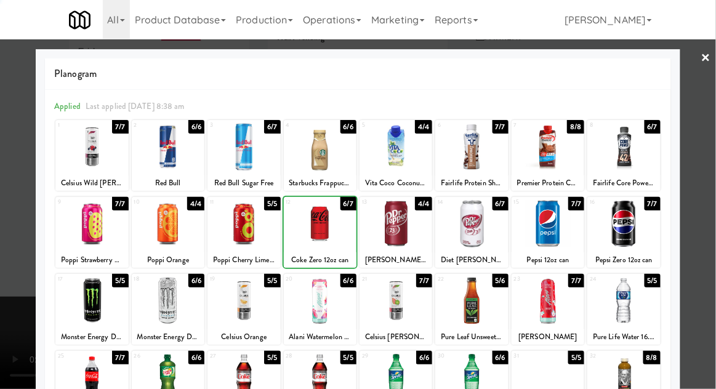
click at [711, 190] on div at bounding box center [358, 194] width 716 height 389
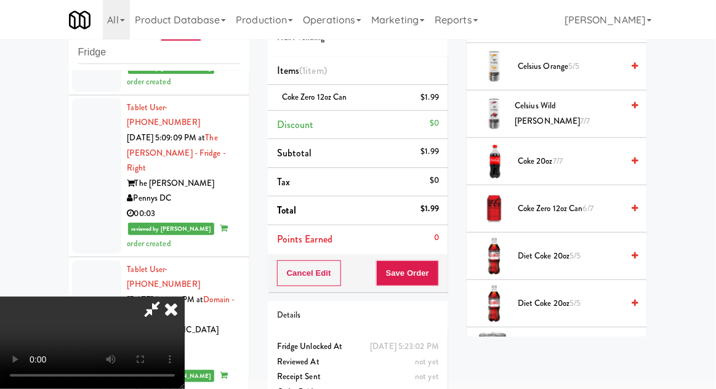
scroll to position [398, 0]
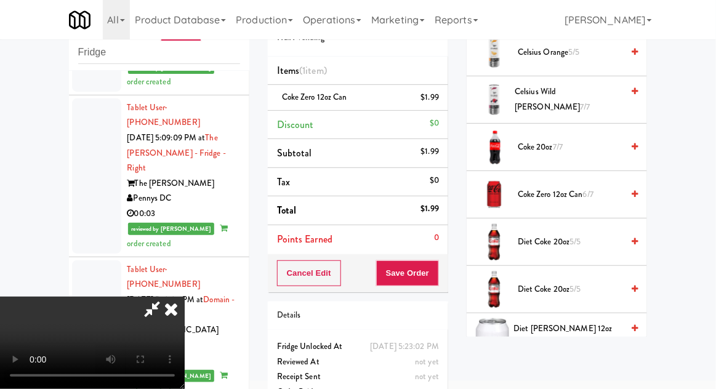
click at [593, 193] on span "6/7" at bounding box center [588, 194] width 10 height 12
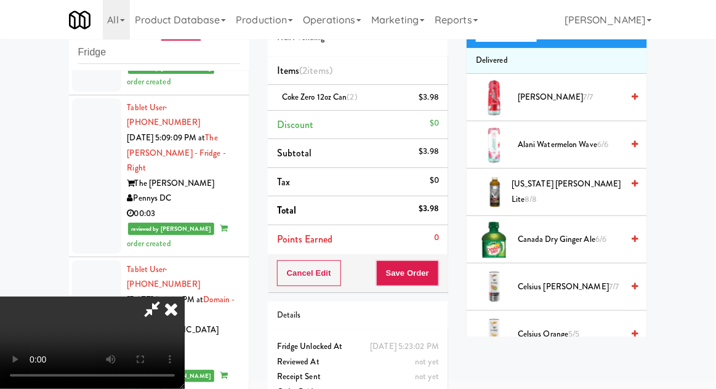
scroll to position [0, 0]
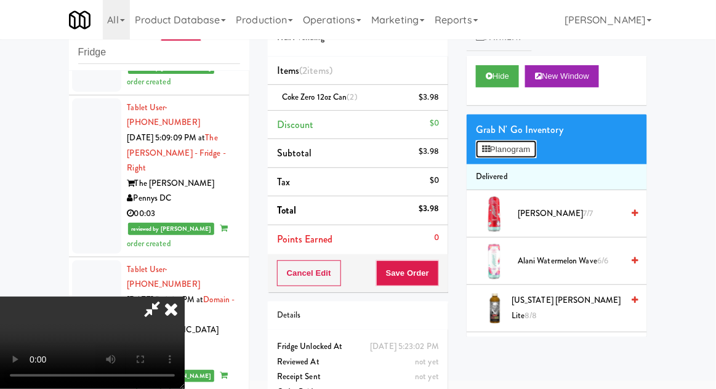
click at [536, 154] on button "Planogram" at bounding box center [506, 149] width 60 height 18
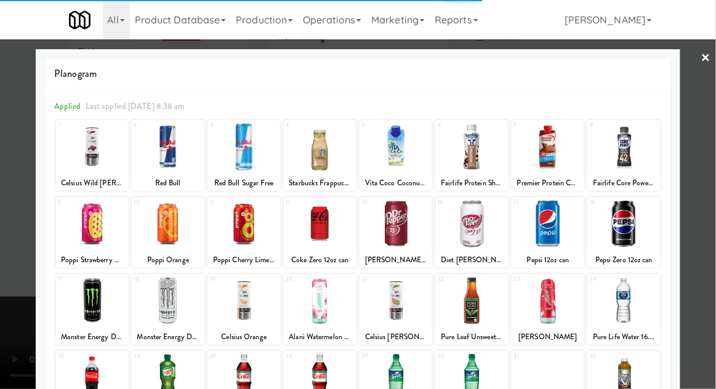
click at [707, 178] on div at bounding box center [358, 194] width 716 height 389
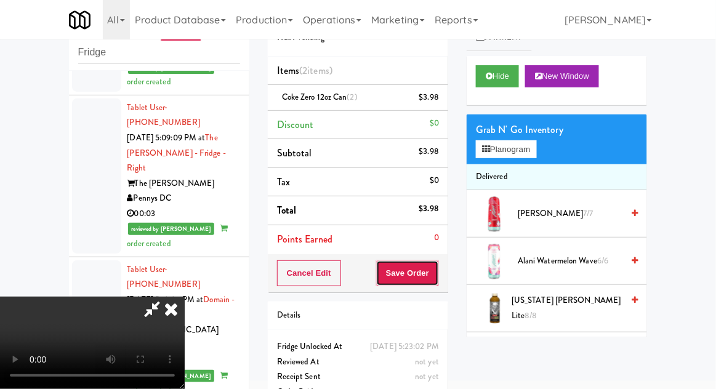
click at [436, 269] on button "Save Order" at bounding box center [407, 273] width 63 height 26
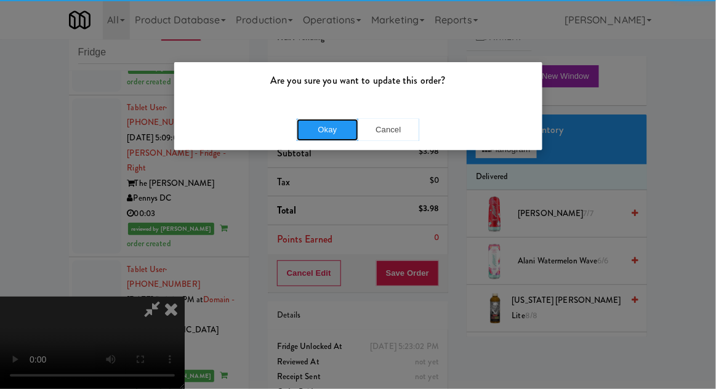
click at [340, 137] on button "Okay" at bounding box center [328, 130] width 62 height 22
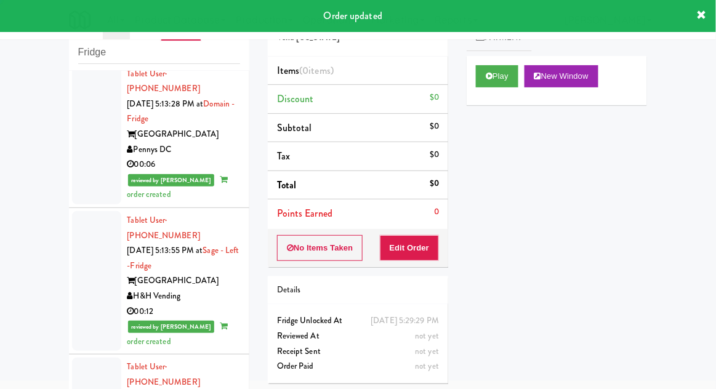
scroll to position [4809, 0]
click at [491, 71] on button "Play" at bounding box center [497, 76] width 42 height 22
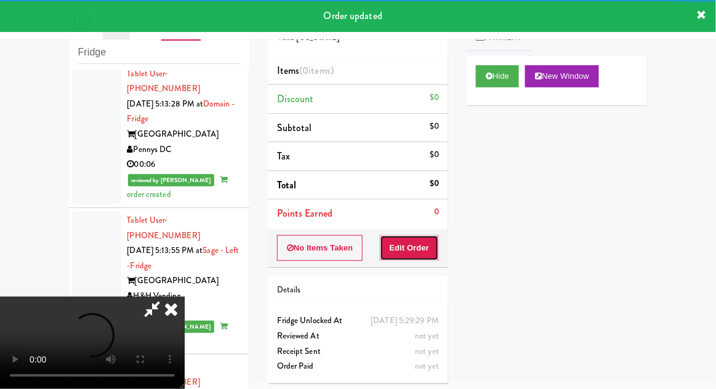
click at [410, 247] on button "Edit Order" at bounding box center [410, 248] width 60 height 26
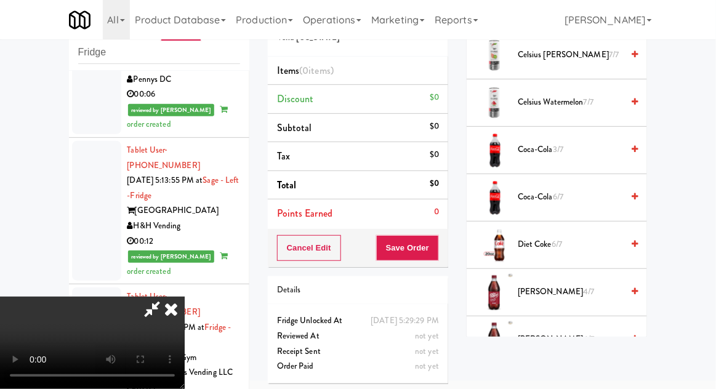
scroll to position [745, 0]
click at [582, 236] on span "Diet Coke 6/7" at bounding box center [570, 243] width 105 height 15
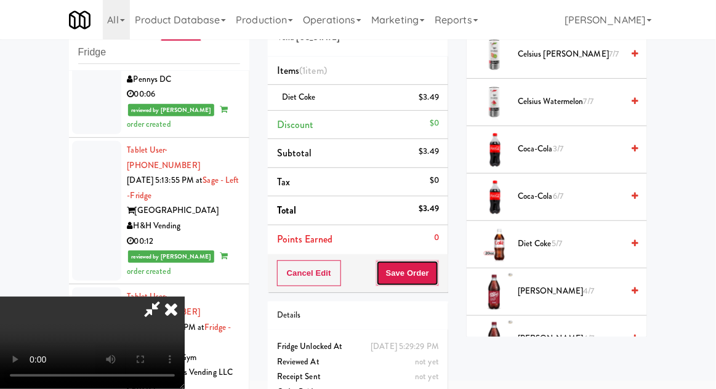
click at [438, 282] on button "Save Order" at bounding box center [407, 273] width 63 height 26
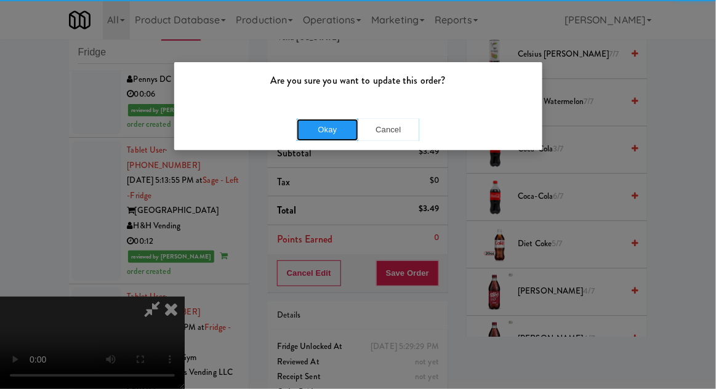
click at [318, 127] on button "Okay" at bounding box center [328, 130] width 62 height 22
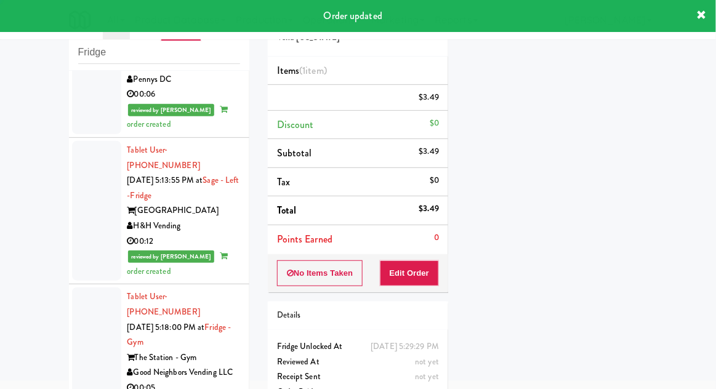
scroll to position [0, 0]
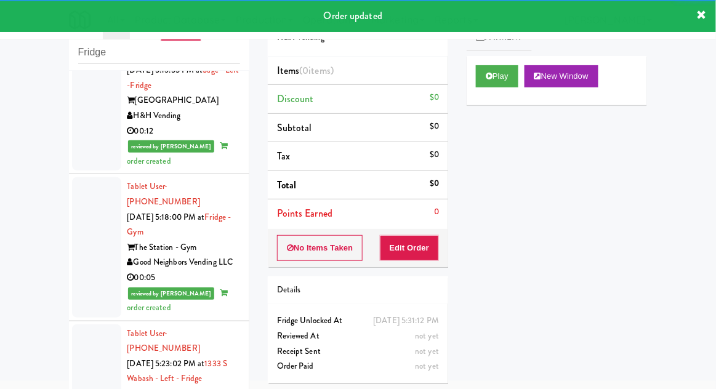
scroll to position [5012, 0]
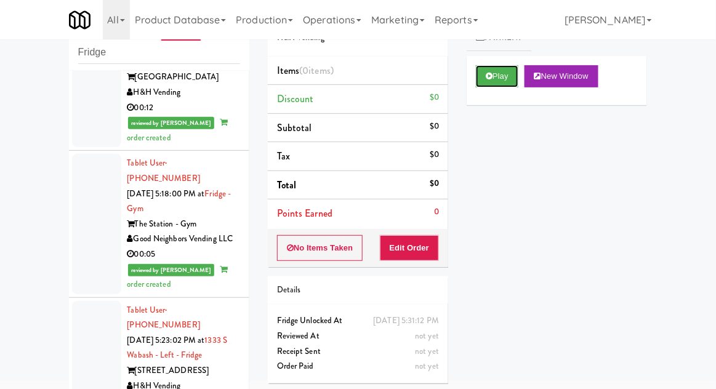
click at [488, 80] on button "Play" at bounding box center [497, 76] width 42 height 22
click at [428, 242] on button "Edit Order" at bounding box center [410, 248] width 60 height 26
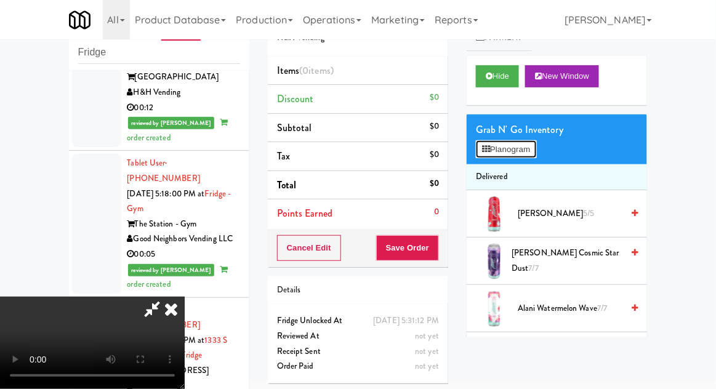
click at [536, 145] on button "Planogram" at bounding box center [506, 149] width 60 height 18
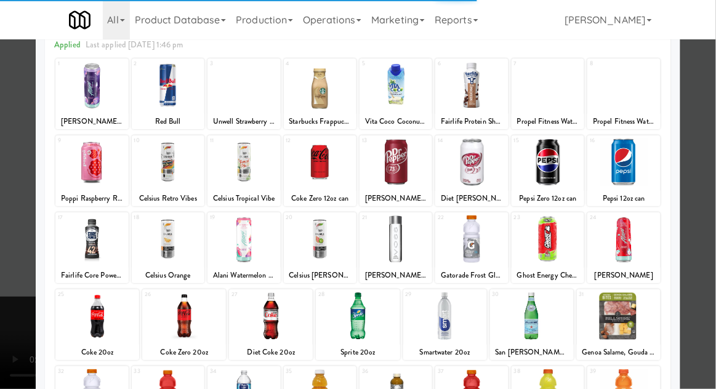
scroll to position [65, 0]
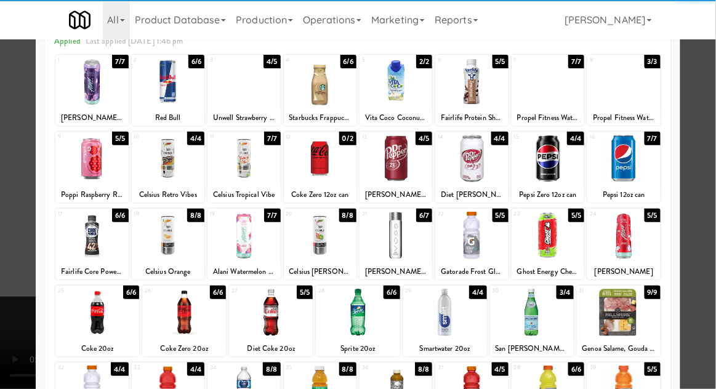
click at [163, 245] on div at bounding box center [168, 235] width 73 height 47
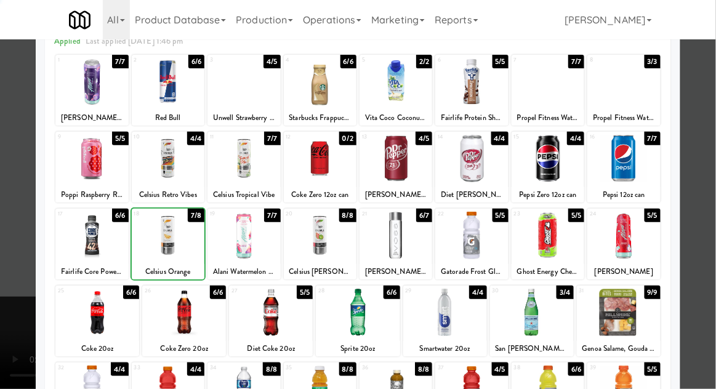
click at [714, 168] on div at bounding box center [358, 194] width 716 height 389
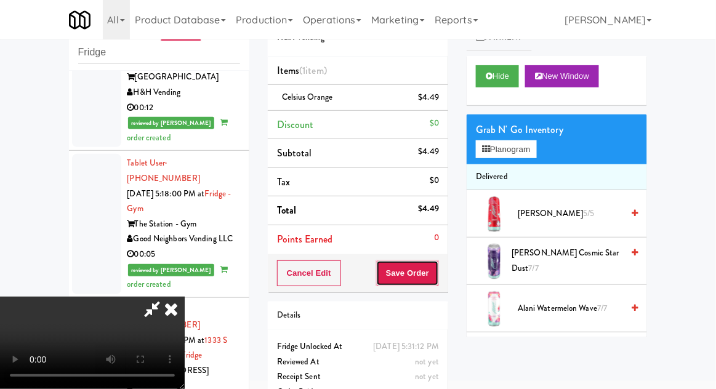
click at [433, 260] on button "Save Order" at bounding box center [407, 273] width 63 height 26
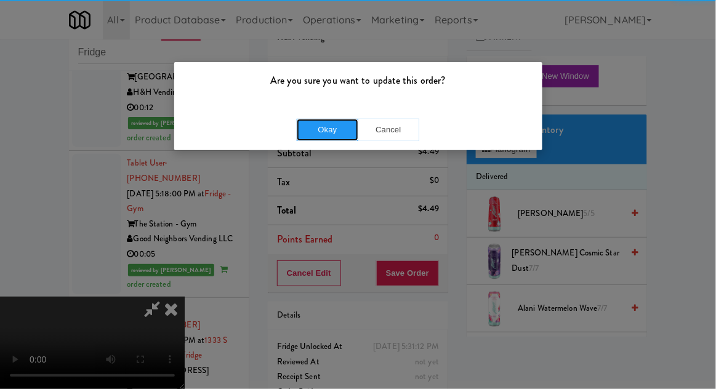
click at [319, 138] on button "Okay" at bounding box center [328, 130] width 62 height 22
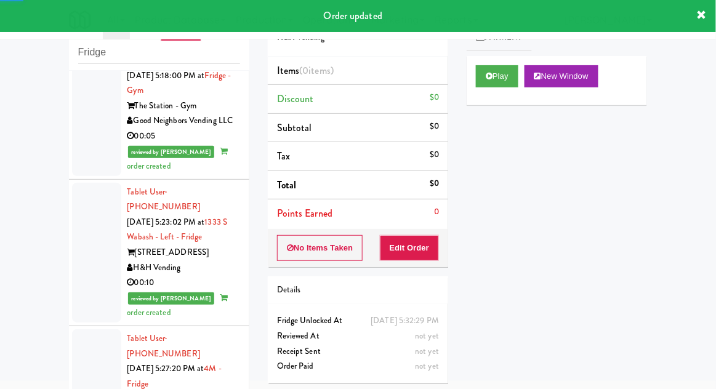
scroll to position [5135, 0]
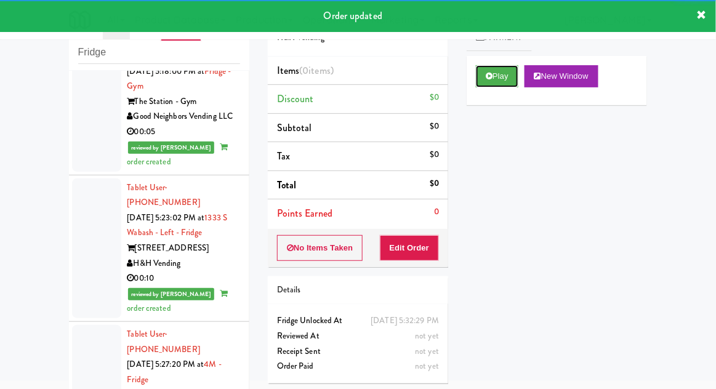
click at [485, 75] on button "Play" at bounding box center [497, 76] width 42 height 22
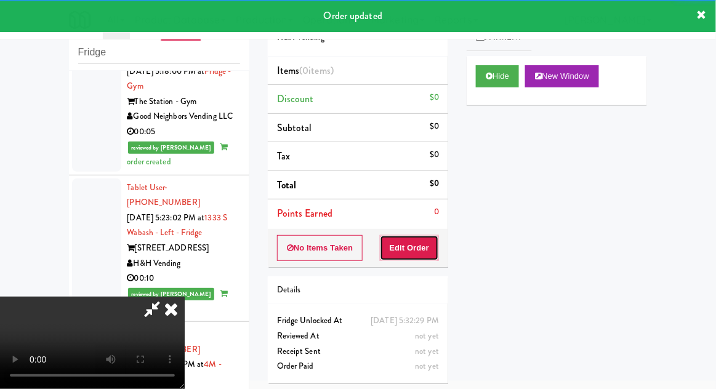
click at [420, 237] on button "Edit Order" at bounding box center [410, 248] width 60 height 26
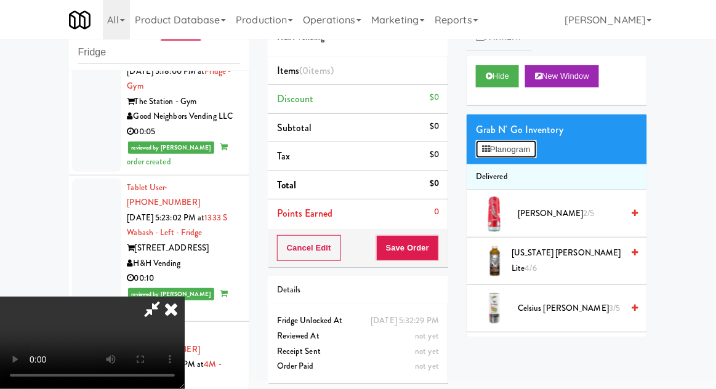
click at [536, 150] on button "Planogram" at bounding box center [506, 149] width 60 height 18
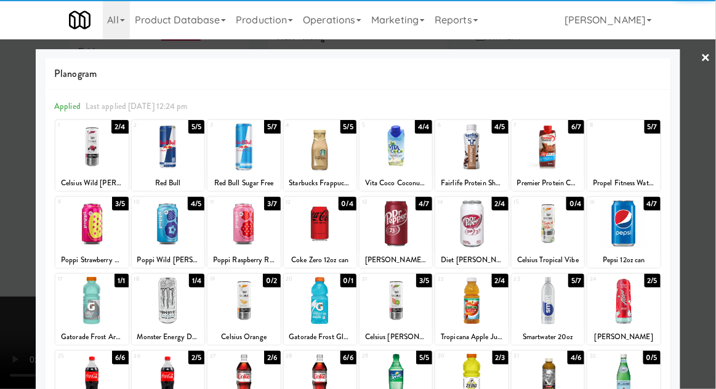
click at [250, 157] on div at bounding box center [243, 146] width 73 height 47
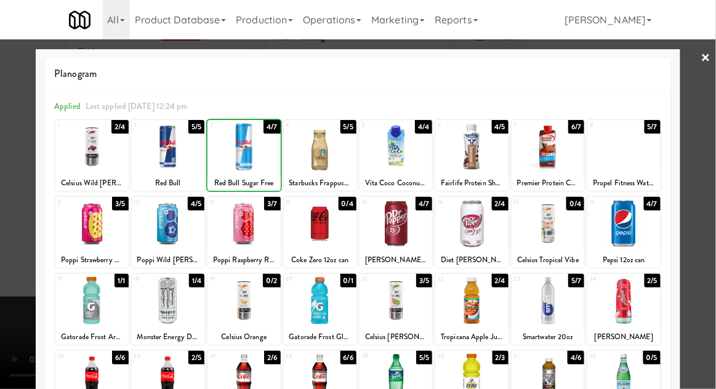
click at [711, 177] on div at bounding box center [358, 194] width 716 height 389
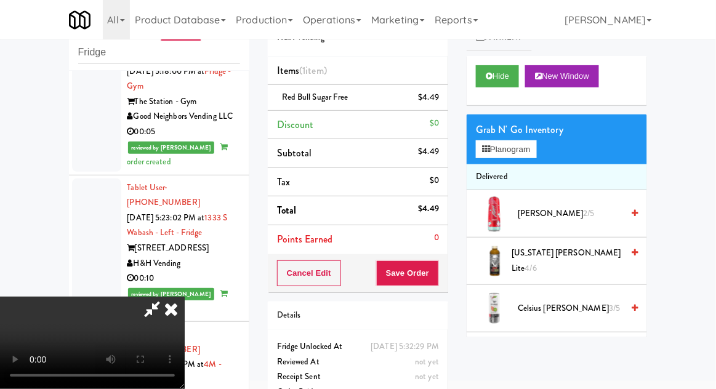
click at [546, 150] on div "Grab N' Go Inventory Planogram" at bounding box center [556, 139] width 180 height 50
click at [536, 151] on button "Planogram" at bounding box center [506, 149] width 60 height 18
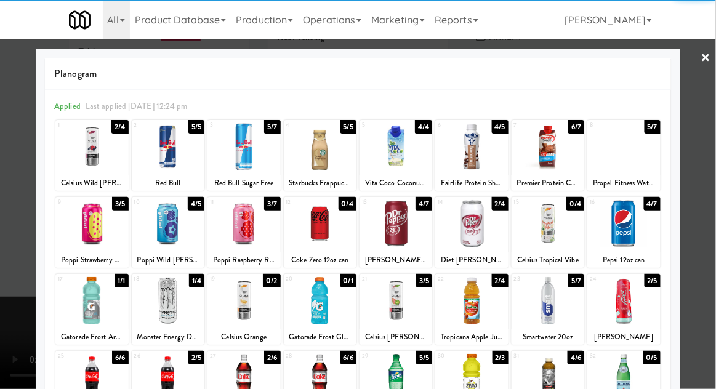
click at [710, 175] on div at bounding box center [358, 194] width 716 height 389
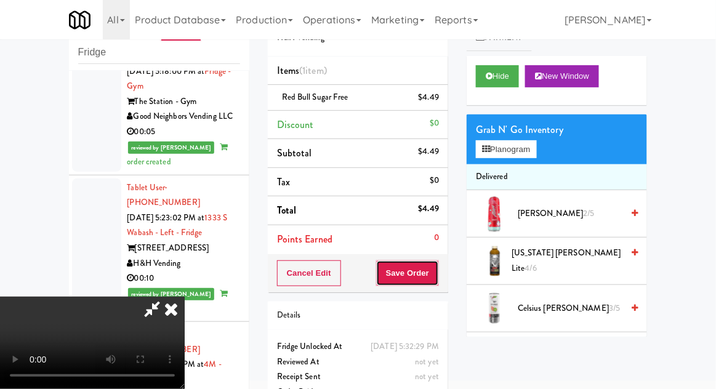
click at [436, 283] on button "Save Order" at bounding box center [407, 273] width 63 height 26
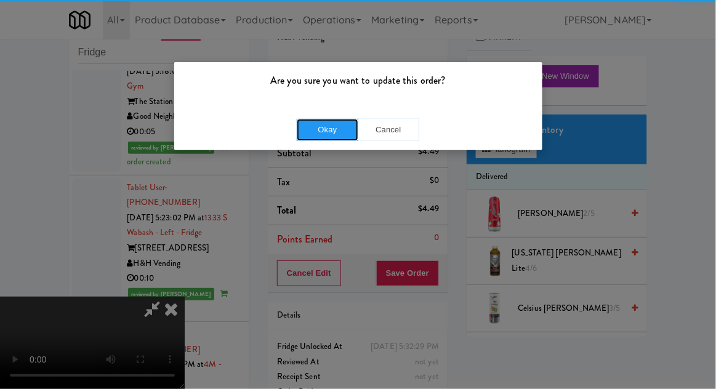
click at [306, 135] on button "Okay" at bounding box center [328, 130] width 62 height 22
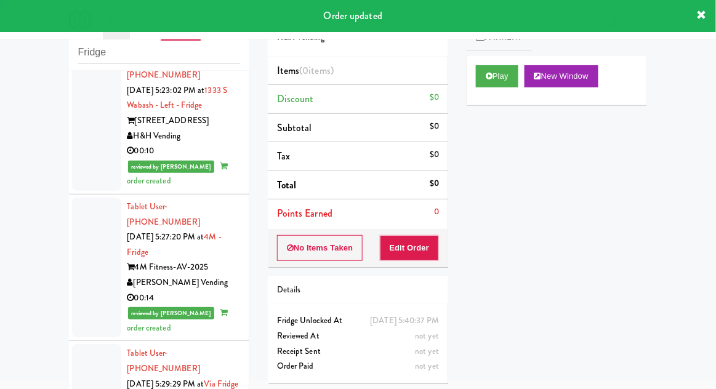
scroll to position [5263, 0]
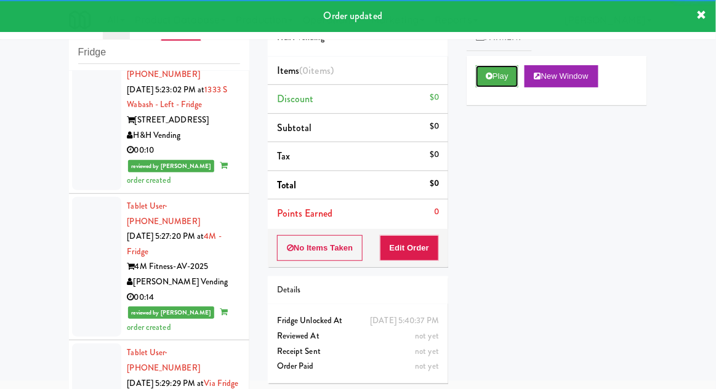
click at [490, 77] on icon at bounding box center [489, 76] width 7 height 8
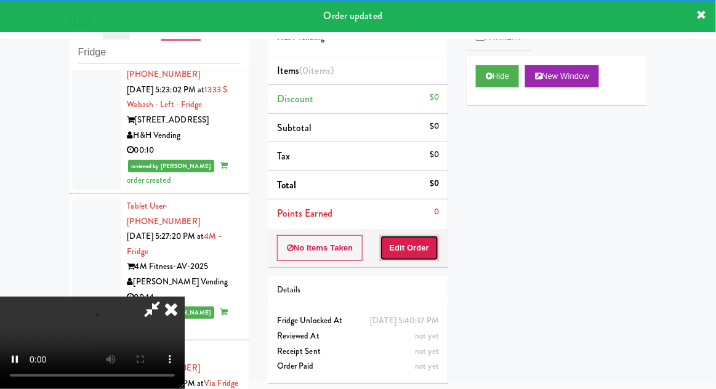
click at [416, 241] on button "Edit Order" at bounding box center [410, 248] width 60 height 26
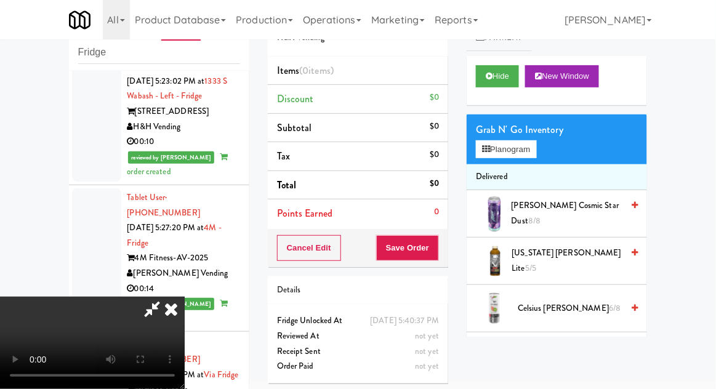
scroll to position [0, 0]
click at [533, 156] on button "Planogram" at bounding box center [506, 149] width 60 height 18
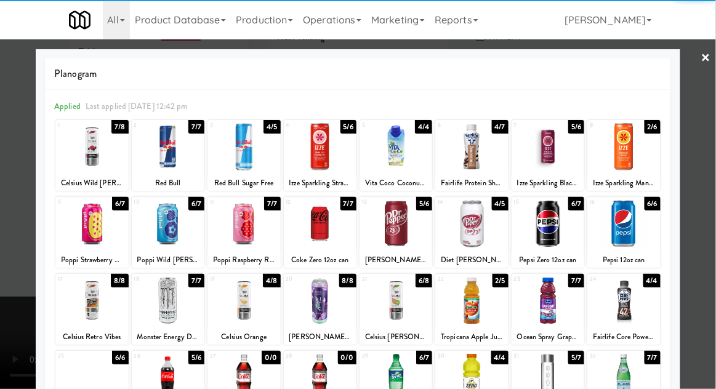
click at [559, 225] on div at bounding box center [547, 223] width 73 height 47
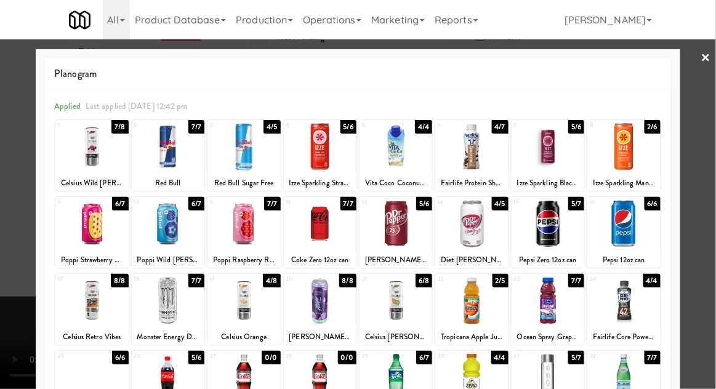
click at [706, 191] on div at bounding box center [358, 194] width 716 height 389
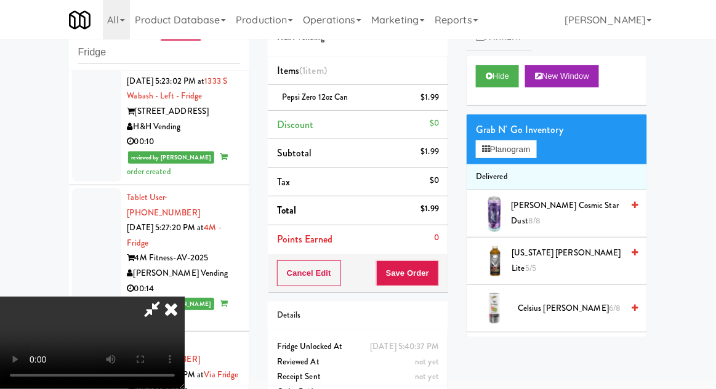
scroll to position [45, 0]
click at [434, 273] on button "Save Order" at bounding box center [407, 273] width 63 height 26
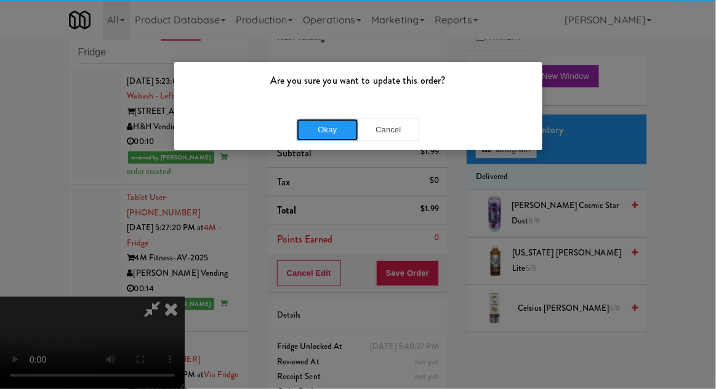
click at [332, 120] on button "Okay" at bounding box center [328, 130] width 62 height 22
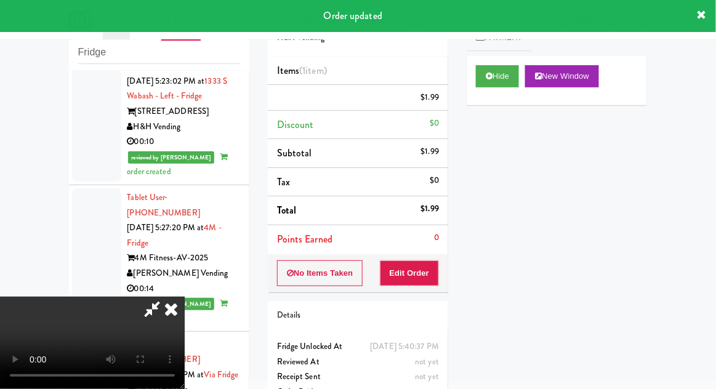
scroll to position [0, 0]
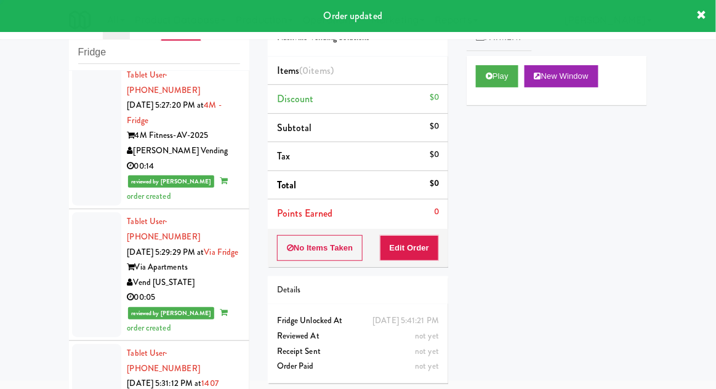
scroll to position [5400, 0]
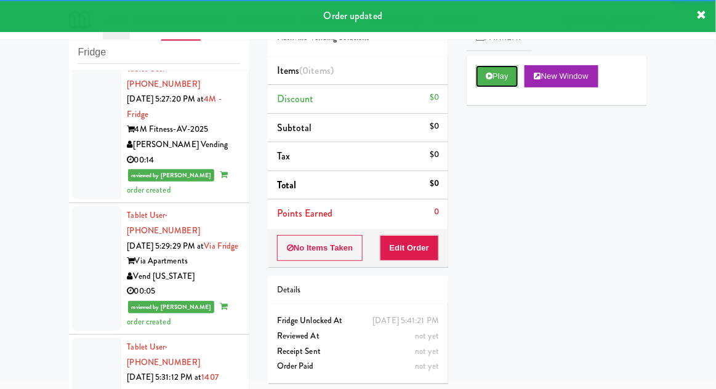
click at [490, 86] on button "Play" at bounding box center [497, 76] width 42 height 22
click at [431, 244] on button "Edit Order" at bounding box center [410, 248] width 60 height 26
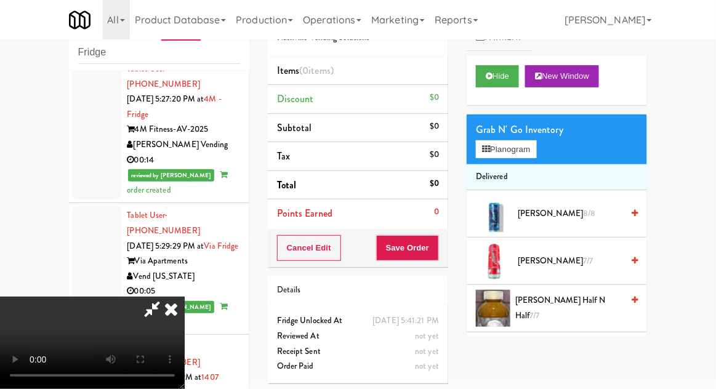
scroll to position [0, 0]
click at [536, 148] on button "Planogram" at bounding box center [506, 149] width 60 height 18
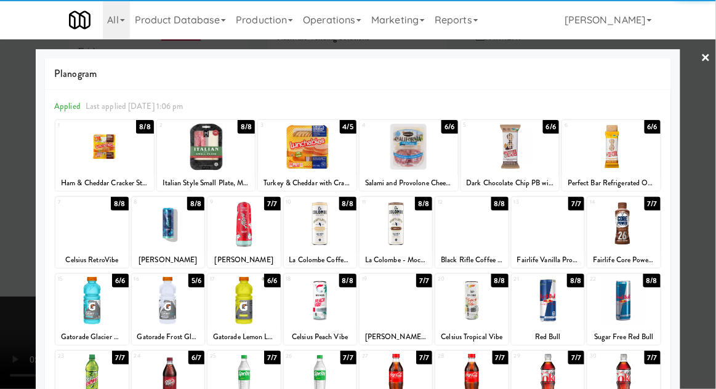
click at [200, 161] on div at bounding box center [206, 146] width 98 height 47
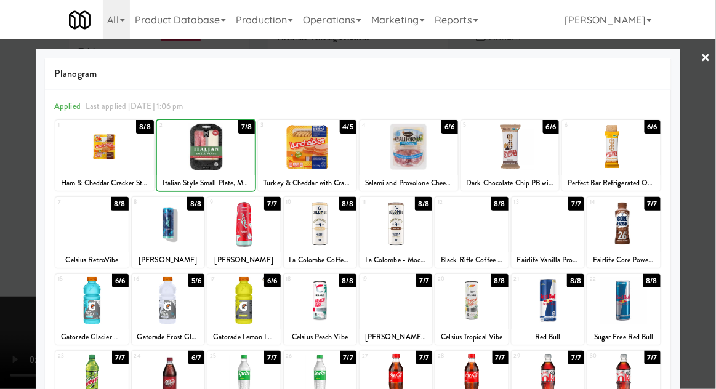
click at [713, 175] on div at bounding box center [358, 194] width 716 height 389
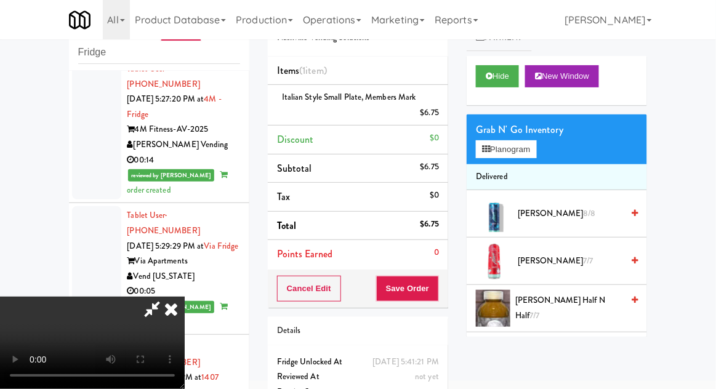
scroll to position [45, 0]
click at [431, 290] on button "Save Order" at bounding box center [407, 289] width 63 height 26
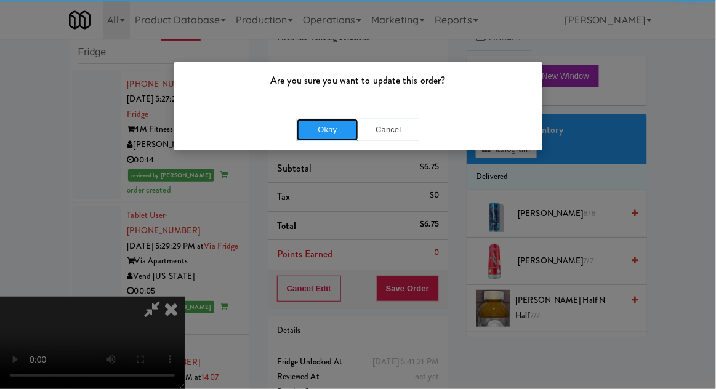
click at [319, 138] on button "Okay" at bounding box center [328, 130] width 62 height 22
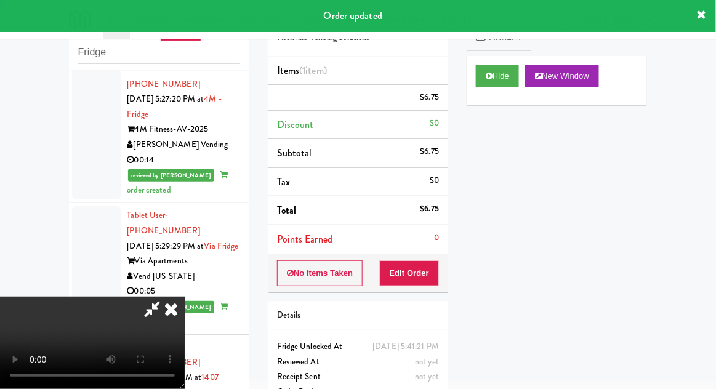
scroll to position [0, 0]
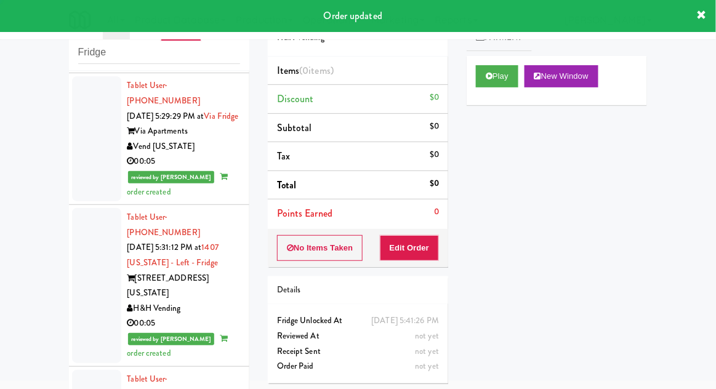
scroll to position [5531, 0]
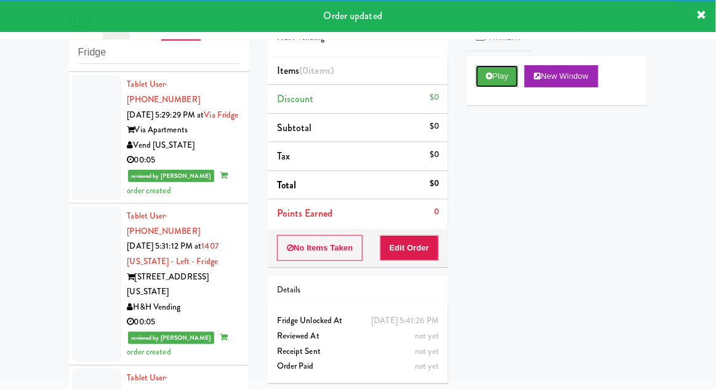
click at [482, 82] on button "Play" at bounding box center [497, 76] width 42 height 22
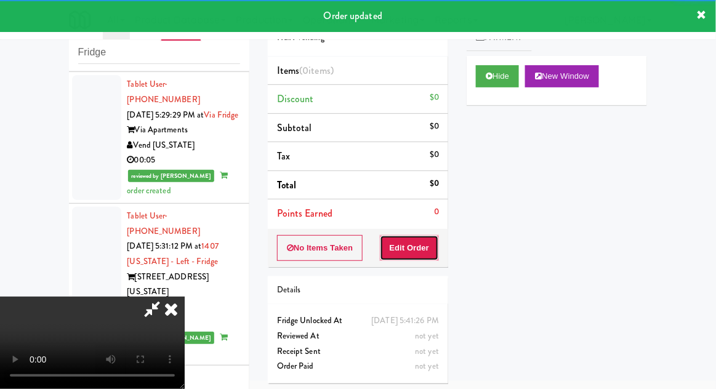
click at [422, 246] on button "Edit Order" at bounding box center [410, 248] width 60 height 26
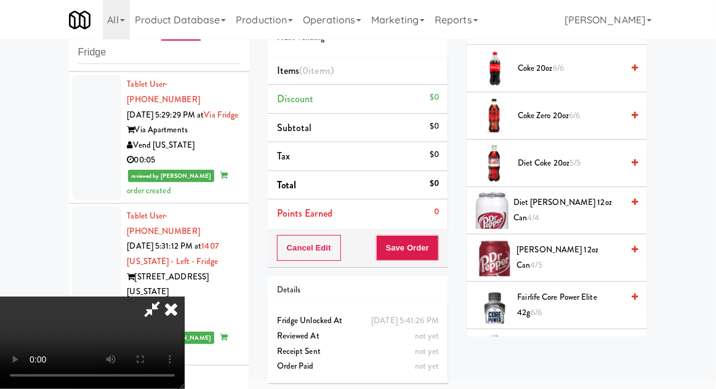
scroll to position [525, 0]
click at [542, 258] on span "4/5" at bounding box center [536, 264] width 12 height 12
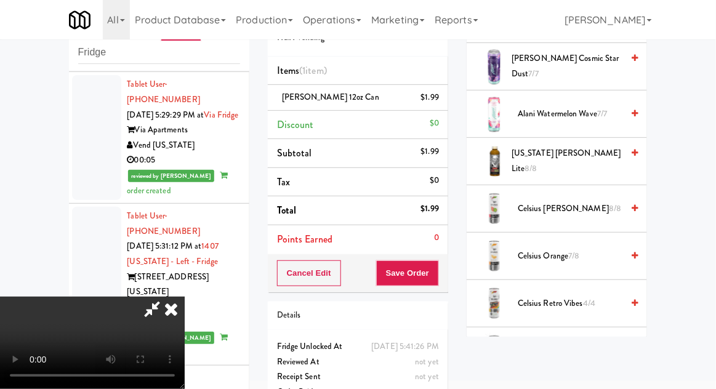
scroll to position [0, 0]
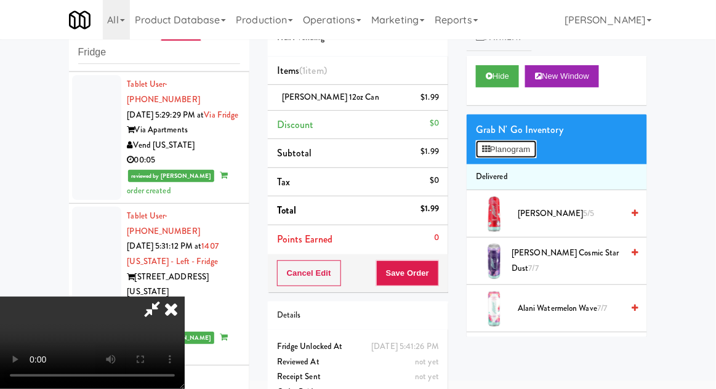
click at [535, 151] on button "Planogram" at bounding box center [506, 149] width 60 height 18
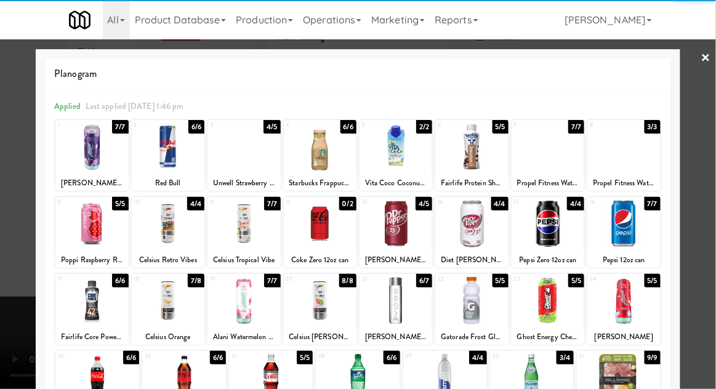
click at [82, 377] on div at bounding box center [97, 377] width 84 height 47
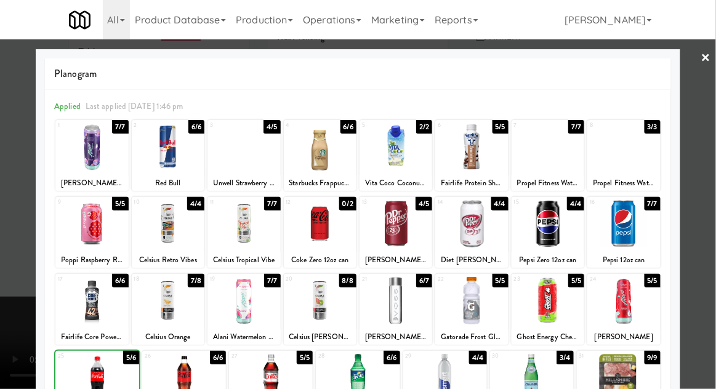
click at [714, 176] on div at bounding box center [358, 194] width 716 height 389
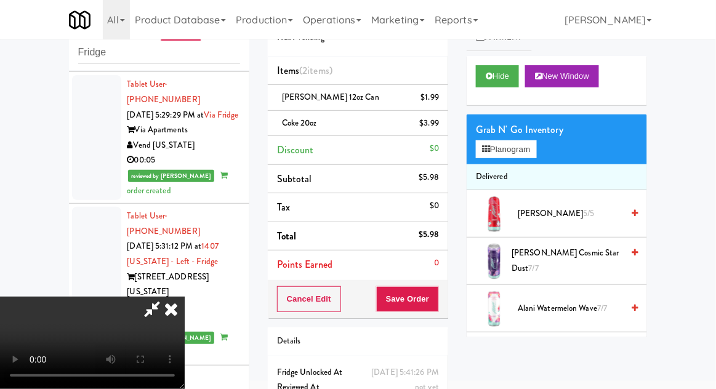
scroll to position [56, 0]
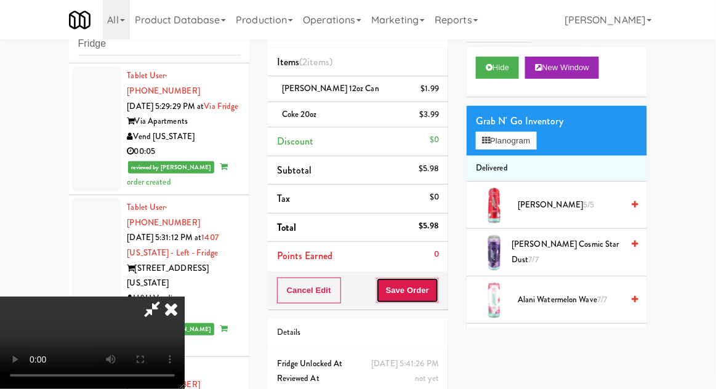
click at [439, 295] on button "Save Order" at bounding box center [407, 291] width 63 height 26
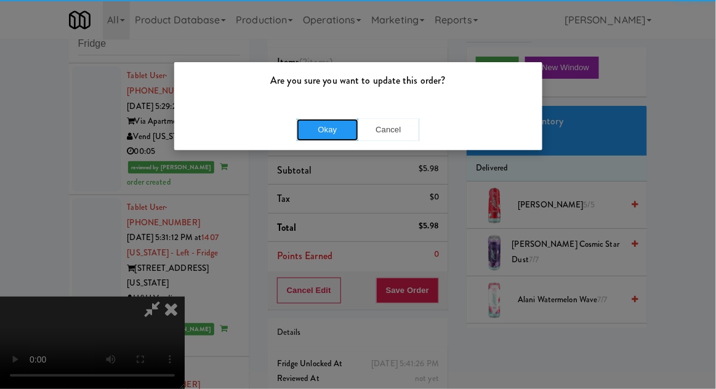
click at [318, 137] on button "Okay" at bounding box center [328, 130] width 62 height 22
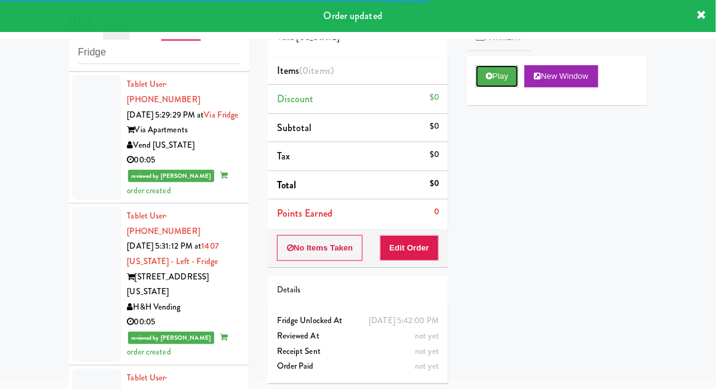
click at [481, 78] on button "Play" at bounding box center [497, 76] width 42 height 22
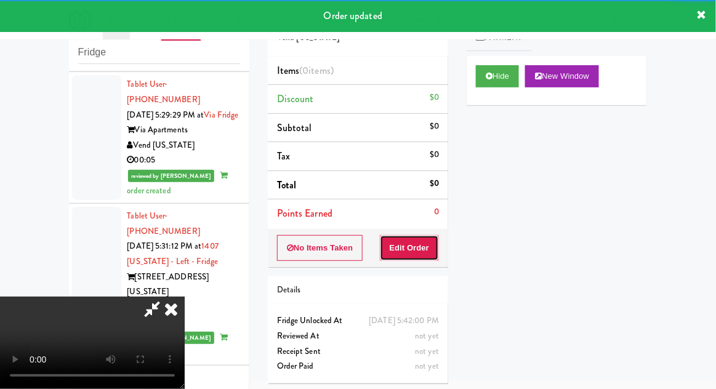
click at [411, 236] on button "Edit Order" at bounding box center [410, 248] width 60 height 26
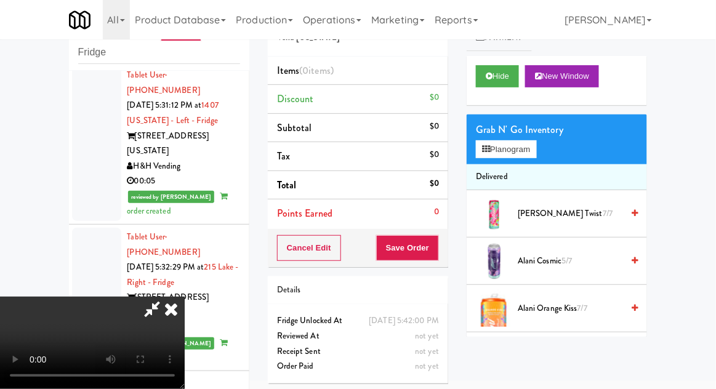
scroll to position [0, 0]
click at [536, 145] on button "Planogram" at bounding box center [506, 149] width 60 height 18
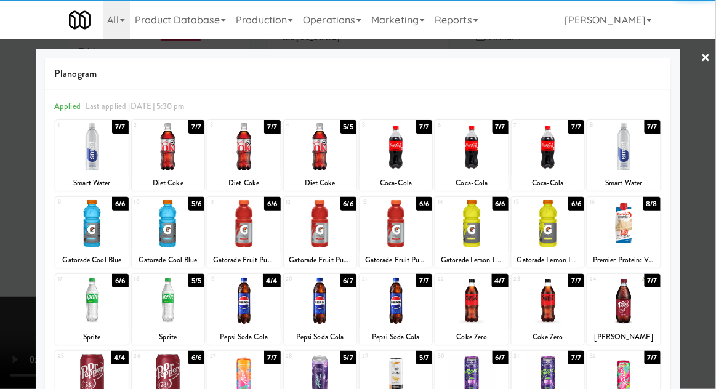
click at [166, 302] on div at bounding box center [168, 300] width 73 height 47
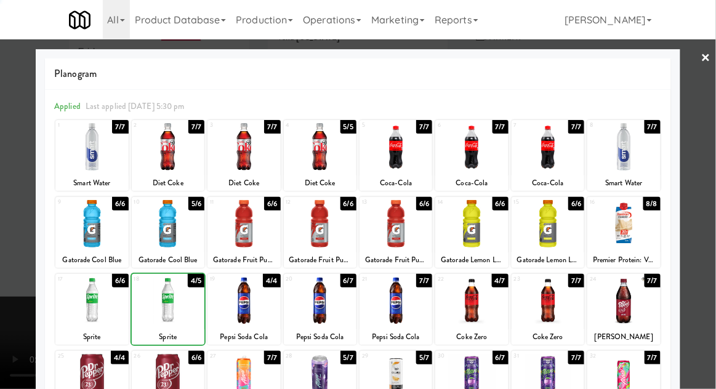
click at [712, 171] on div at bounding box center [358, 194] width 716 height 389
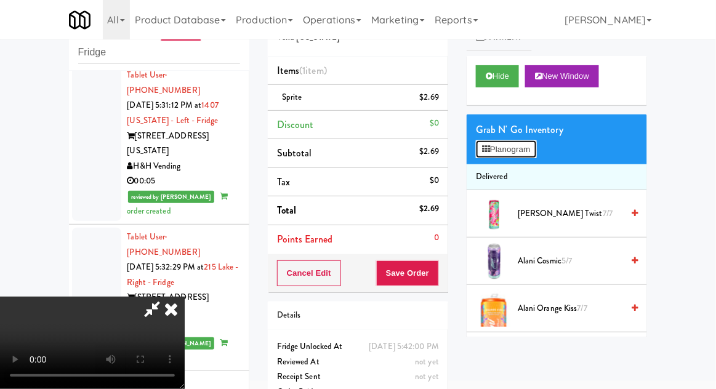
click at [536, 151] on button "Planogram" at bounding box center [506, 149] width 60 height 18
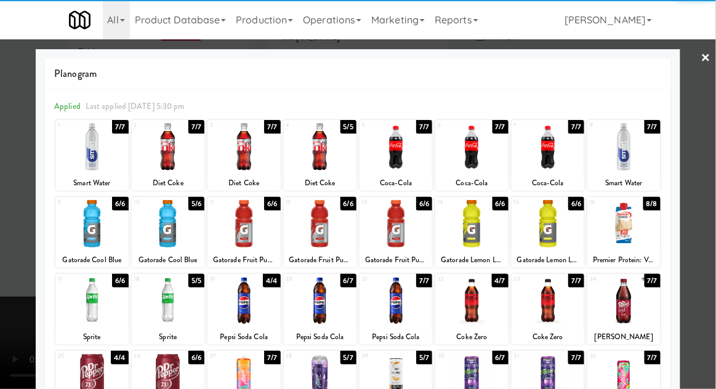
click at [322, 228] on div at bounding box center [320, 223] width 73 height 47
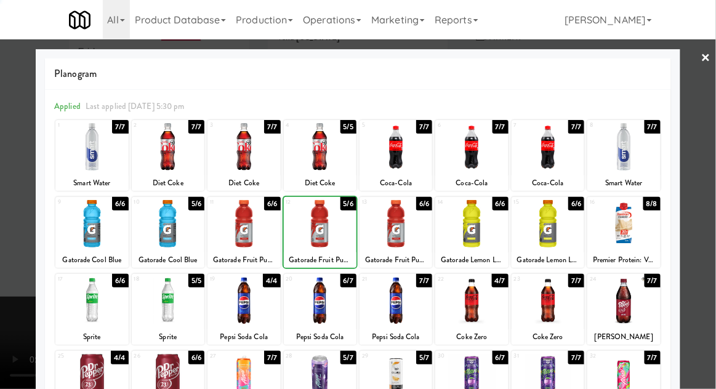
click at [713, 180] on div at bounding box center [358, 194] width 716 height 389
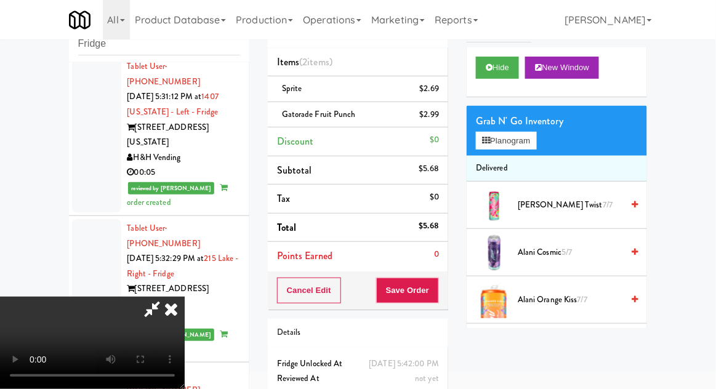
scroll to position [45, 0]
click at [436, 289] on button "Save Order" at bounding box center [407, 291] width 63 height 26
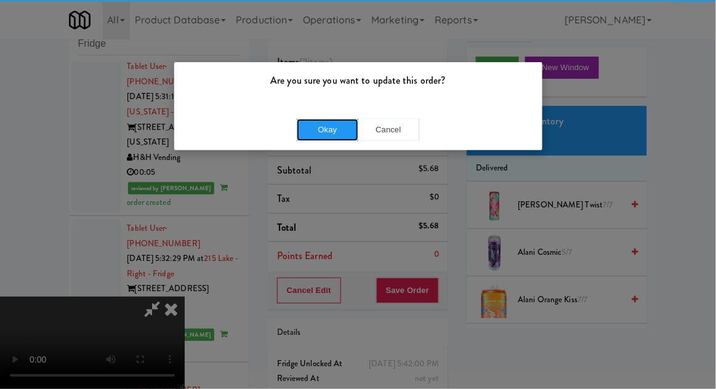
click at [325, 133] on button "Okay" at bounding box center [328, 130] width 62 height 22
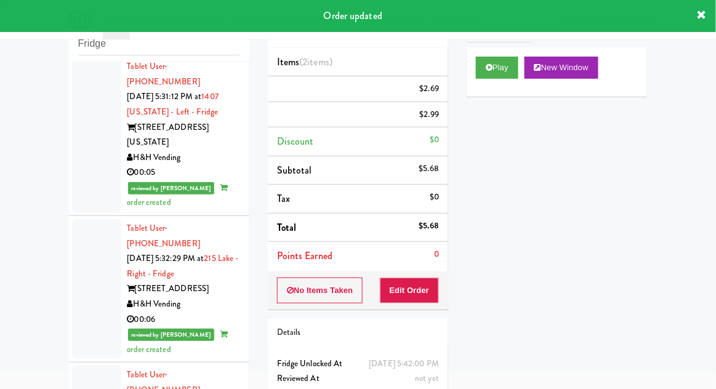
scroll to position [0, 0]
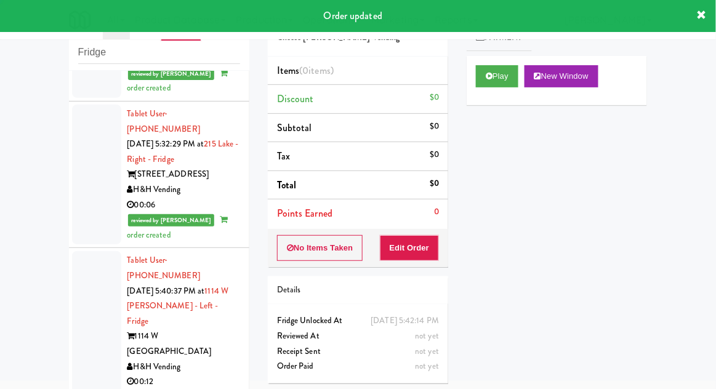
scroll to position [5796, 0]
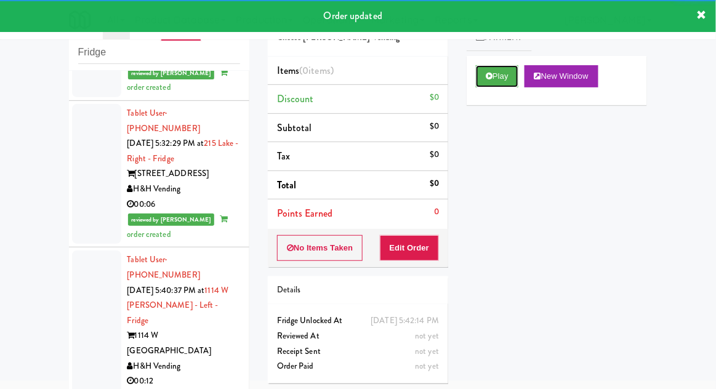
click at [483, 71] on button "Play" at bounding box center [497, 76] width 42 height 22
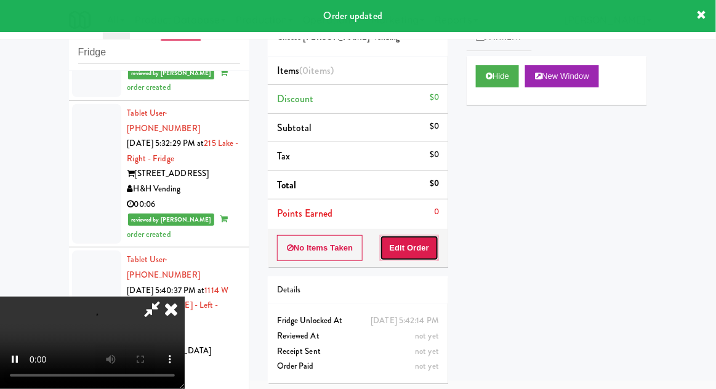
click at [419, 247] on button "Edit Order" at bounding box center [410, 248] width 60 height 26
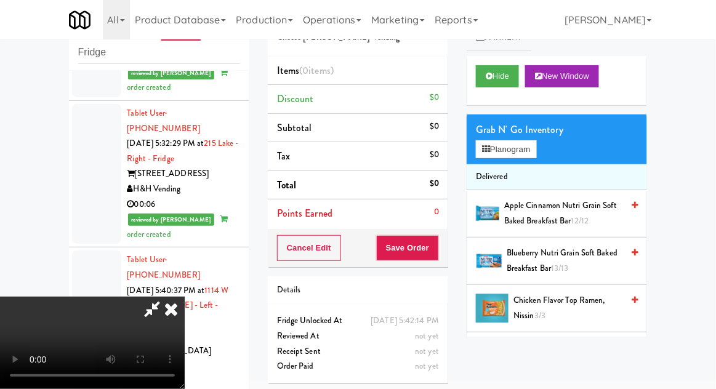
scroll to position [45, 0]
click at [535, 156] on button "Planogram" at bounding box center [506, 149] width 60 height 18
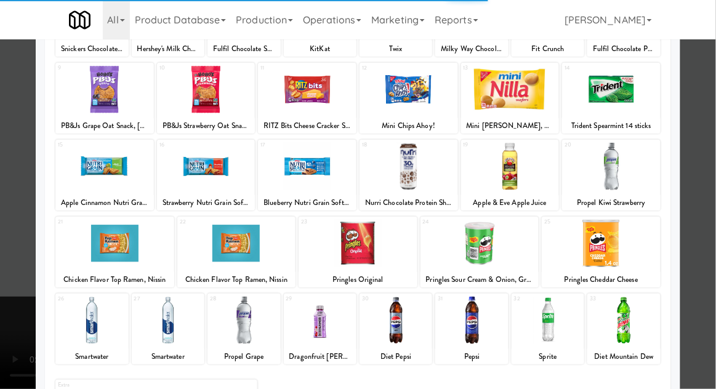
scroll to position [132, 0]
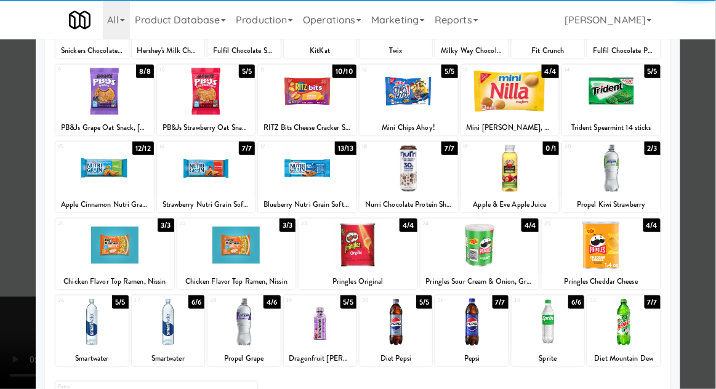
click at [548, 314] on div at bounding box center [547, 321] width 73 height 47
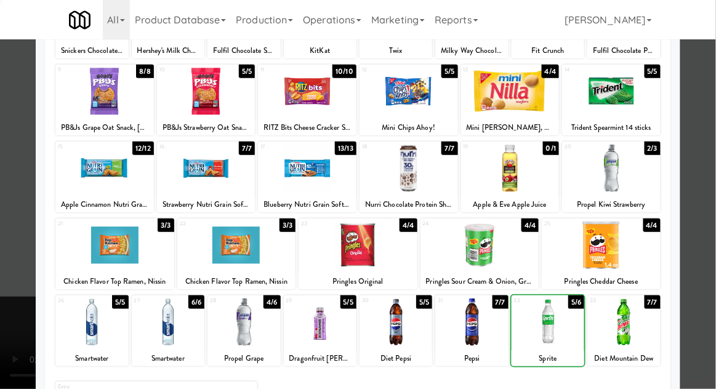
click at [713, 169] on div at bounding box center [358, 194] width 716 height 389
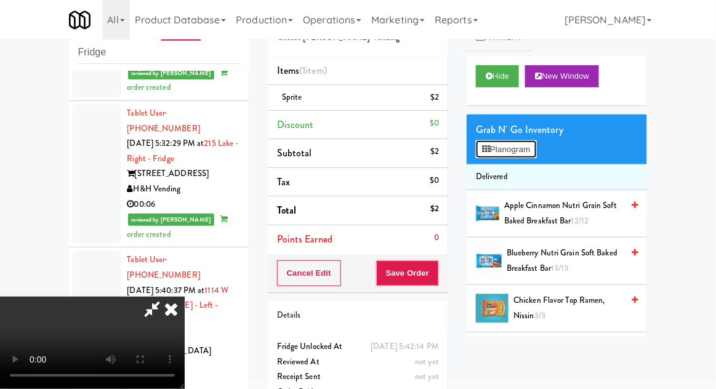
click at [527, 143] on button "Planogram" at bounding box center [506, 149] width 60 height 18
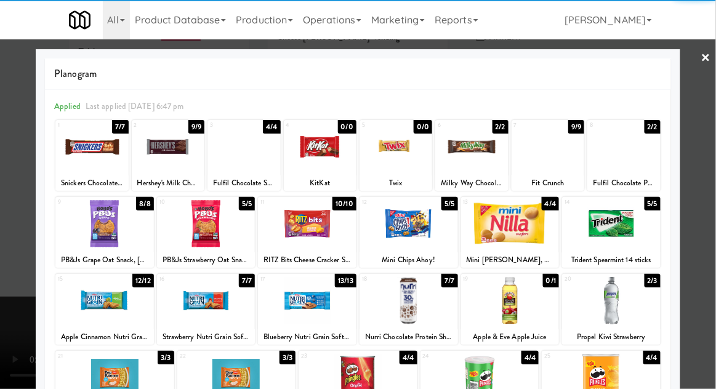
click at [407, 309] on div at bounding box center [408, 300] width 98 height 47
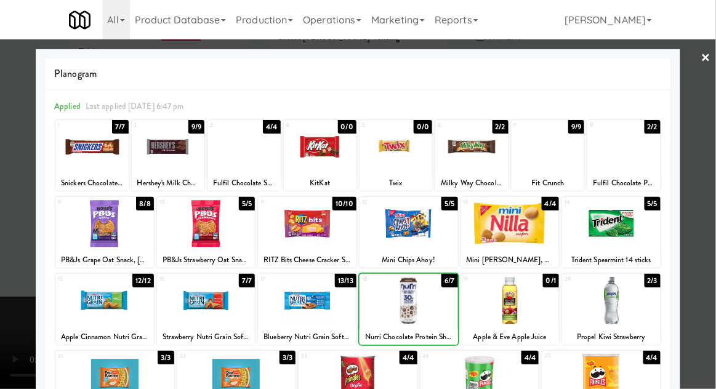
click at [713, 170] on div at bounding box center [358, 194] width 716 height 389
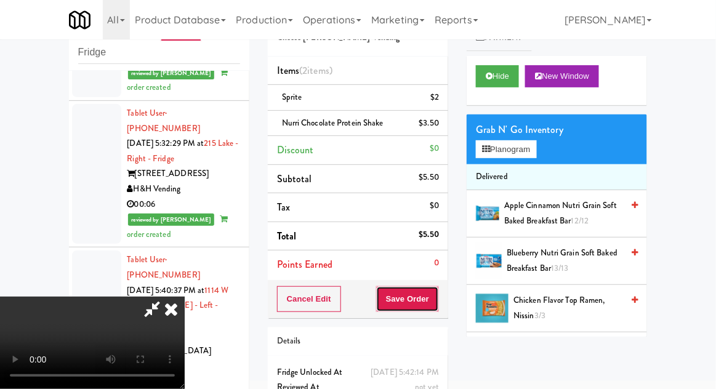
click at [439, 300] on button "Save Order" at bounding box center [407, 299] width 63 height 26
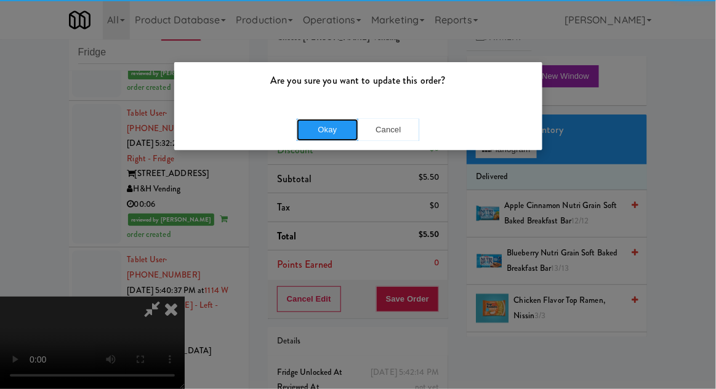
click at [316, 129] on button "Okay" at bounding box center [328, 130] width 62 height 22
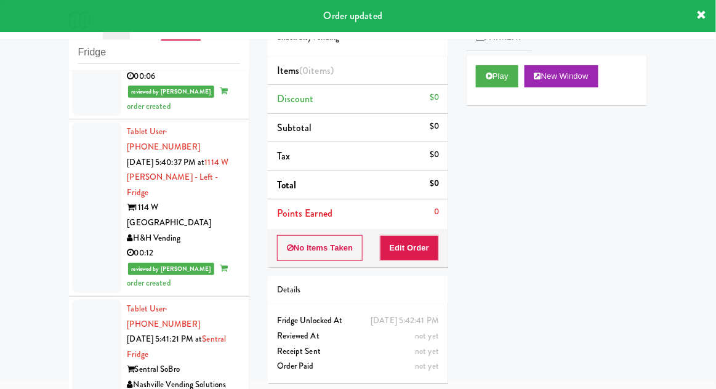
scroll to position [5923, 0]
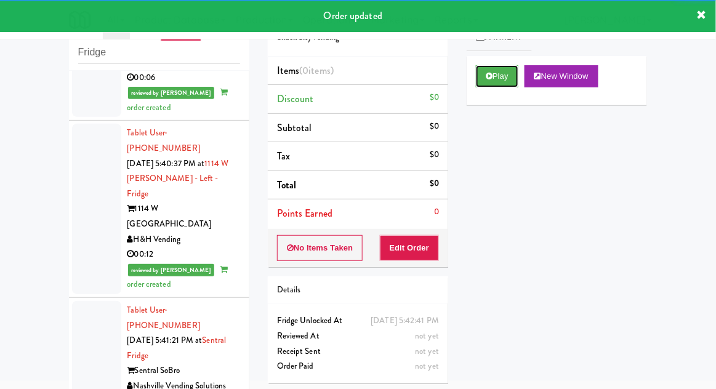
click at [478, 77] on button "Play" at bounding box center [497, 76] width 42 height 22
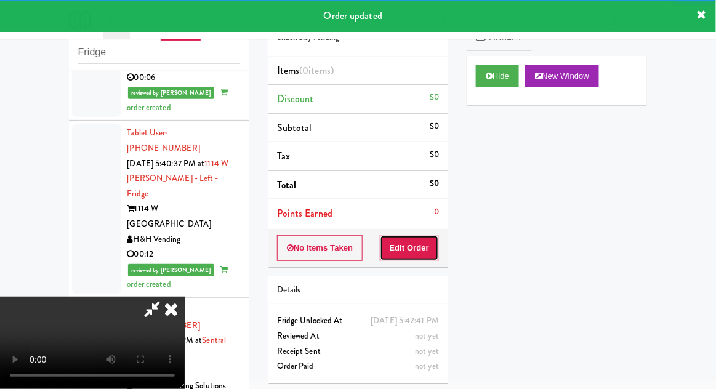
click at [421, 243] on button "Edit Order" at bounding box center [410, 248] width 60 height 26
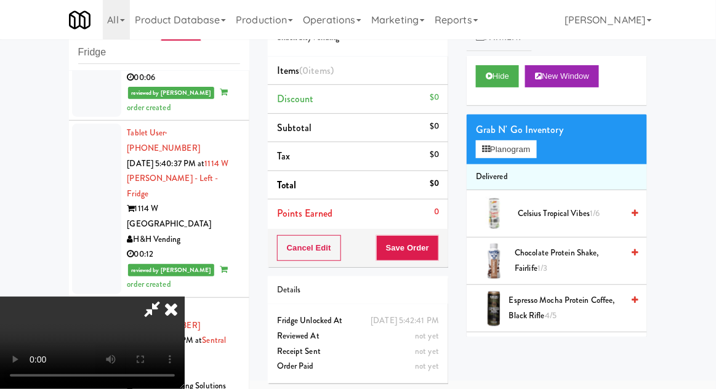
scroll to position [0, 0]
click at [536, 146] on button "Planogram" at bounding box center [506, 149] width 60 height 18
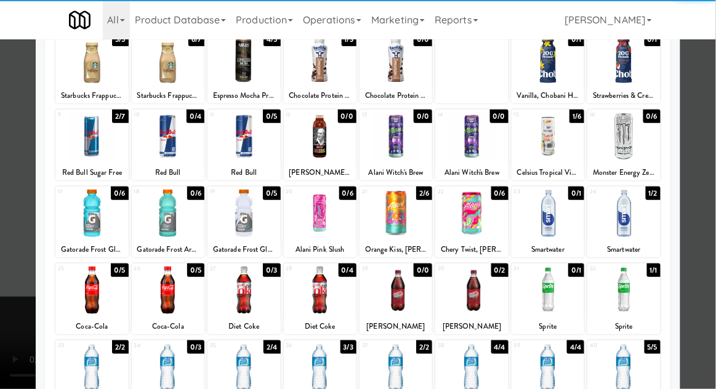
scroll to position [87, 0]
click at [94, 289] on div at bounding box center [91, 289] width 73 height 47
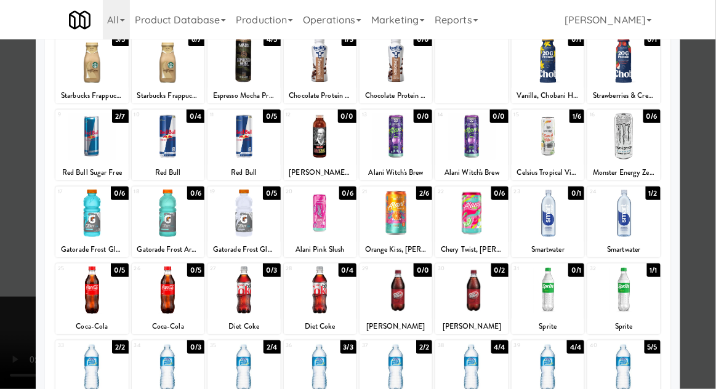
click at [710, 177] on div at bounding box center [358, 194] width 716 height 389
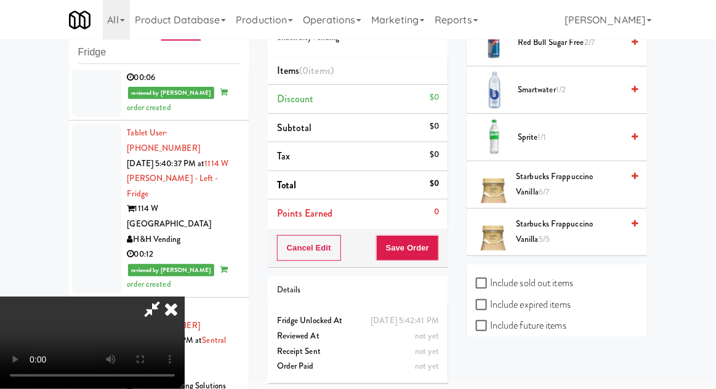
click at [567, 274] on label "Include sold out items" at bounding box center [524, 283] width 97 height 18
click at [490, 279] on input "Include sold out items" at bounding box center [483, 284] width 14 height 10
checkbox input "true"
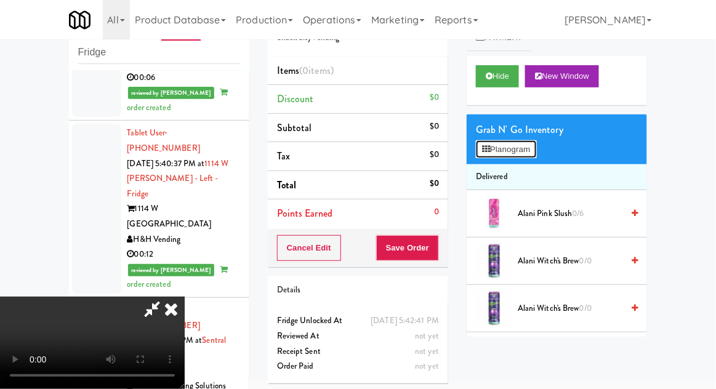
click at [532, 150] on button "Planogram" at bounding box center [506, 149] width 60 height 18
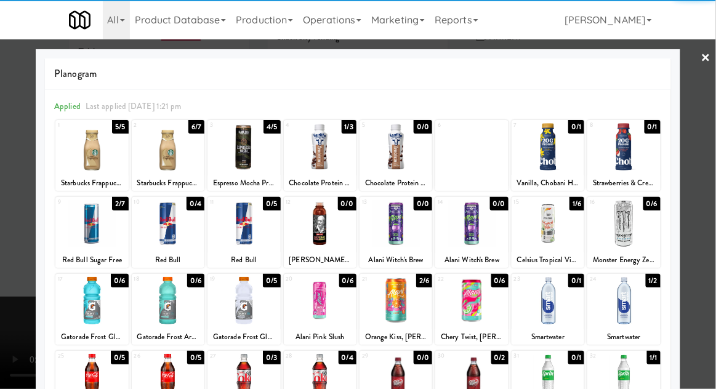
click at [85, 375] on div at bounding box center [91, 377] width 73 height 47
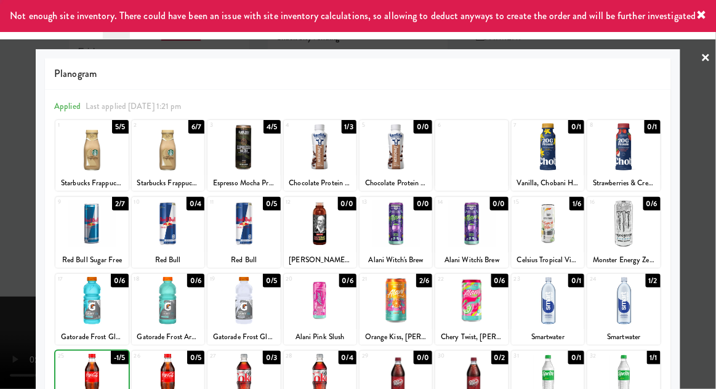
click at [711, 171] on div at bounding box center [358, 194] width 716 height 389
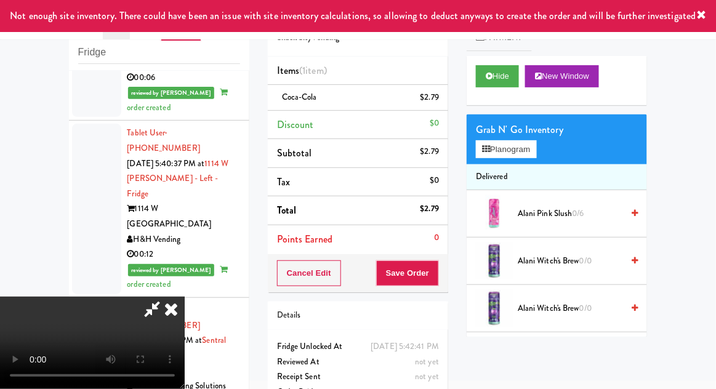
scroll to position [45, 0]
click at [432, 284] on button "Save Order" at bounding box center [407, 273] width 63 height 26
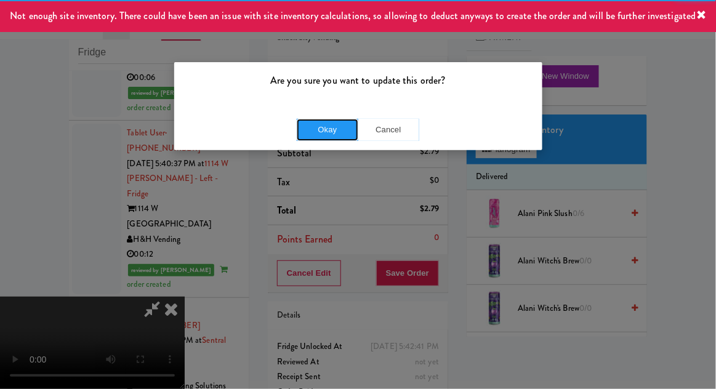
click at [318, 132] on button "Okay" at bounding box center [328, 130] width 62 height 22
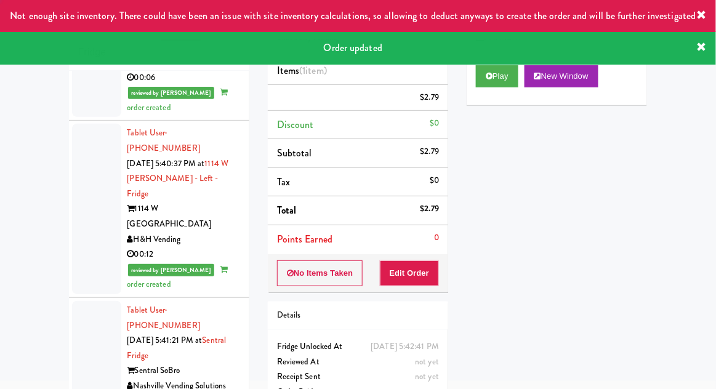
scroll to position [0, 0]
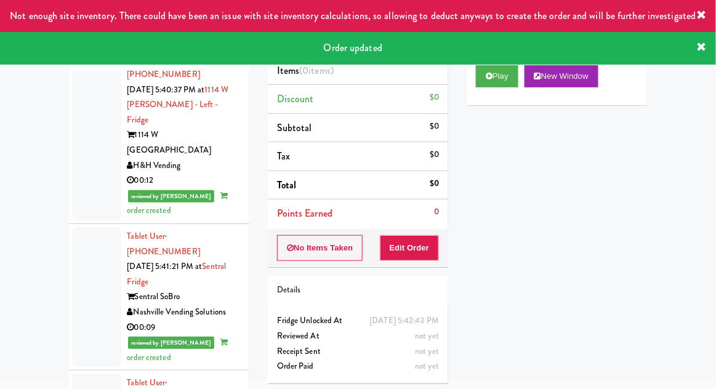
scroll to position [6041, 0]
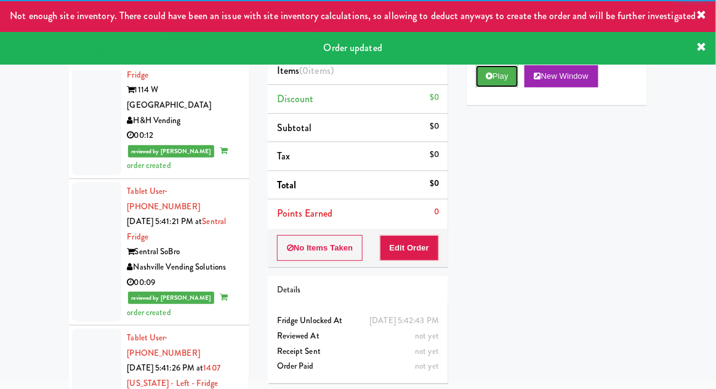
click at [488, 84] on button "Play" at bounding box center [497, 76] width 42 height 22
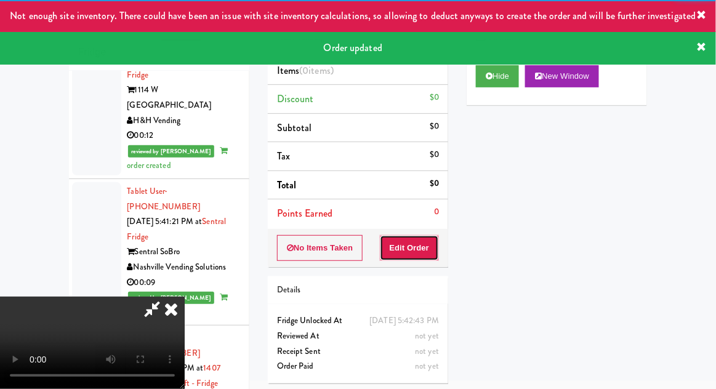
click at [416, 245] on button "Edit Order" at bounding box center [410, 248] width 60 height 26
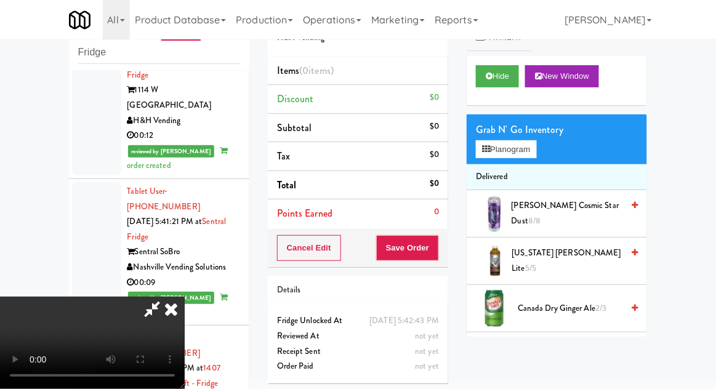
scroll to position [0, 0]
click at [532, 154] on button "Planogram" at bounding box center [506, 149] width 60 height 18
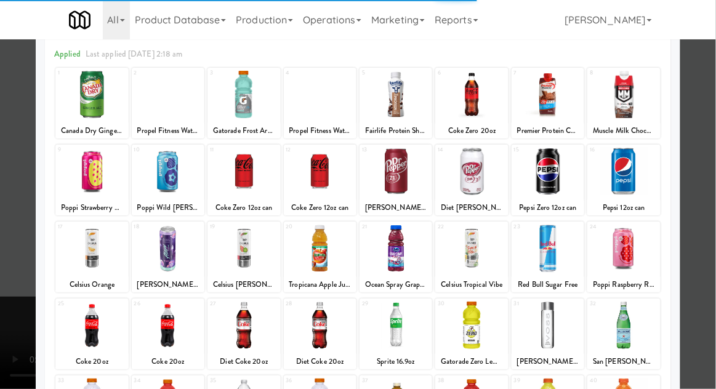
scroll to position [61, 0]
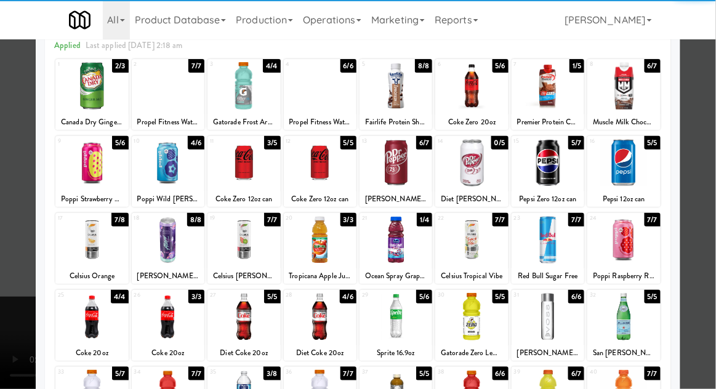
click at [644, 304] on div at bounding box center [623, 316] width 73 height 47
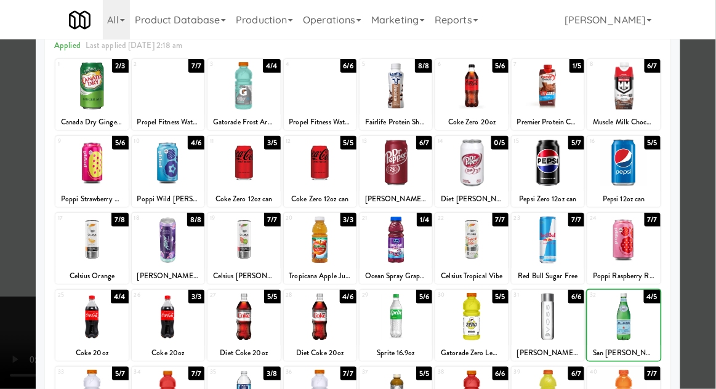
click at [713, 273] on div at bounding box center [358, 194] width 716 height 389
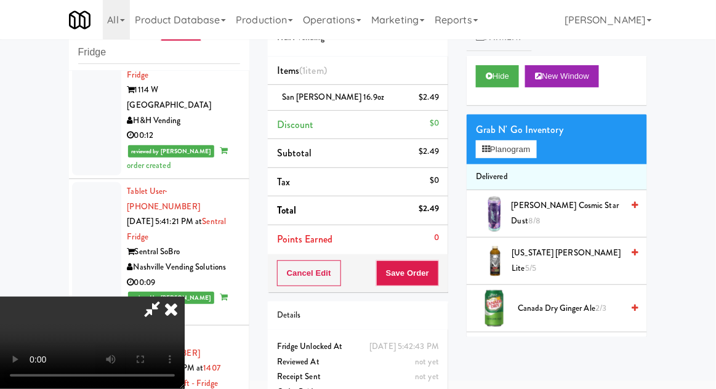
click at [528, 171] on li "Delivered" at bounding box center [556, 177] width 180 height 26
click at [534, 154] on button "Planogram" at bounding box center [506, 149] width 60 height 18
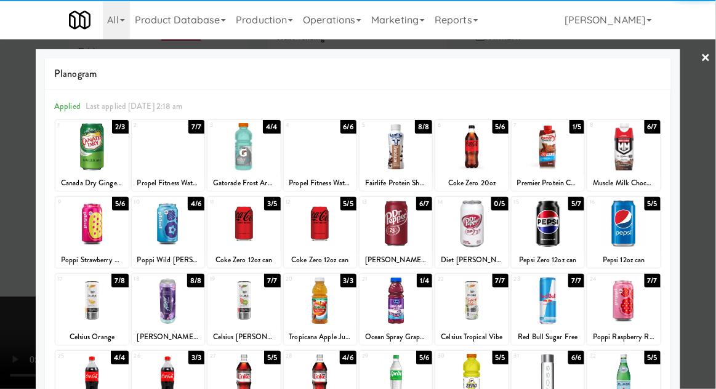
click at [635, 358] on div at bounding box center [623, 377] width 73 height 47
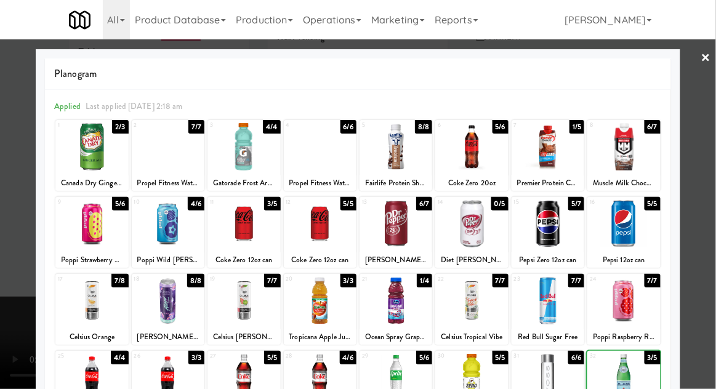
click at [710, 321] on div at bounding box center [358, 194] width 716 height 389
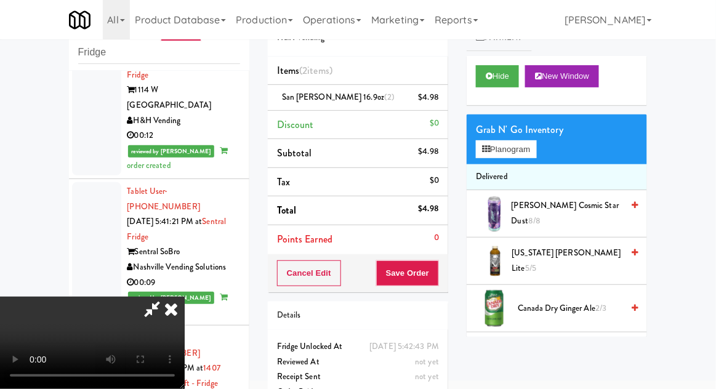
scroll to position [45, 0]
click at [439, 279] on button "Save Order" at bounding box center [407, 273] width 63 height 26
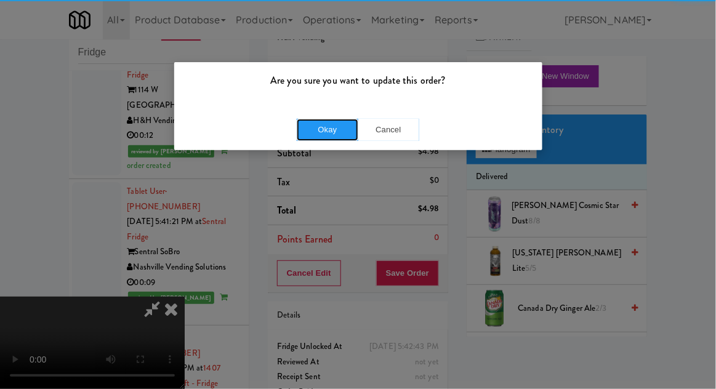
click at [333, 119] on button "Okay" at bounding box center [328, 130] width 62 height 22
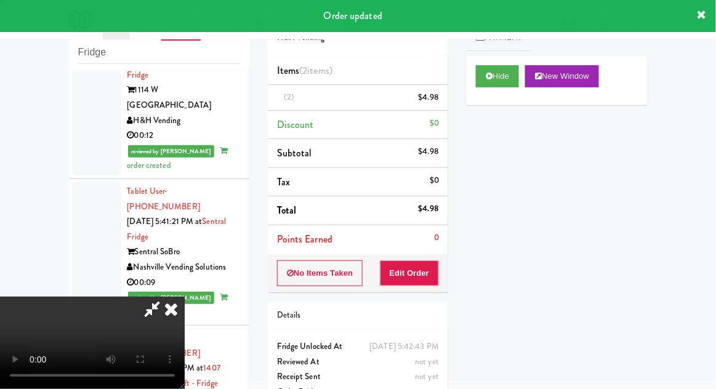
scroll to position [0, 0]
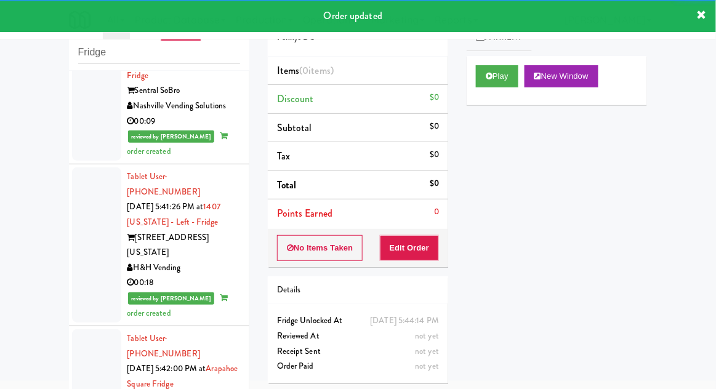
scroll to position [6205, 0]
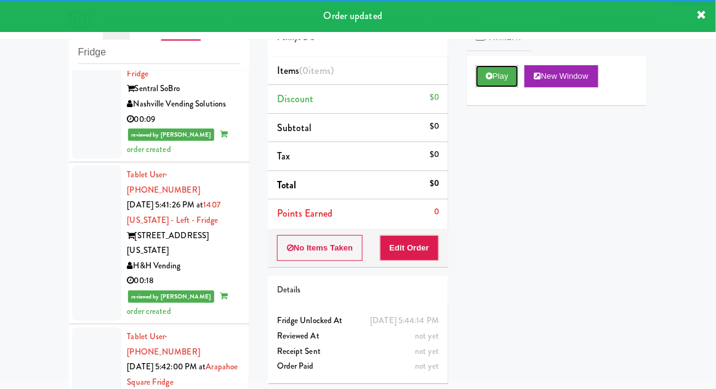
click at [492, 79] on icon at bounding box center [489, 76] width 7 height 8
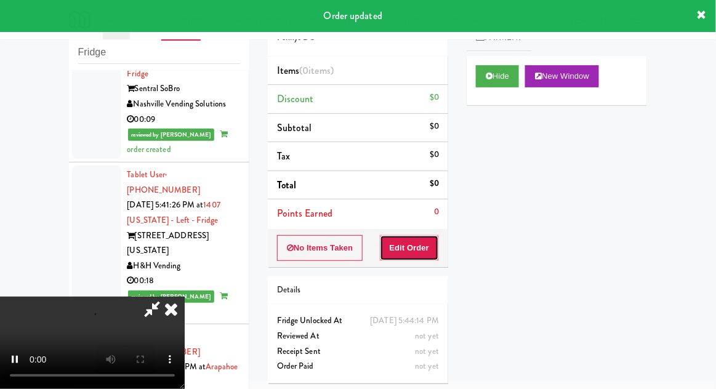
click at [430, 249] on button "Edit Order" at bounding box center [410, 248] width 60 height 26
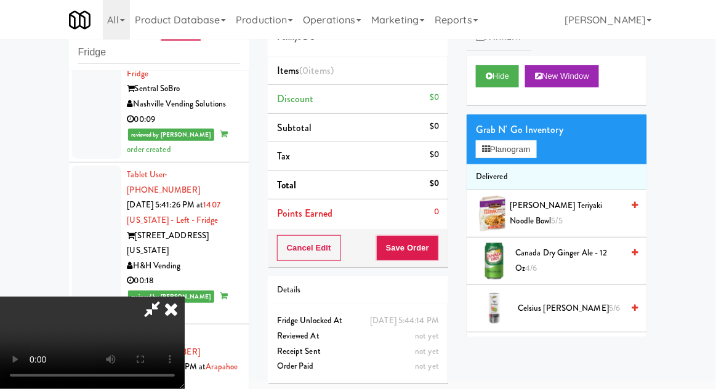
scroll to position [0, 0]
click at [524, 154] on button "Planogram" at bounding box center [506, 149] width 60 height 18
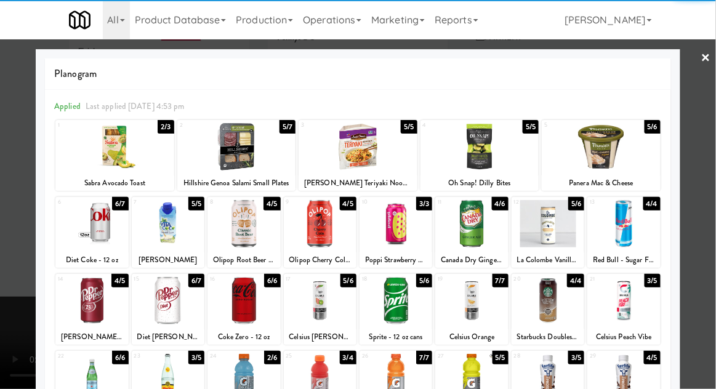
click at [390, 310] on div at bounding box center [395, 300] width 73 height 47
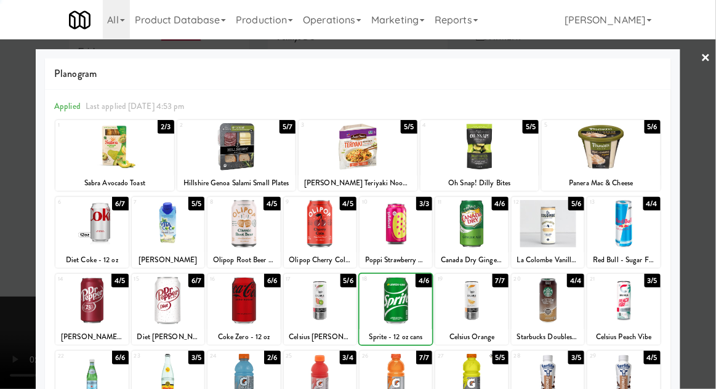
click at [712, 219] on div at bounding box center [358, 194] width 716 height 389
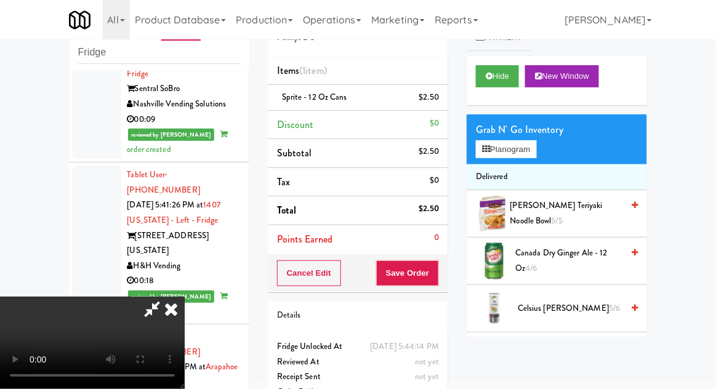
scroll to position [45, 0]
click at [436, 279] on button "Save Order" at bounding box center [407, 273] width 63 height 26
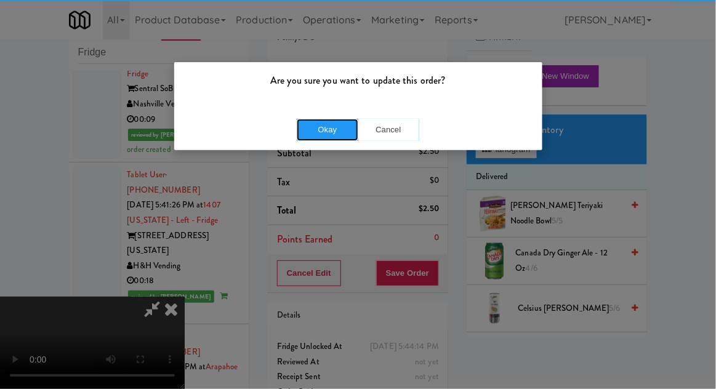
click at [316, 132] on button "Okay" at bounding box center [328, 130] width 62 height 22
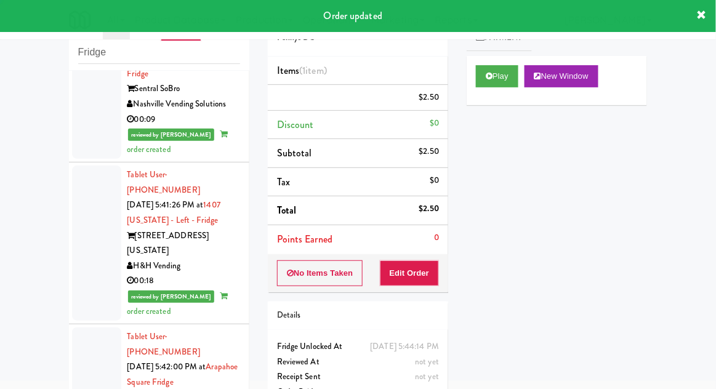
scroll to position [0, 0]
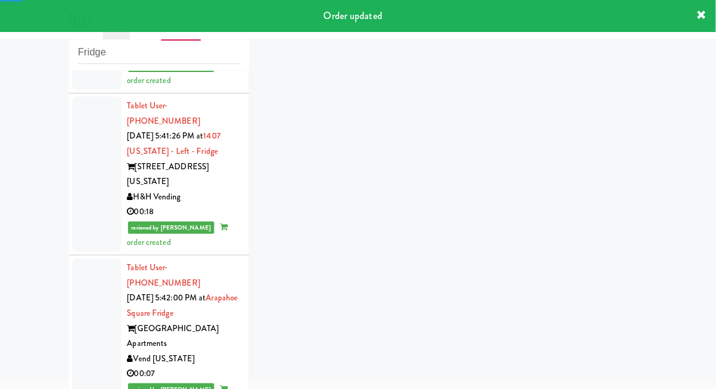
scroll to position [6327, 0]
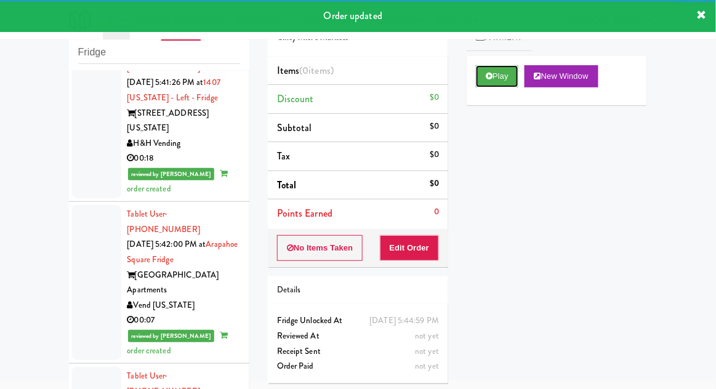
click at [494, 77] on button "Play" at bounding box center [497, 76] width 42 height 22
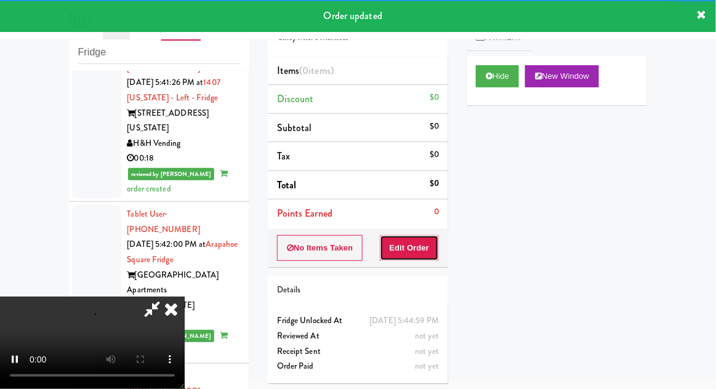
click at [414, 244] on button "Edit Order" at bounding box center [410, 248] width 60 height 26
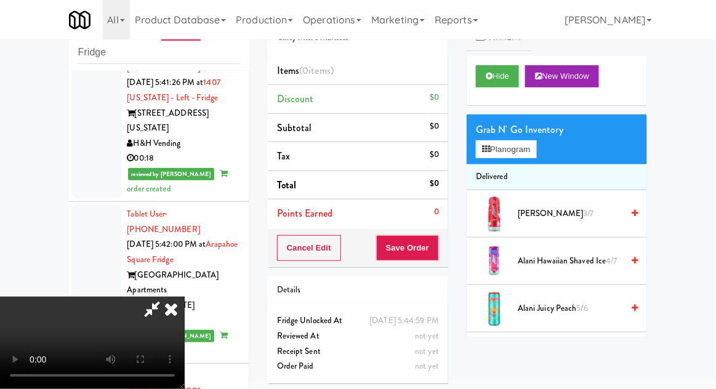
scroll to position [0, 0]
click at [525, 150] on button "Planogram" at bounding box center [506, 149] width 60 height 18
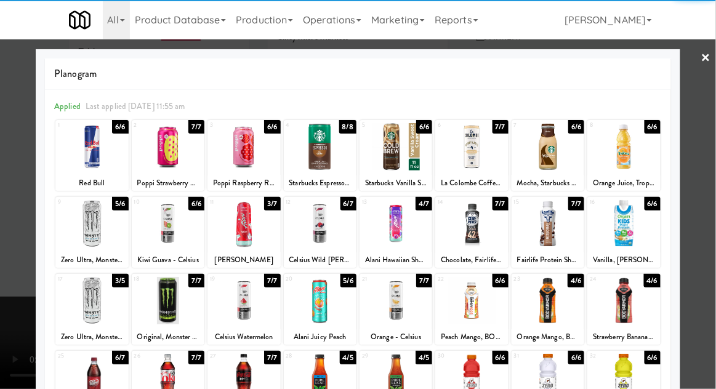
click at [394, 223] on div at bounding box center [395, 223] width 73 height 47
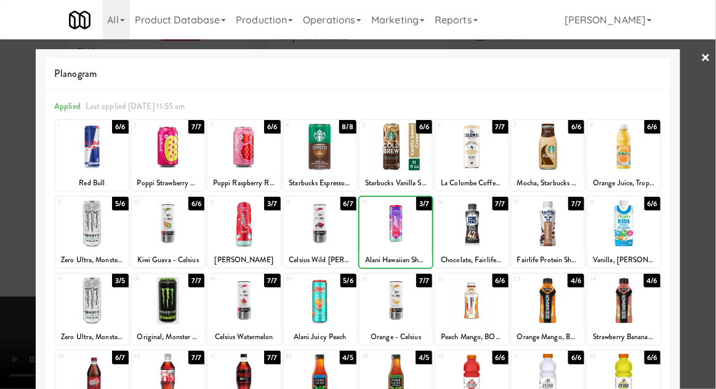
click at [710, 215] on div at bounding box center [358, 194] width 716 height 389
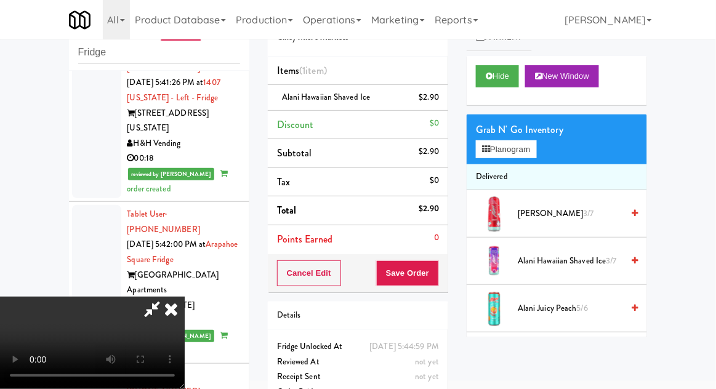
click at [595, 257] on span "Alani Hawaiian Shaved Ice 3/7" at bounding box center [570, 261] width 105 height 15
click at [598, 257] on span "Alani Hawaiian Shaved Ice 2/7" at bounding box center [570, 261] width 105 height 15
click at [446, 280] on div "Cancel Edit Save Order" at bounding box center [358, 273] width 180 height 38
click at [436, 278] on button "Save Order" at bounding box center [407, 273] width 63 height 26
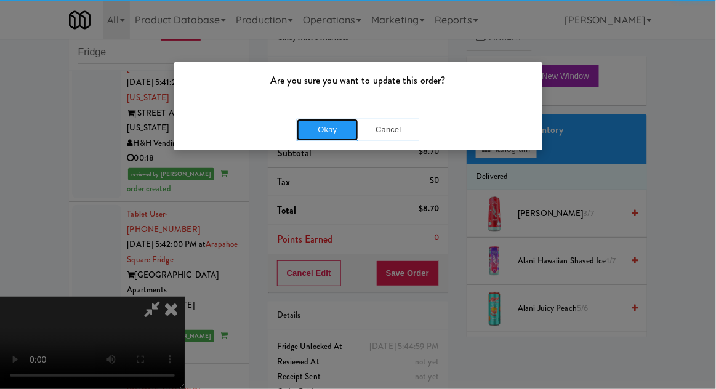
click at [322, 121] on button "Okay" at bounding box center [328, 130] width 62 height 22
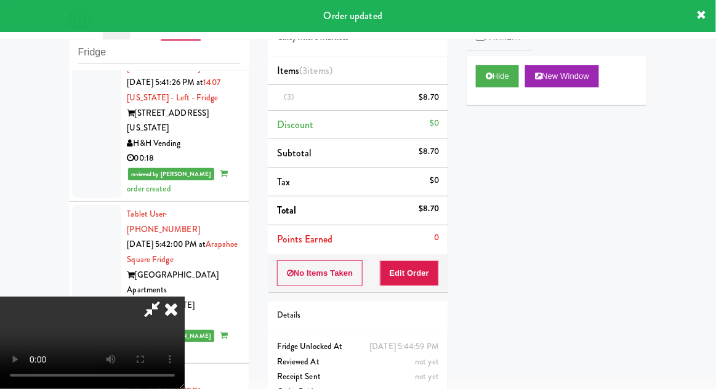
scroll to position [0, 0]
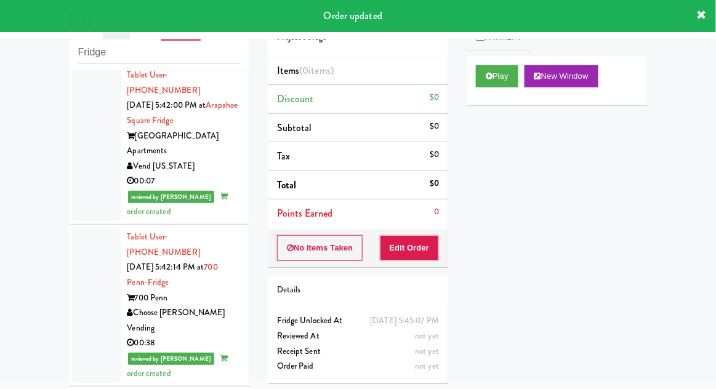
scroll to position [6467, 0]
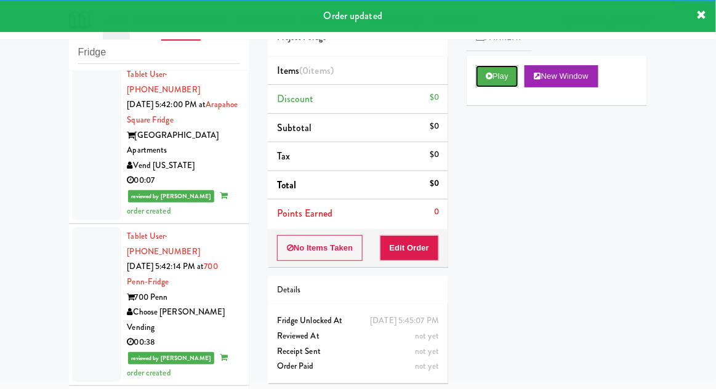
click at [502, 82] on button "Play" at bounding box center [497, 76] width 42 height 22
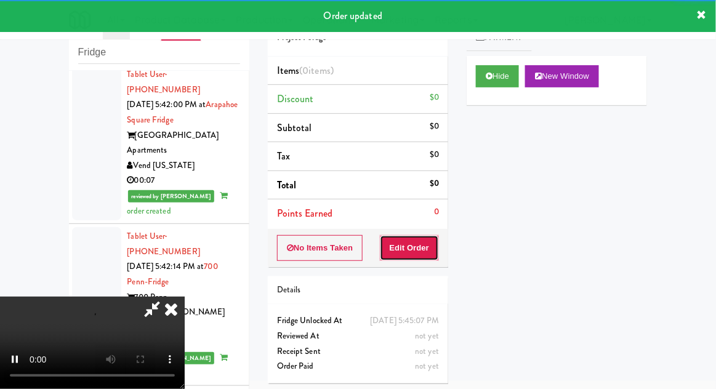
click at [432, 245] on button "Edit Order" at bounding box center [410, 248] width 60 height 26
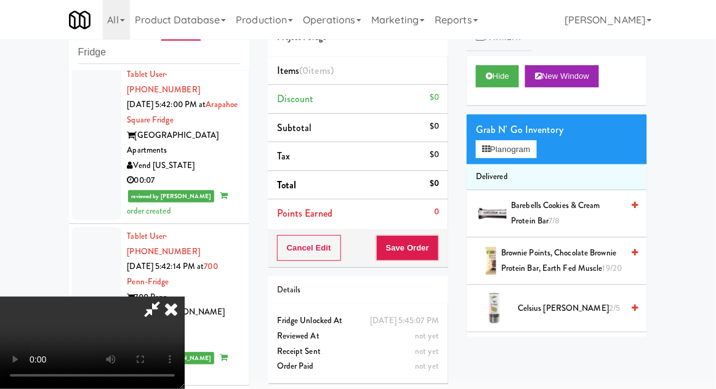
scroll to position [0, 0]
click at [526, 146] on button "Planogram" at bounding box center [506, 149] width 60 height 18
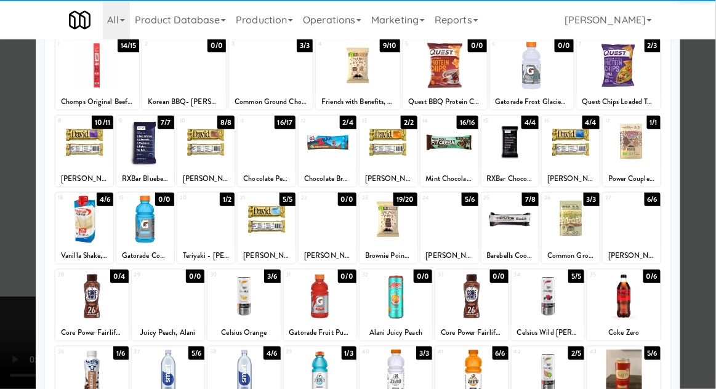
scroll to position [81, 0]
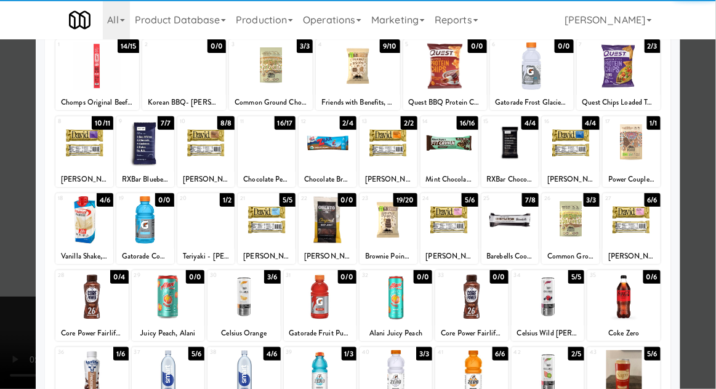
click at [169, 373] on div at bounding box center [168, 373] width 73 height 47
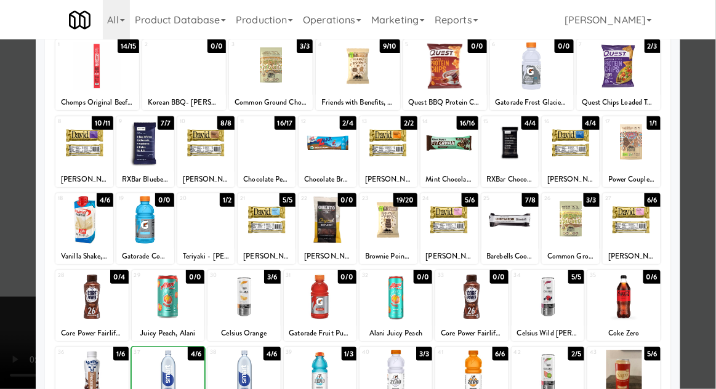
click at [706, 218] on div at bounding box center [358, 194] width 716 height 389
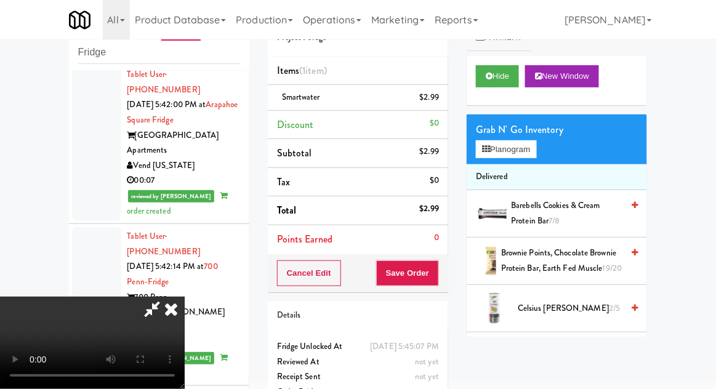
scroll to position [45, 0]
click at [435, 281] on button "Save Order" at bounding box center [407, 273] width 63 height 26
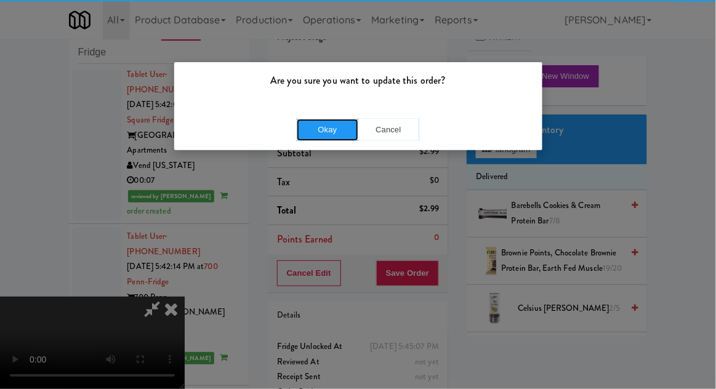
click at [314, 132] on button "Okay" at bounding box center [328, 130] width 62 height 22
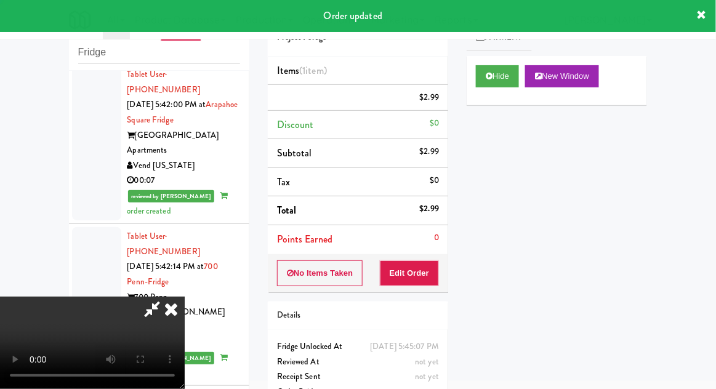
scroll to position [0, 0]
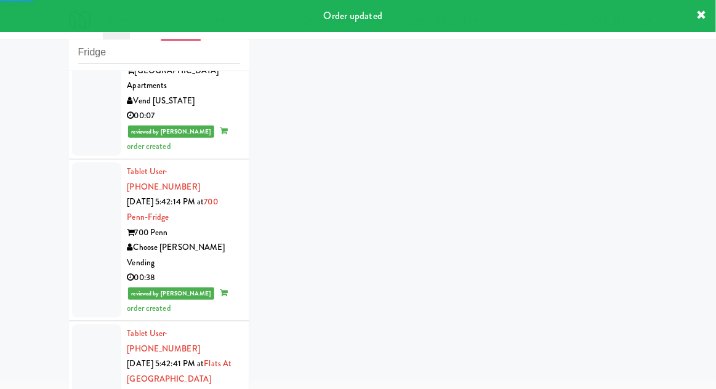
scroll to position [6593, 0]
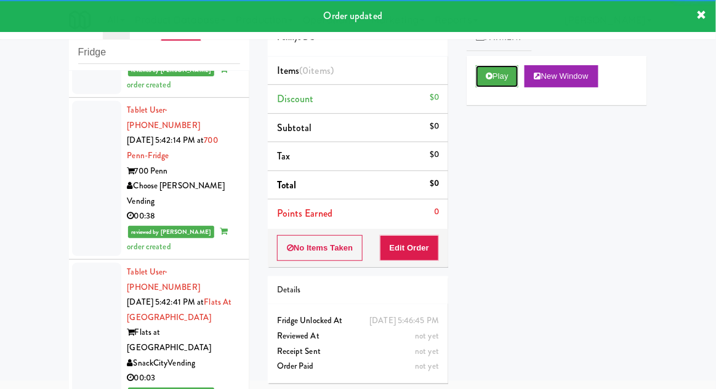
click at [500, 78] on button "Play" at bounding box center [497, 76] width 42 height 22
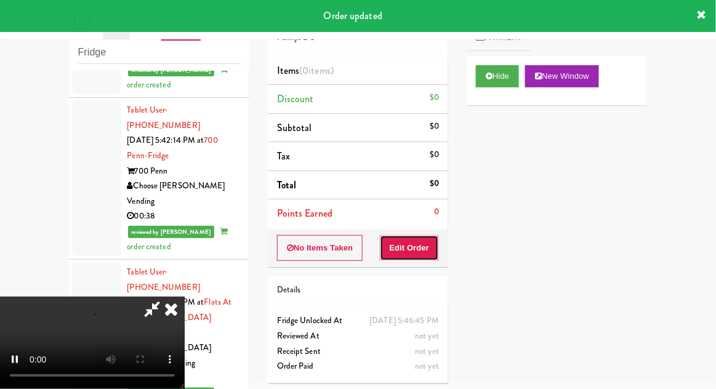
click at [412, 241] on button "Edit Order" at bounding box center [410, 248] width 60 height 26
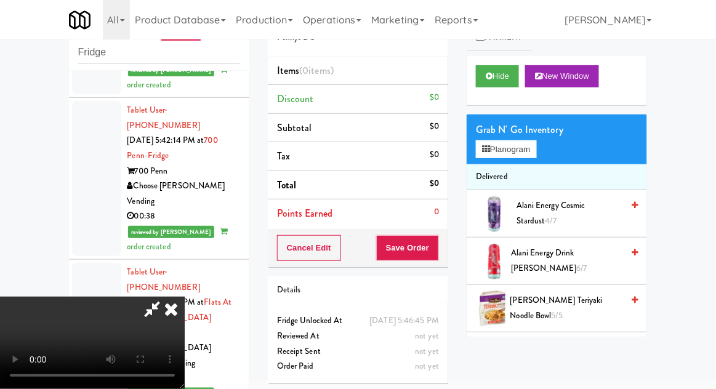
scroll to position [0, 0]
click at [536, 148] on button "Planogram" at bounding box center [506, 149] width 60 height 18
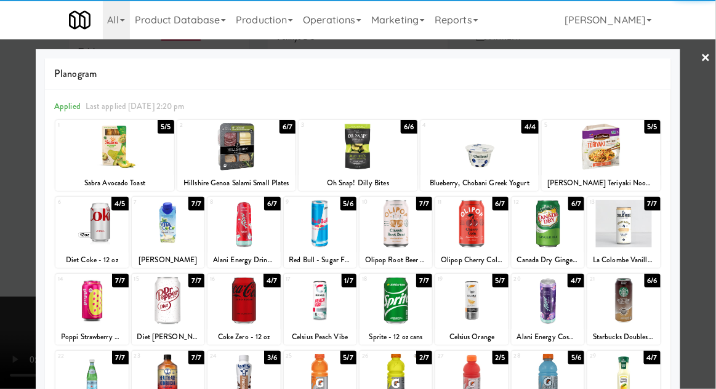
click at [93, 228] on div at bounding box center [91, 223] width 73 height 47
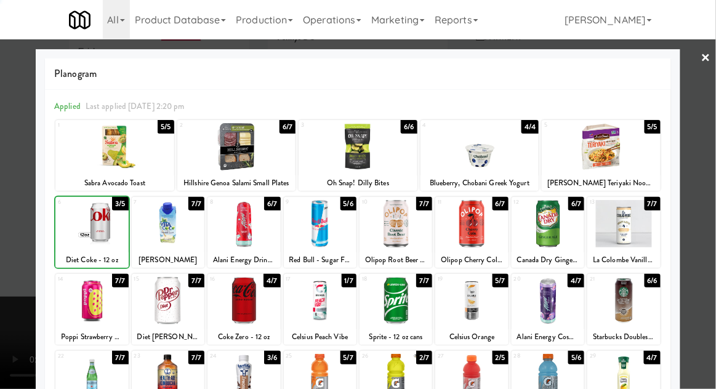
click at [711, 212] on div at bounding box center [358, 194] width 716 height 389
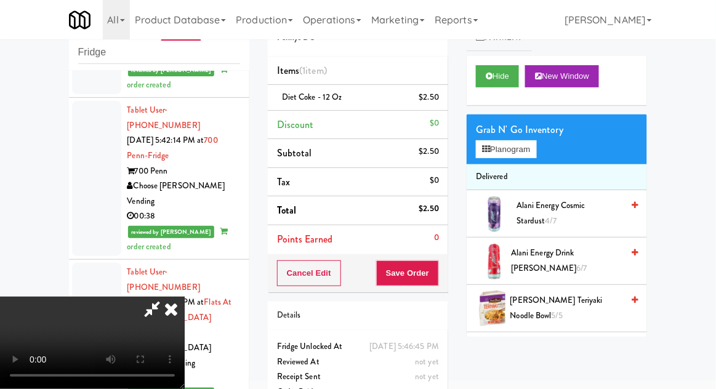
scroll to position [45, 0]
click at [448, 265] on div "Cancel Edit Save Order" at bounding box center [358, 273] width 180 height 38
click at [437, 281] on button "Save Order" at bounding box center [407, 273] width 63 height 26
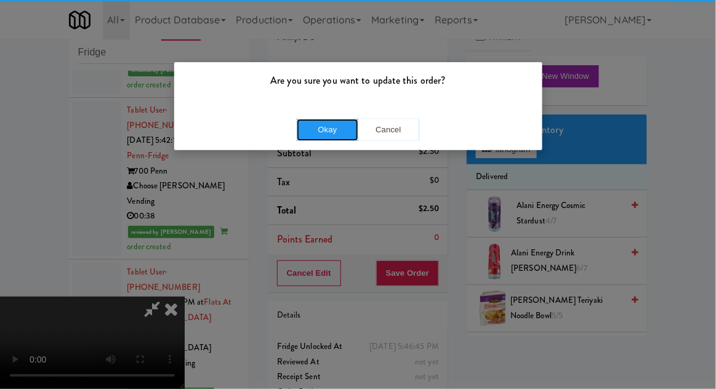
click at [331, 136] on button "Okay" at bounding box center [328, 130] width 62 height 22
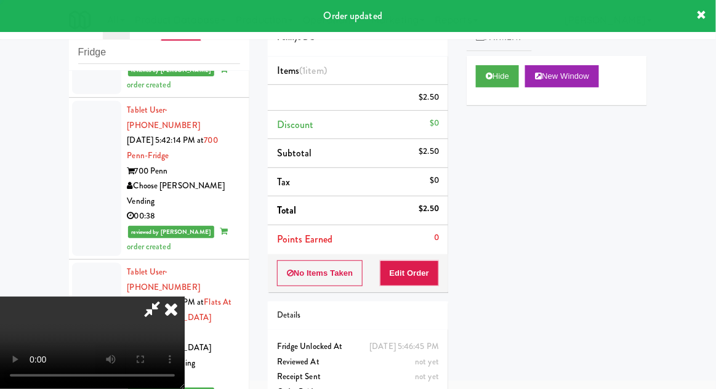
scroll to position [0, 0]
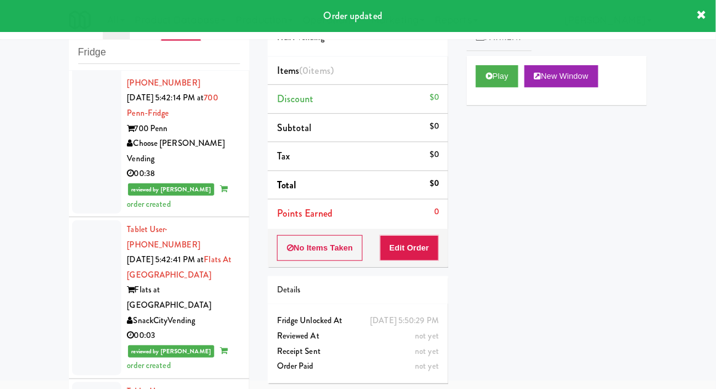
scroll to position [6635, 0]
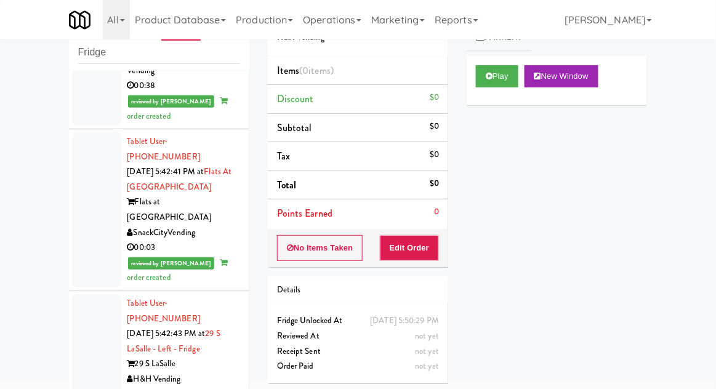
scroll to position [6725, 0]
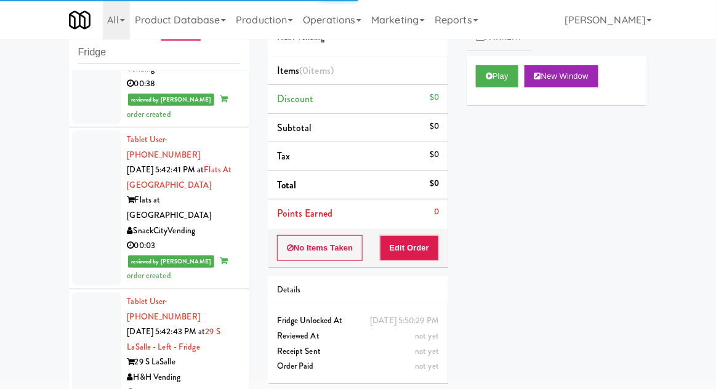
click at [488, 79] on icon at bounding box center [489, 76] width 7 height 8
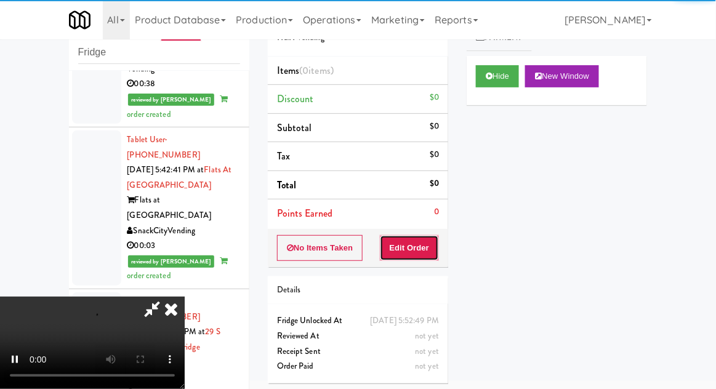
click at [415, 245] on button "Edit Order" at bounding box center [410, 248] width 60 height 26
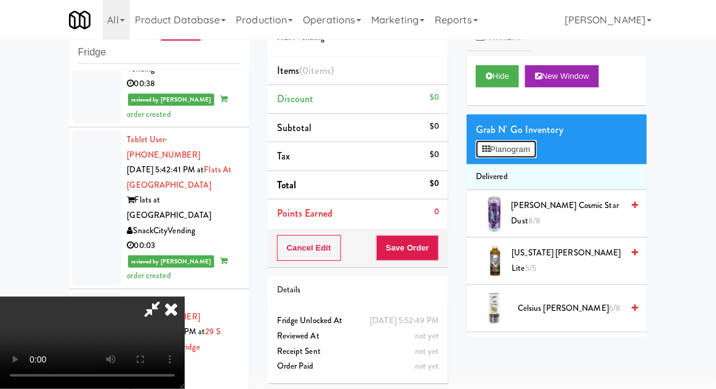
click at [536, 146] on button "Planogram" at bounding box center [506, 149] width 60 height 18
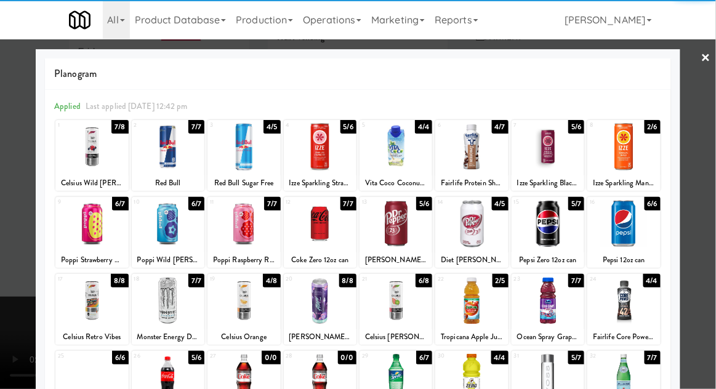
click at [245, 306] on div at bounding box center [243, 300] width 73 height 47
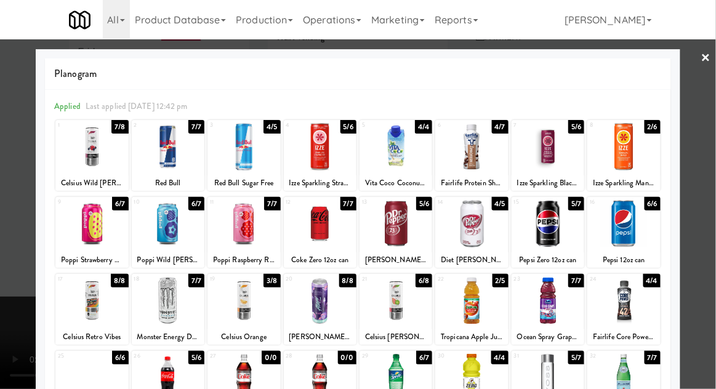
click at [708, 203] on div at bounding box center [358, 194] width 716 height 389
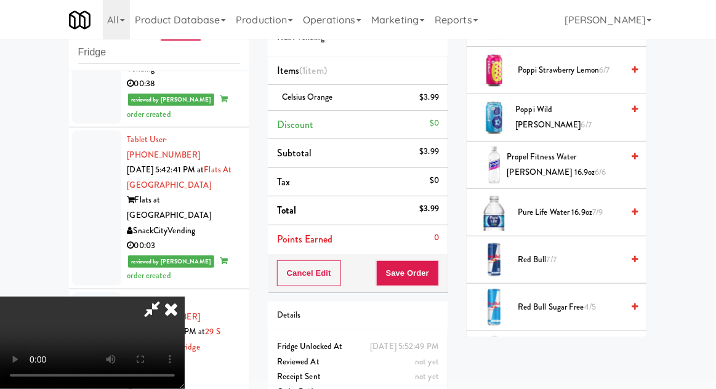
scroll to position [1379, 0]
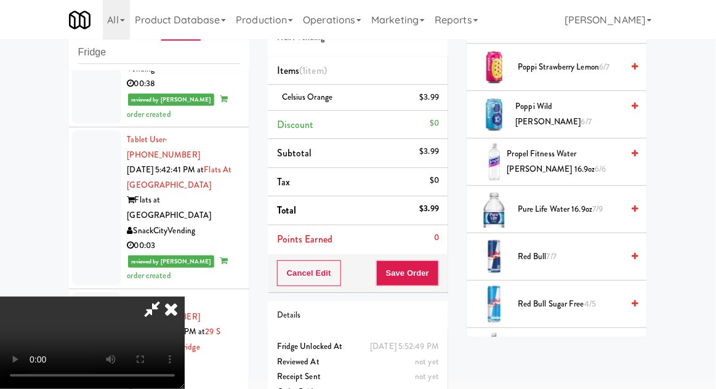
click at [597, 209] on span "Pure Life Water 16.9oz 7/9" at bounding box center [570, 209] width 105 height 15
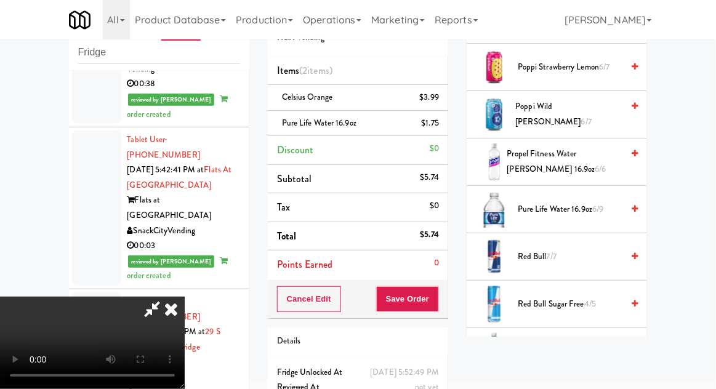
scroll to position [45, 0]
click at [435, 296] on button "Save Order" at bounding box center [407, 299] width 63 height 26
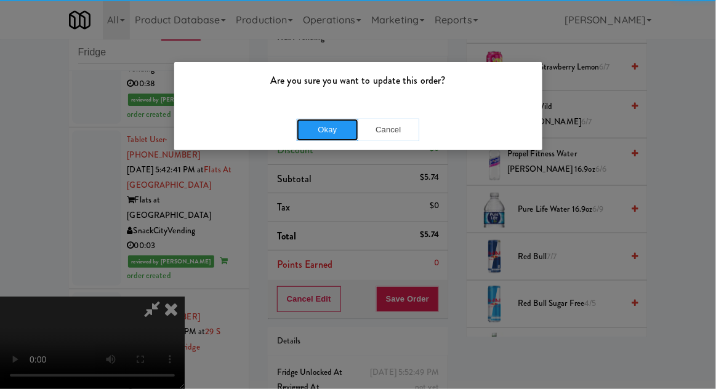
click at [327, 134] on button "Okay" at bounding box center [328, 130] width 62 height 22
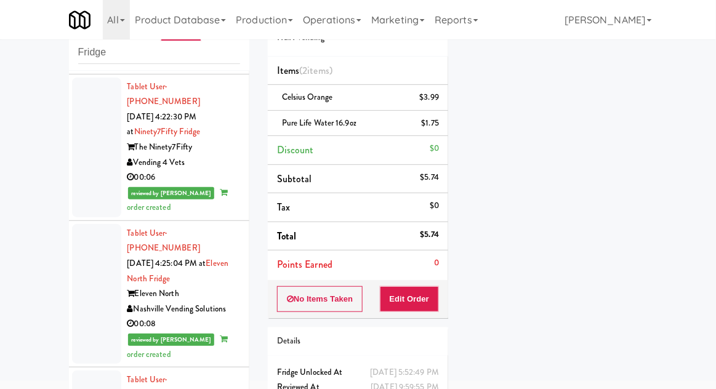
scroll to position [0, 0]
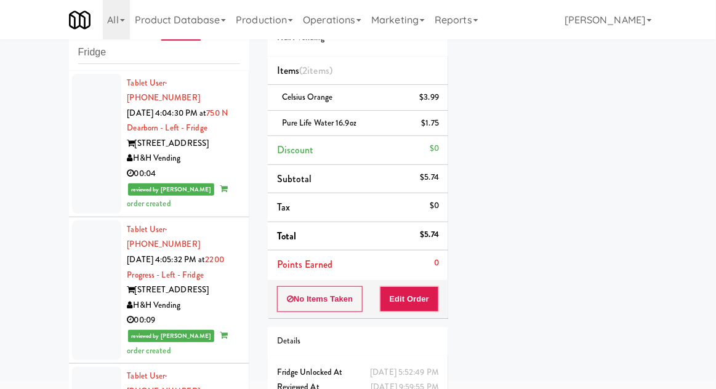
click at [83, 165] on div at bounding box center [96, 144] width 49 height 140
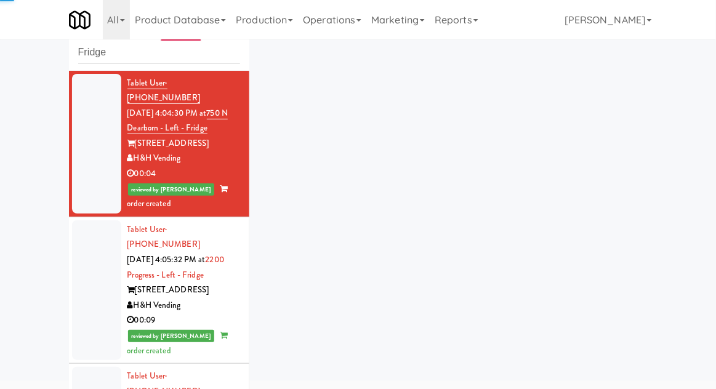
click at [90, 269] on div at bounding box center [96, 290] width 49 height 140
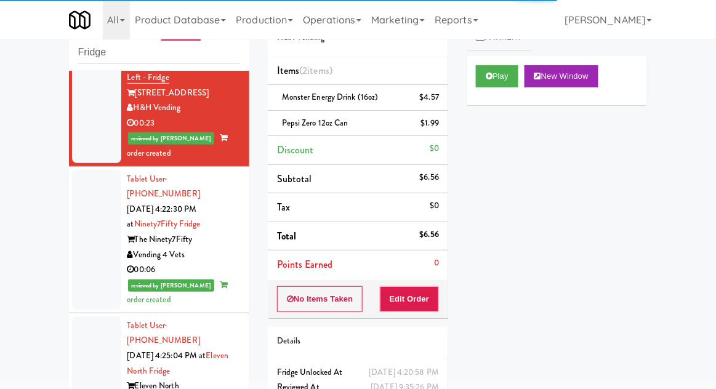
click at [90, 237] on div at bounding box center [96, 240] width 49 height 140
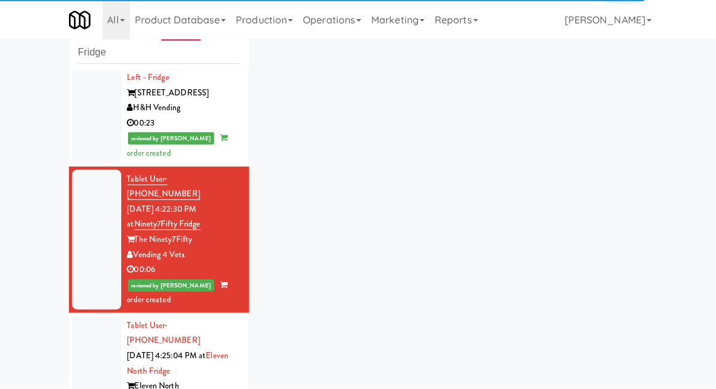
click at [92, 319] on div at bounding box center [96, 386] width 49 height 140
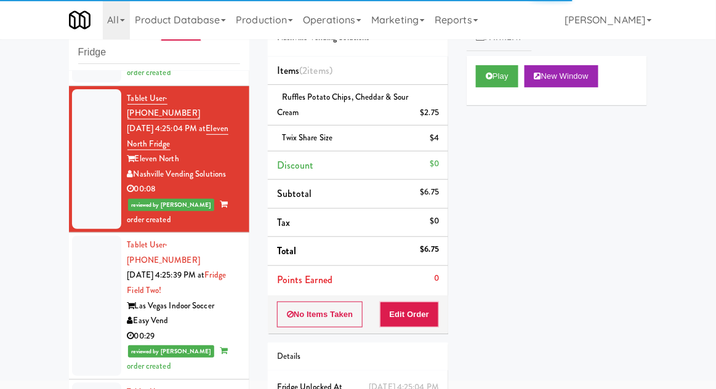
click at [94, 252] on div at bounding box center [96, 306] width 49 height 140
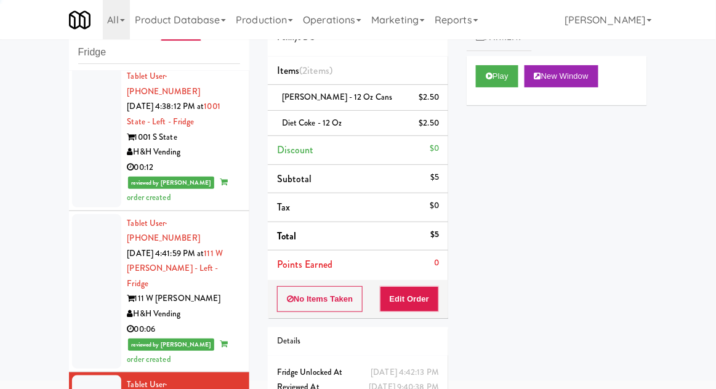
scroll to position [1946, 0]
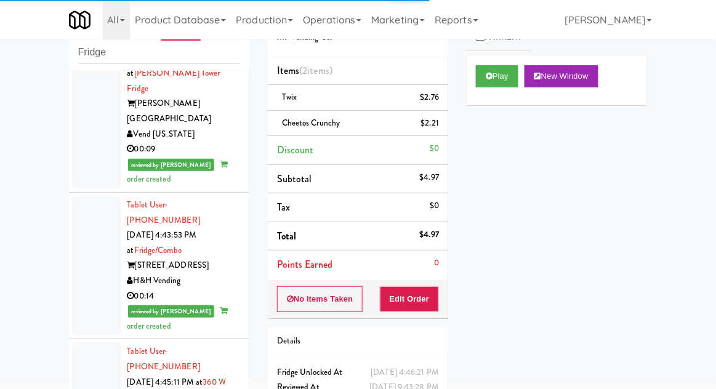
scroll to position [2748, 0]
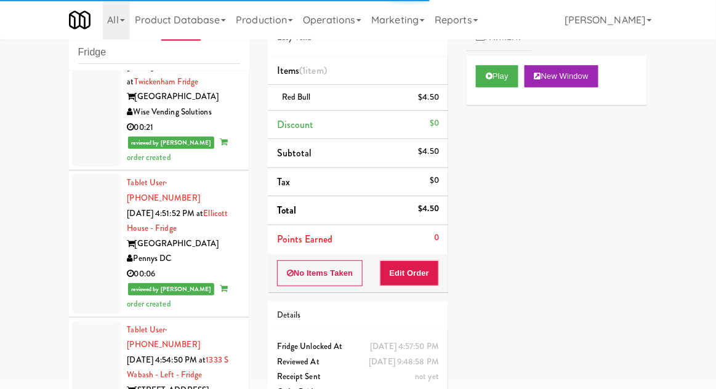
scroll to position [3532, 0]
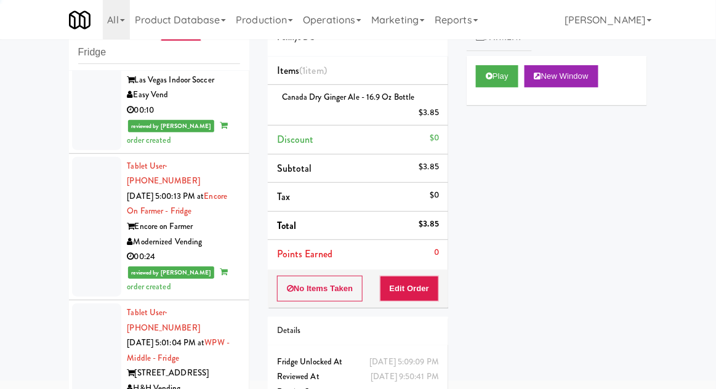
scroll to position [4120, 0]
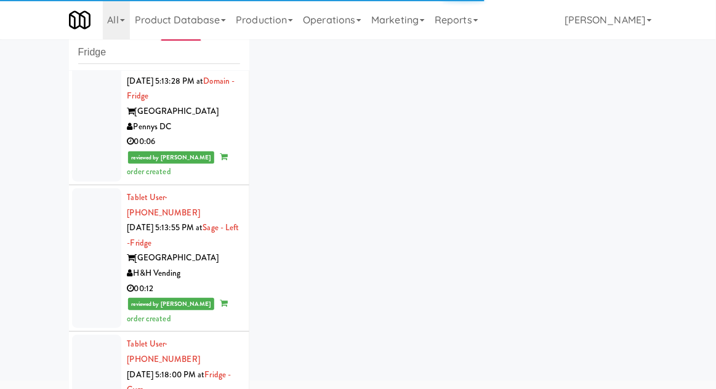
scroll to position [4847, 0]
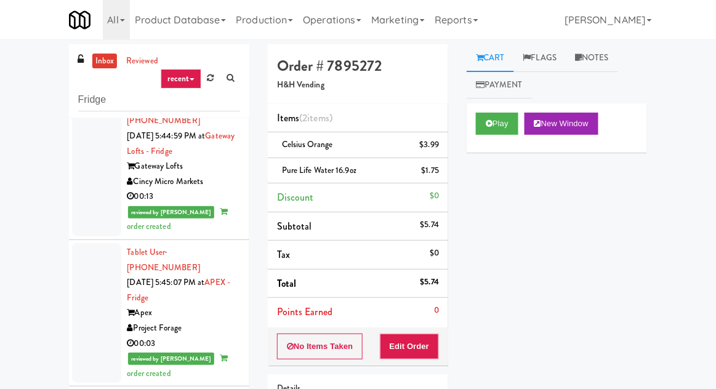
click at [100, 66] on link "inbox" at bounding box center [104, 61] width 25 height 15
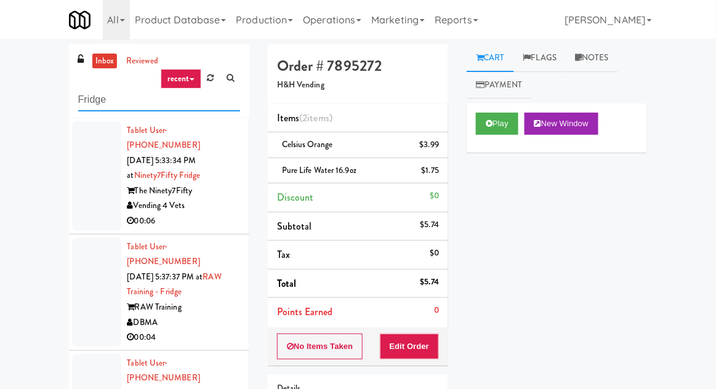
click at [82, 100] on input "Fridge" at bounding box center [159, 100] width 162 height 23
click at [81, 103] on input "Fridge" at bounding box center [159, 100] width 162 height 23
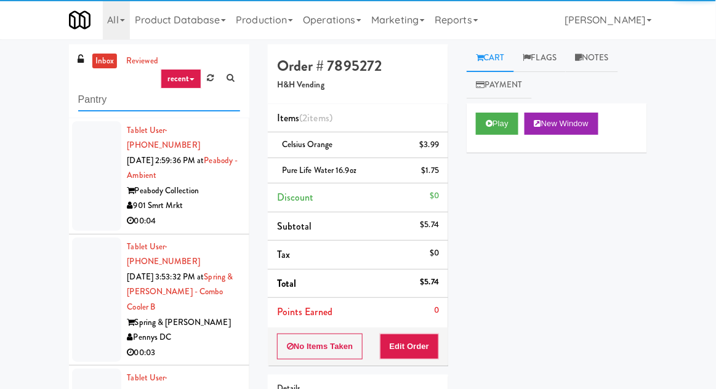
type input "Pantry"
click at [2, 80] on div "inbox reviewed recent all unclear take inventory issue suspicious failed recent…" at bounding box center [358, 270] width 716 height 452
